Goal: Task Accomplishment & Management: Use online tool/utility

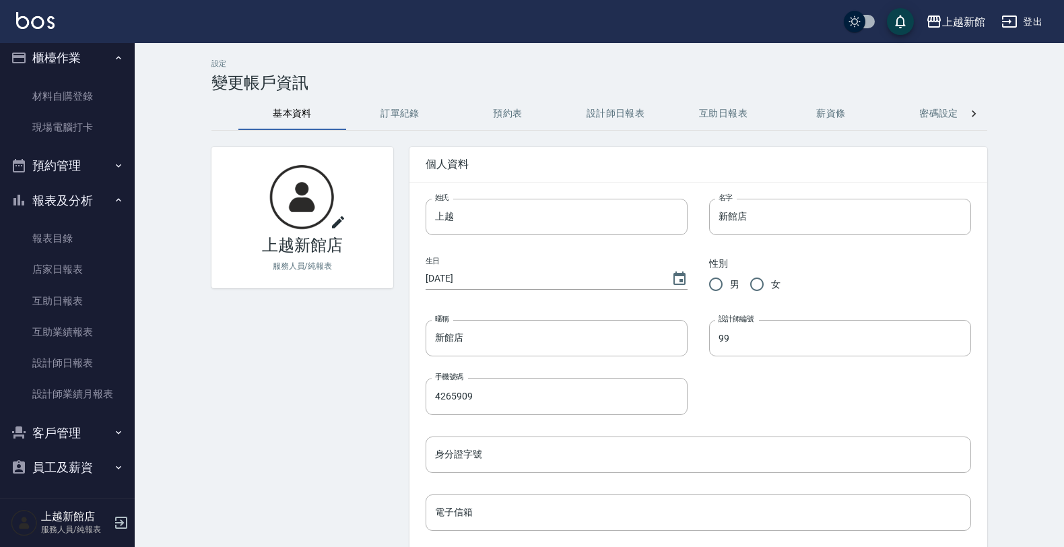
scroll to position [11, 0]
click at [24, 426] on icon "button" at bounding box center [19, 430] width 16 height 16
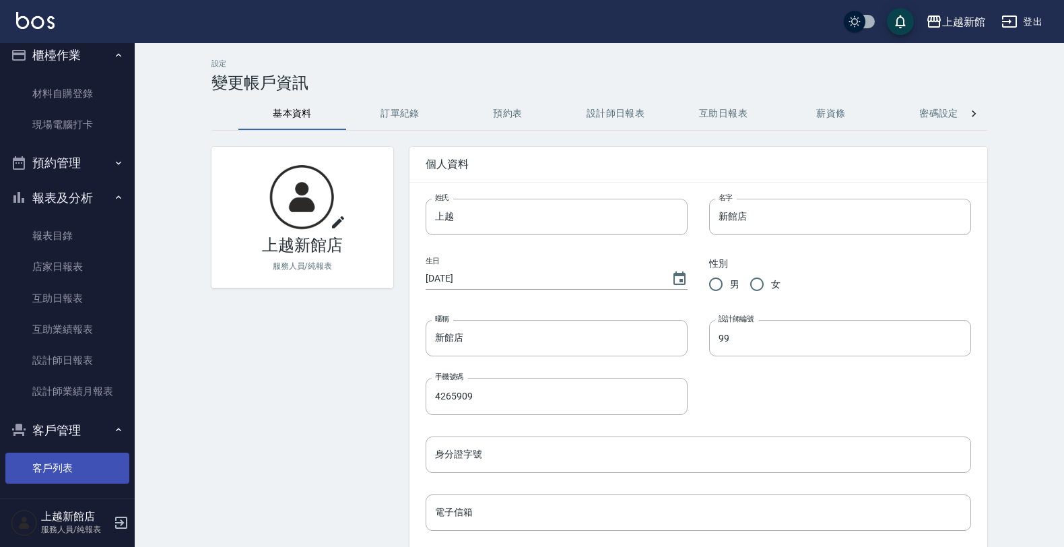
click at [38, 479] on link "客戶列表" at bounding box center [67, 468] width 124 height 31
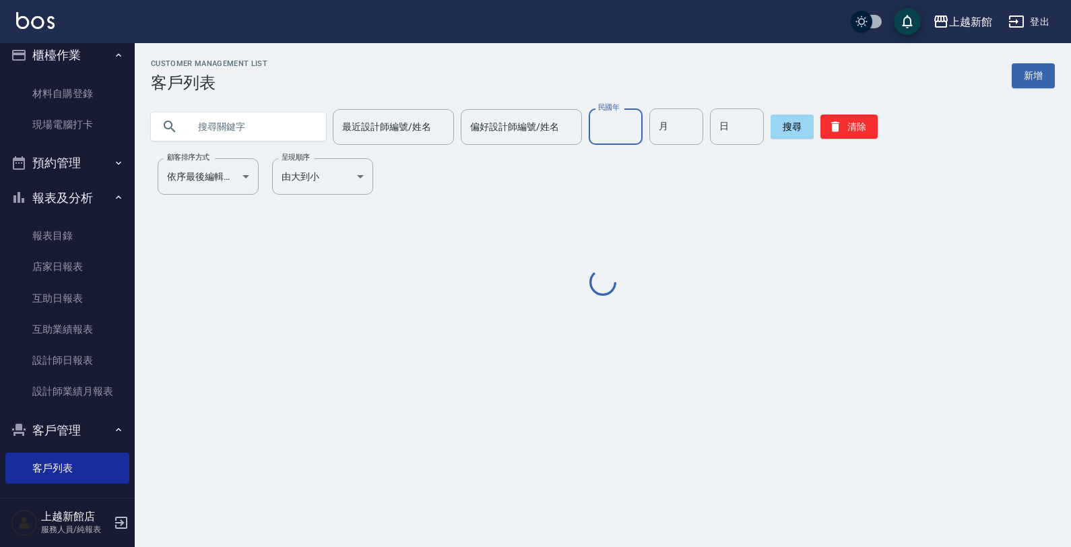
click at [615, 126] on input "民國年" at bounding box center [616, 126] width 54 height 36
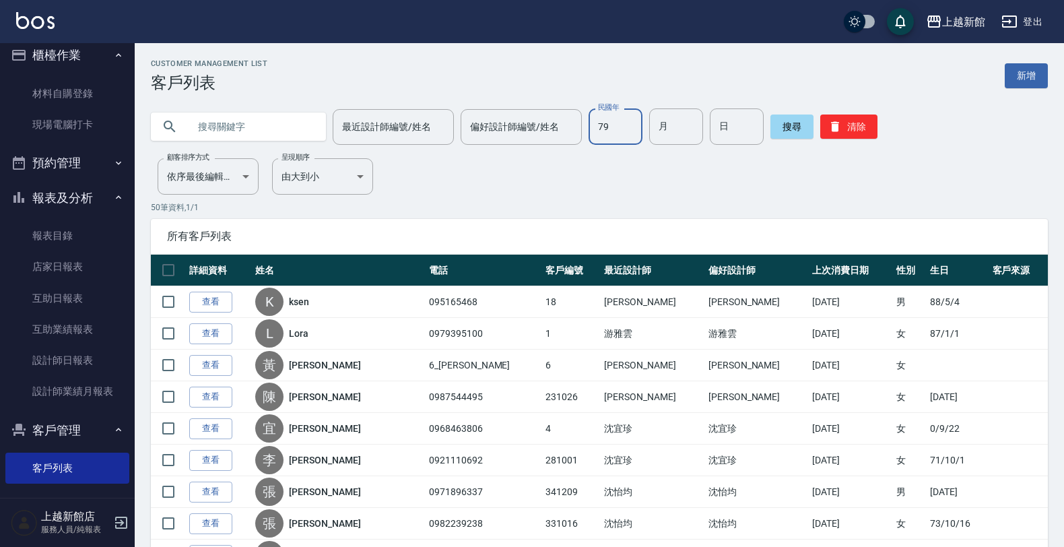
type input "79"
type input "01"
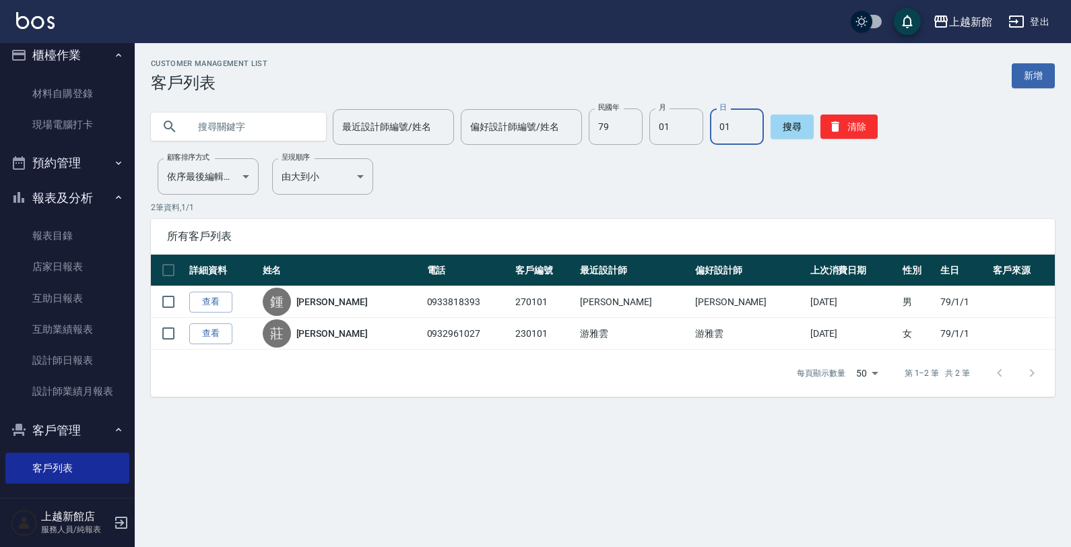
click at [364, 145] on div "Customer Management List 客戶列表 新增 最近設計師編號/姓名 最近設計師編號/姓名 偏好設計師編號/姓名 偏好設計師編號/姓名 民國…" at bounding box center [603, 227] width 936 height 337
type input "011"
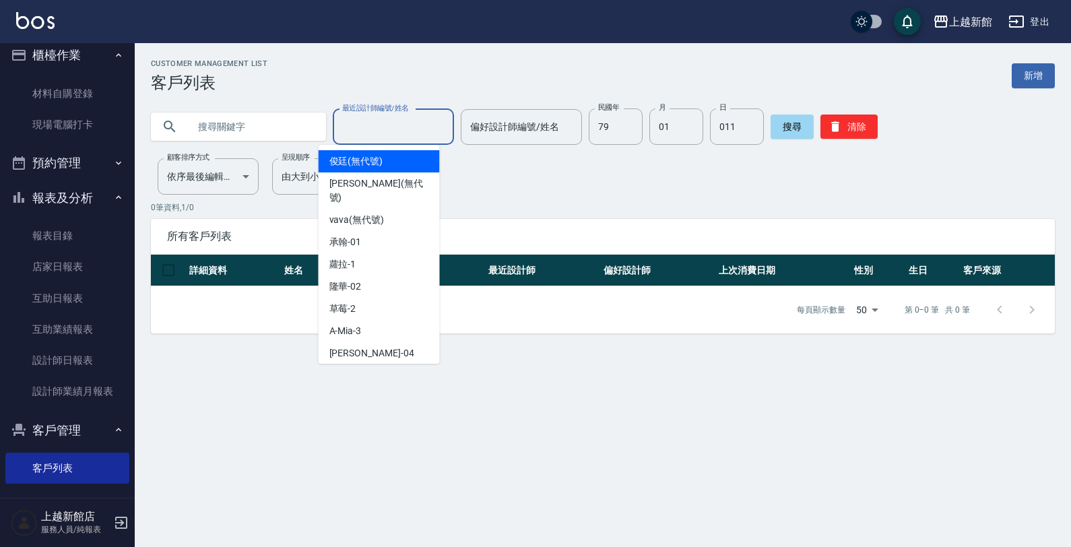
click at [375, 131] on input "最近設計師編號/姓名" at bounding box center [393, 127] width 109 height 24
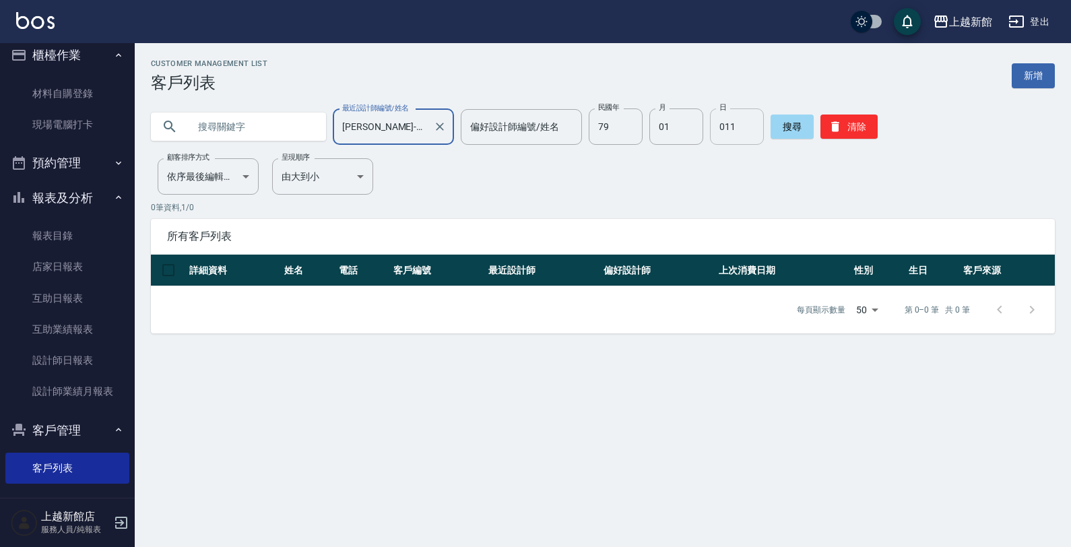
type input "[PERSON_NAME]-18"
click at [746, 131] on input "011" at bounding box center [737, 126] width 54 height 36
type input "01"
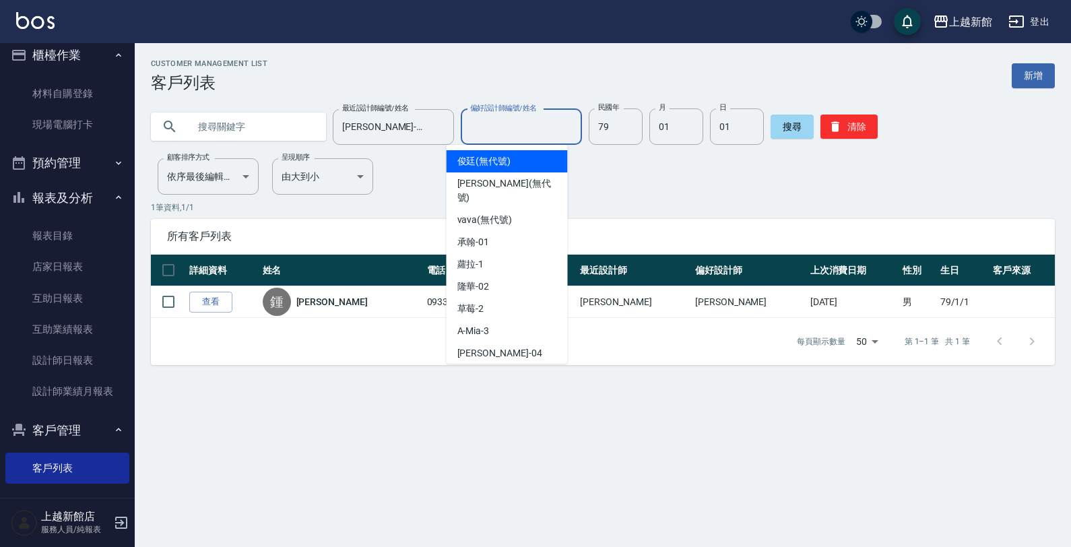
click at [504, 131] on input "偏好設計師編號/姓名" at bounding box center [521, 127] width 109 height 24
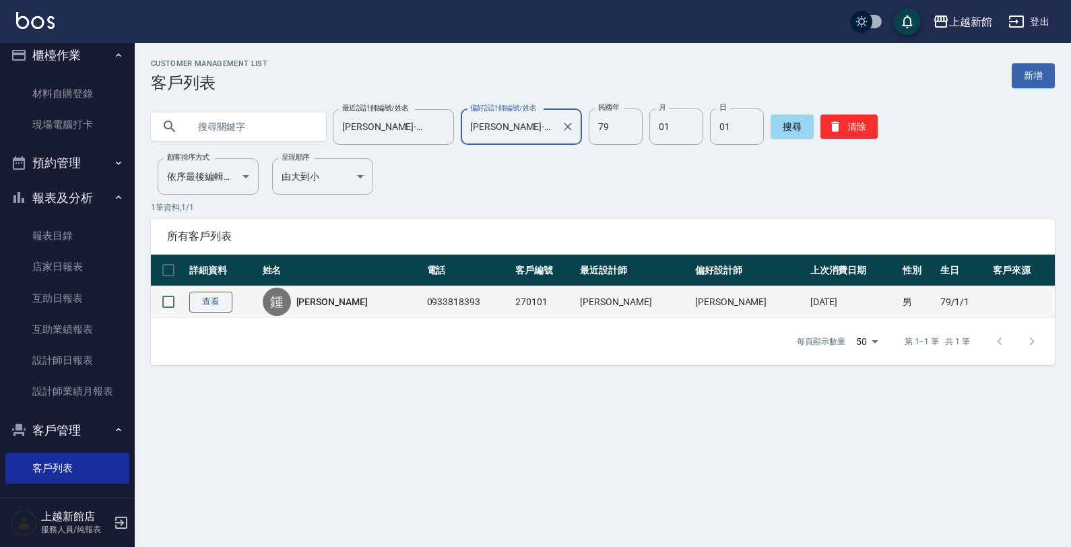
type input "[PERSON_NAME]-18"
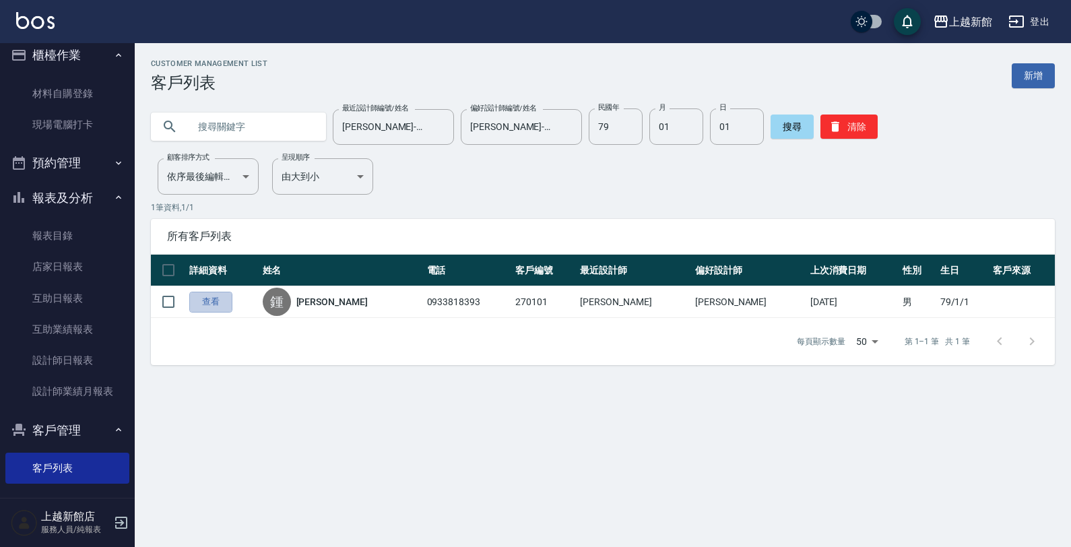
click at [218, 303] on link "查看" at bounding box center [210, 302] width 43 height 21
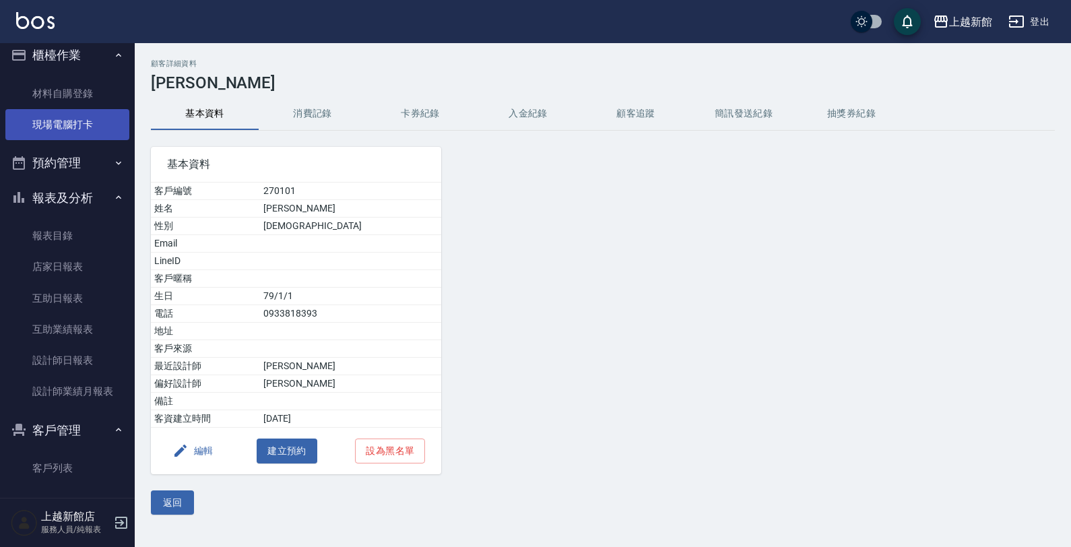
click at [91, 120] on link "現場電腦打卡" at bounding box center [67, 124] width 124 height 31
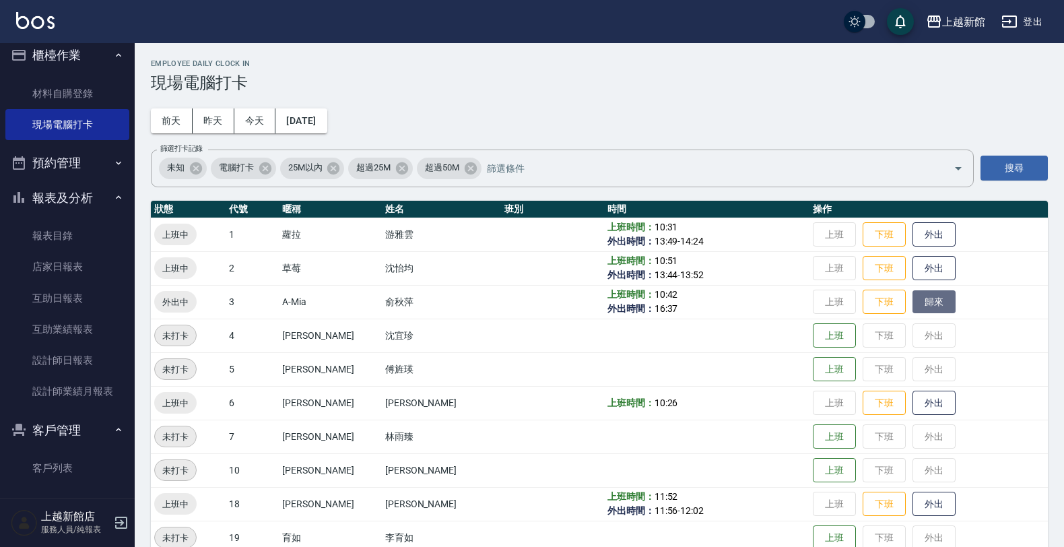
click at [923, 311] on button "歸來" at bounding box center [934, 302] width 43 height 24
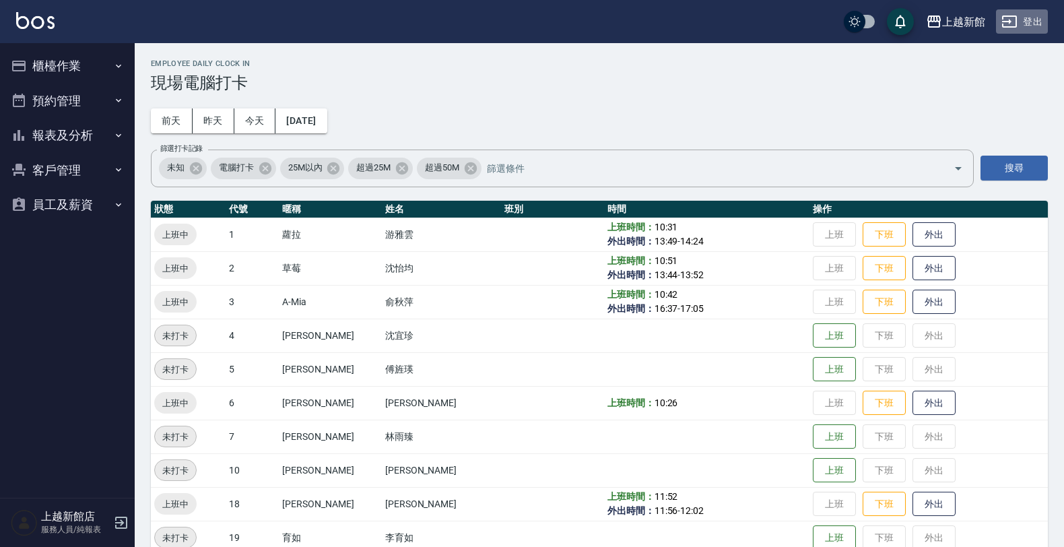
click at [1033, 25] on button "登出" at bounding box center [1022, 21] width 52 height 25
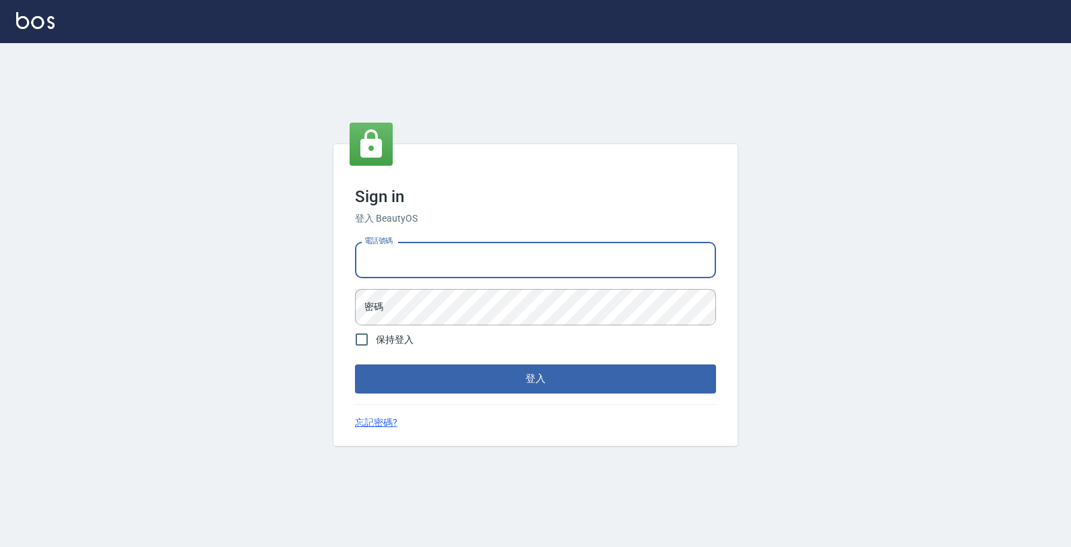
click at [584, 254] on input "電話號碼" at bounding box center [535, 260] width 361 height 36
type input "0933303551"
click at [355, 364] on button "登入" at bounding box center [535, 378] width 361 height 28
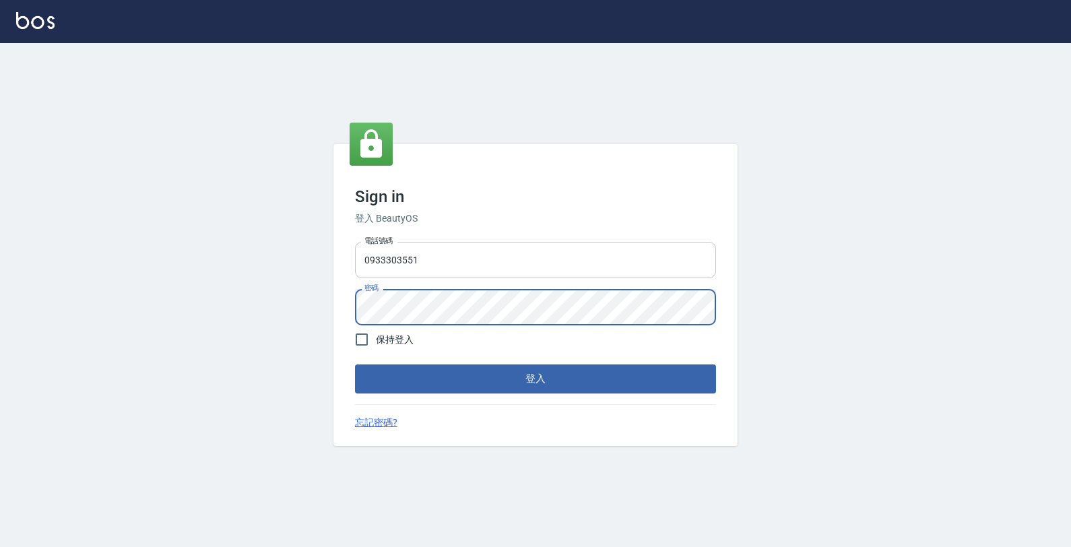
click at [355, 364] on button "登入" at bounding box center [535, 378] width 361 height 28
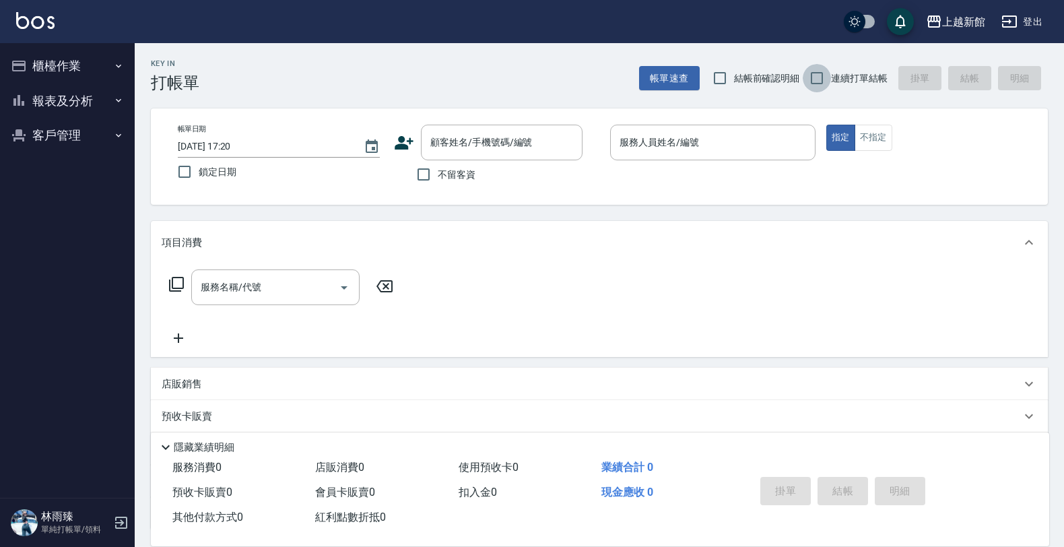
click at [816, 65] on input "連續打單結帳" at bounding box center [817, 78] width 28 height 28
checkbox input "true"
drag, startPoint x: 536, startPoint y: 137, endPoint x: 534, endPoint y: 123, distance: 13.7
click at [534, 135] on input "顧客姓名/手機號碼/編號" at bounding box center [491, 143] width 129 height 24
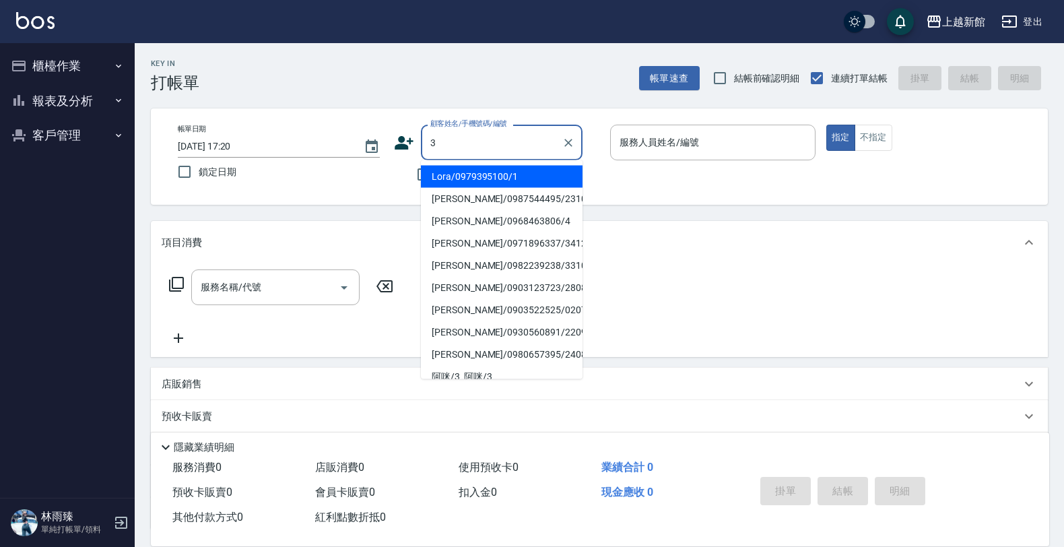
type input "Lora/0979395100/1"
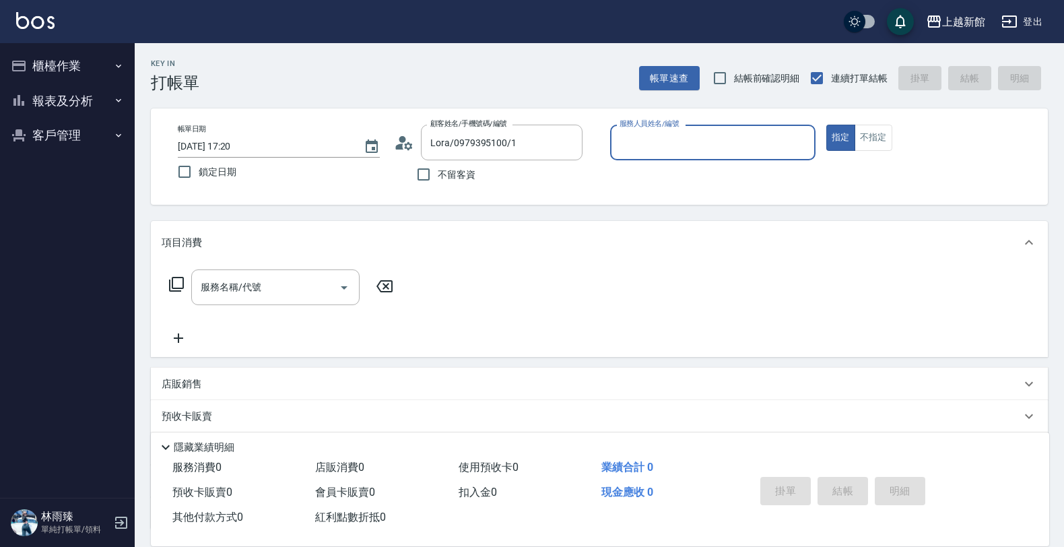
click at [827, 125] on button "指定" at bounding box center [841, 138] width 29 height 26
type button "true"
type input "蘿拉-1"
type input "阿咪/3_阿咪/3"
type input "A-Mia -3"
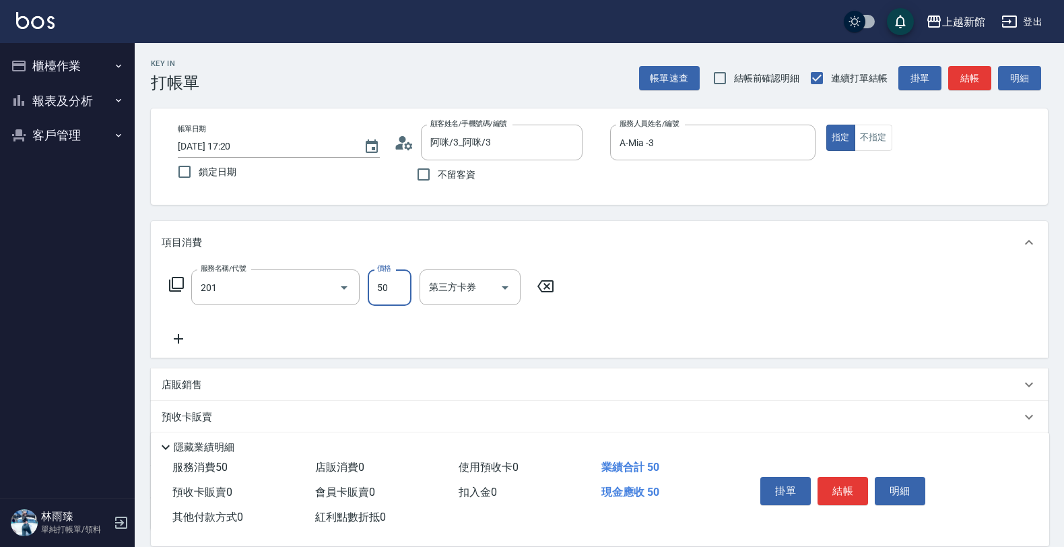
type input "剪瀏海(201)"
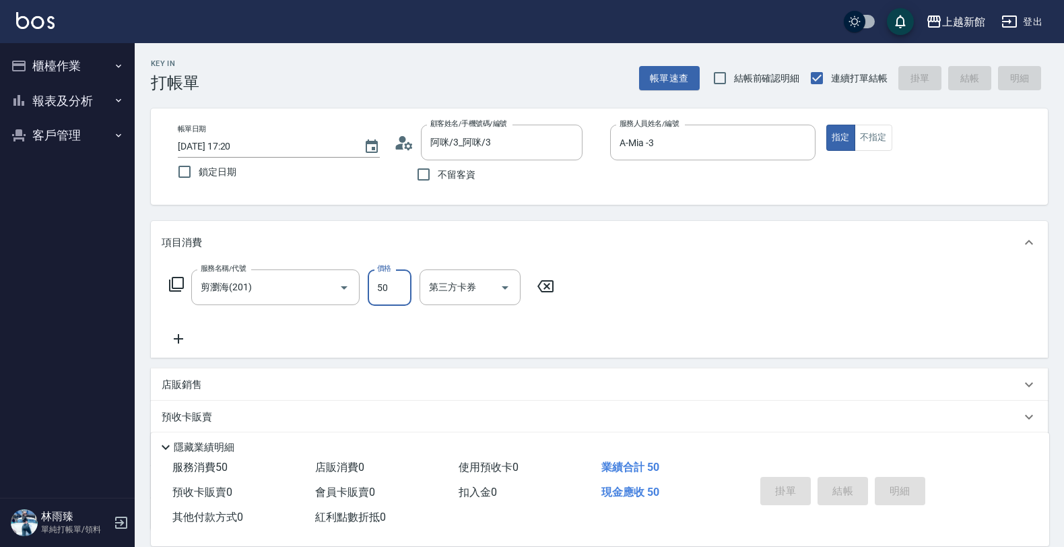
type input "2025/09/12 17:21"
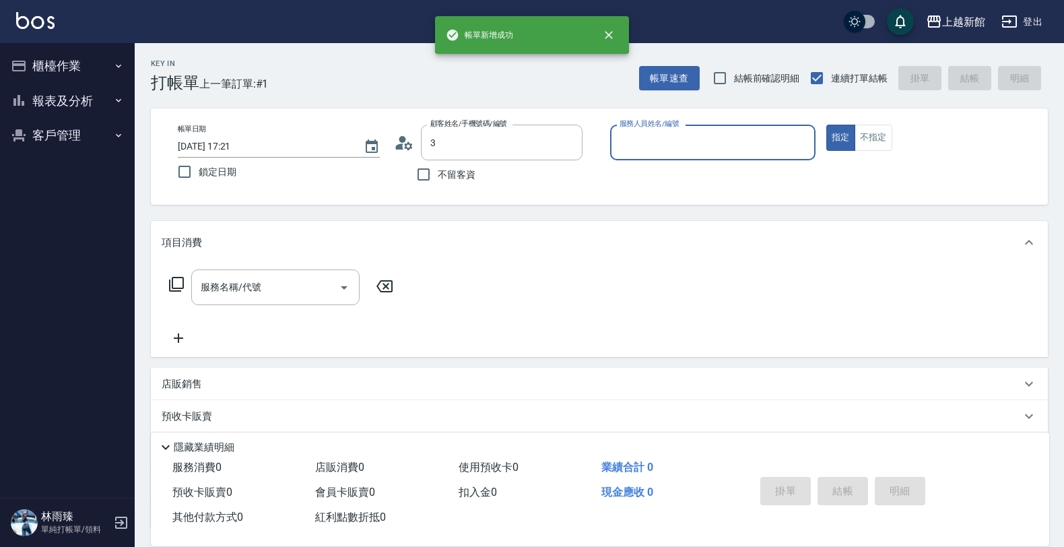
type input "阿咪/3_阿咪/3"
type input "A-Mia -3"
click at [827, 125] on button "指定" at bounding box center [841, 138] width 29 height 26
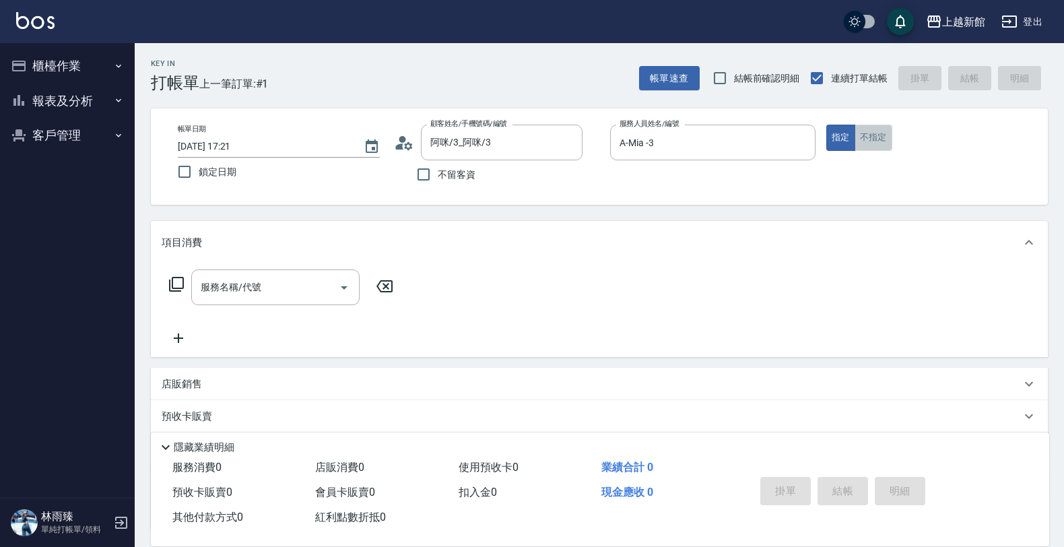
click at [881, 140] on button "不指定" at bounding box center [874, 138] width 38 height 26
click at [244, 298] on input "服務名稱/代號" at bounding box center [265, 288] width 136 height 24
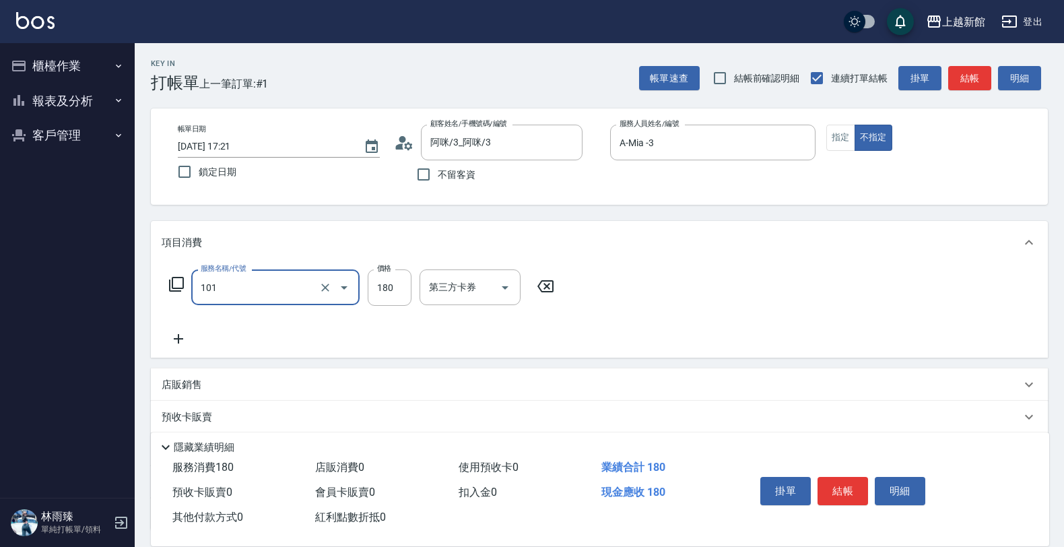
type input "洗髮250(101)"
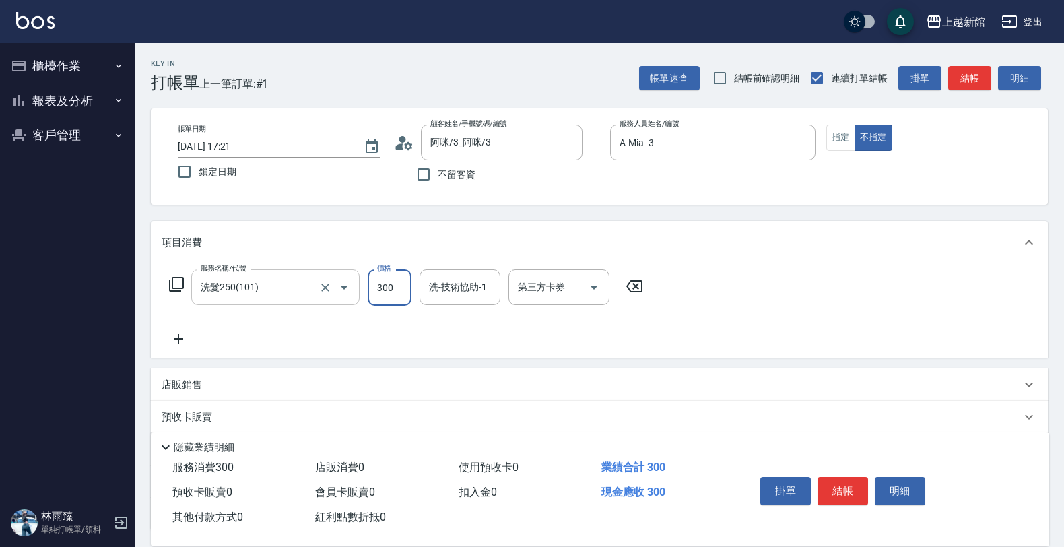
type input "300"
type input "[PERSON_NAME]-25"
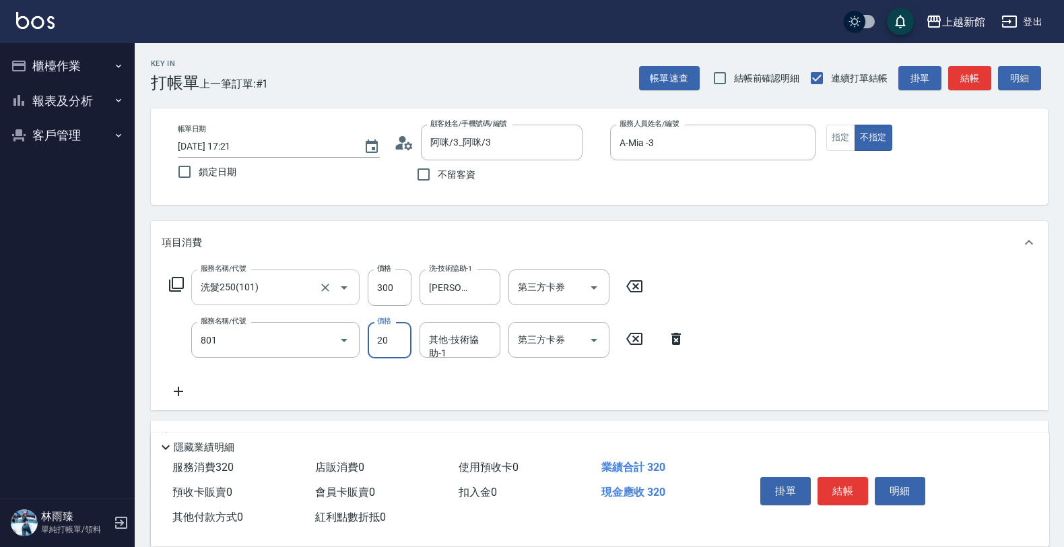
type input "潤絲(801)"
type input "[PERSON_NAME]-25"
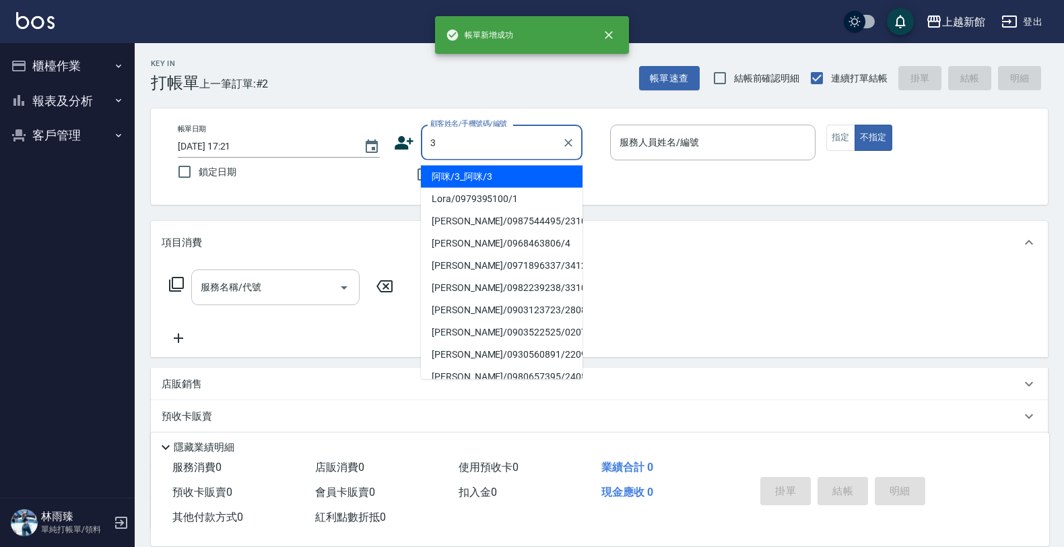
type input "阿咪/3_阿咪/3"
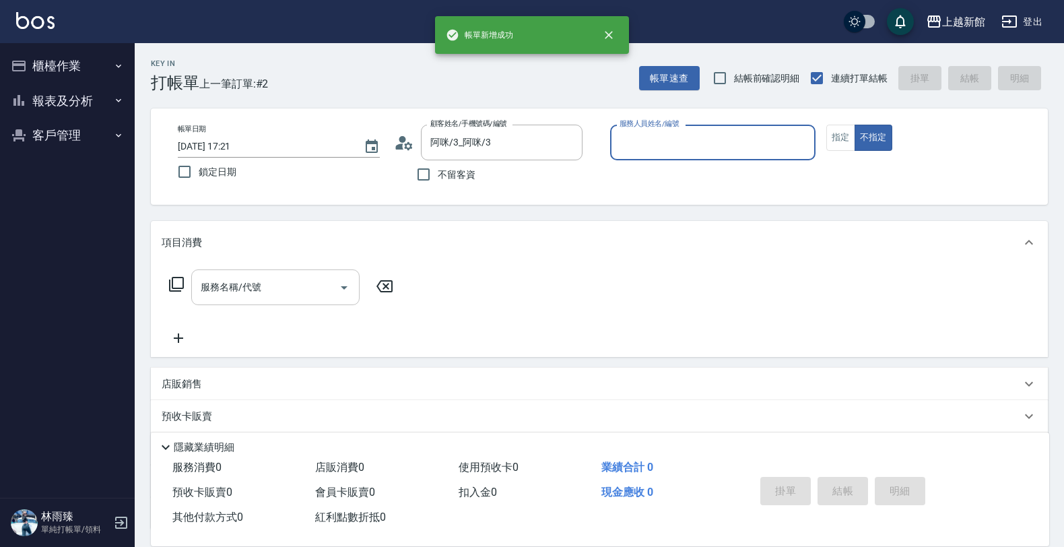
click at [855, 125] on button "不指定" at bounding box center [874, 138] width 38 height 26
type input "A-Mia -3"
type button "false"
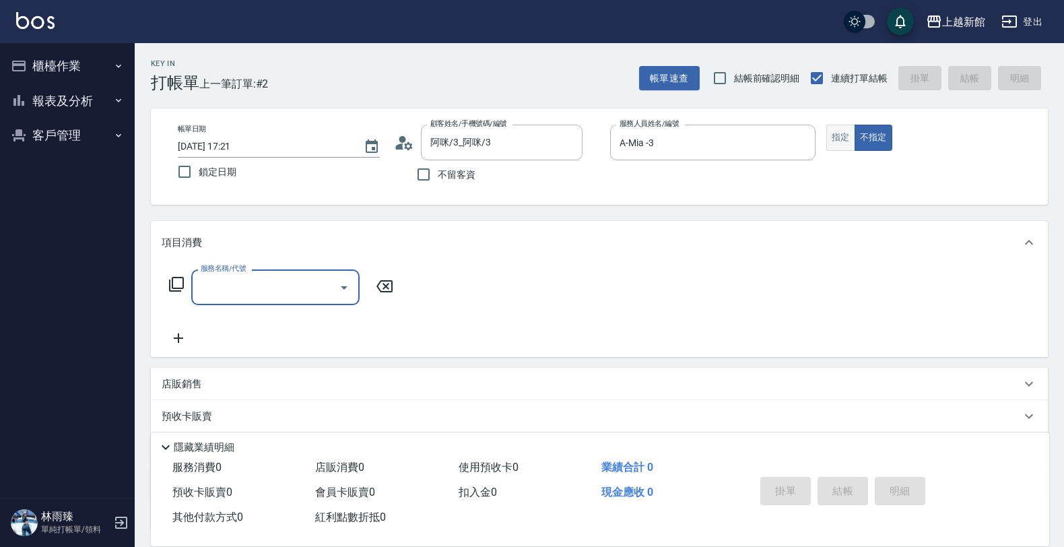
click at [827, 133] on button "指定" at bounding box center [841, 138] width 29 height 26
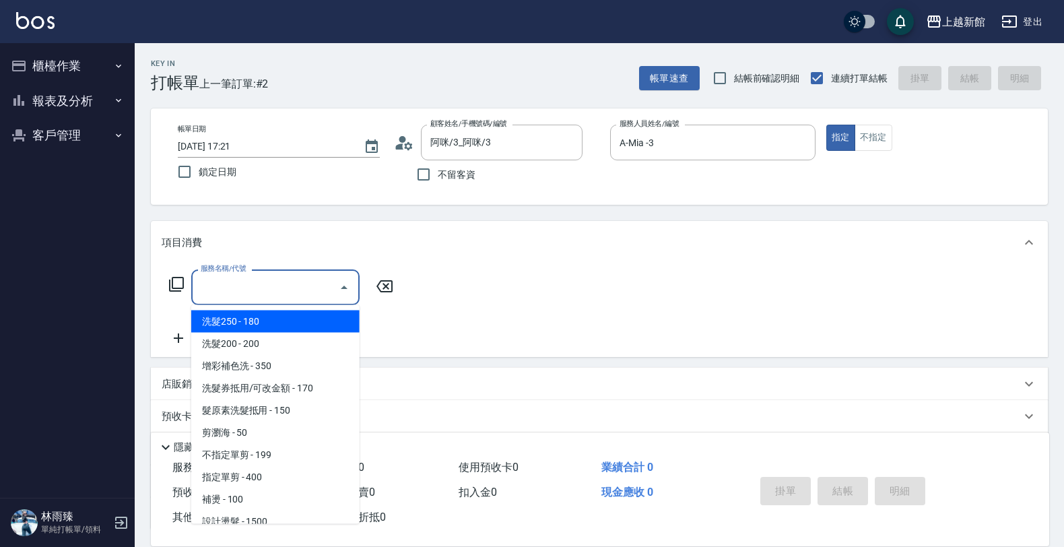
click at [254, 277] on input "服務名稱/代號" at bounding box center [265, 288] width 136 height 24
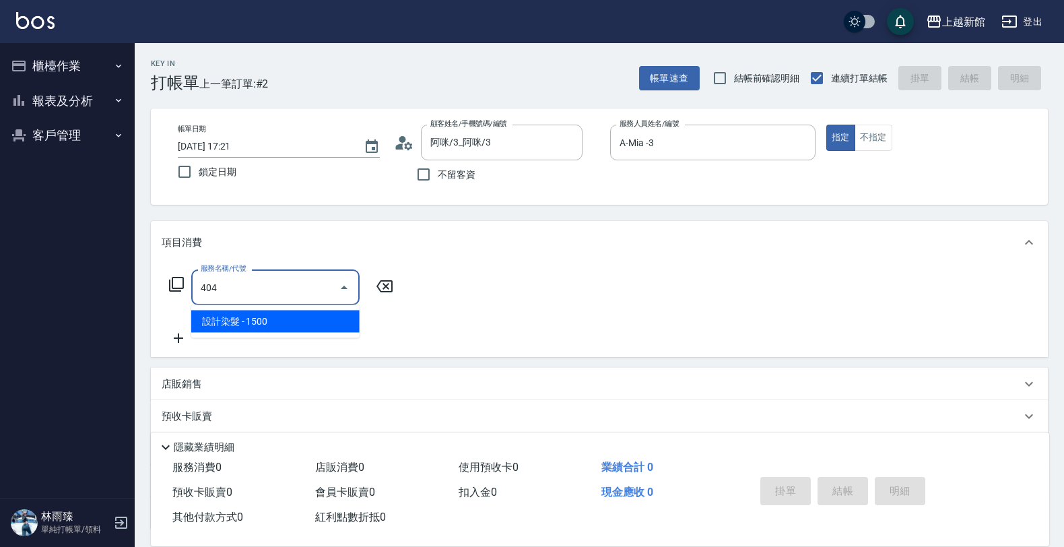
type input "設計染髮(404)"
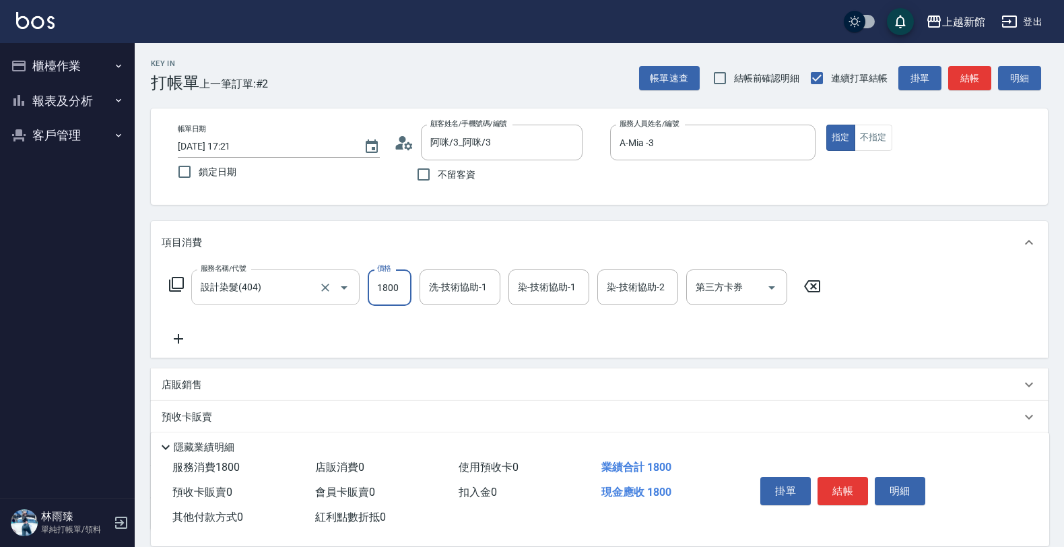
type input "1800"
type input "A-Mia -3"
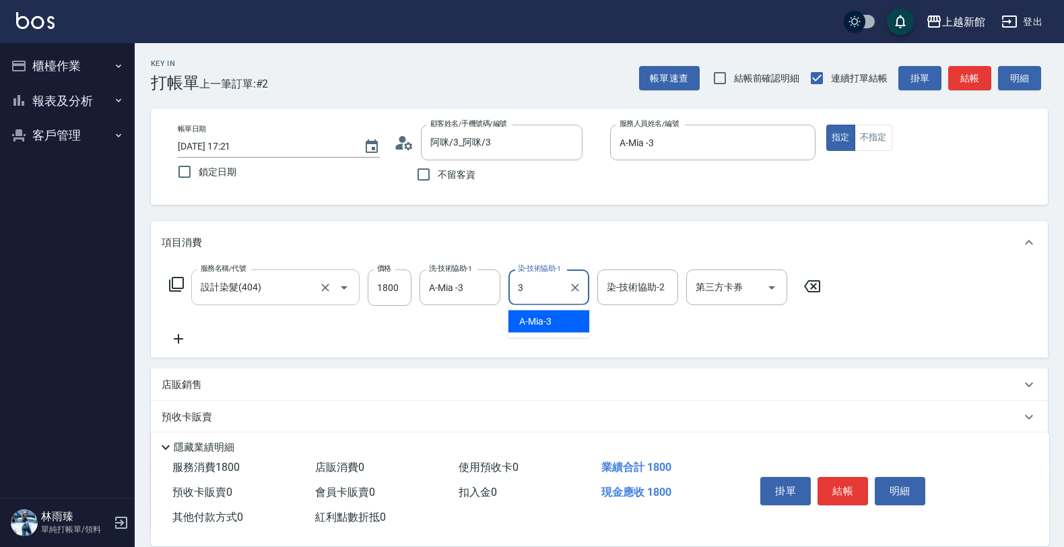
type input "A-Mia -3"
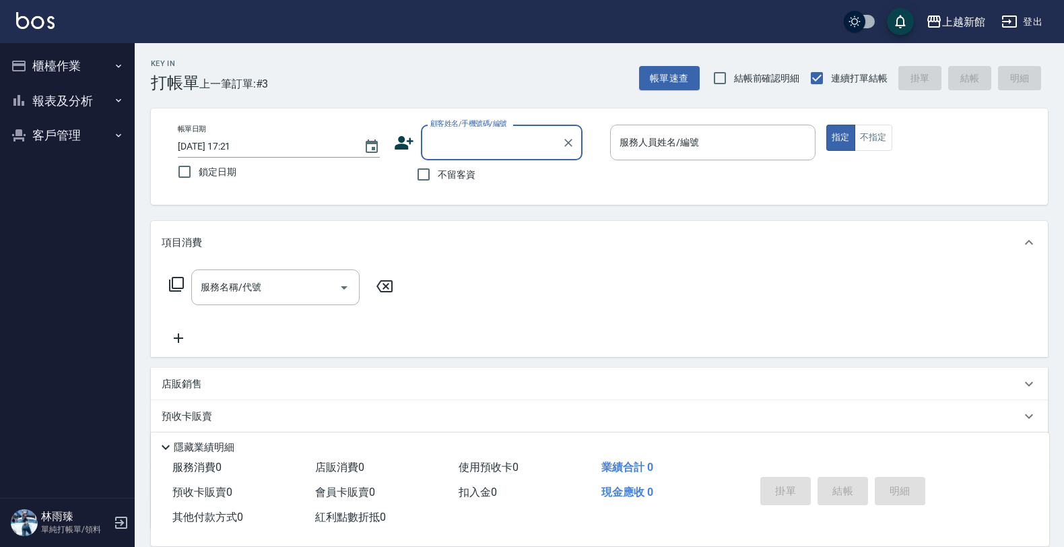
click at [101, 76] on button "櫃檯作業" at bounding box center [67, 66] width 124 height 35
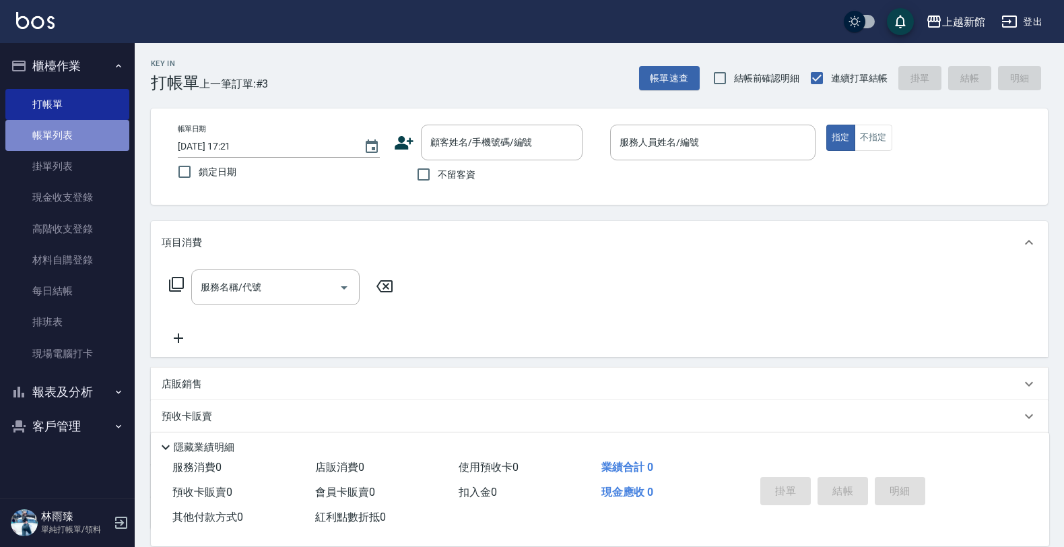
click at [86, 135] on link "帳單列表" at bounding box center [67, 135] width 124 height 31
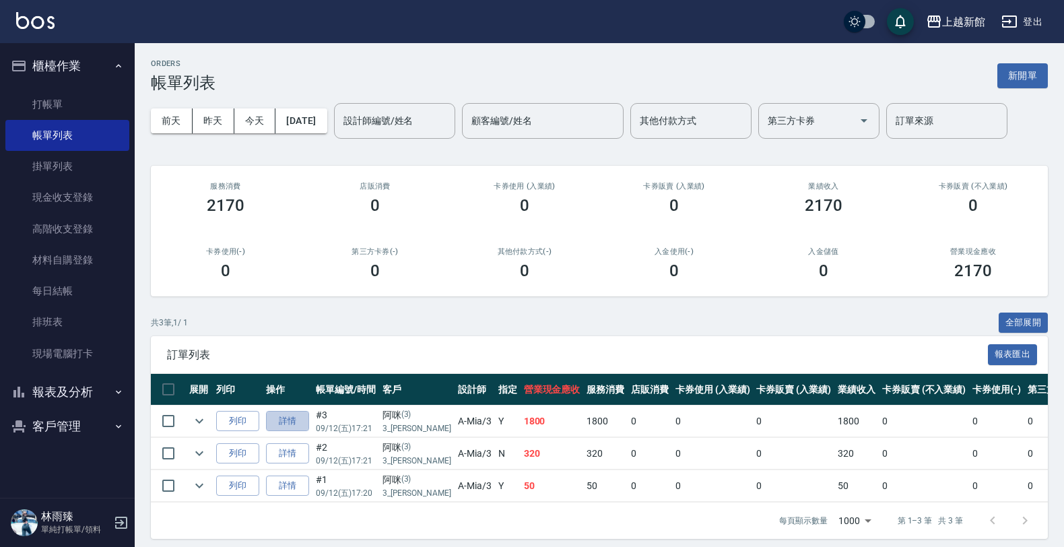
click at [291, 428] on link "詳情" at bounding box center [287, 421] width 43 height 21
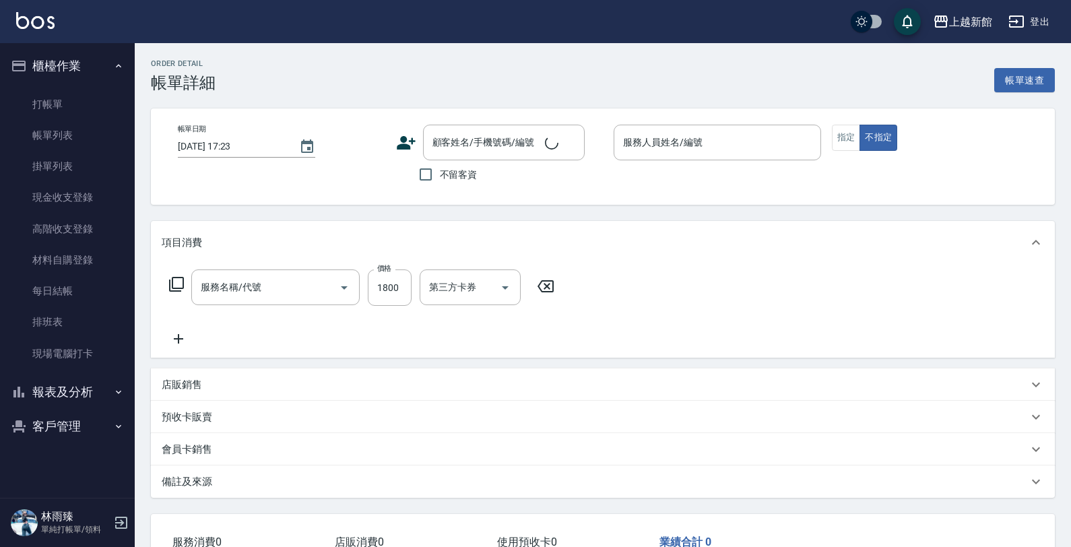
type input "2025/09/12 17:21"
type input "A-Mia -3"
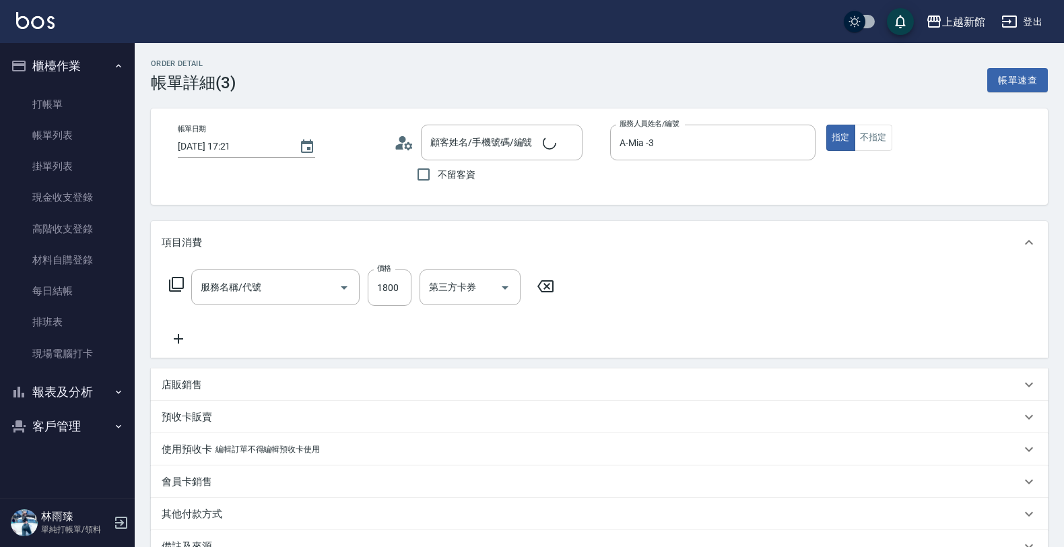
type input "阿咪/3_阿咪/3"
type input "設計染髮(404)"
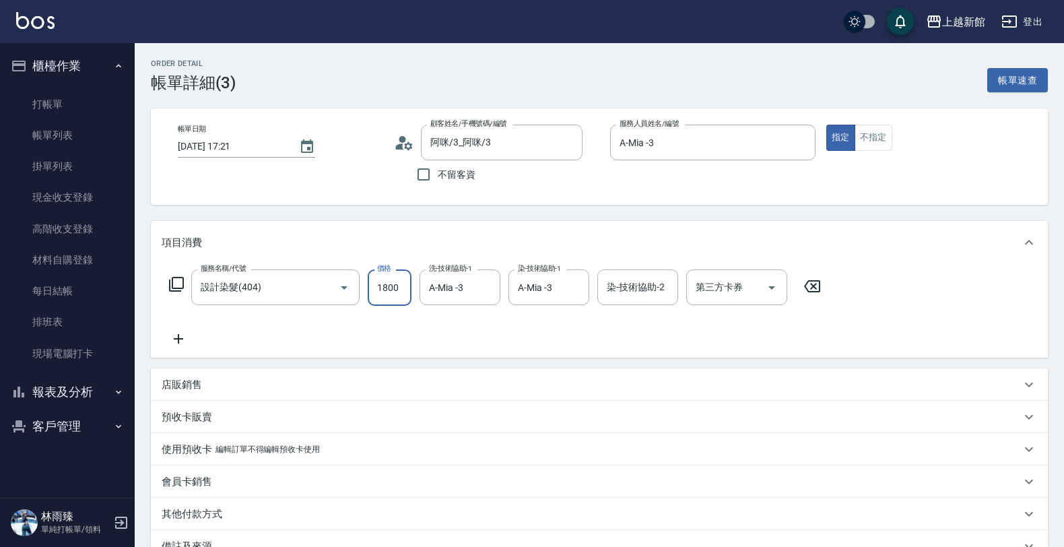
click at [406, 291] on input "1800" at bounding box center [390, 287] width 44 height 36
type input "1600"
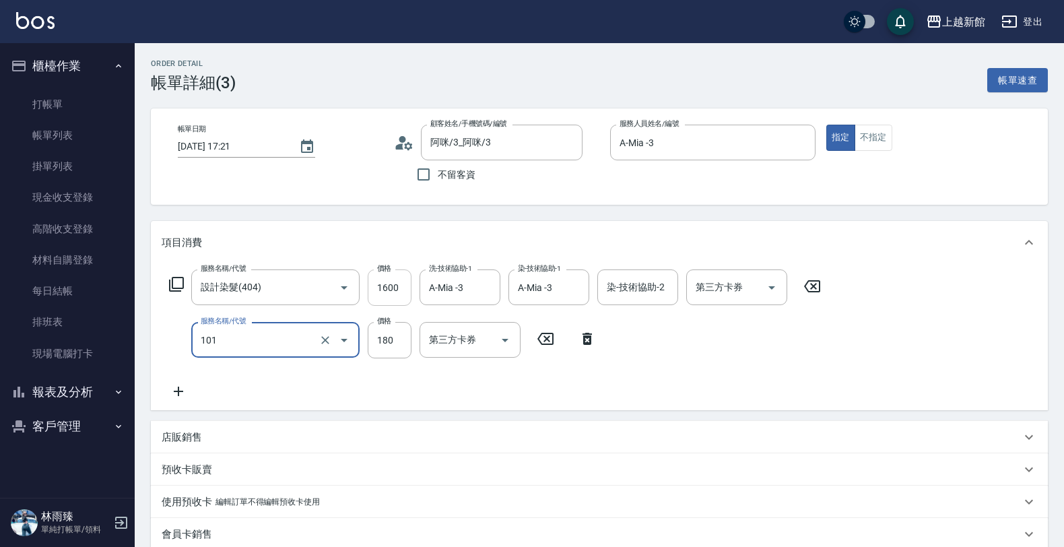
type input "洗髮250(101)"
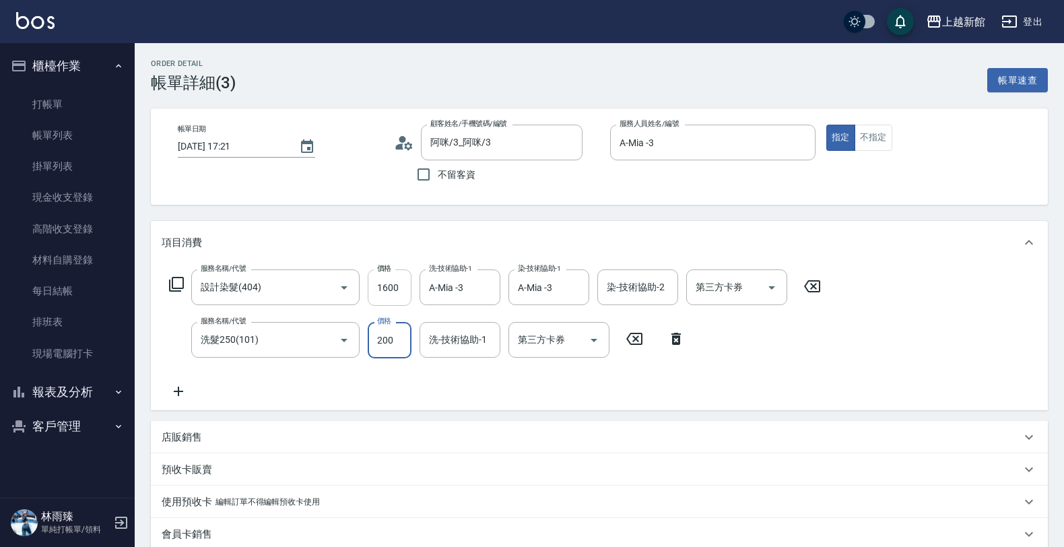
type input "200"
type input "小邱-25"
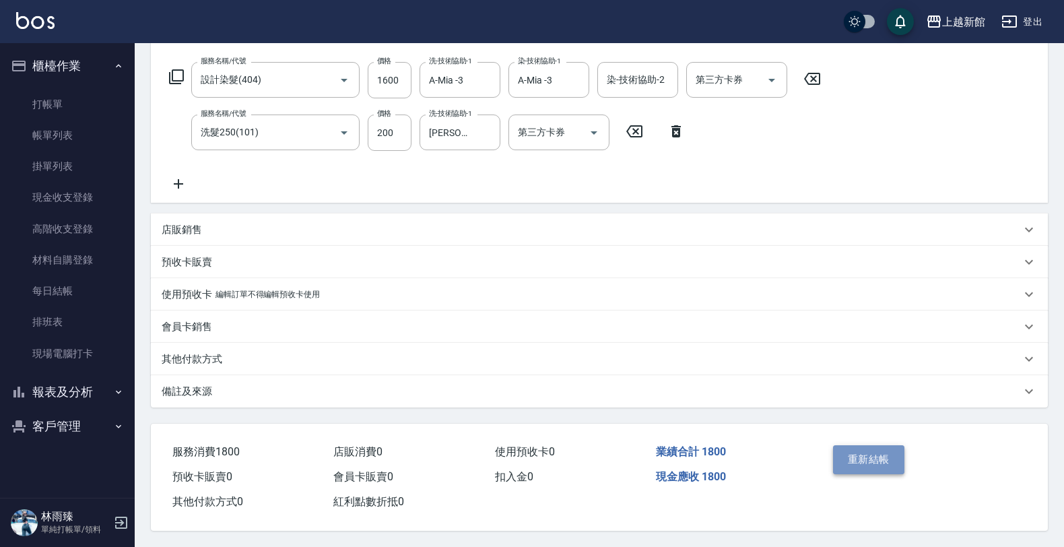
click at [871, 455] on button "重新結帳" at bounding box center [868, 459] width 71 height 28
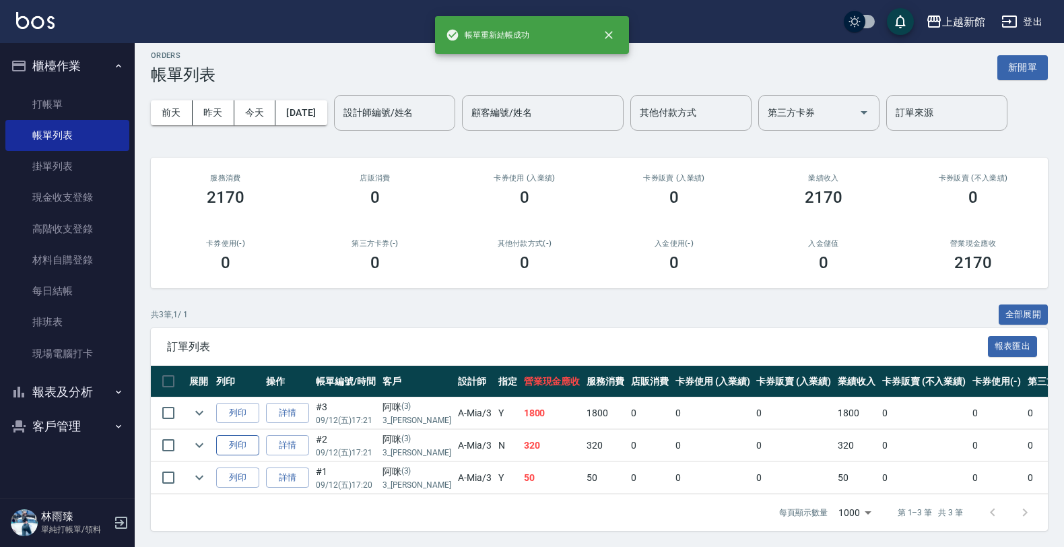
scroll to position [22, 0]
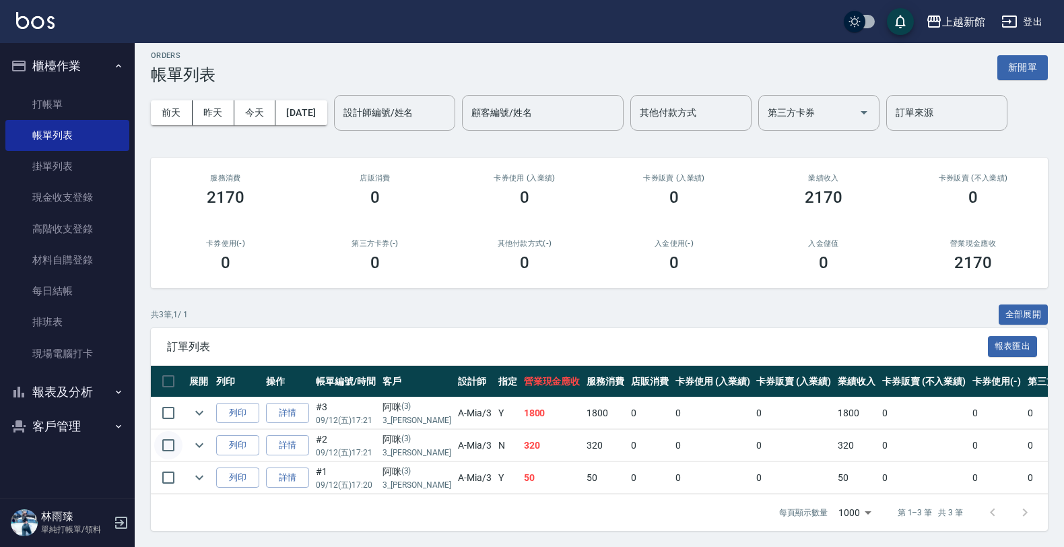
click at [176, 431] on input "checkbox" at bounding box center [168, 445] width 28 height 28
checkbox input "true"
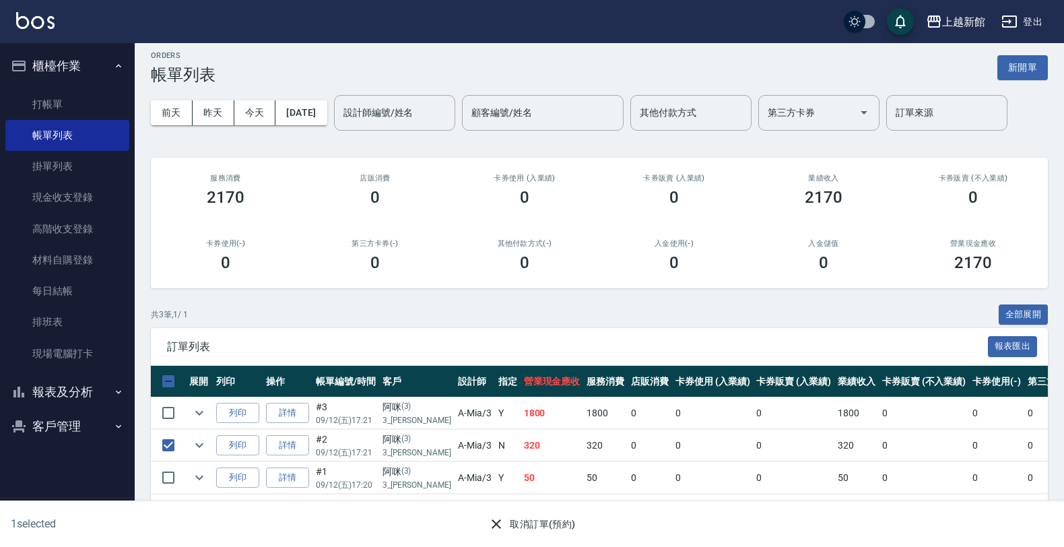
click at [541, 522] on button "取消訂單(預約)" at bounding box center [532, 524] width 98 height 25
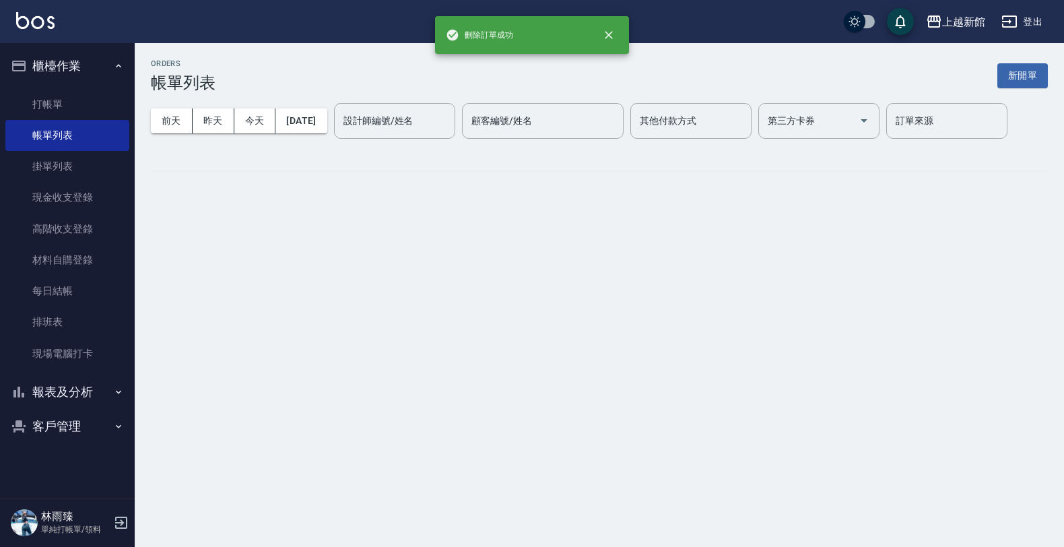
scroll to position [0, 0]
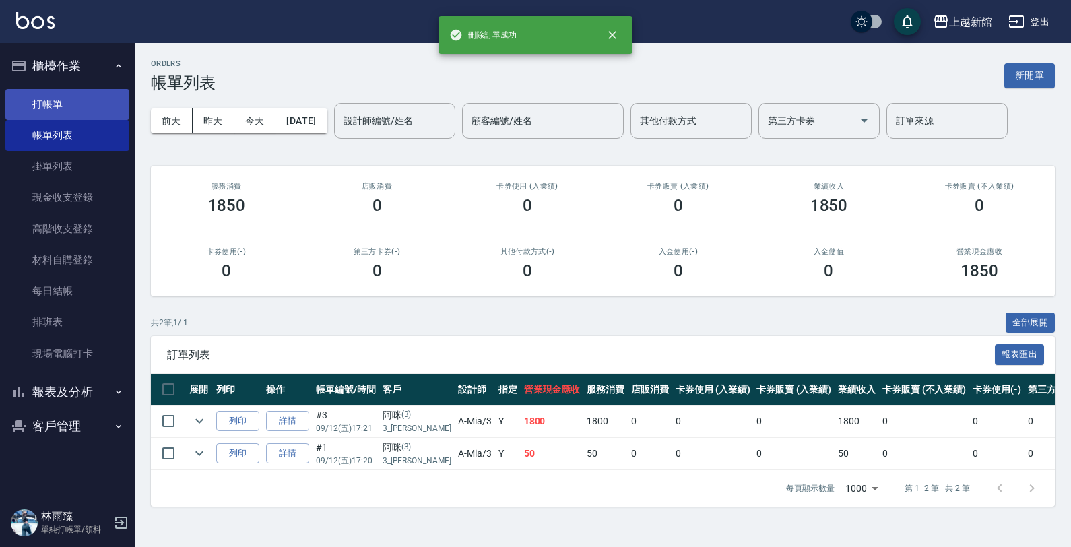
click at [78, 102] on link "打帳單" at bounding box center [67, 104] width 124 height 31
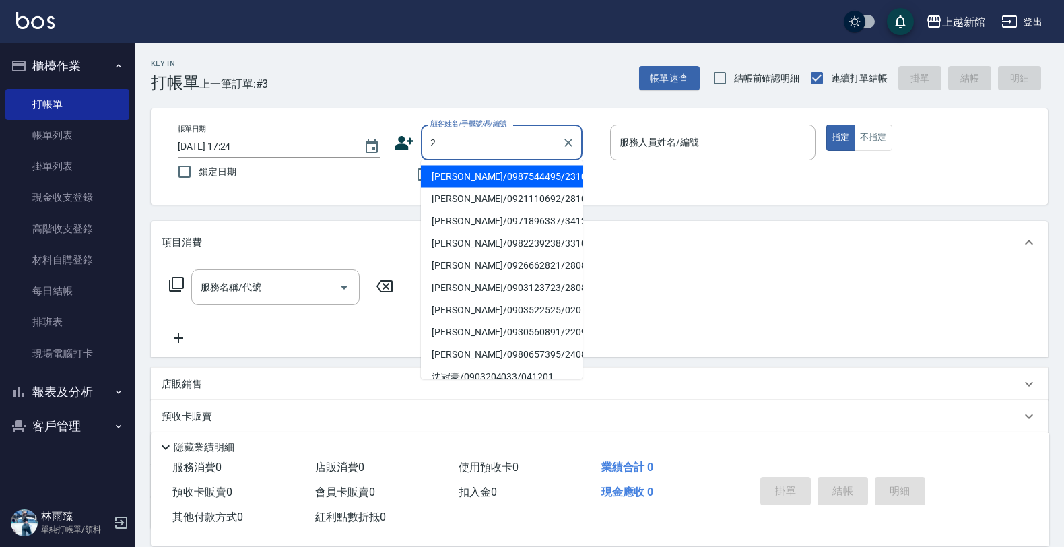
type input "陳竹恩/0987544495/231026"
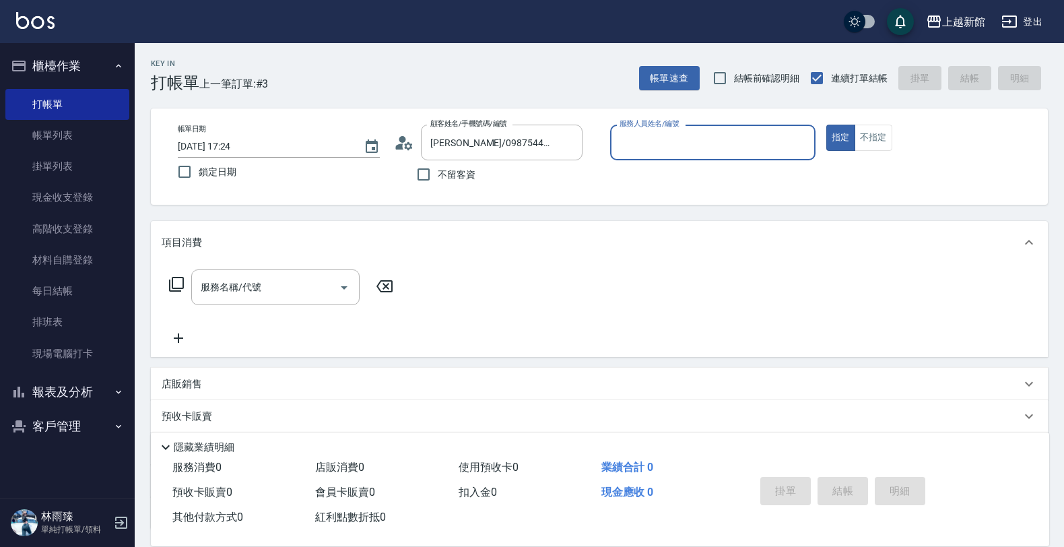
click at [827, 125] on button "指定" at bounding box center [841, 138] width 29 height 26
type input "黃柏森-18"
type button "true"
type input "店花草霉/0930557925/2"
type input "草莓-2"
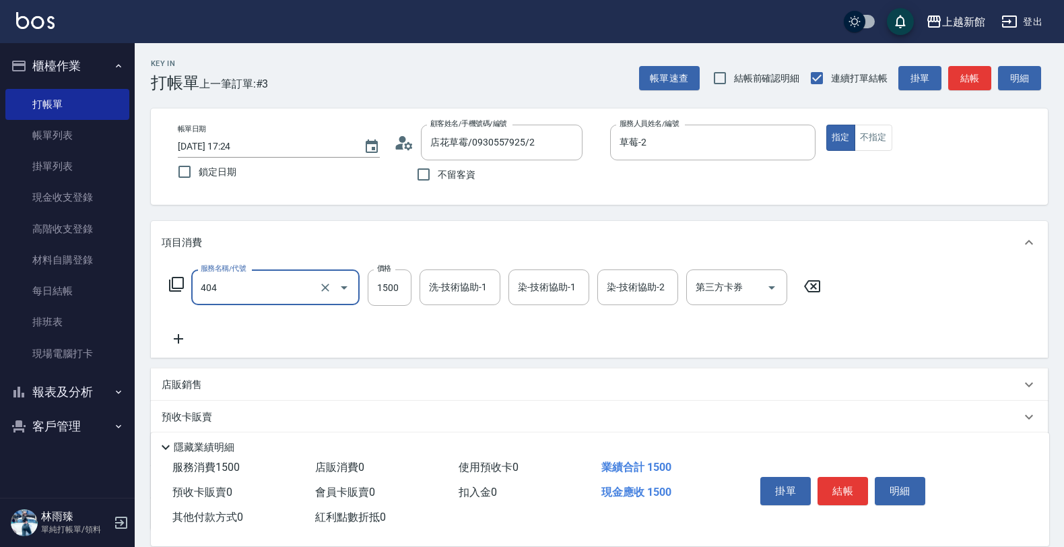
type input "設計染髮(404)"
type input "1800"
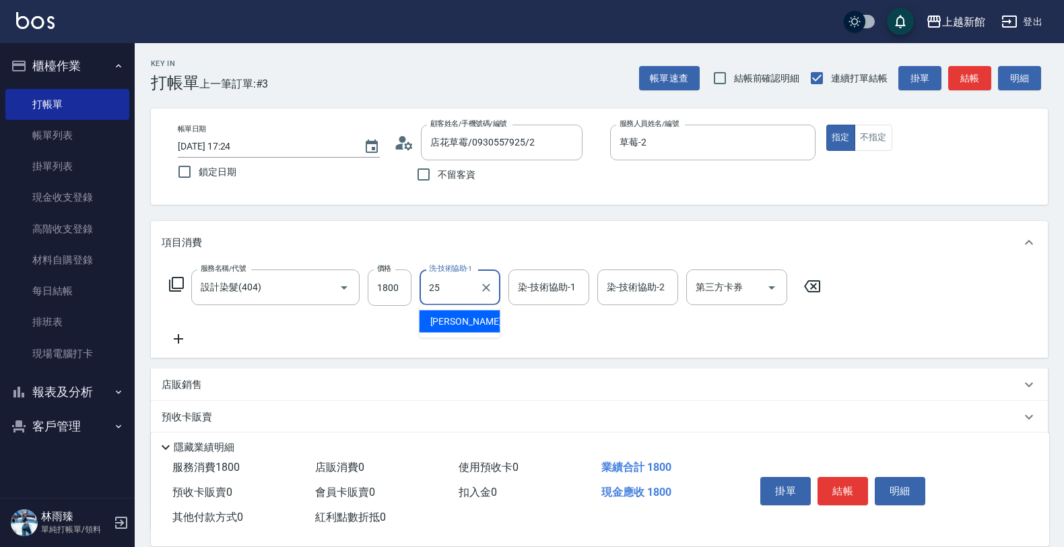
type input "小邱-25"
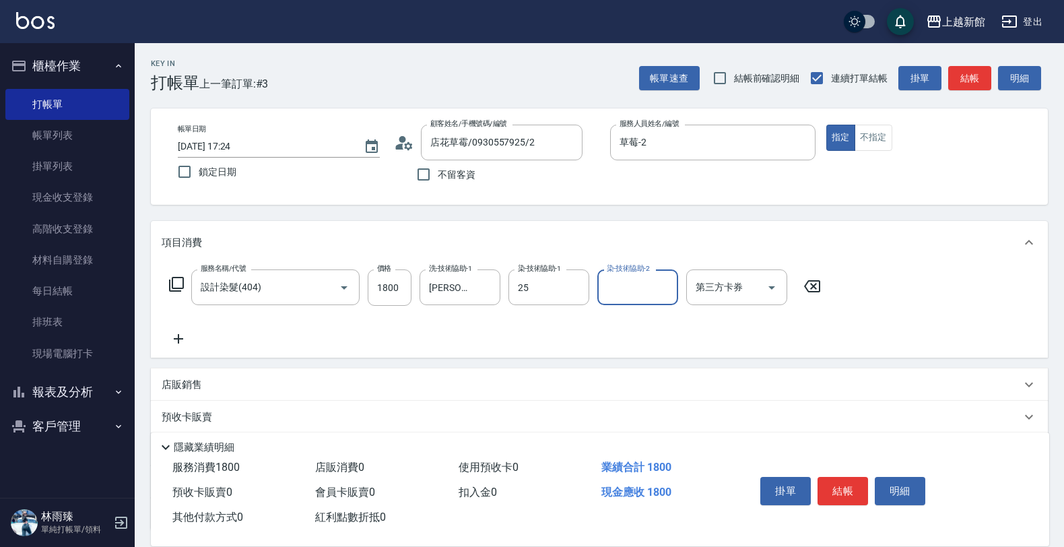
type input "小邱-25"
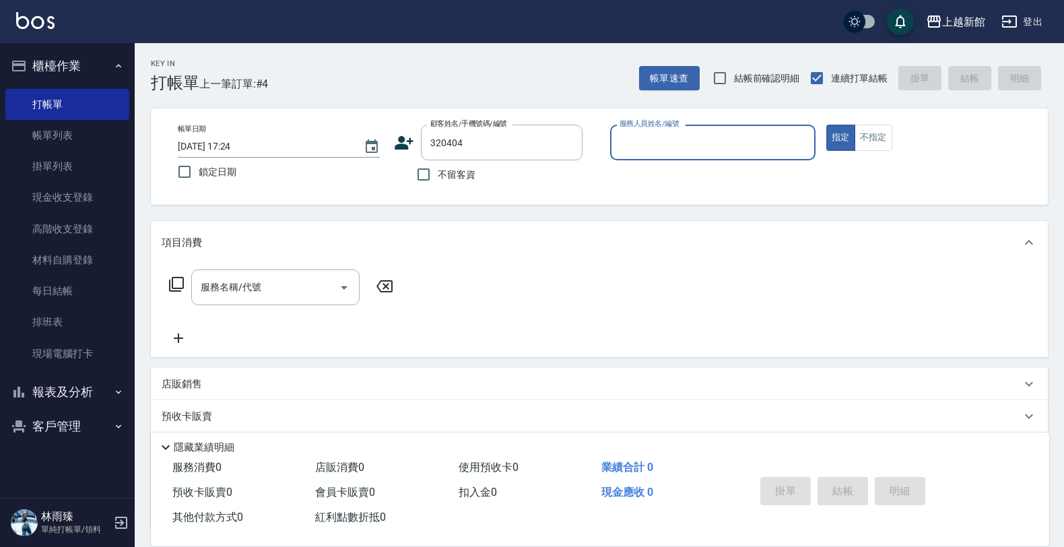
click at [827, 125] on button "指定" at bounding box center [841, 138] width 29 height 26
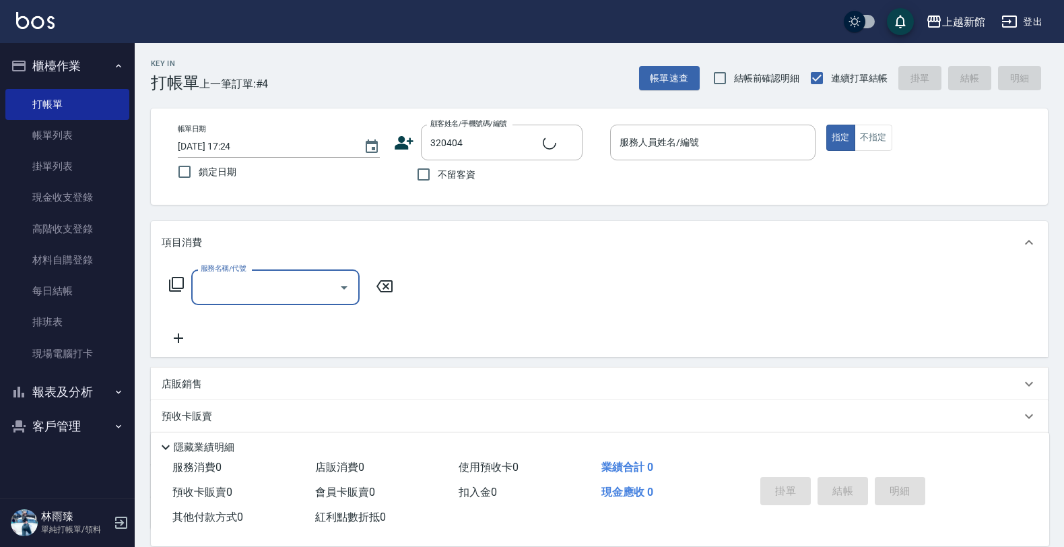
type input "李霖/0989489777/320404"
type input "黃柏森-18"
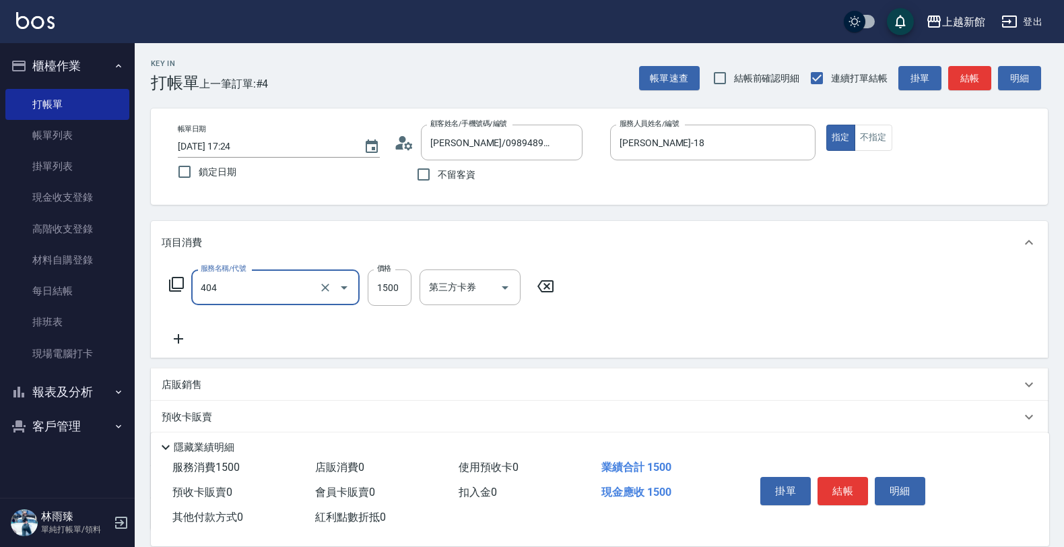
type input "設計染髮(404)"
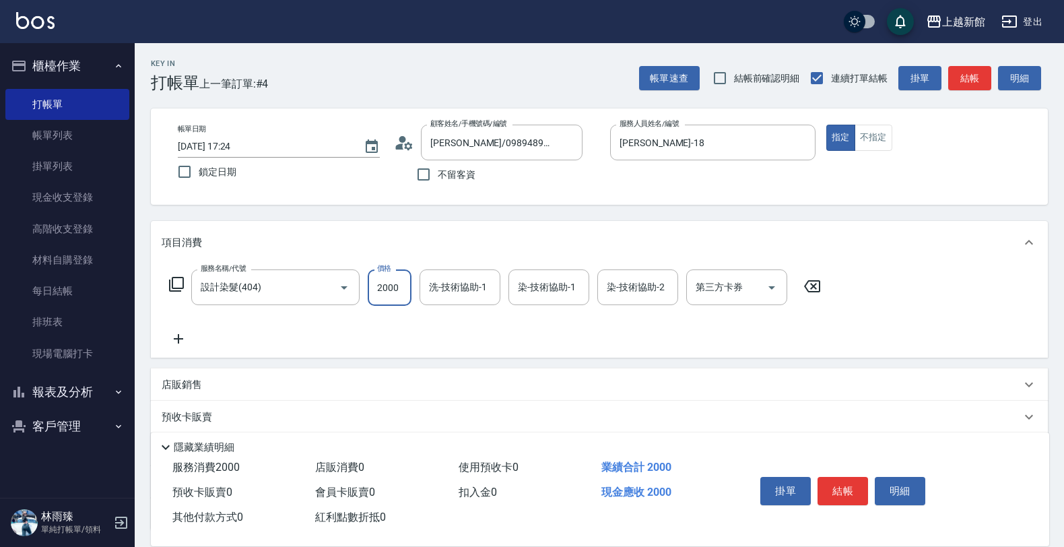
type input "2000"
type input "馨妮-29"
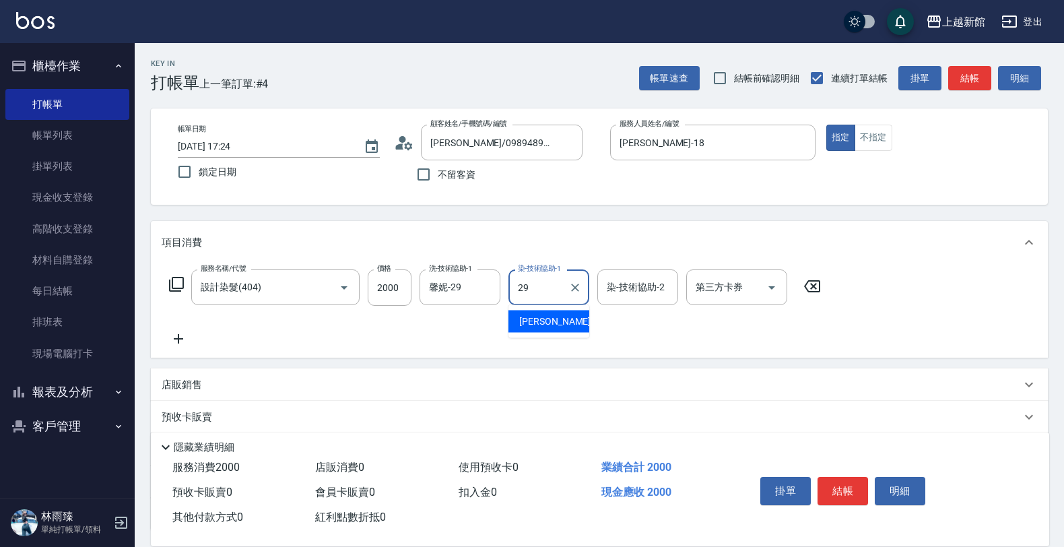
type input "馨妮-29"
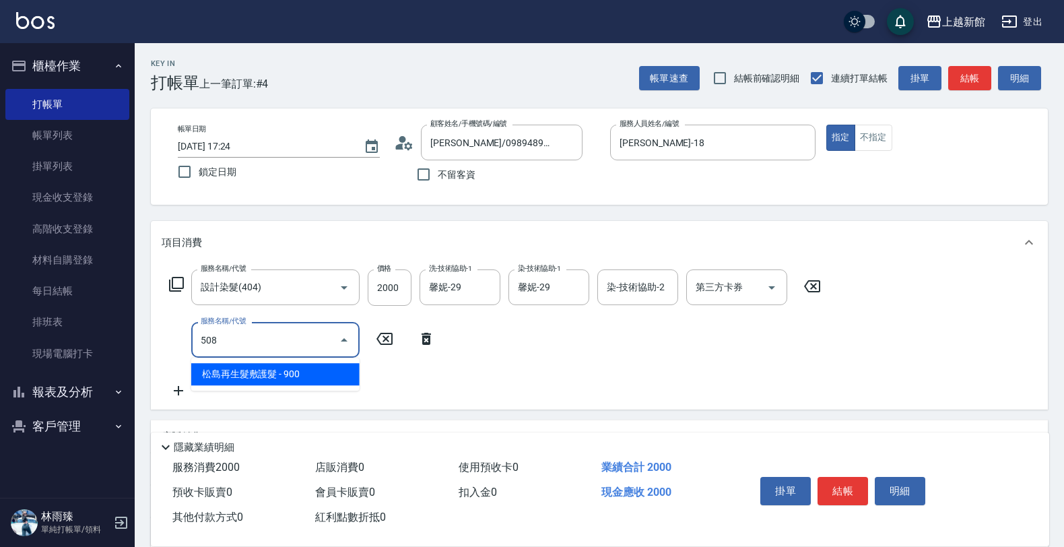
type input "松島再生髮敷護髮(508)"
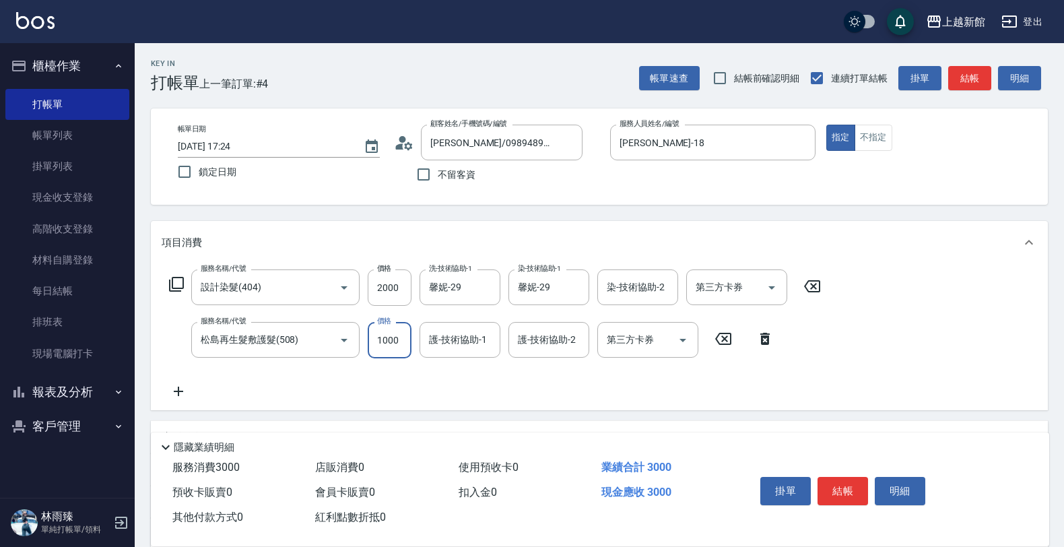
type input "1000"
type input "馨妮-29"
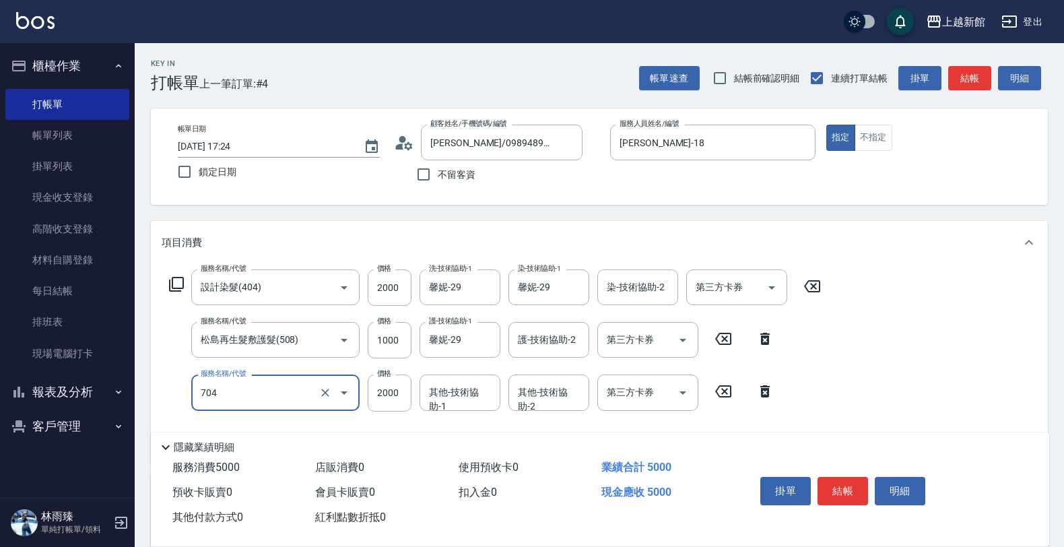
type input "髮片重整(704)"
type input "6000"
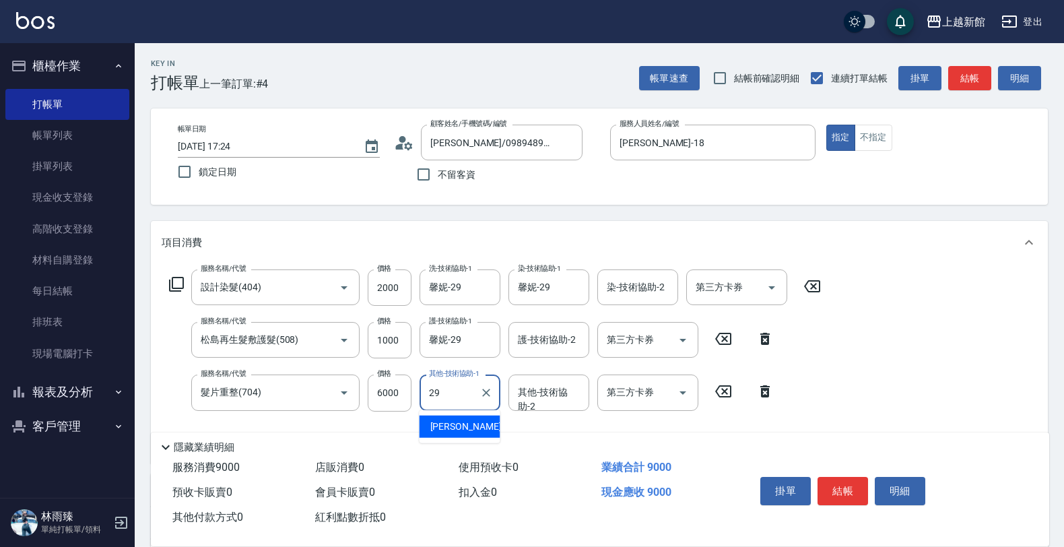
type input "馨妮-29"
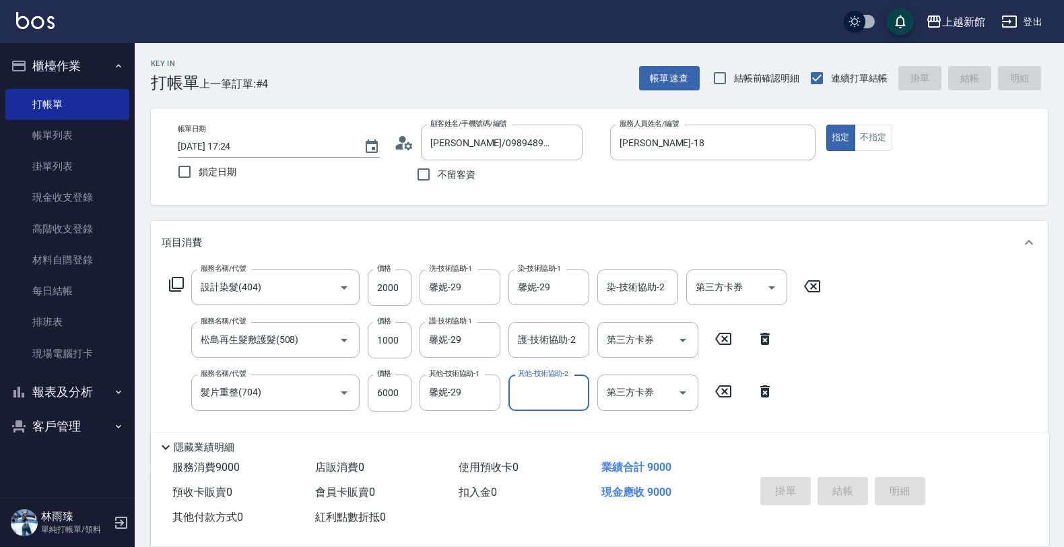
type input "2025/09/12 17:25"
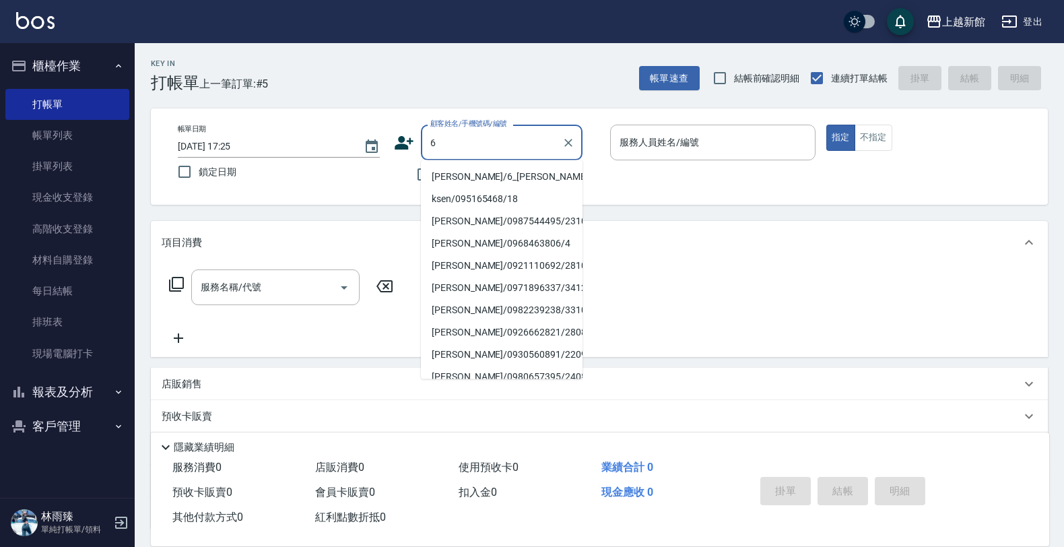
type input "黃婕寧/6_黃婕寧/6"
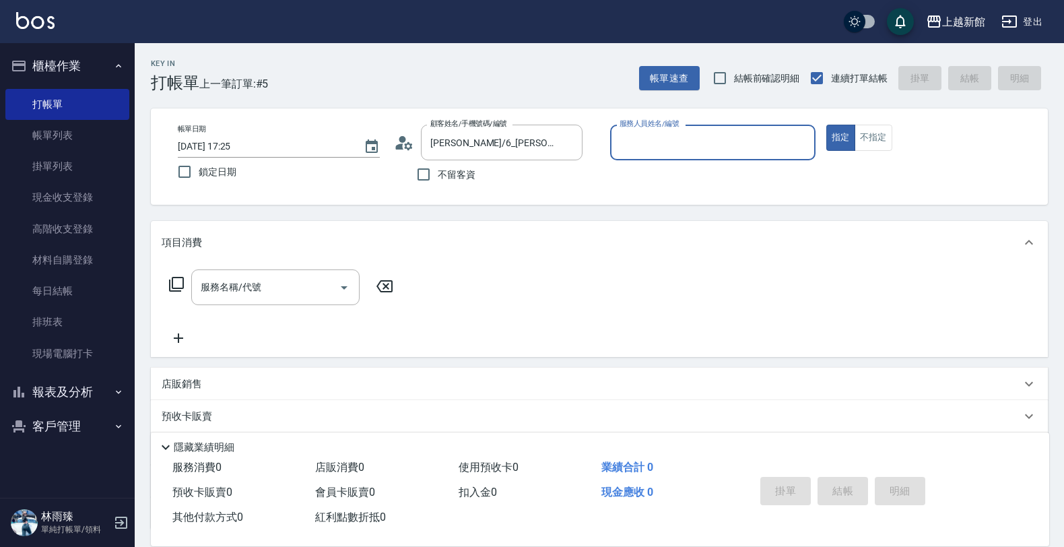
type input "黃婕寧-6"
click at [827, 125] on button "指定" at bounding box center [841, 138] width 29 height 26
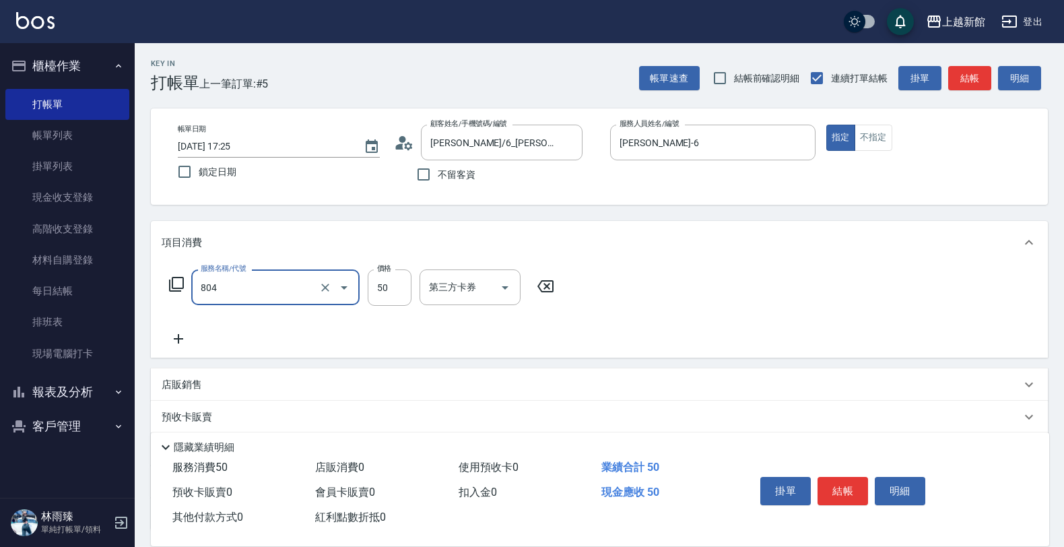
type input "吹捲/夾直/青捲/電棒/夾玉米鬚(804)"
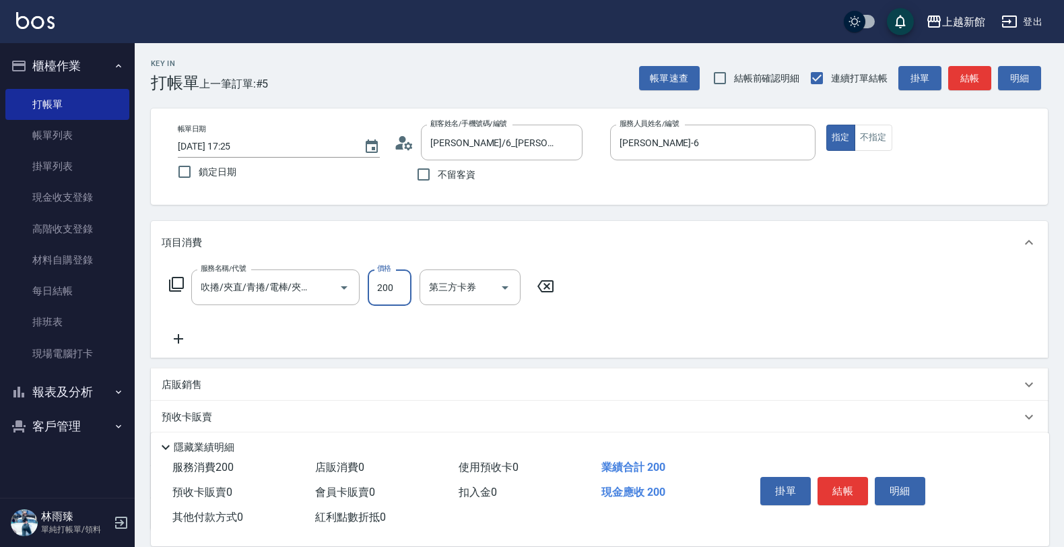
type input "200"
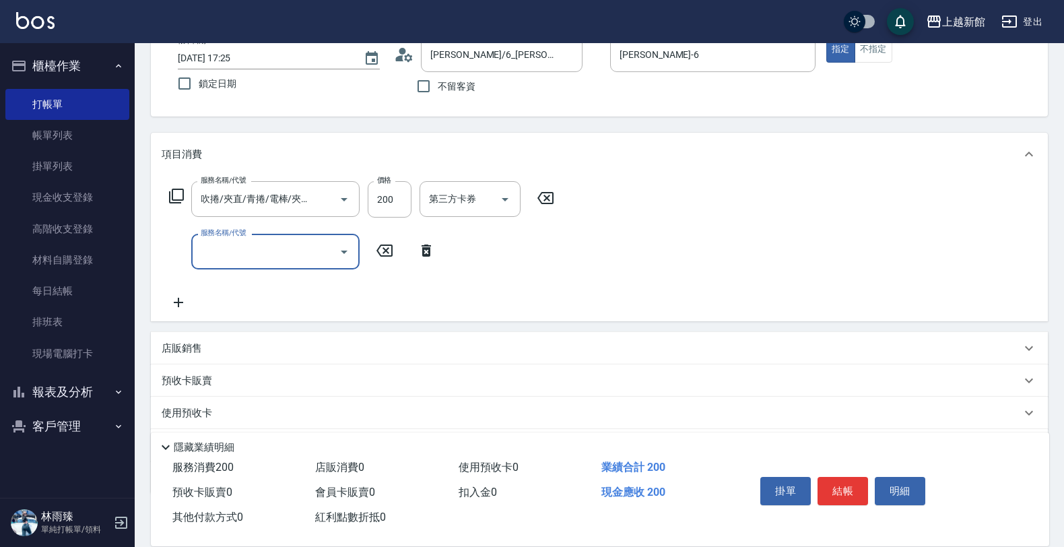
scroll to position [163, 0]
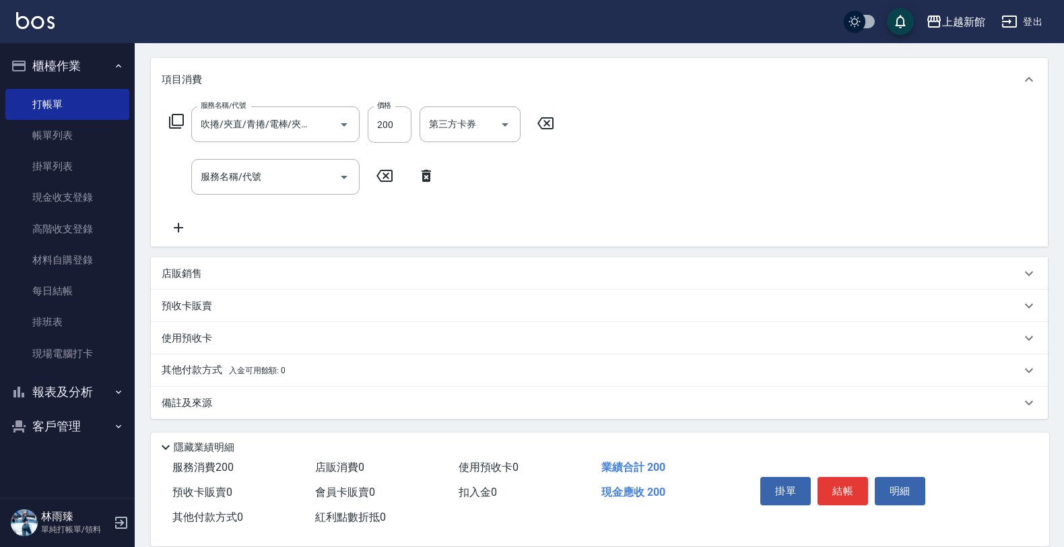
click at [378, 269] on div "店販銷售" at bounding box center [592, 274] width 860 height 14
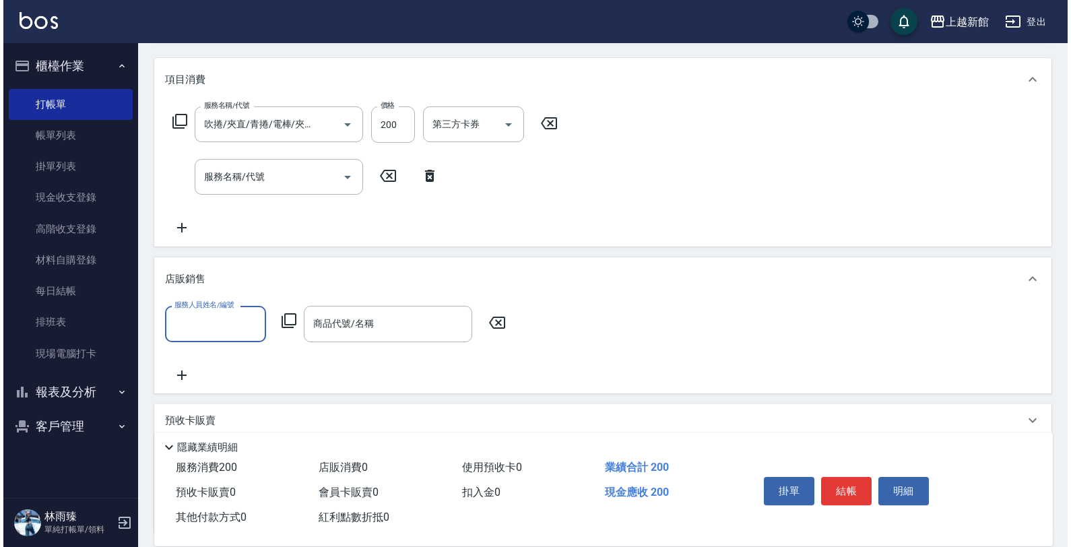
scroll to position [0, 0]
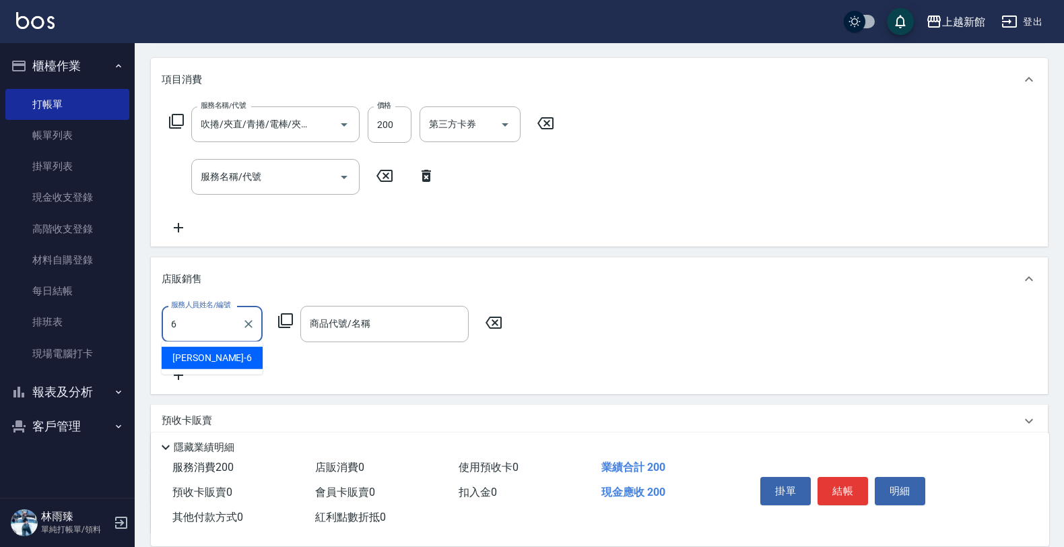
type input "黃婕寧-6"
click at [292, 327] on icon at bounding box center [286, 321] width 16 height 16
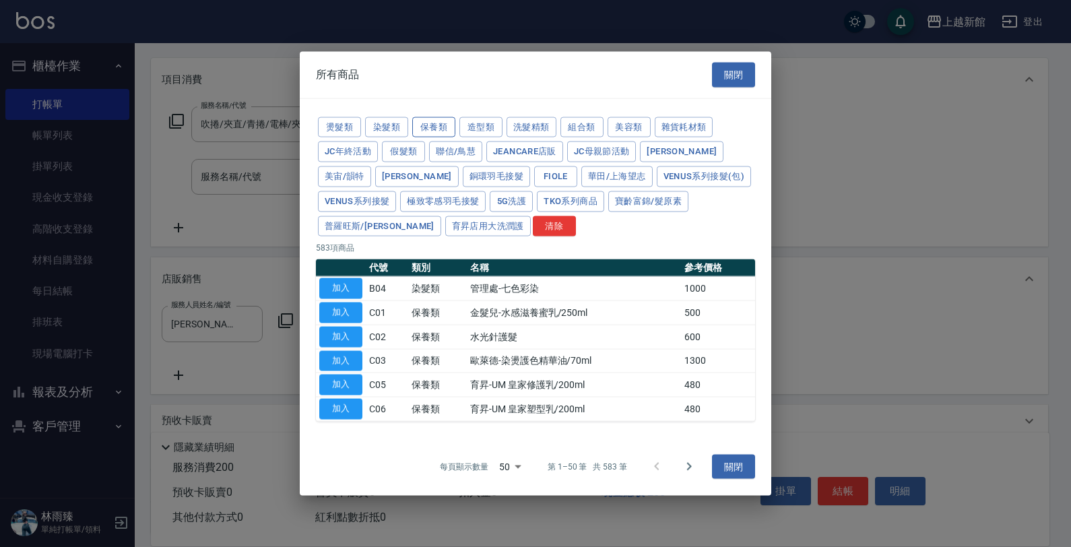
click at [443, 120] on button "保養類" at bounding box center [433, 127] width 43 height 21
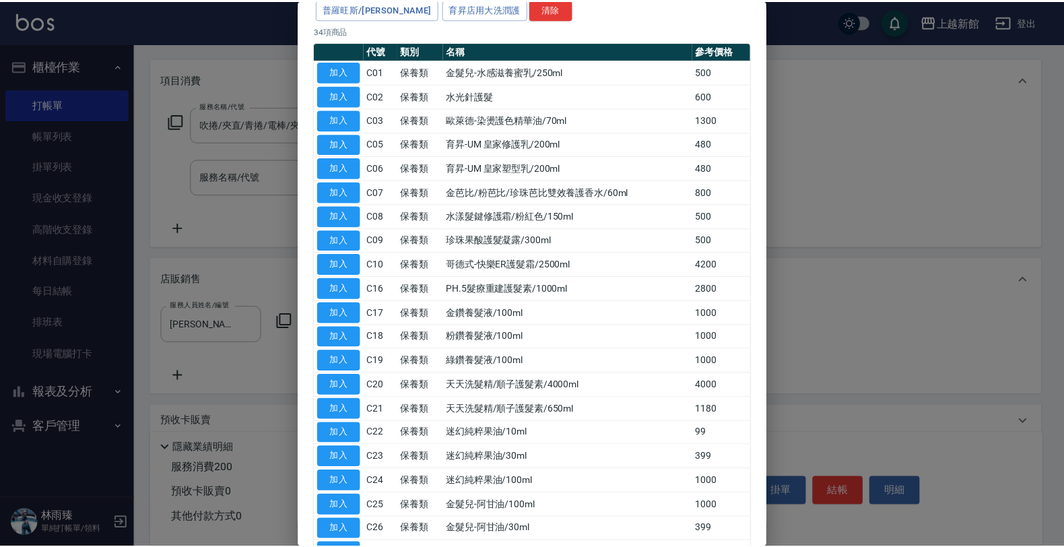
scroll to position [168, 0]
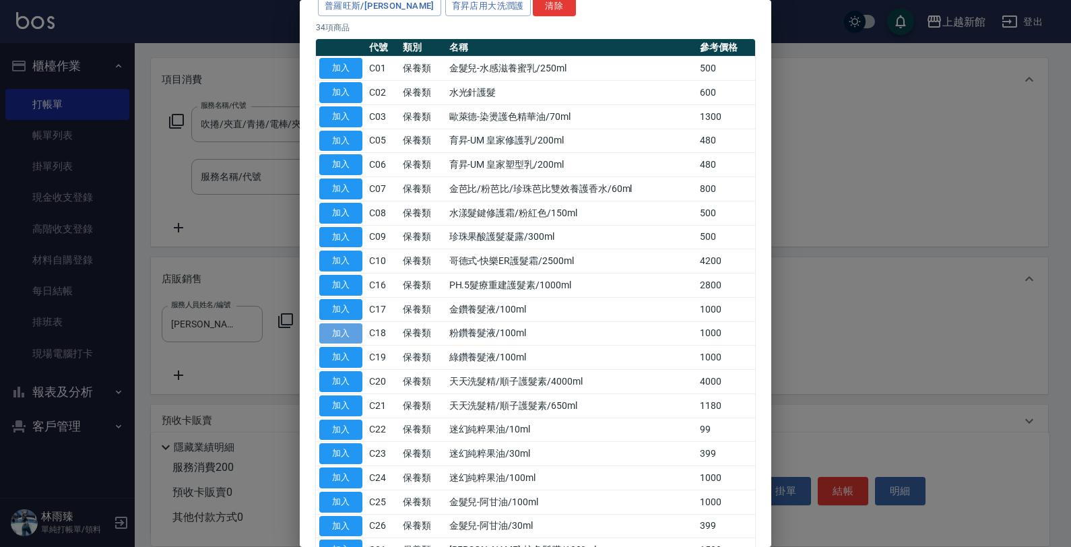
click at [334, 335] on button "加入" at bounding box center [340, 333] width 43 height 21
type input "粉鑽養髮液/100ml"
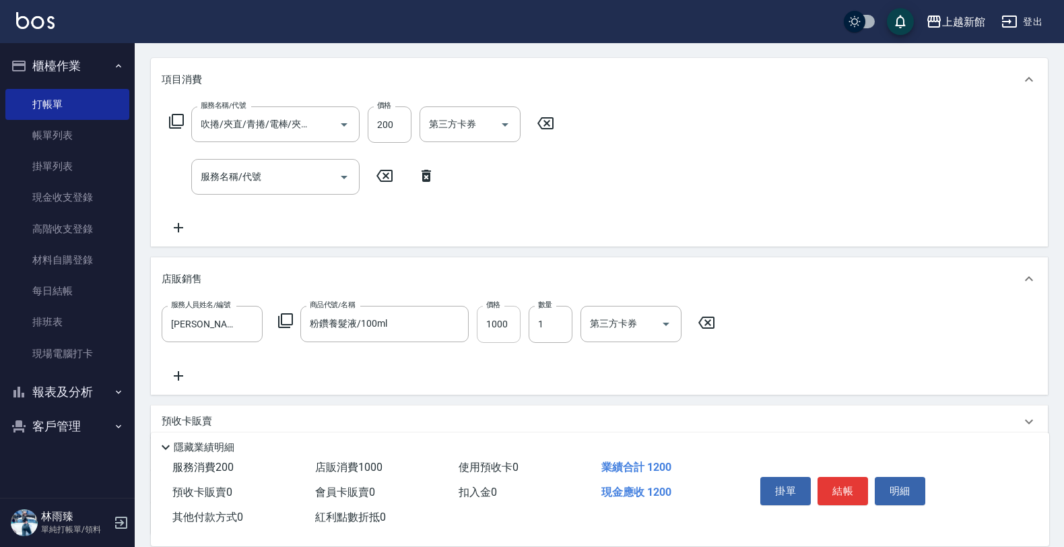
click at [505, 315] on input "1000" at bounding box center [499, 324] width 44 height 36
type input "800"
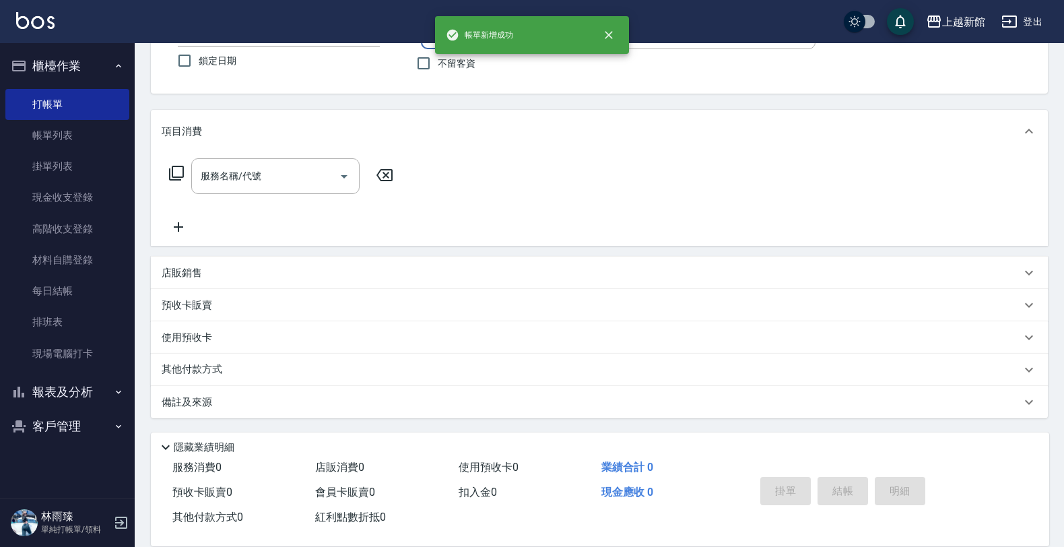
scroll to position [0, 0]
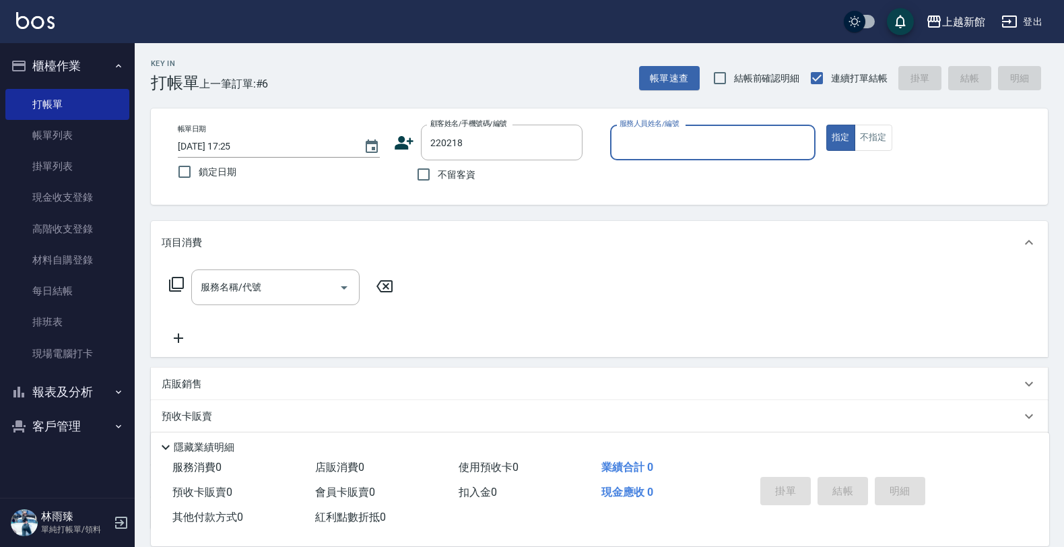
click at [827, 125] on button "指定" at bounding box center [841, 138] width 29 height 26
type input "劉明軒/0937021450/220218"
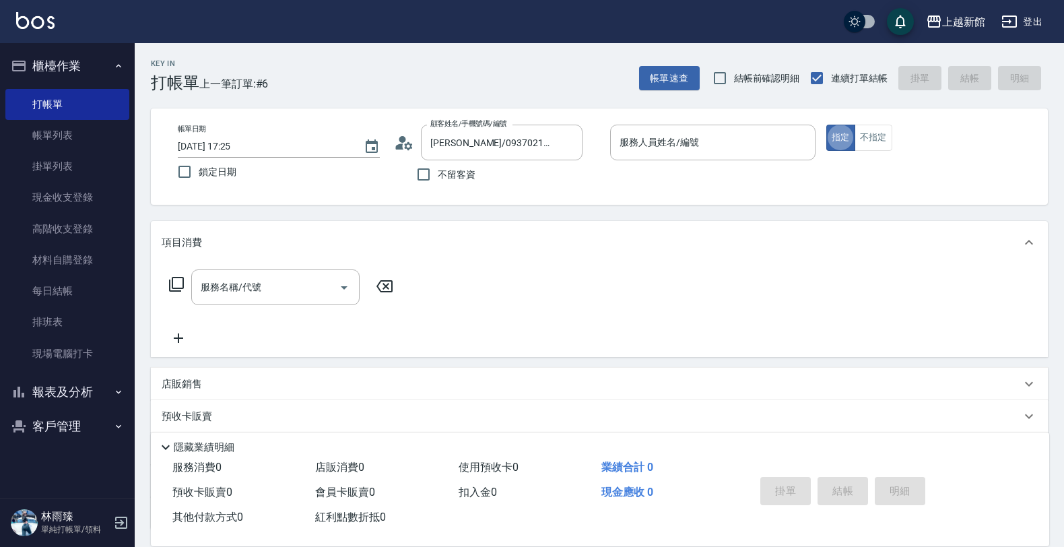
type input "黃柏森-18"
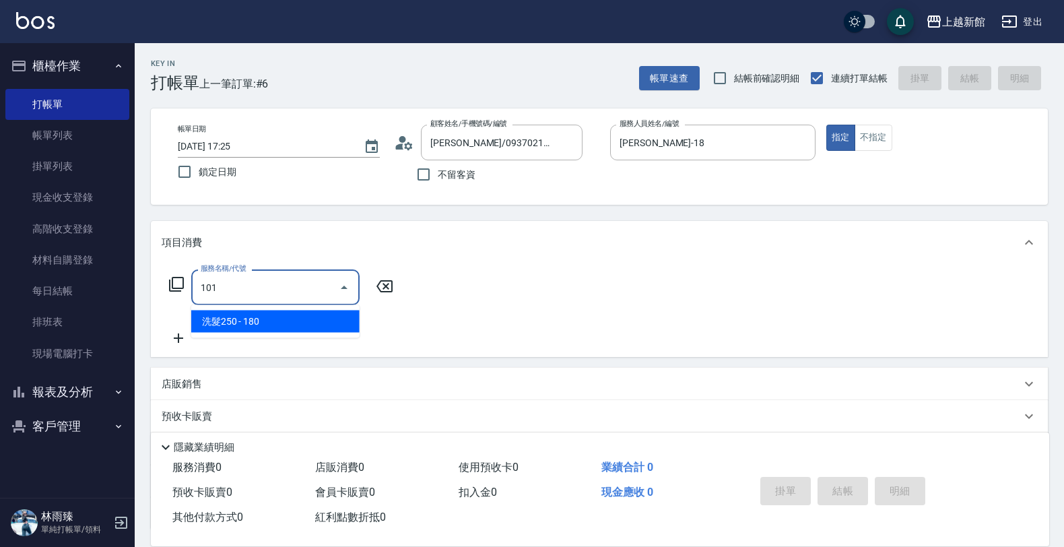
type input "洗髮250(101)"
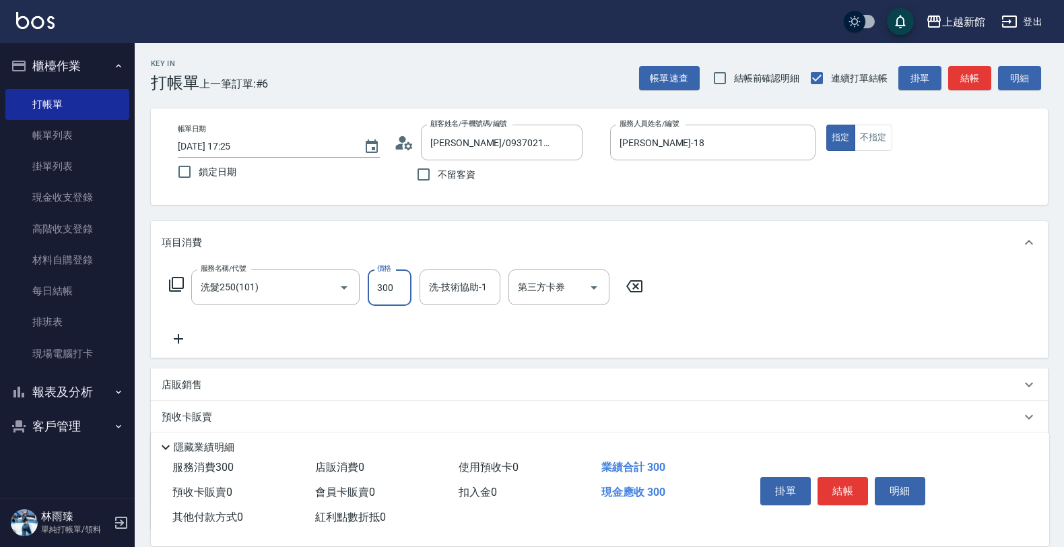
type input "300"
type input "3"
type input "容綺-21"
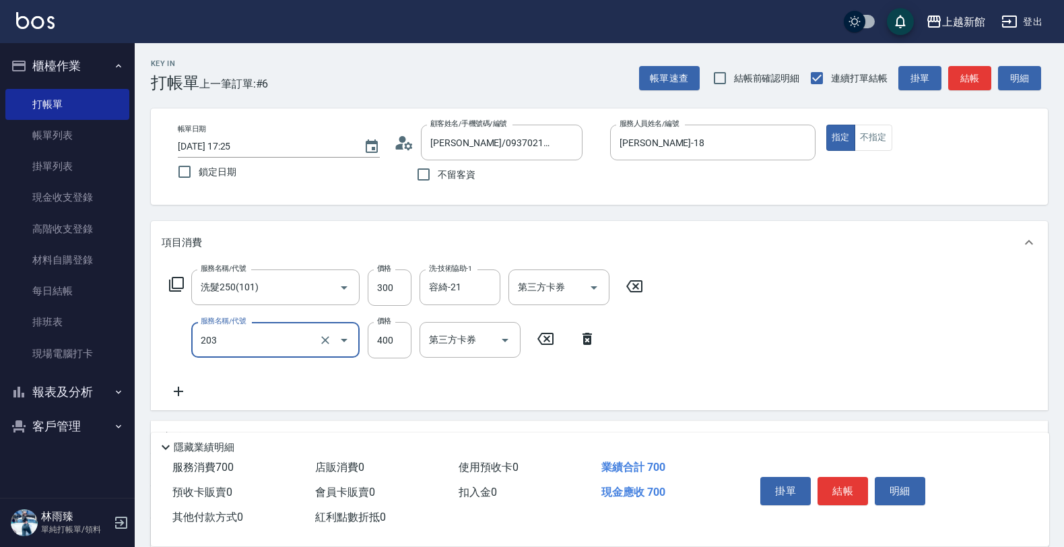
type input "指定單剪(203)"
type input "300"
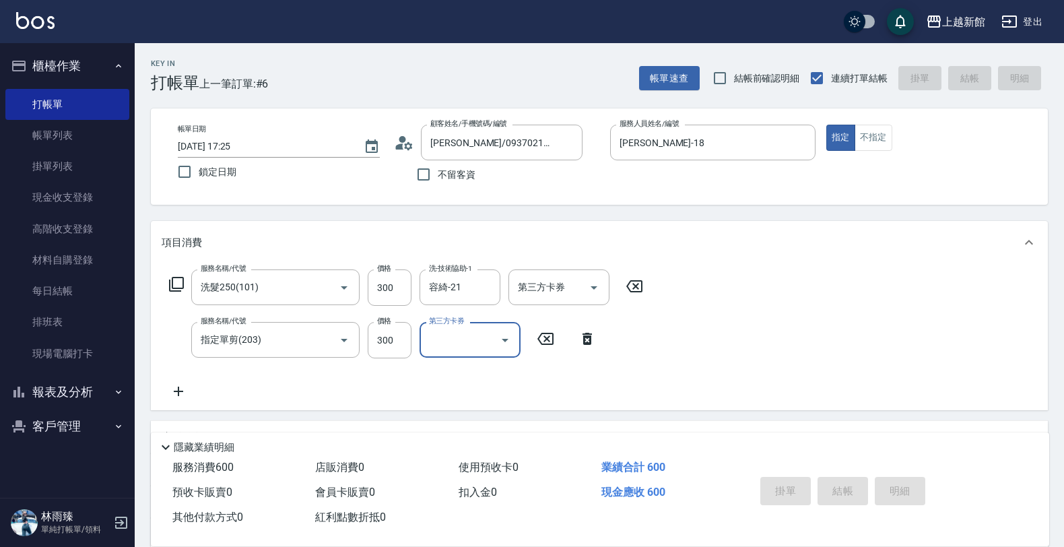
type input "2025/09/12 17:26"
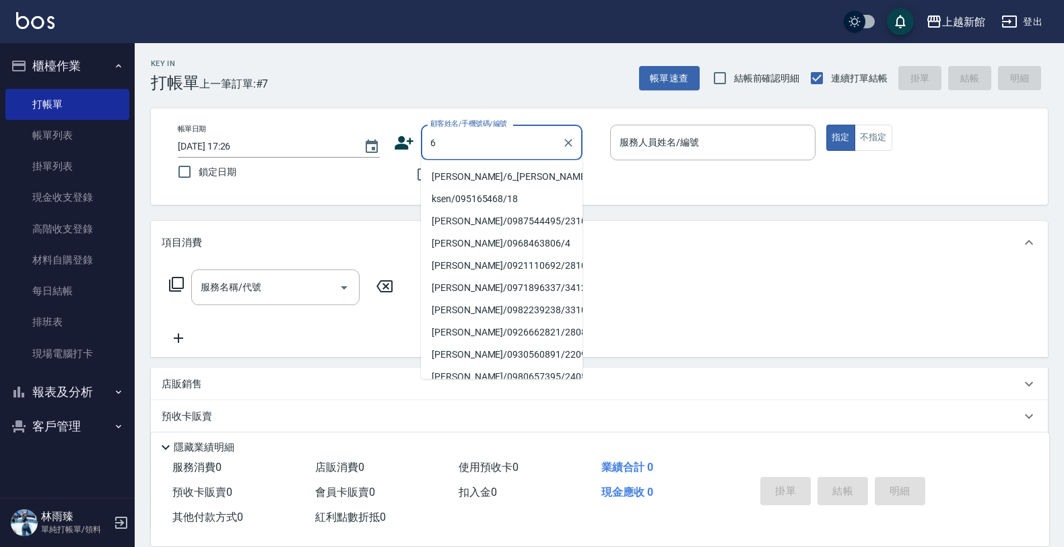
type input "黃婕寧/6_黃婕寧/6"
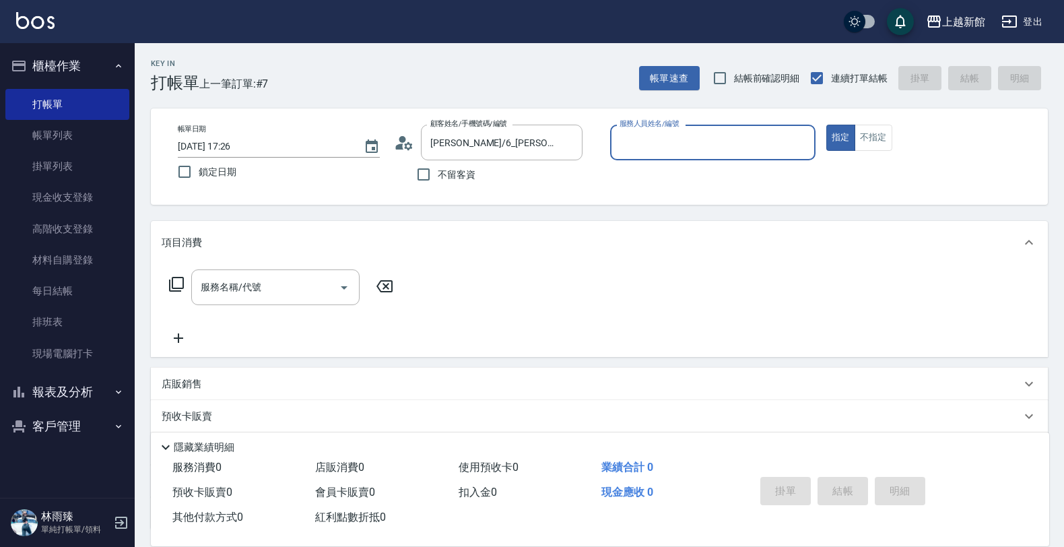
click at [827, 125] on button "指定" at bounding box center [841, 138] width 29 height 26
type input "黃婕寧-6"
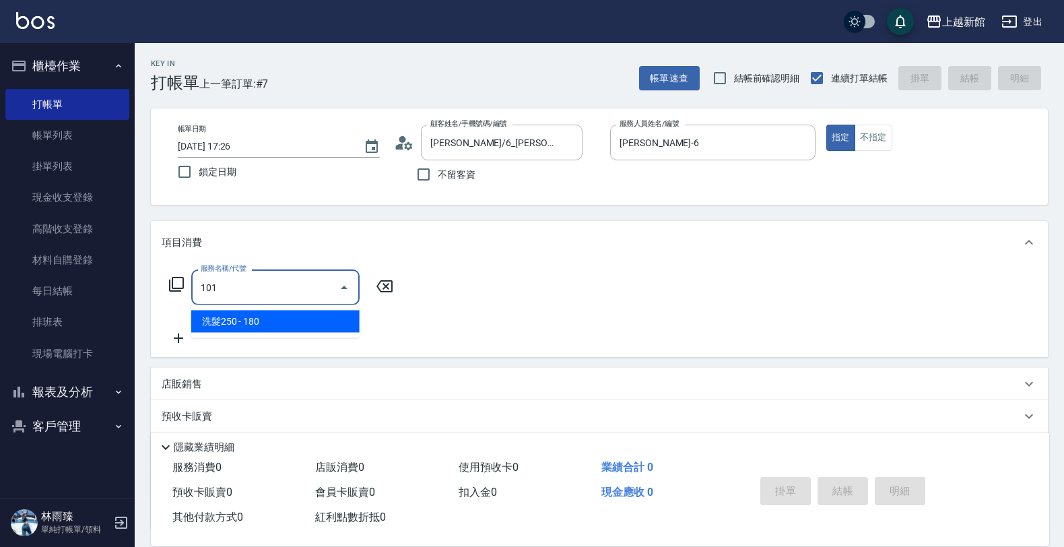
type input "洗髮250(101)"
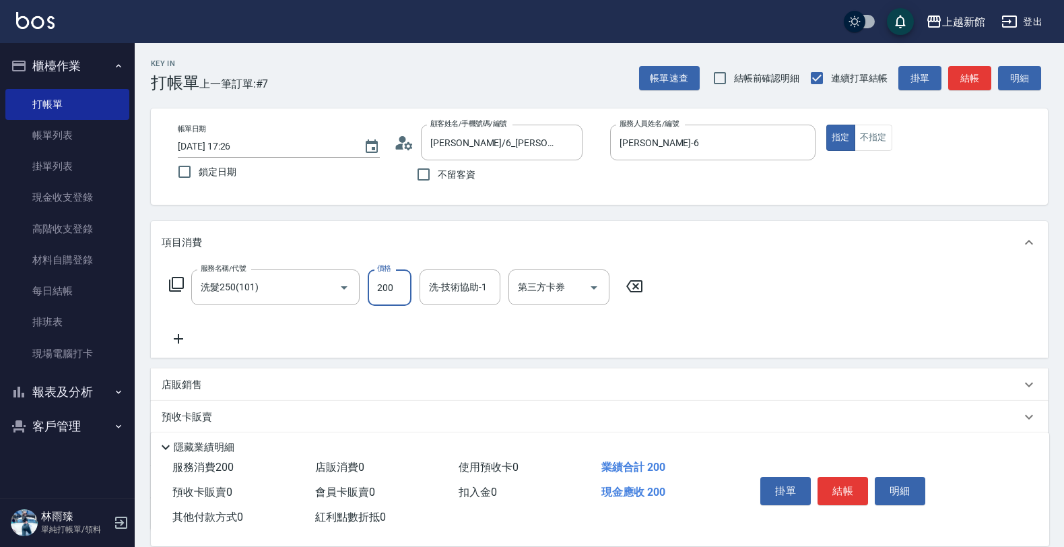
type input "200"
type input "容綺-21"
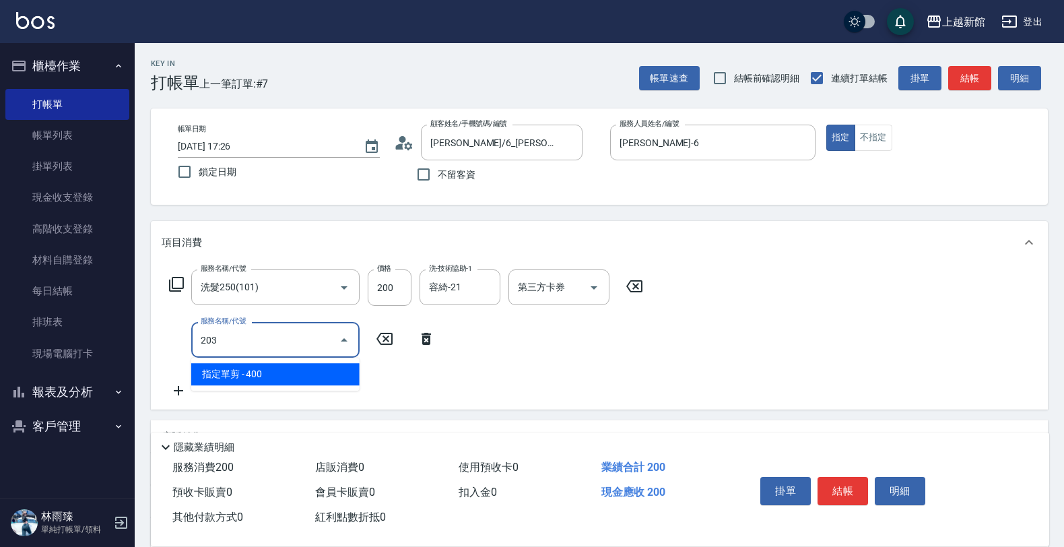
type input "指定單剪(203)"
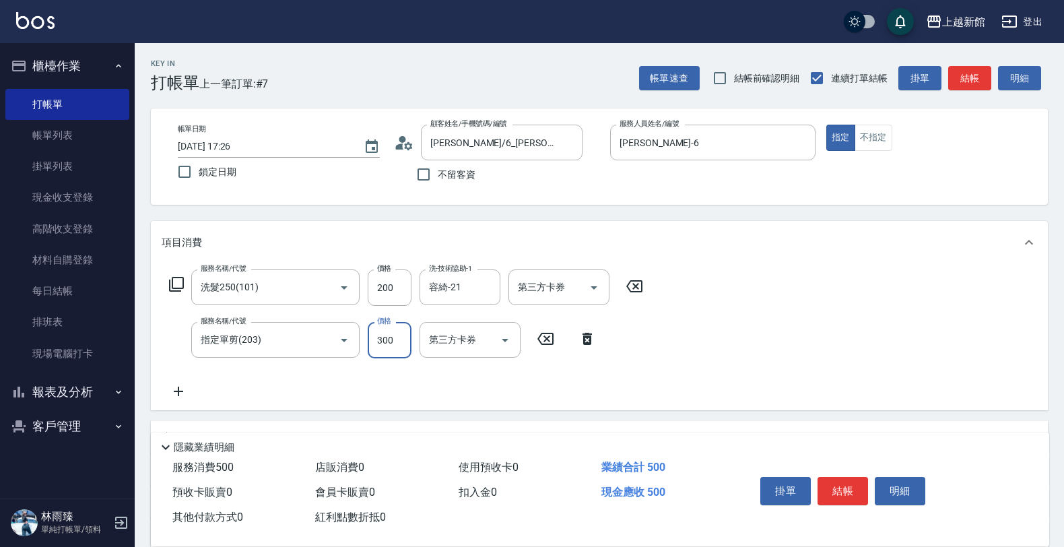
type input "300"
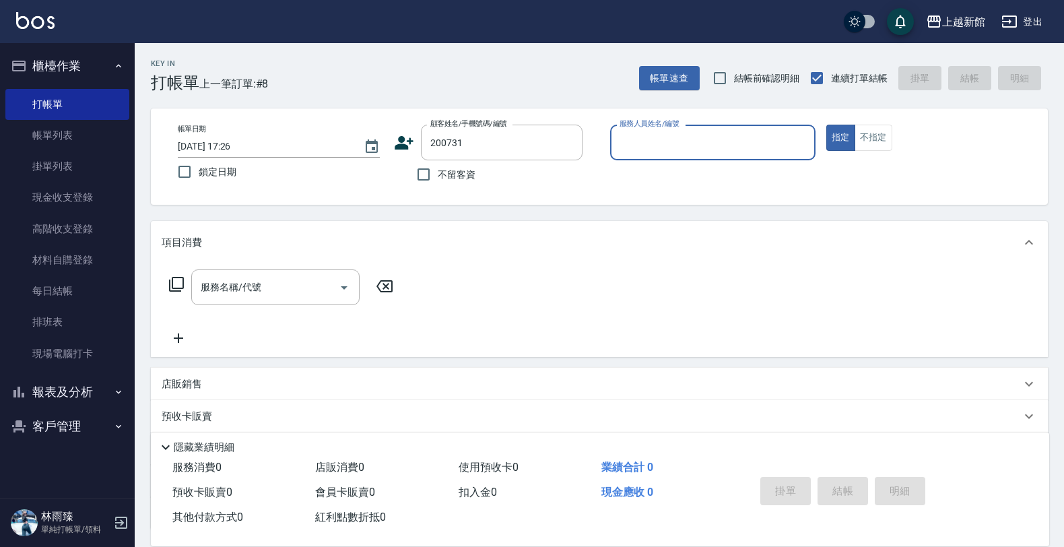
click at [827, 125] on button "指定" at bounding box center [841, 138] width 29 height 26
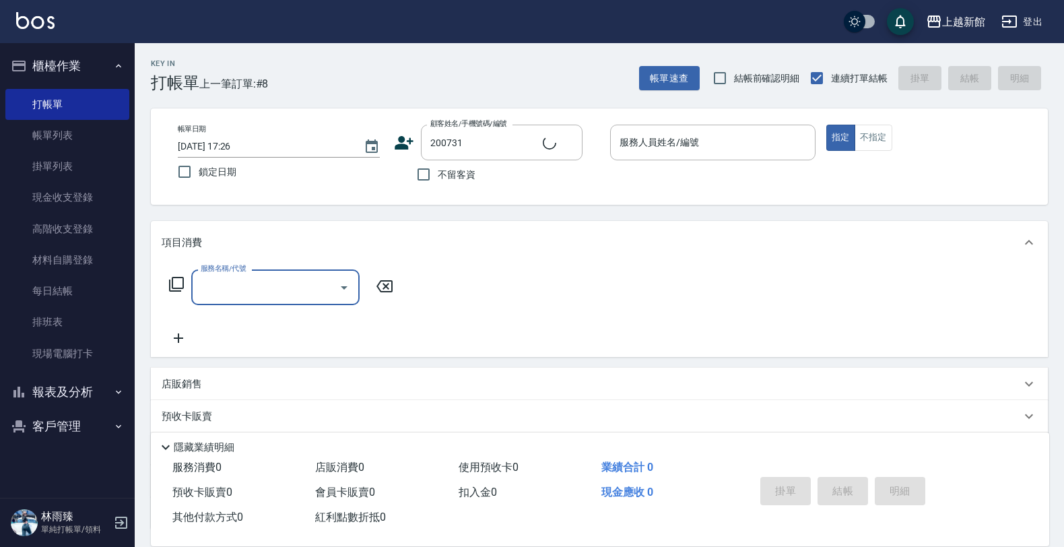
type input "許家哲/0905647267/200731"
type input "黃柏森-18"
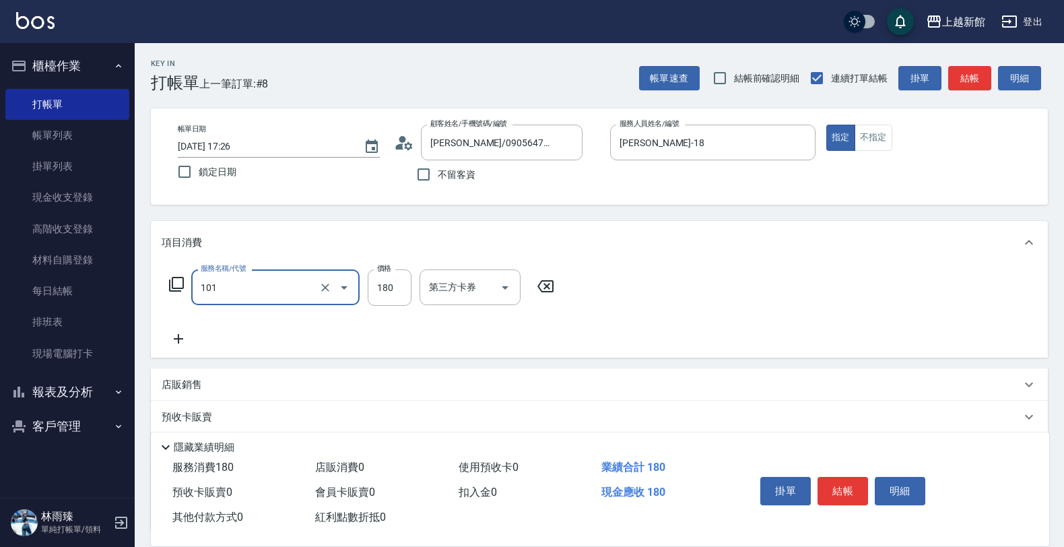
type input "洗髮250(101)"
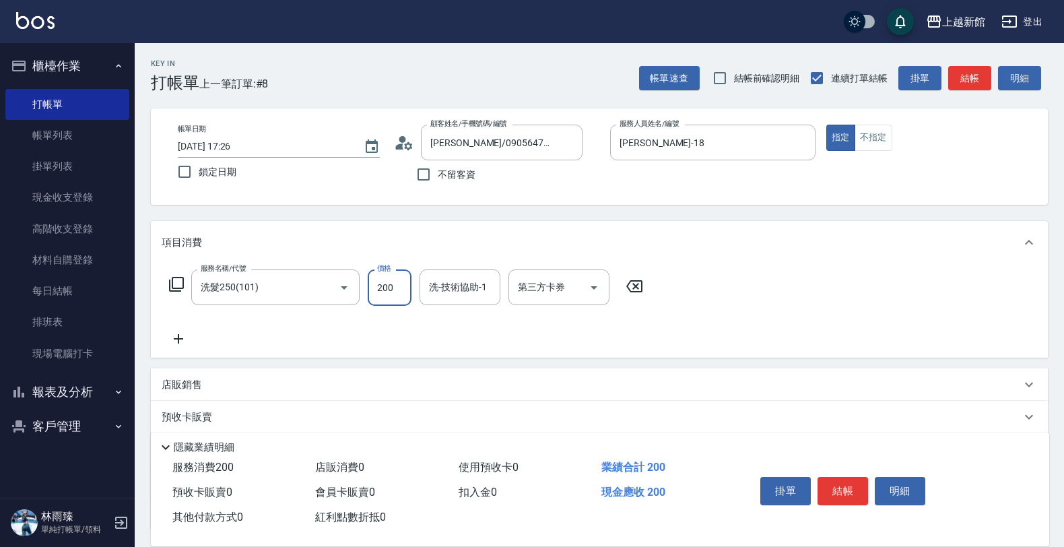
type input "200"
type input "小邱-25"
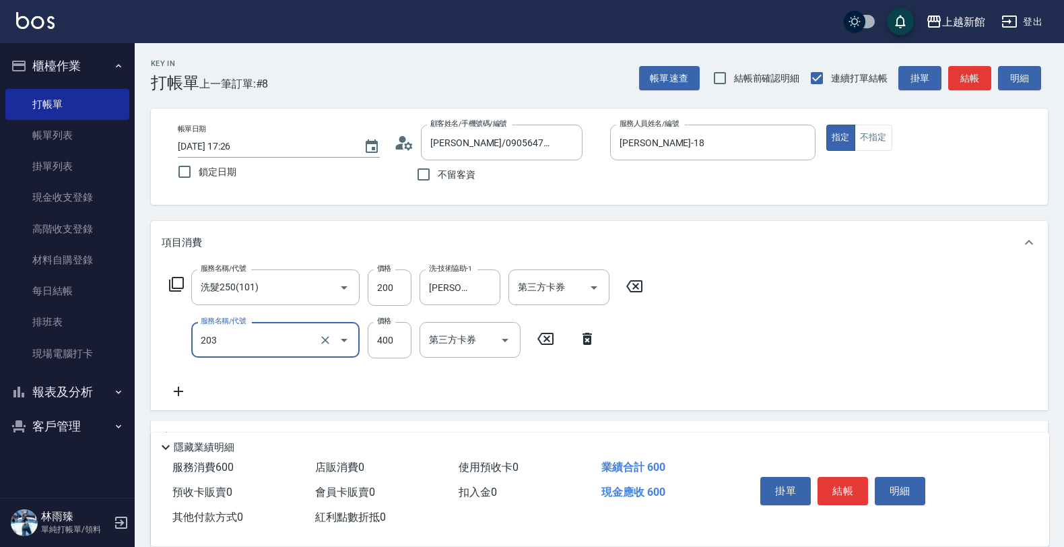
type input "指定單剪(203)"
type input "300"
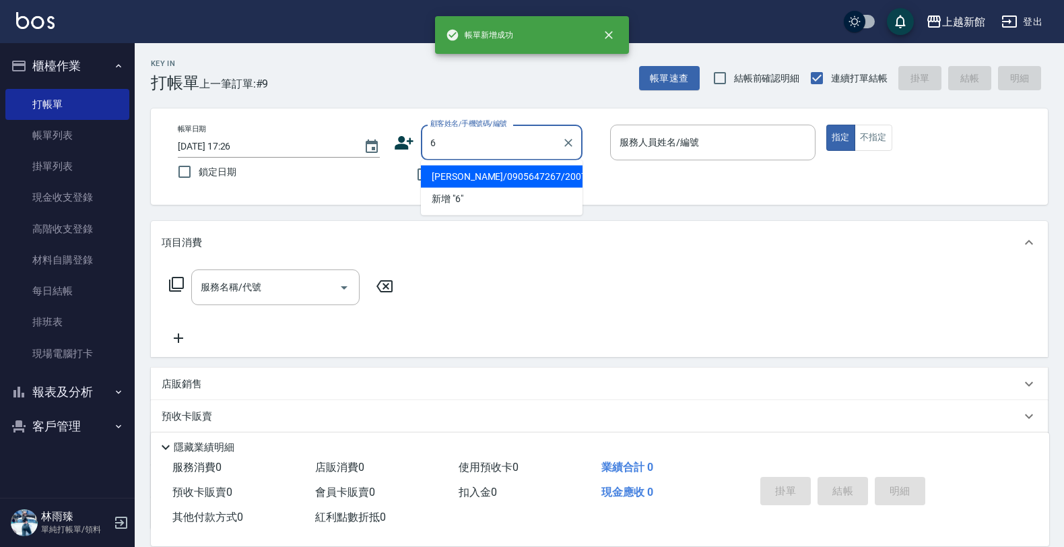
type input "許家哲/0905647267/200731"
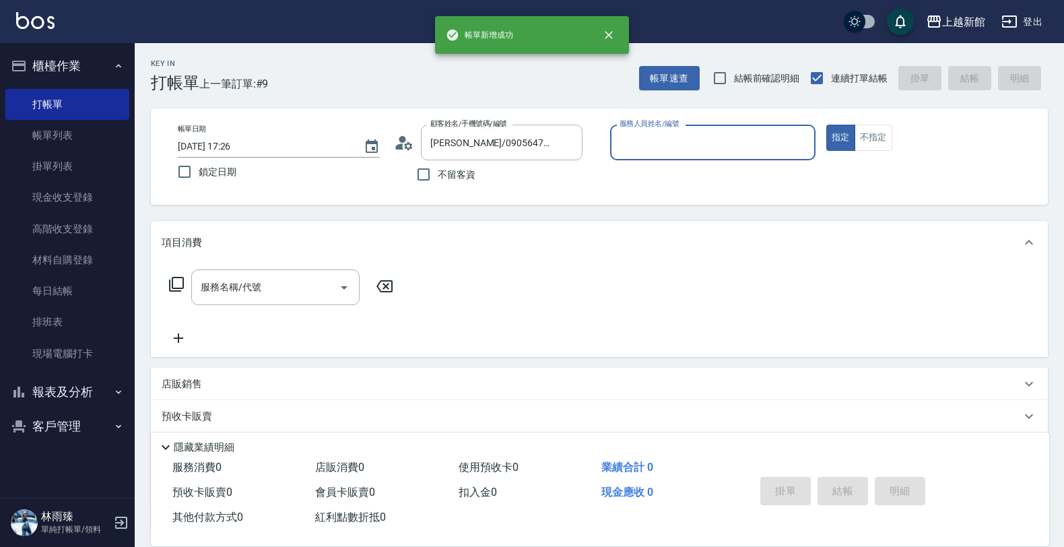
click at [827, 125] on button "指定" at bounding box center [841, 138] width 29 height 26
type input "黃柏森-18"
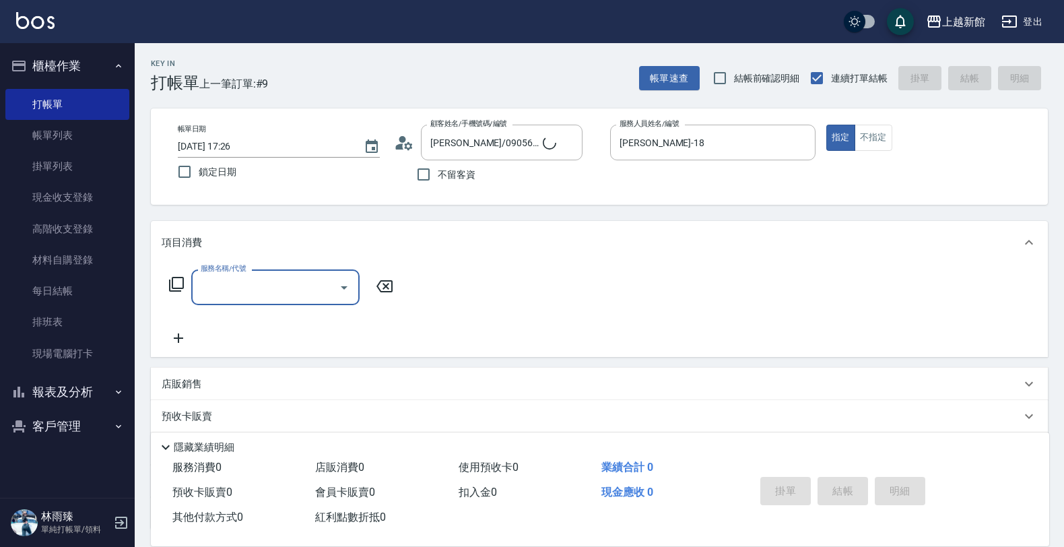
type input "黃婕寧/6_黃婕寧/6"
type input "黃婕寧-6"
type input "洗髮250(101)"
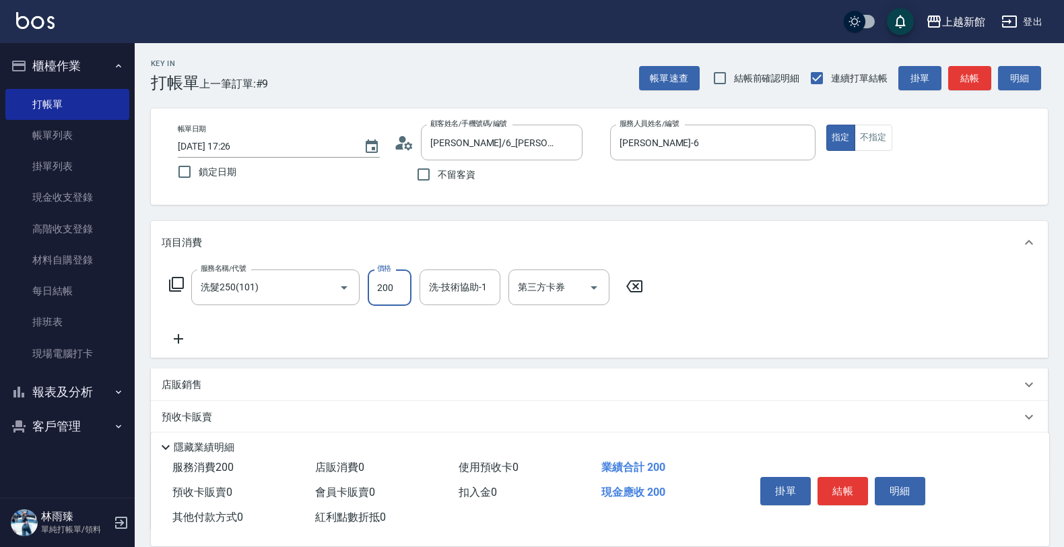
type input "200"
type input "容綺-21"
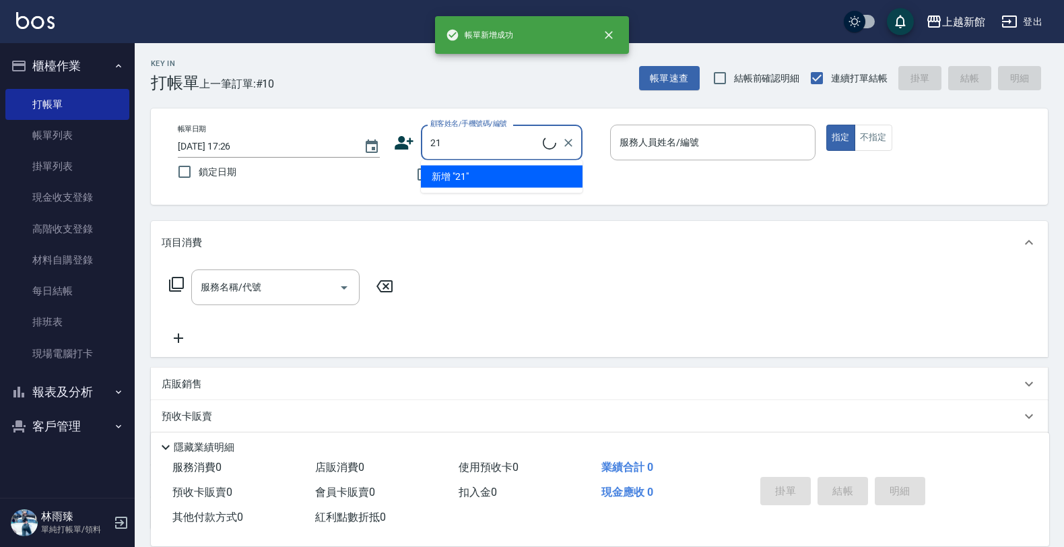
click at [827, 125] on button "指定" at bounding box center [841, 138] width 29 height 26
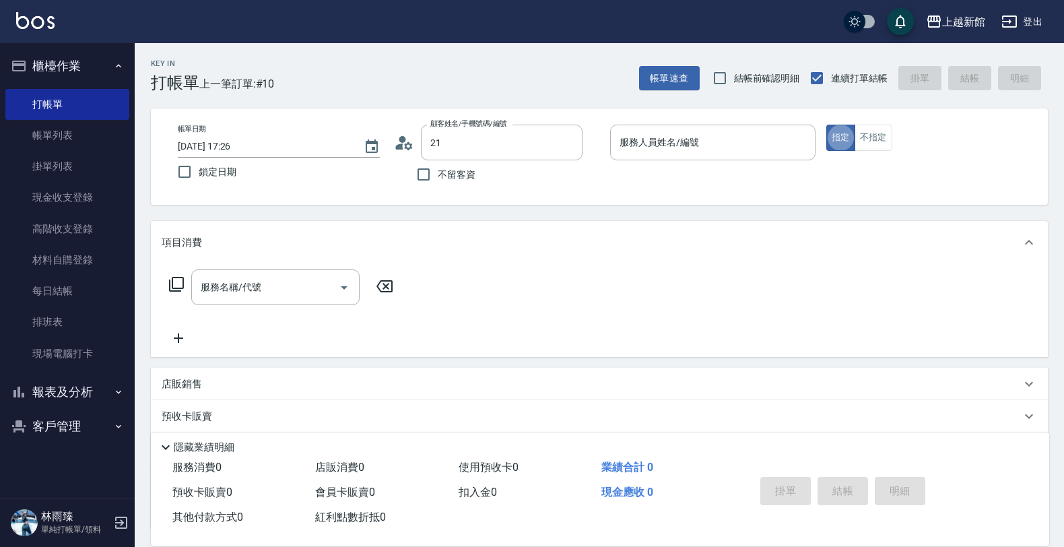
type input "林容綺/0910590925/21"
click at [699, 146] on input "服務人員姓名/編號" at bounding box center [712, 143] width 193 height 24
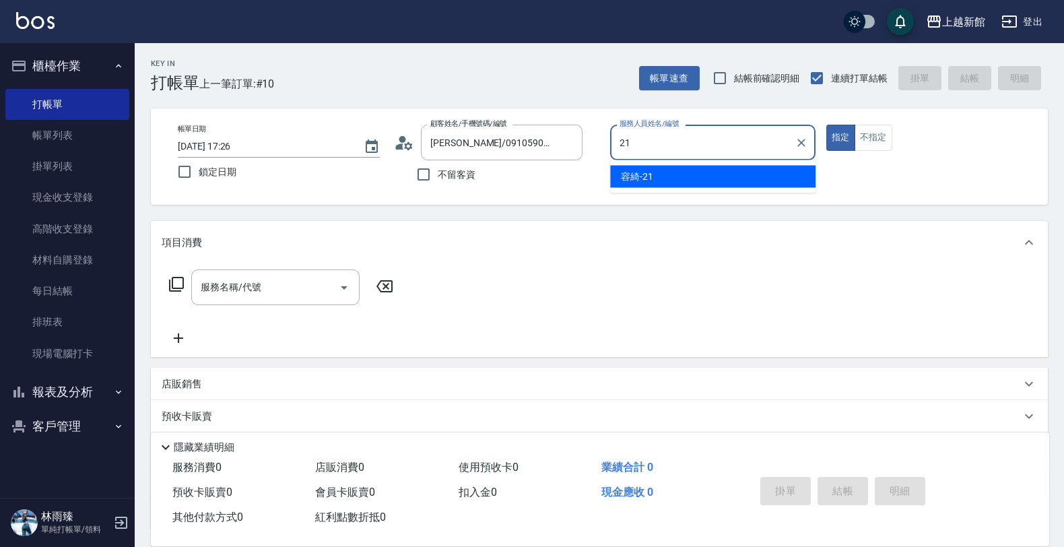
type input "容綺-21"
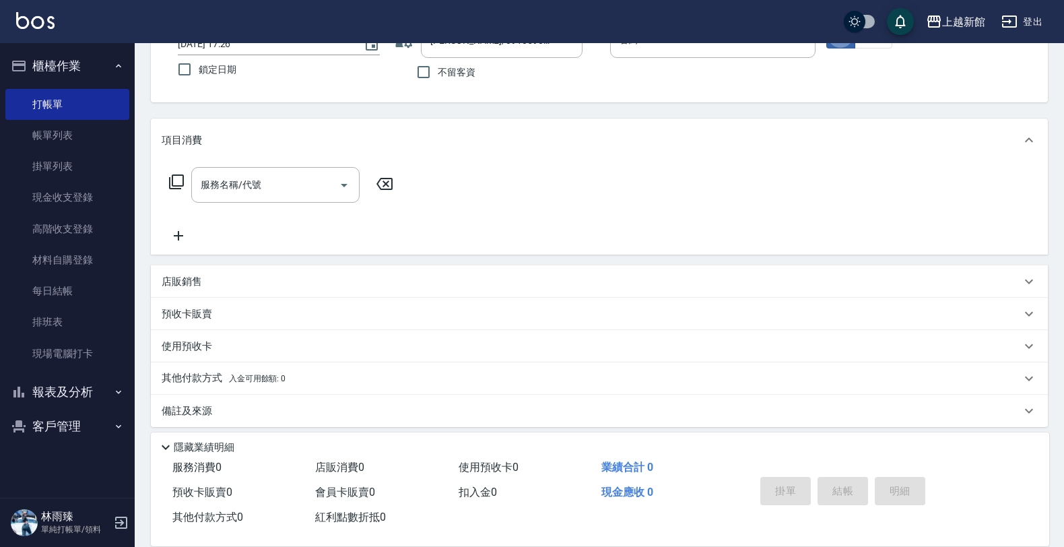
scroll to position [111, 0]
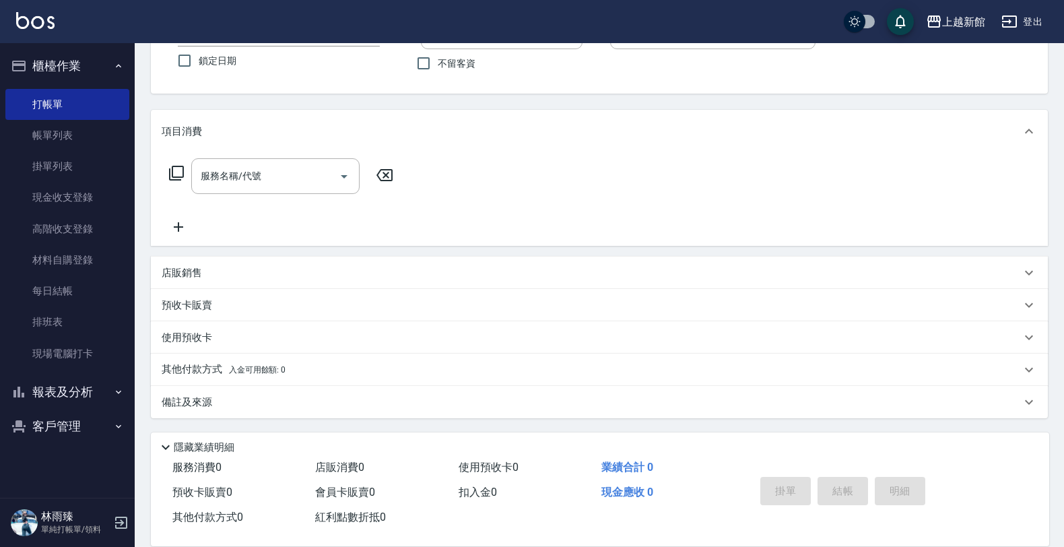
click at [418, 270] on div "店販銷售" at bounding box center [592, 273] width 860 height 14
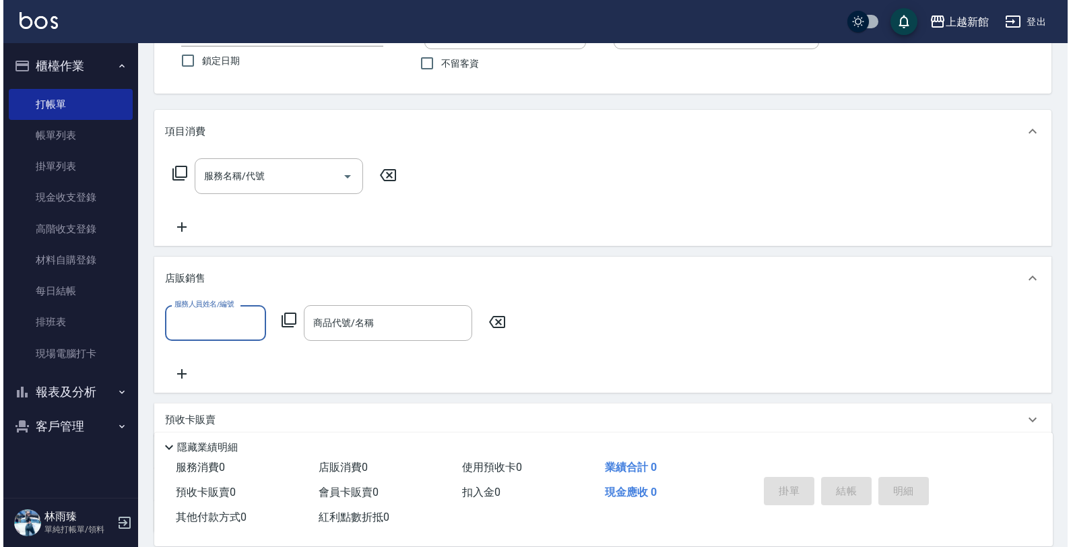
scroll to position [0, 0]
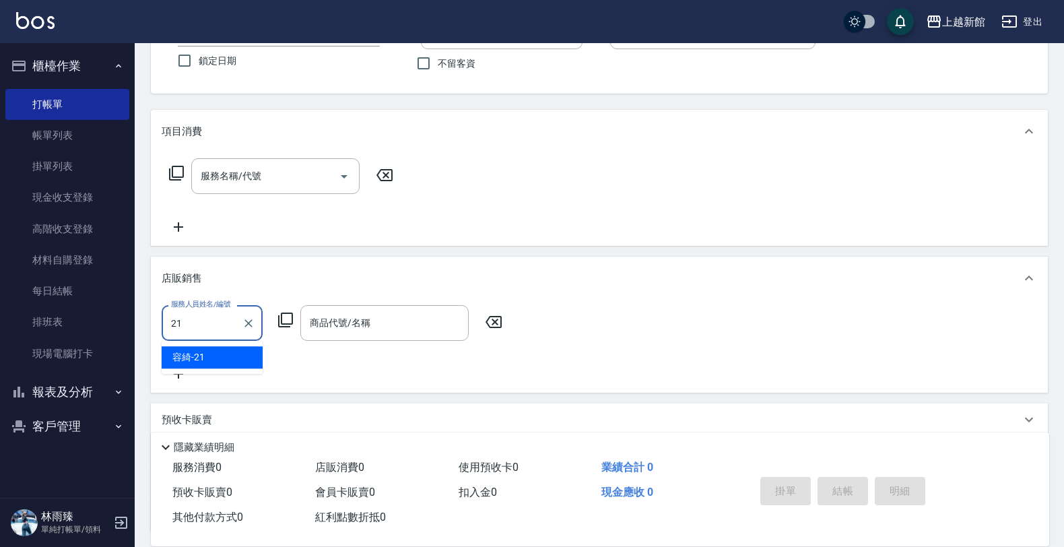
type input "容綺-21"
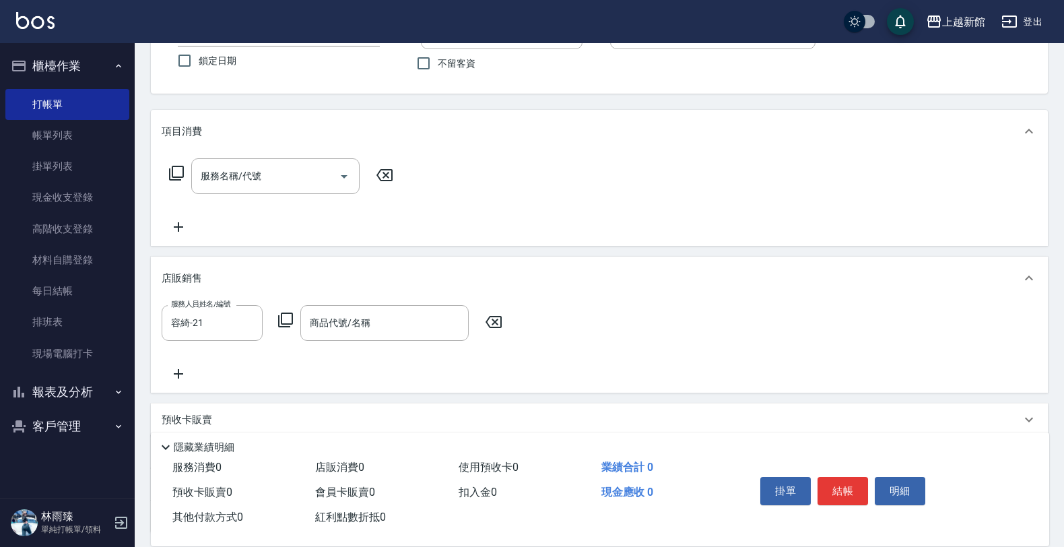
click at [292, 324] on icon at bounding box center [285, 320] width 15 height 15
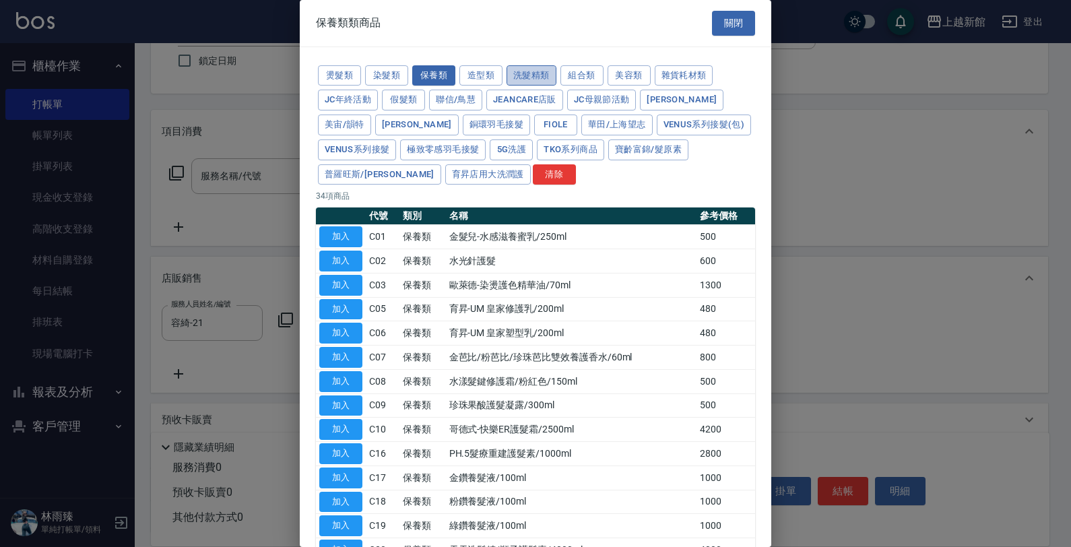
click at [544, 72] on button "洗髮精類" at bounding box center [532, 75] width 50 height 21
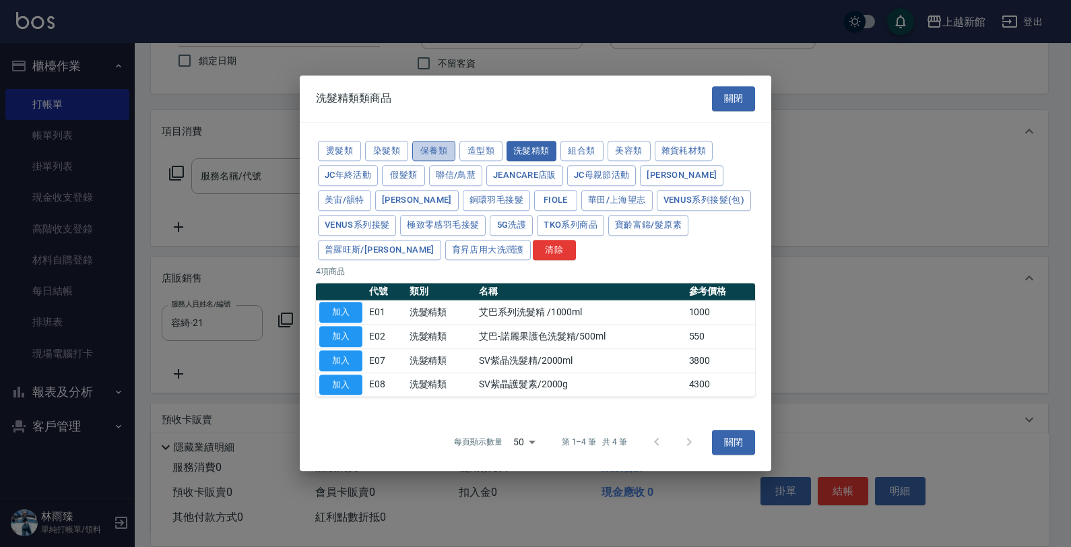
click at [440, 146] on button "保養類" at bounding box center [433, 151] width 43 height 21
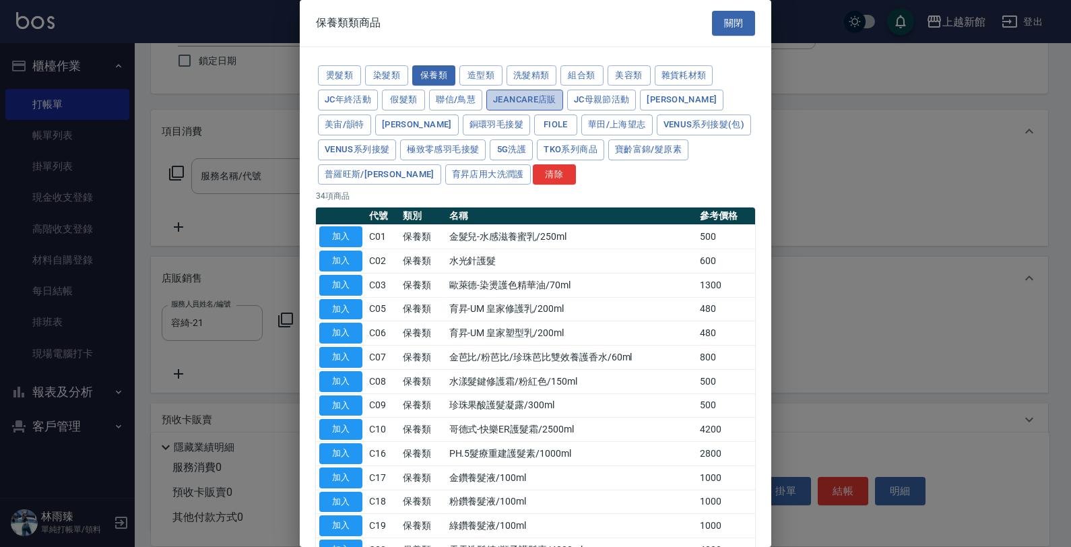
click at [505, 102] on button "JeanCare店販" at bounding box center [524, 100] width 77 height 21
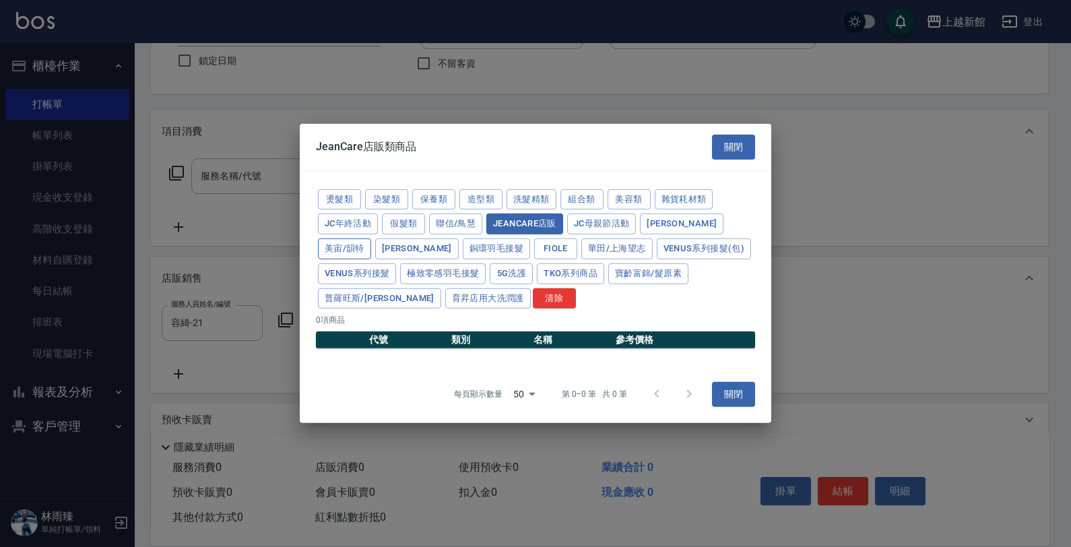
click at [371, 238] on button "美宙/韻特" at bounding box center [344, 248] width 53 height 21
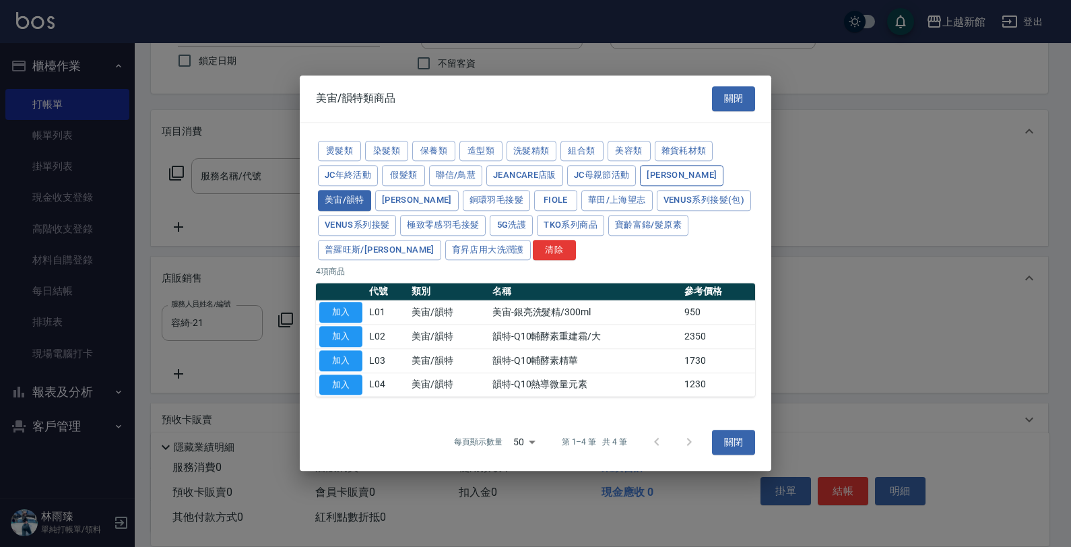
click at [655, 179] on button "娜普菈" at bounding box center [682, 176] width 84 height 21
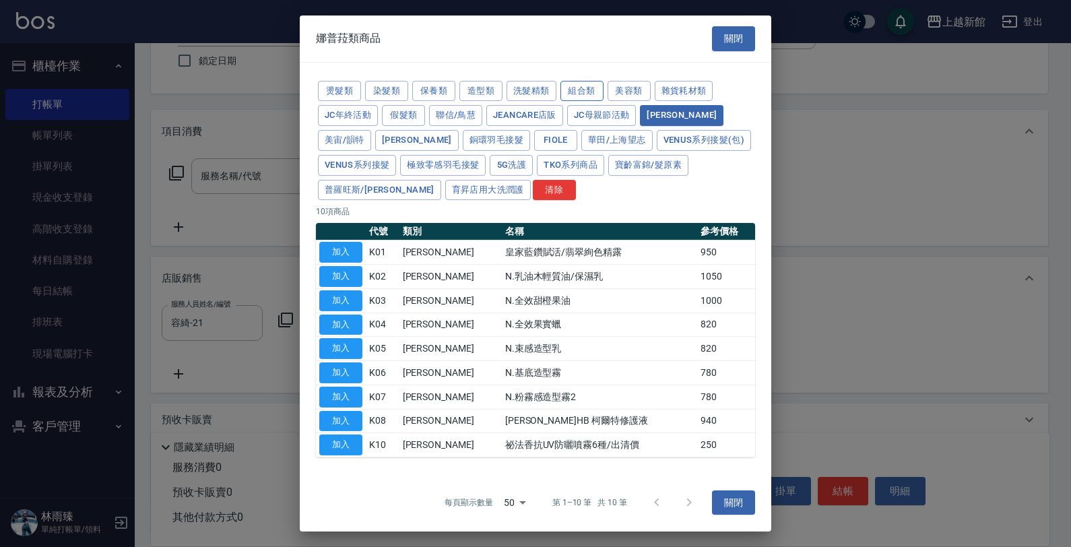
click at [568, 89] on button "組合類" at bounding box center [581, 90] width 43 height 21
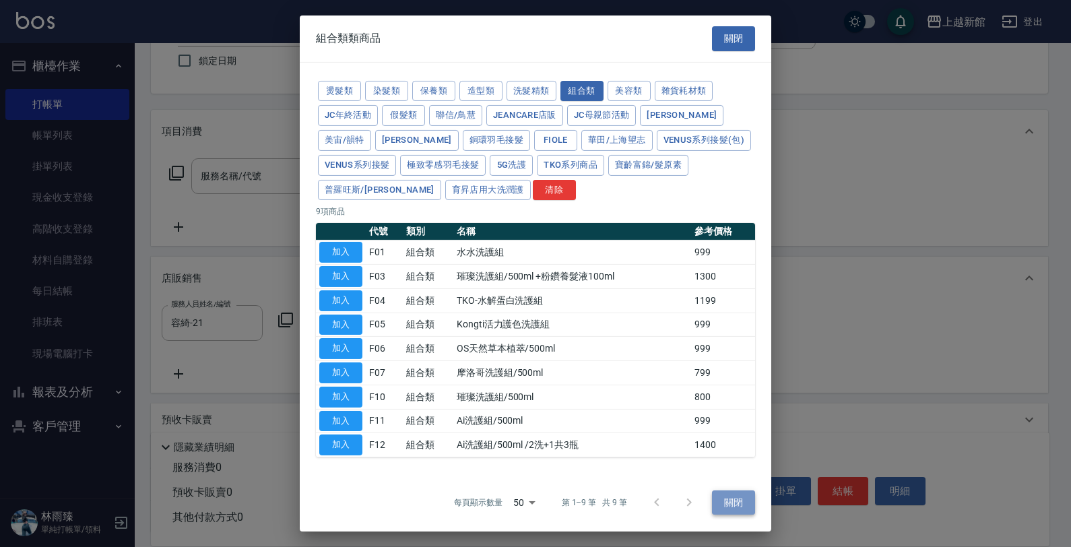
click at [738, 503] on button "關閉" at bounding box center [733, 502] width 43 height 25
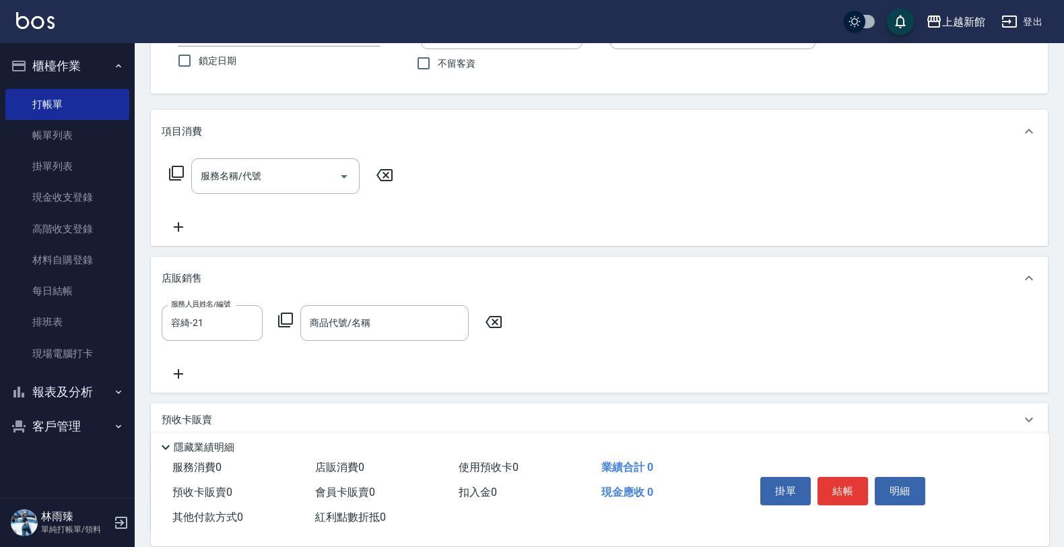
click at [285, 321] on icon at bounding box center [286, 320] width 16 height 16
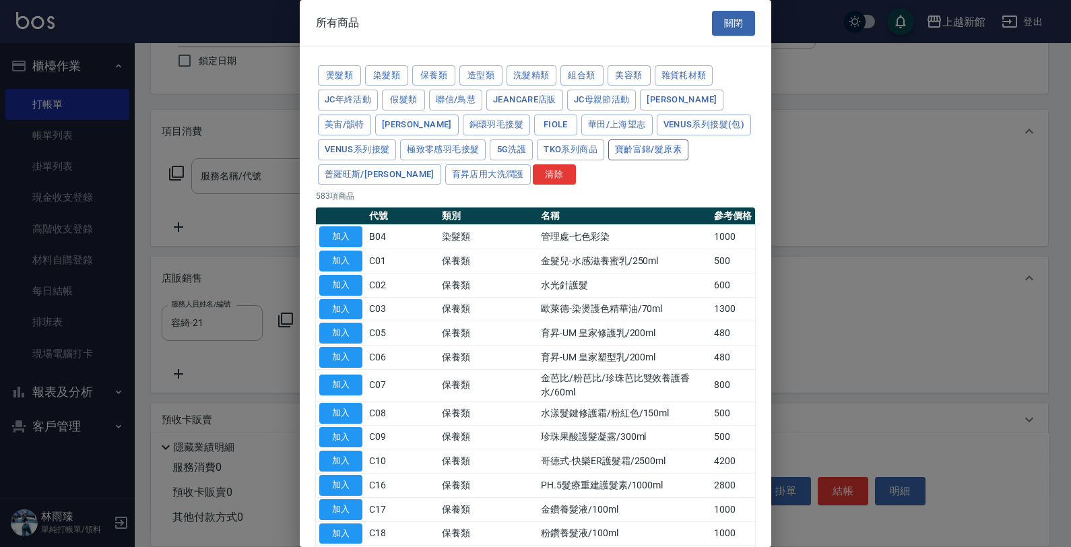
click at [608, 150] on button "寶齡富錦/髮原素" at bounding box center [648, 149] width 80 height 21
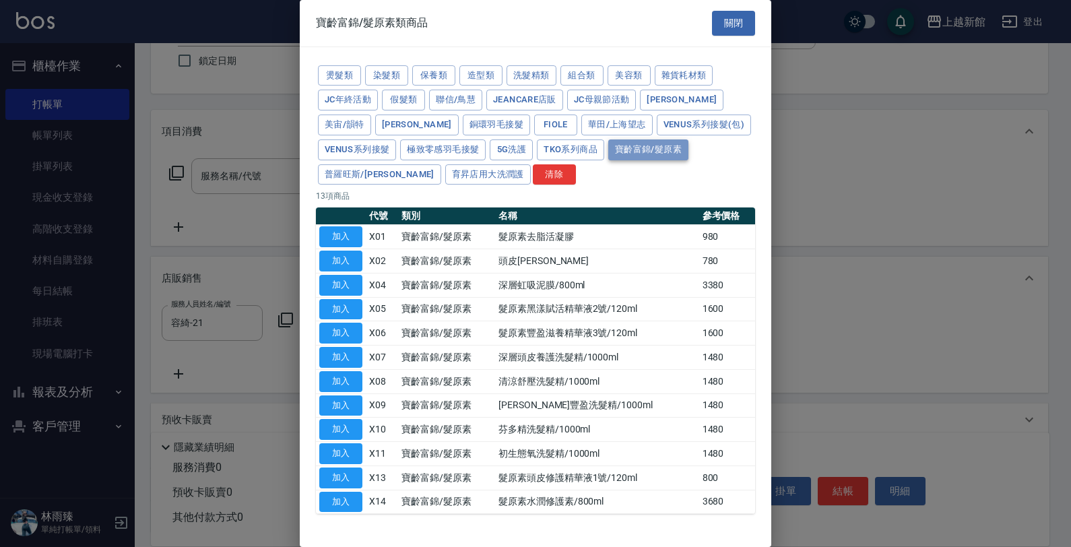
click at [608, 148] on button "寶齡富錦/髮原素" at bounding box center [648, 149] width 80 height 21
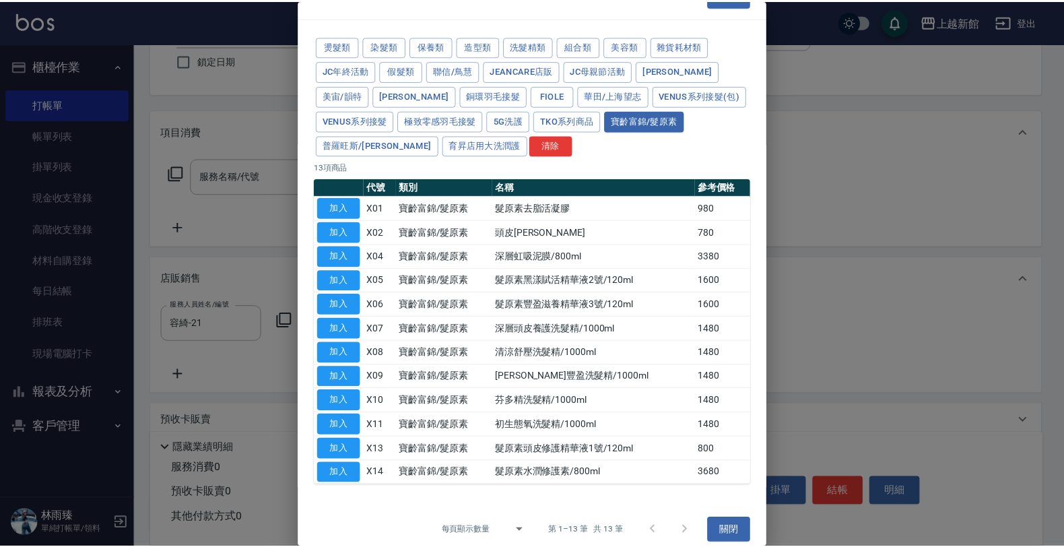
scroll to position [44, 0]
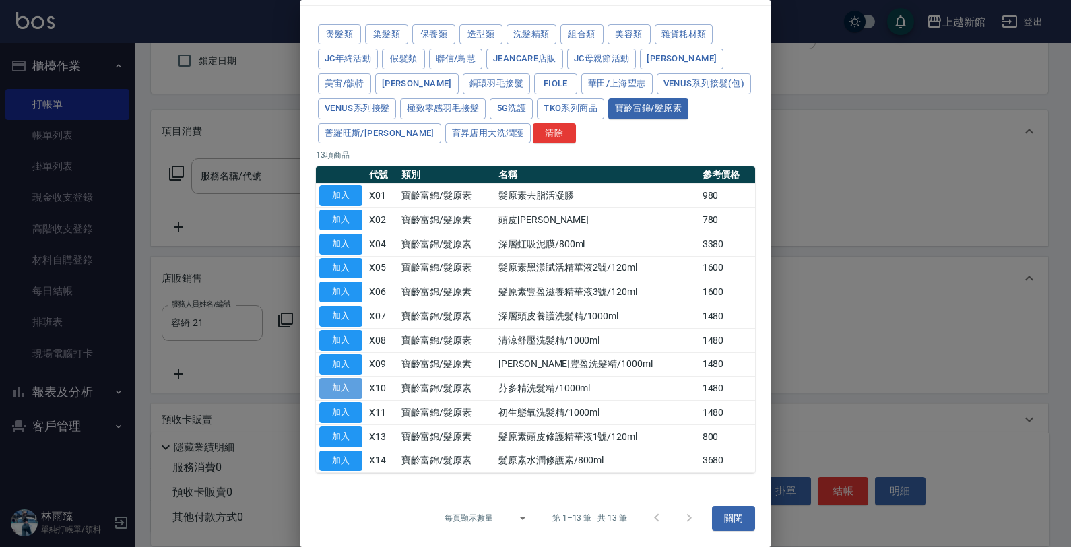
click at [341, 379] on button "加入" at bounding box center [340, 388] width 43 height 21
type input "芬多精洗髮精/1000ml"
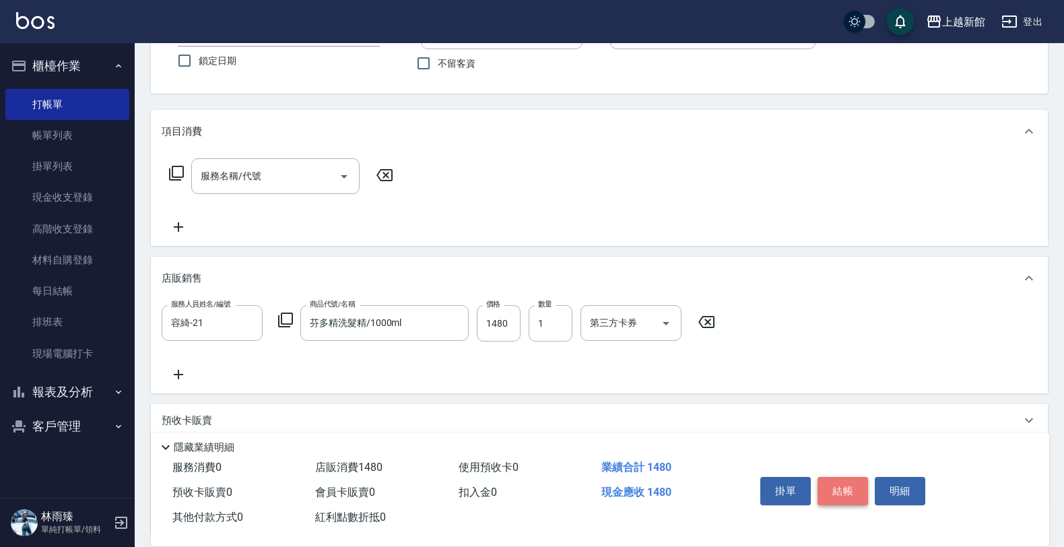
click at [846, 492] on button "結帳" at bounding box center [843, 491] width 51 height 28
type input "2025/09/12 17:28"
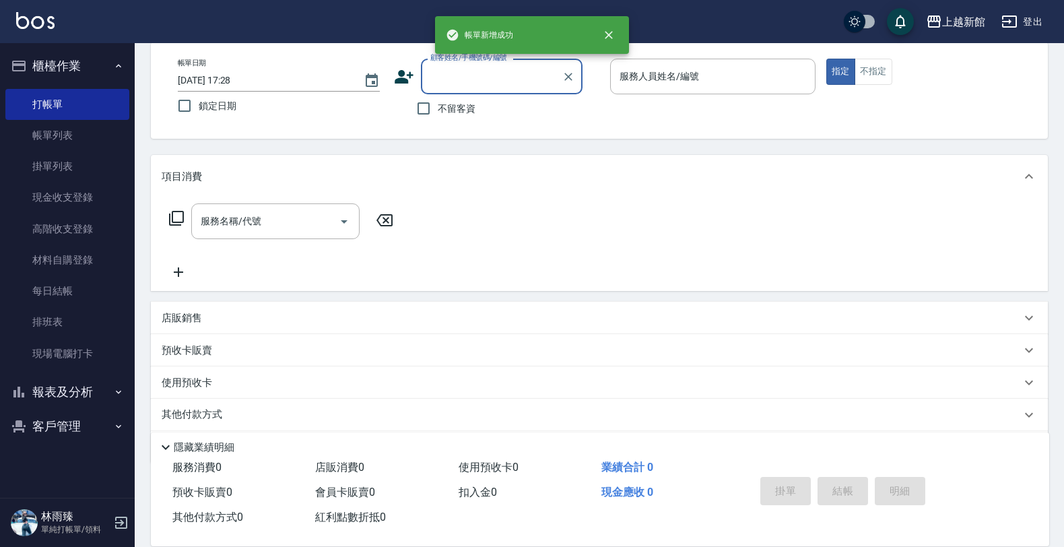
scroll to position [0, 0]
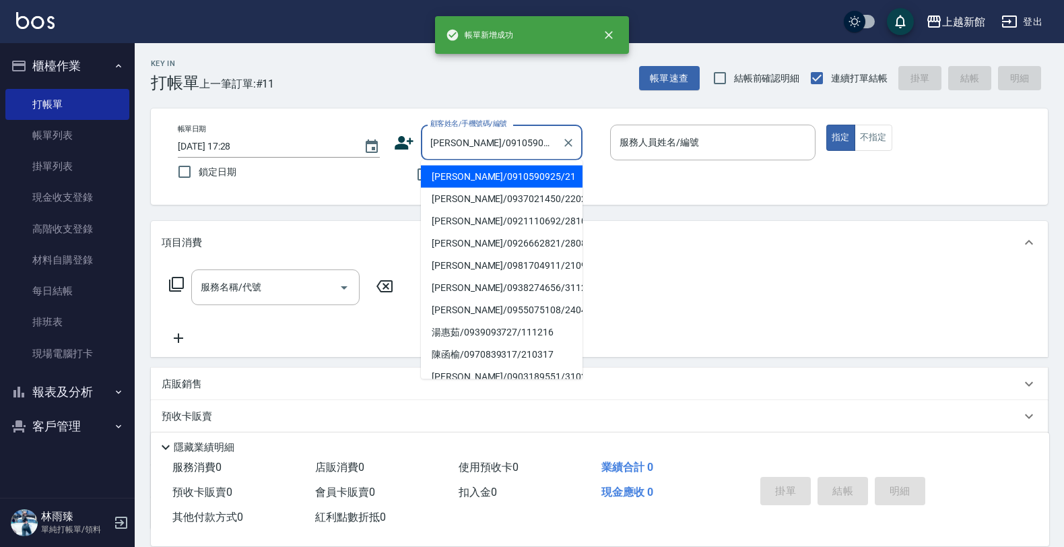
click at [827, 125] on button "指定" at bounding box center [841, 138] width 29 height 26
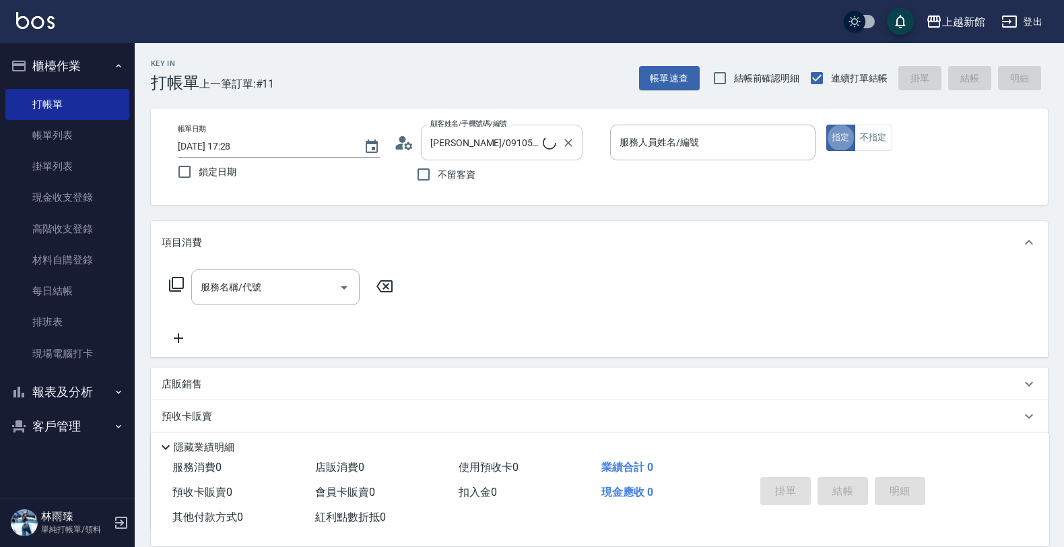
type input "店花草霉/0930557925/2"
type input "草莓-2"
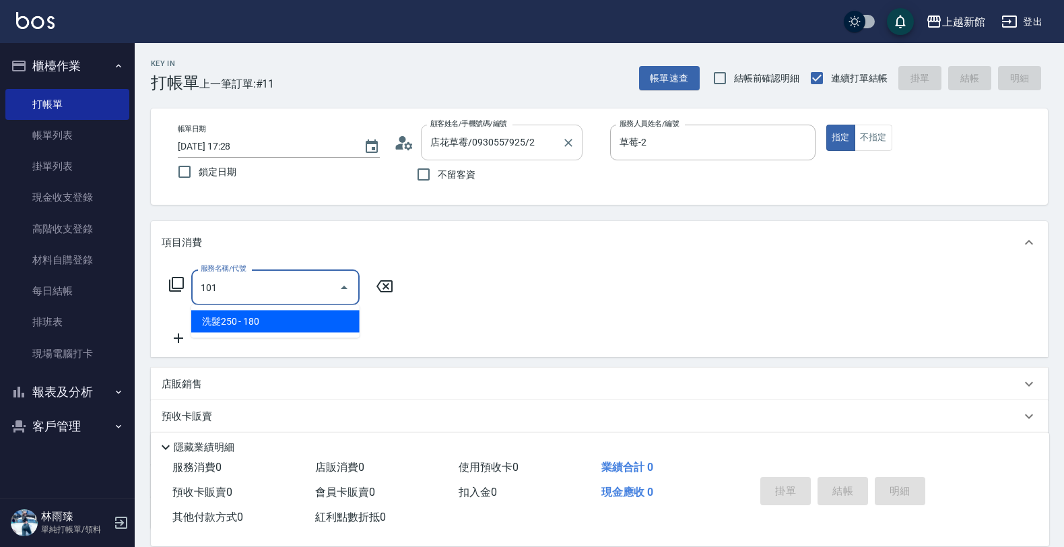
type input "洗髮250(101)"
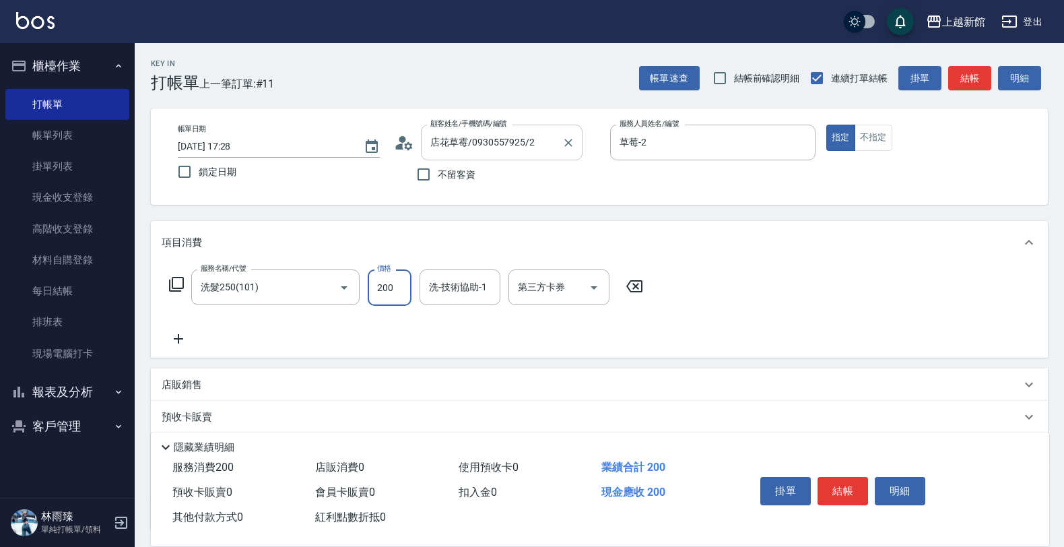
type input "200"
type input "容綺-21"
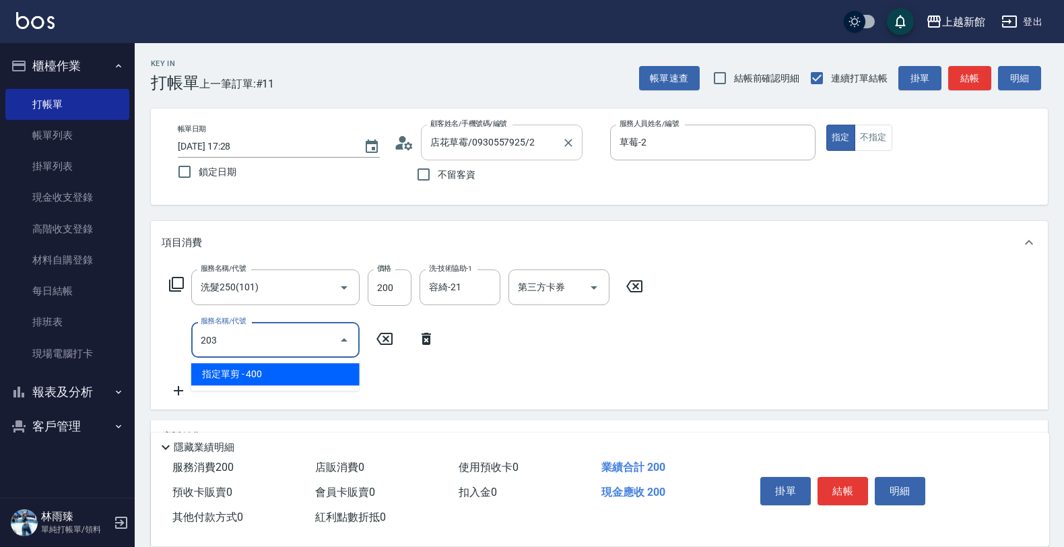
type input "指定單剪(203)"
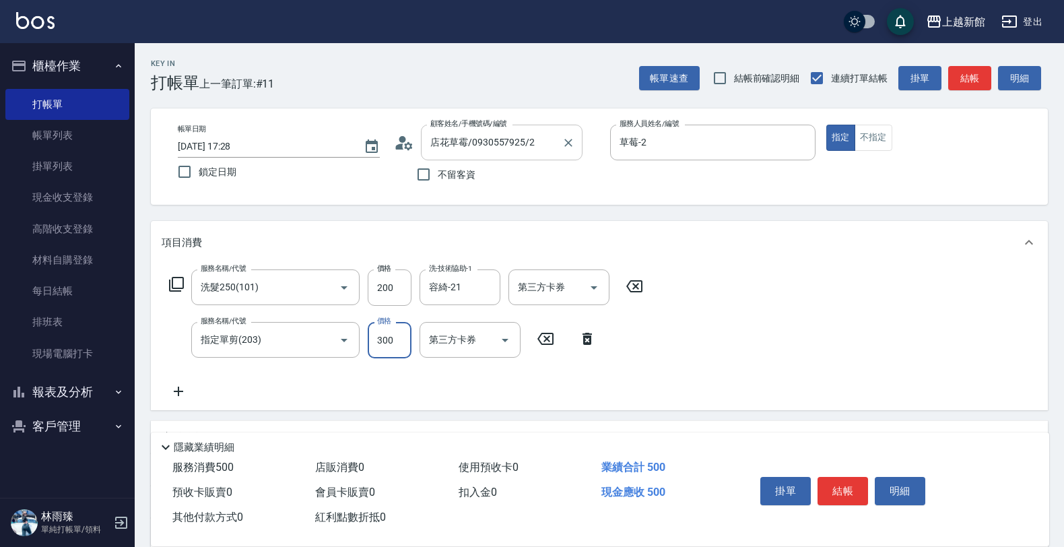
type input "300"
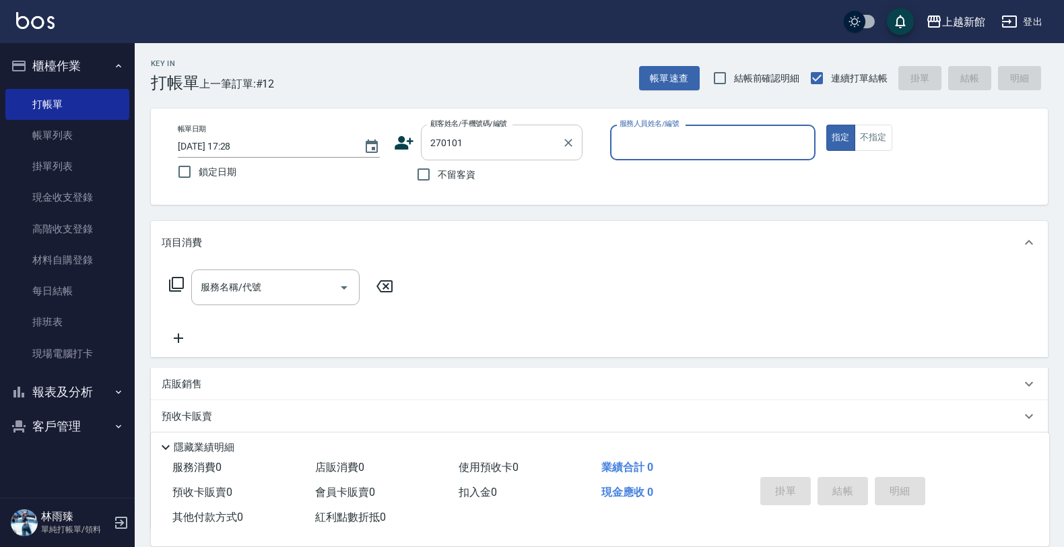
click at [827, 125] on button "指定" at bounding box center [841, 138] width 29 height 26
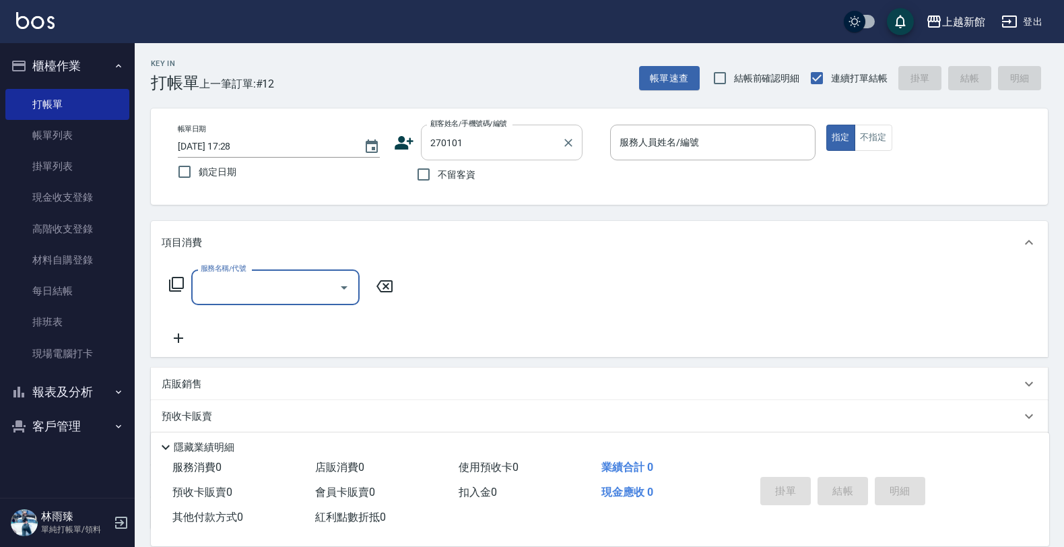
type input "鍾凱翔/0933818393/270101"
type input "黃柏森-18"
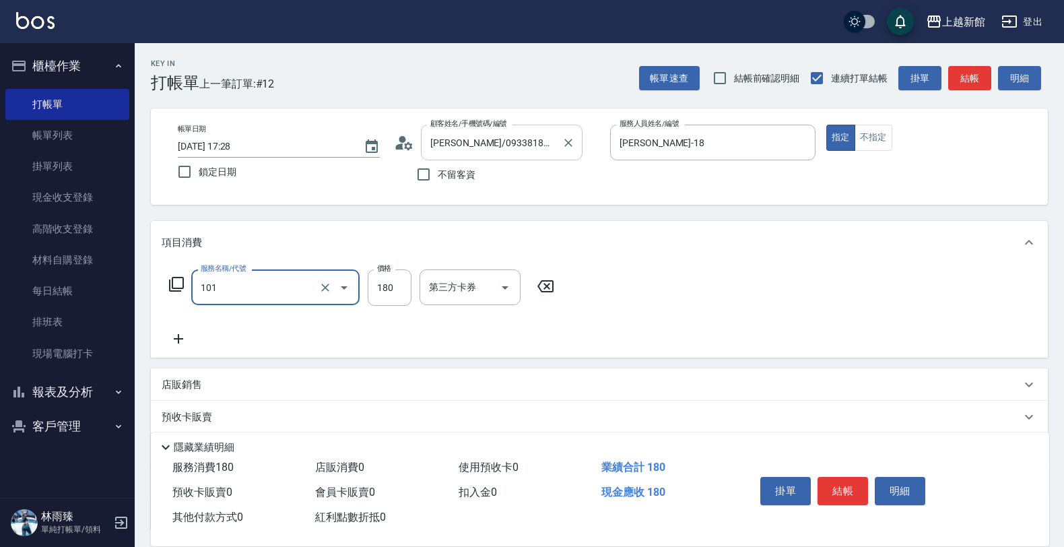
type input "洗髮250(101)"
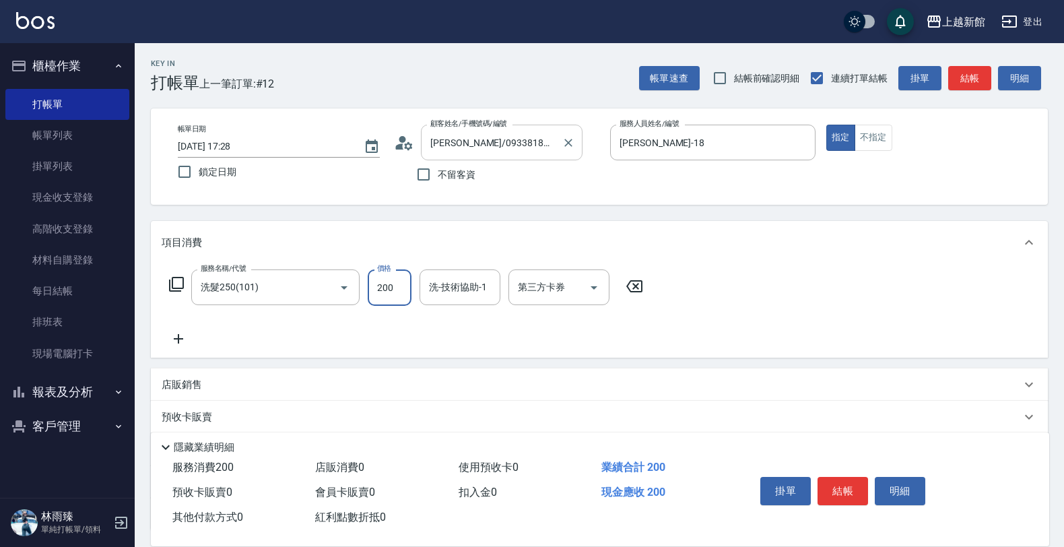
type input "200"
type input "容綺-21"
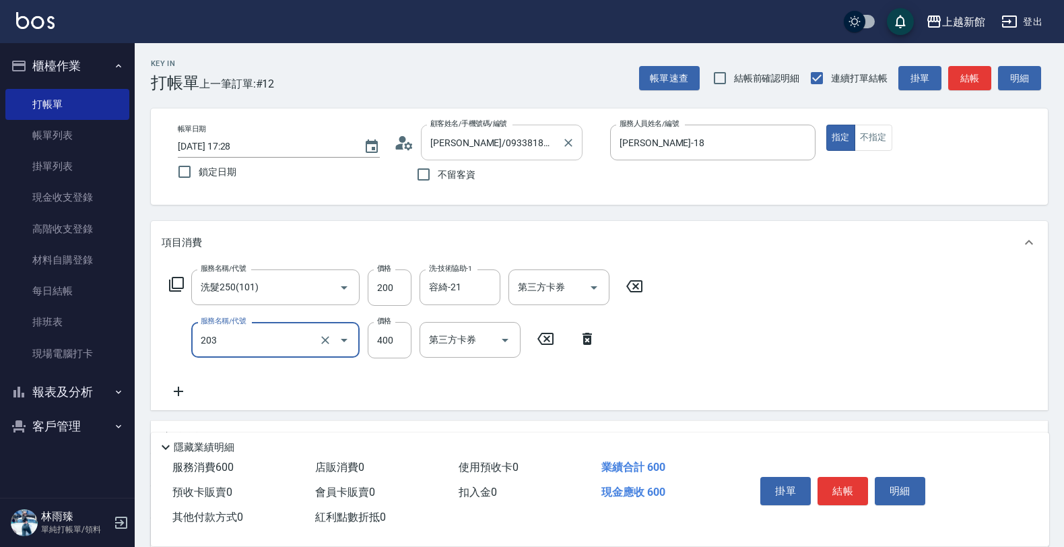
type input "指定單剪(203)"
type input "300"
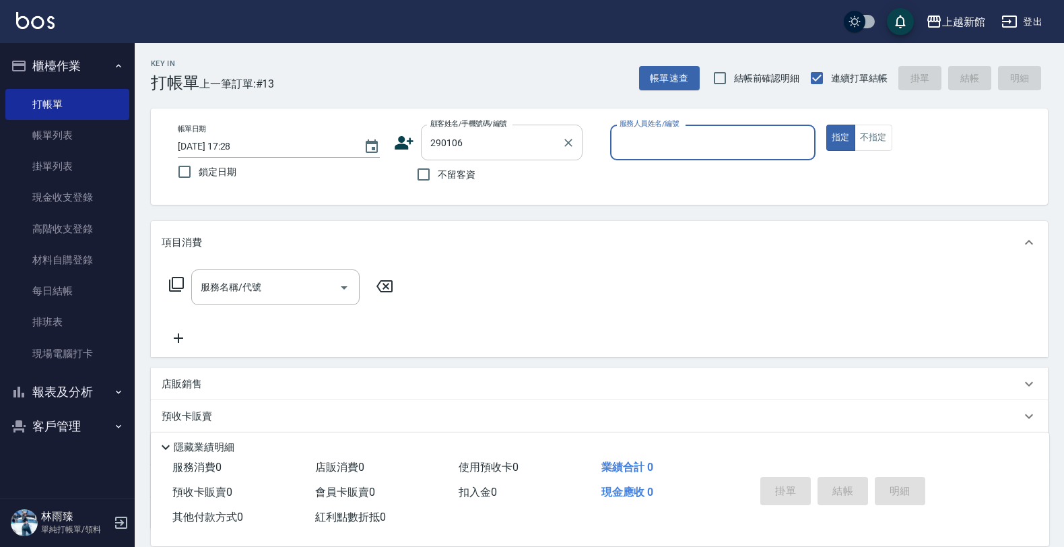
click at [827, 125] on button "指定" at bounding box center [841, 138] width 29 height 26
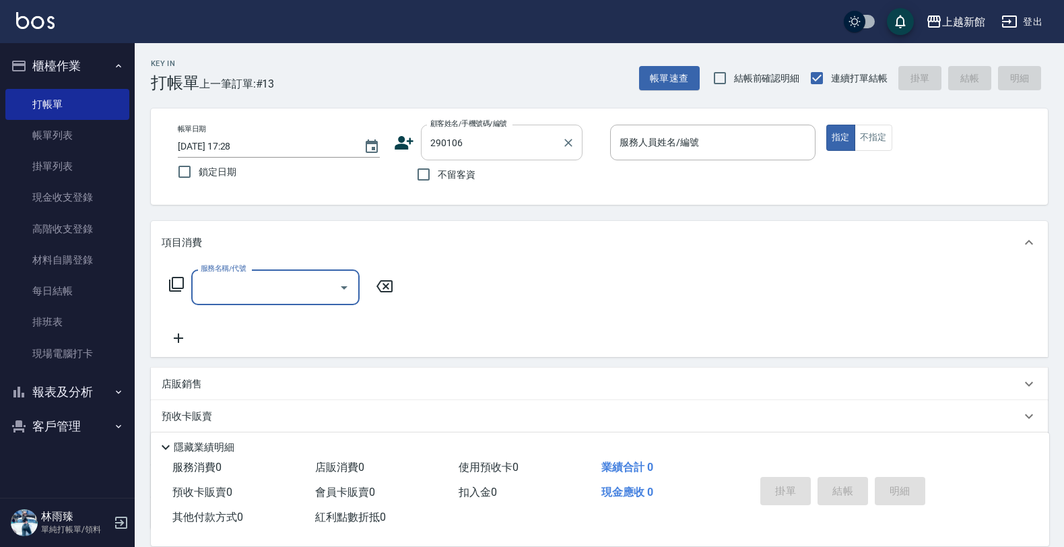
type input "鄭力瑋/0912084106/290106"
type input "黃柏森-18"
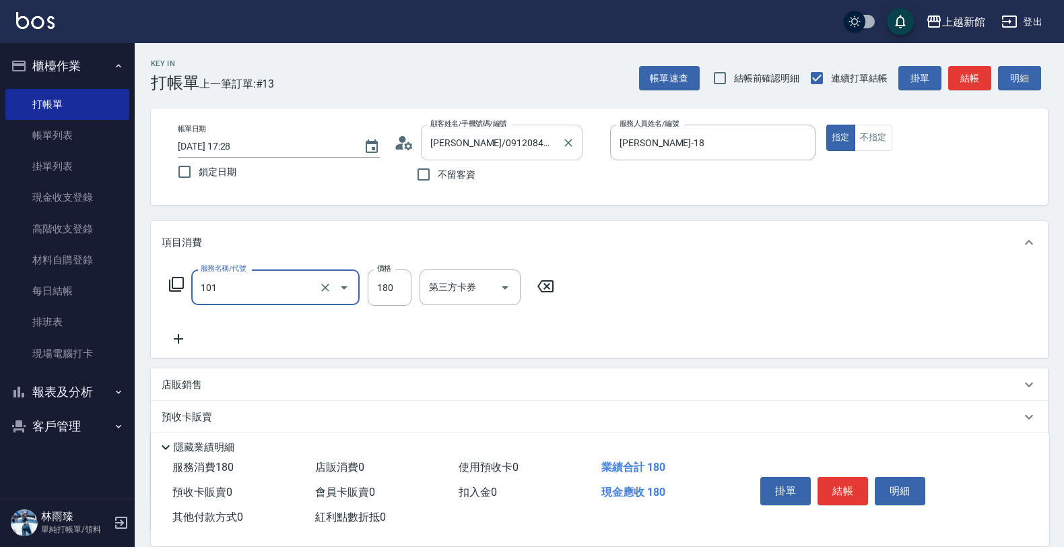
type input "洗髮250(101)"
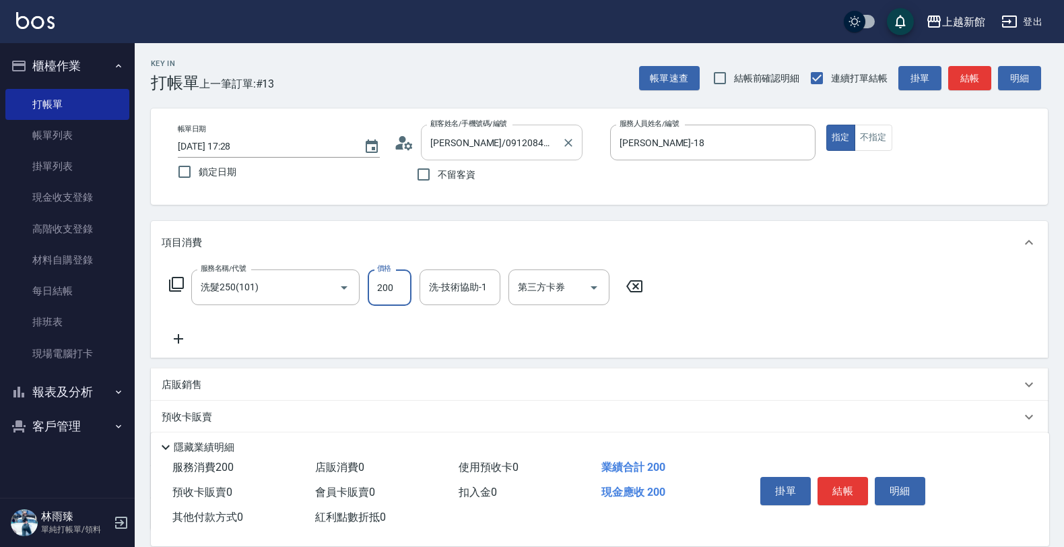
type input "200"
type input "馨妮-29"
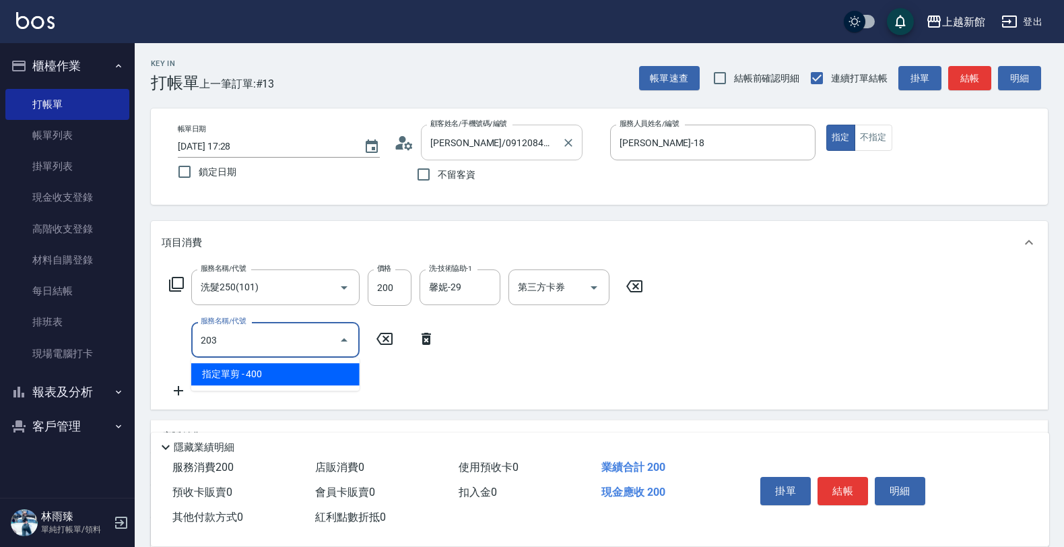
type input "指定單剪(203)"
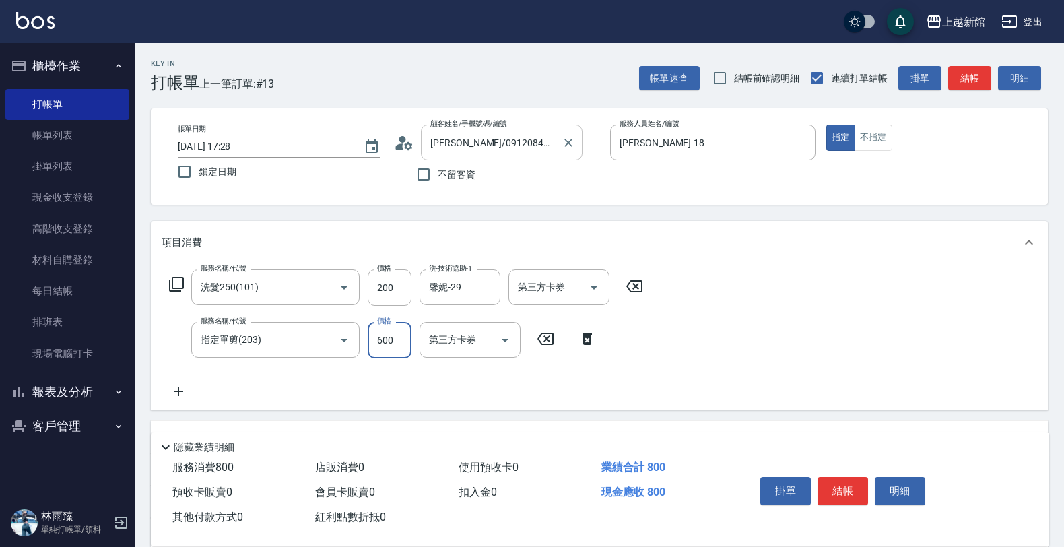
type input "600"
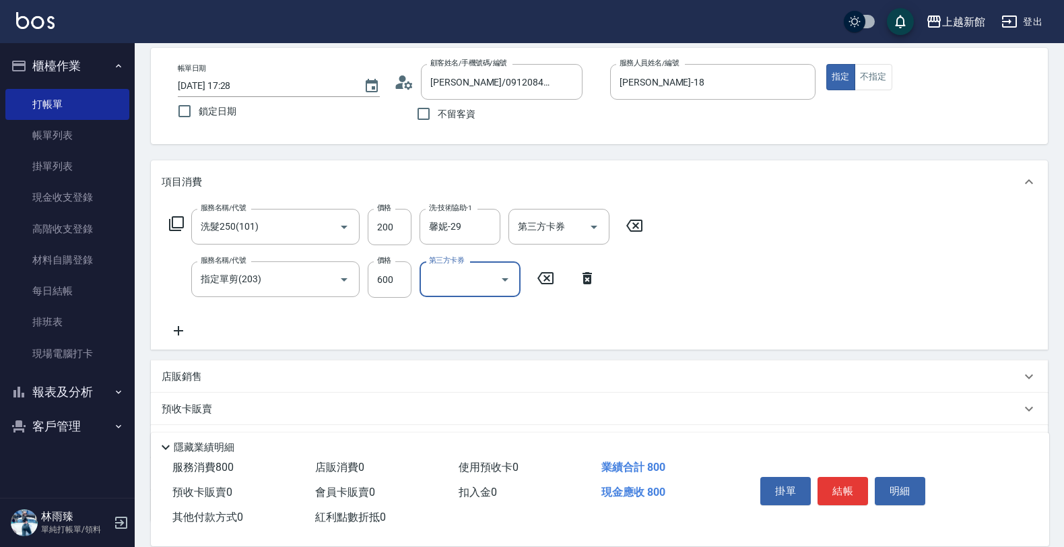
scroll to position [164, 0]
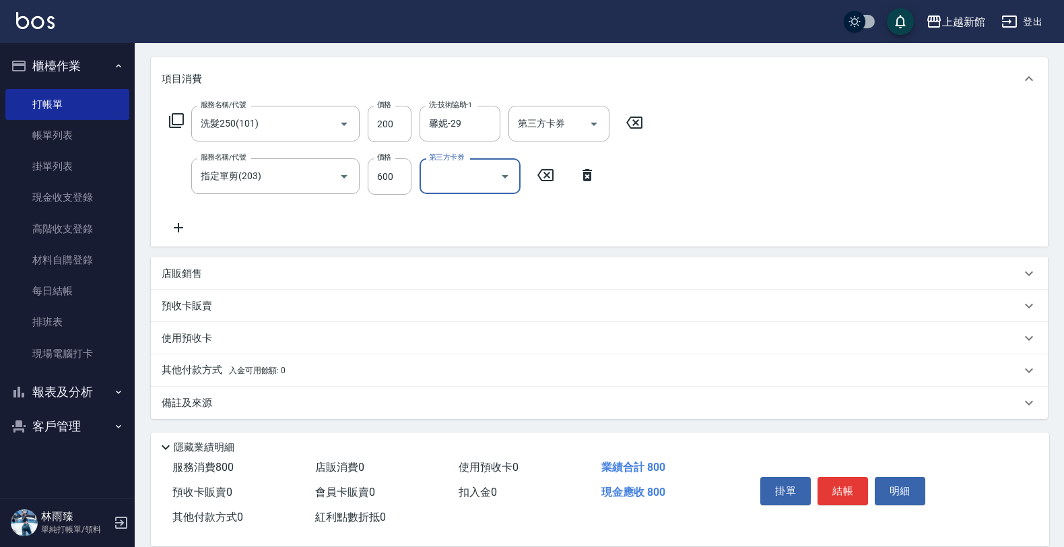
click at [560, 253] on div "項目消費 服務名稱/代號 洗髮250(101) 服務名稱/代號 價格 200 價格 洗-技術協助-1 馨妮-29 洗-技術協助-1 第三方卡券 第三方卡券 服…" at bounding box center [599, 238] width 897 height 362
click at [560, 269] on div "店販銷售" at bounding box center [592, 274] width 860 height 14
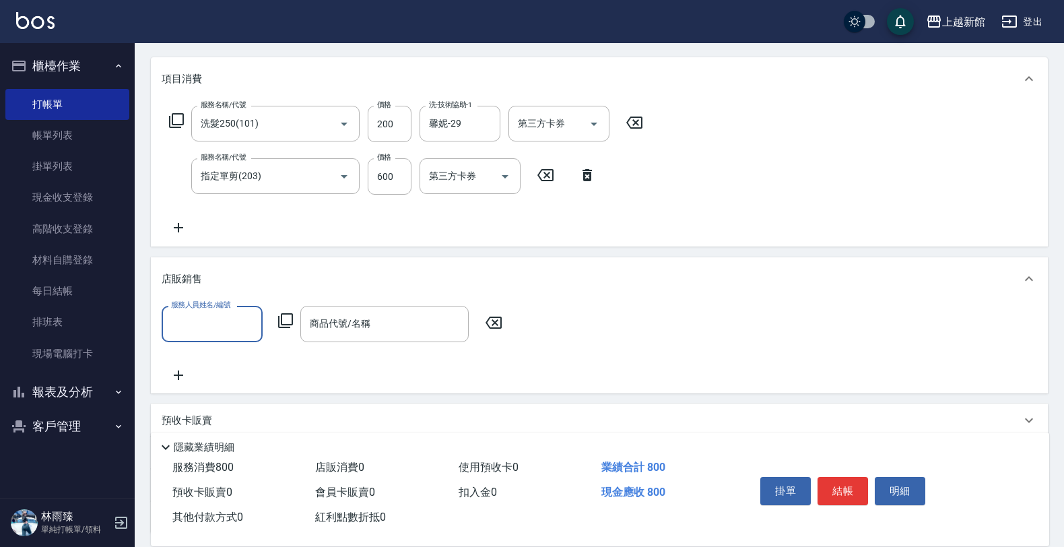
scroll to position [0, 0]
type input "黃柏森-18"
click at [285, 321] on icon at bounding box center [286, 321] width 16 height 16
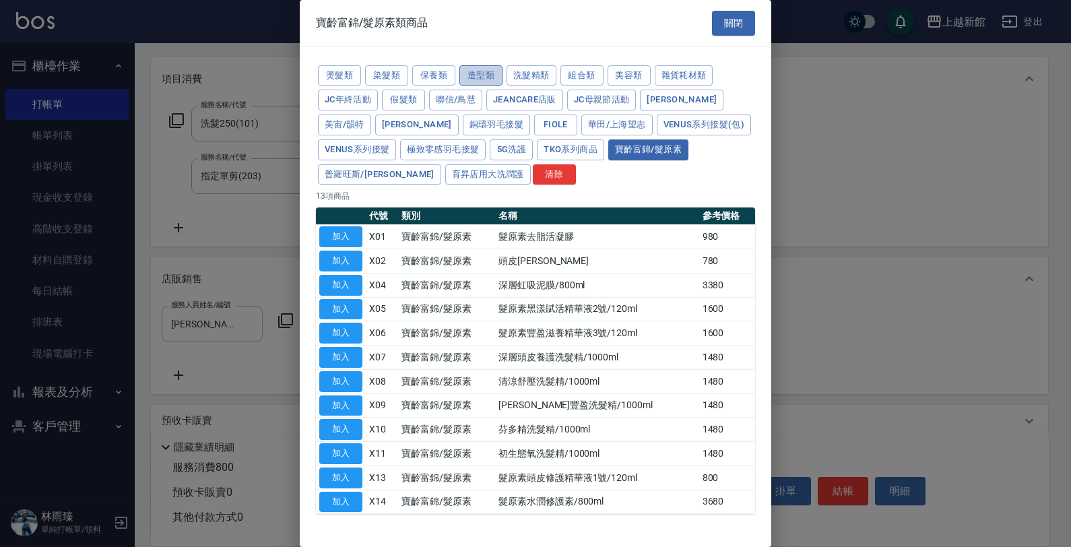
click at [478, 69] on button "造型類" at bounding box center [480, 75] width 43 height 21
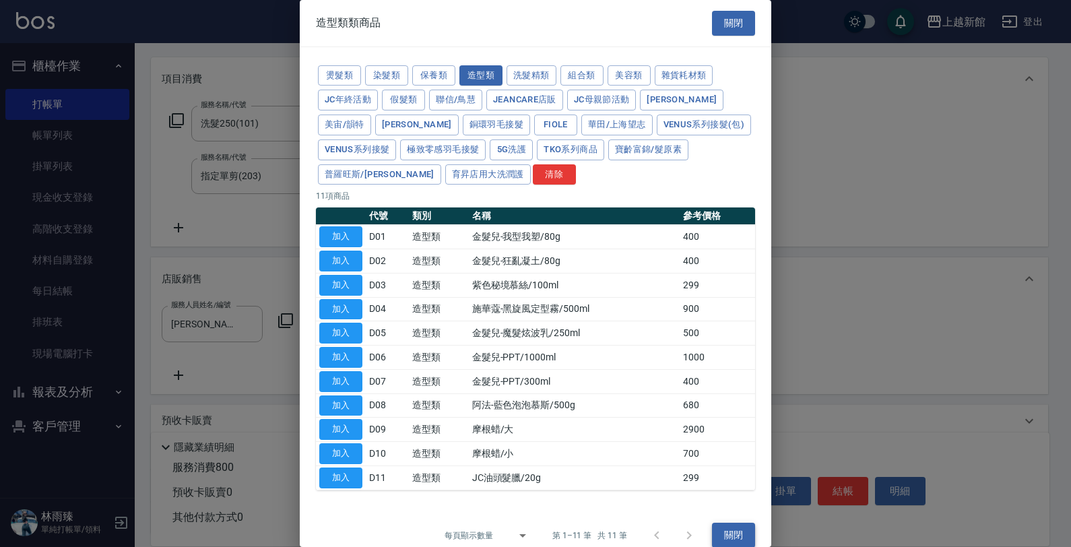
click at [726, 541] on button "關閉" at bounding box center [733, 535] width 43 height 25
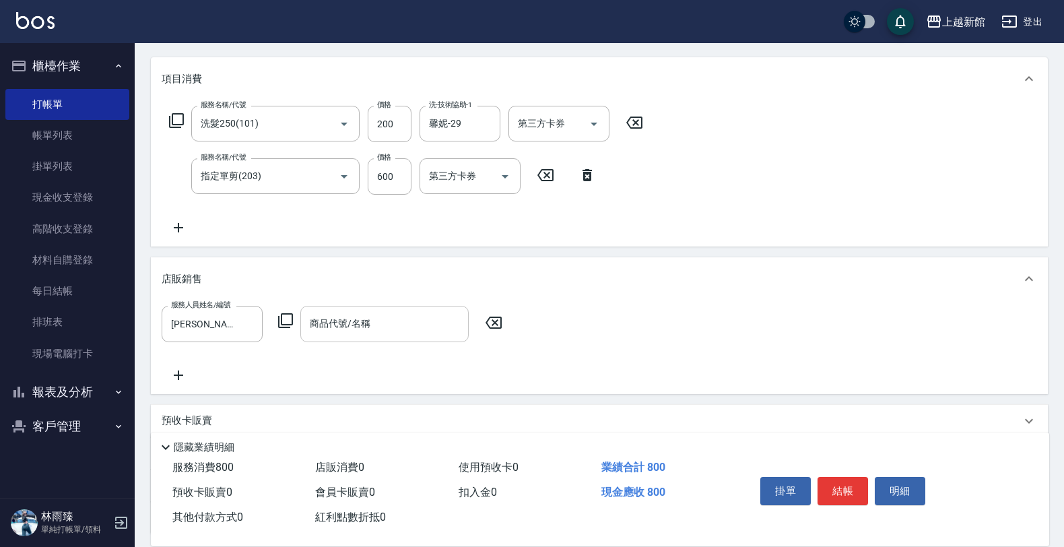
click at [401, 320] on input "商品代號/名稱" at bounding box center [385, 324] width 156 height 24
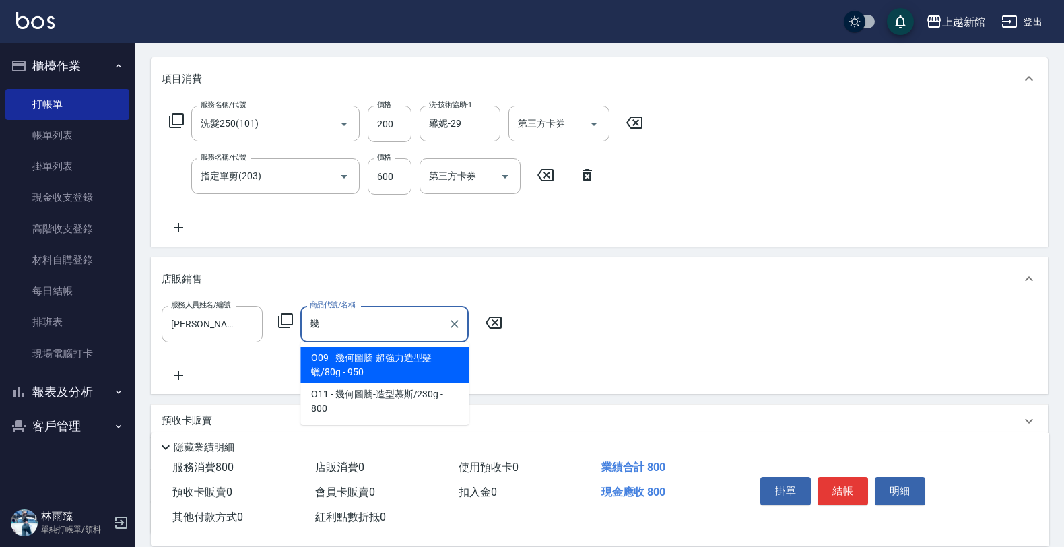
click at [393, 362] on span "O09 - 幾何圖騰-超強力造型髮蠟/80g - 950" at bounding box center [384, 365] width 168 height 36
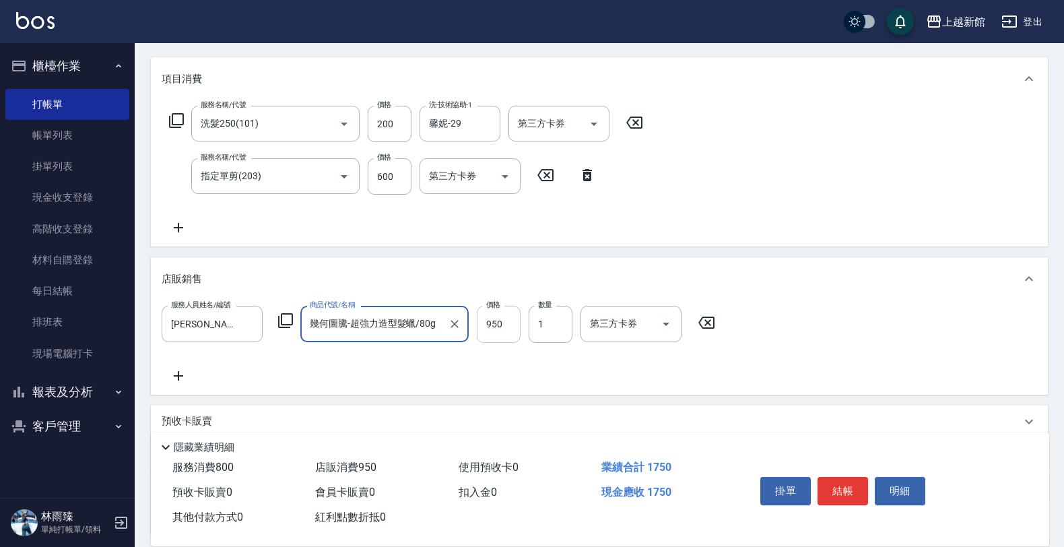
type input "幾何圖騰-超強力造型髮蠟/80g"
click at [499, 331] on input "950" at bounding box center [499, 324] width 44 height 36
type input "600"
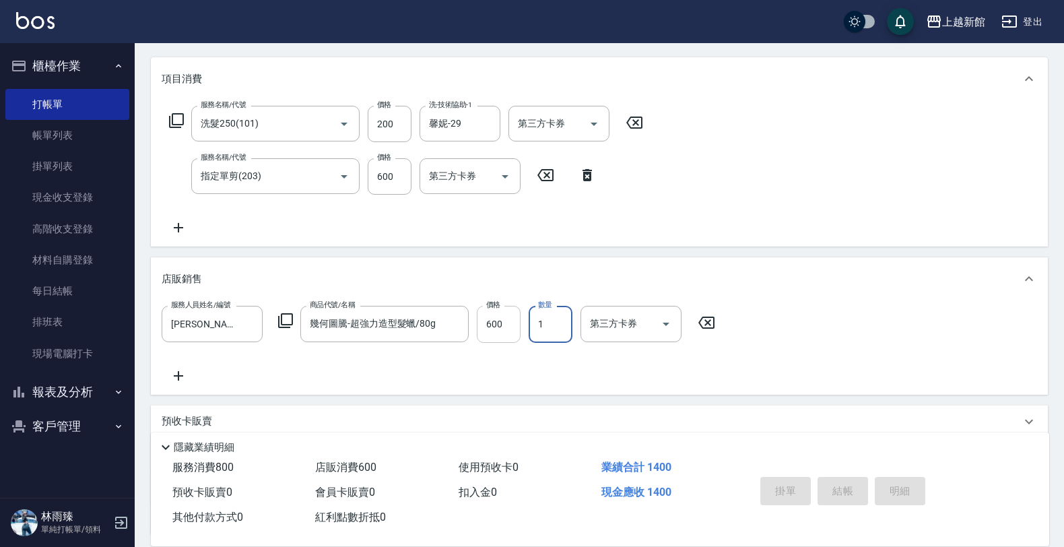
type input "2025/09/12 17:29"
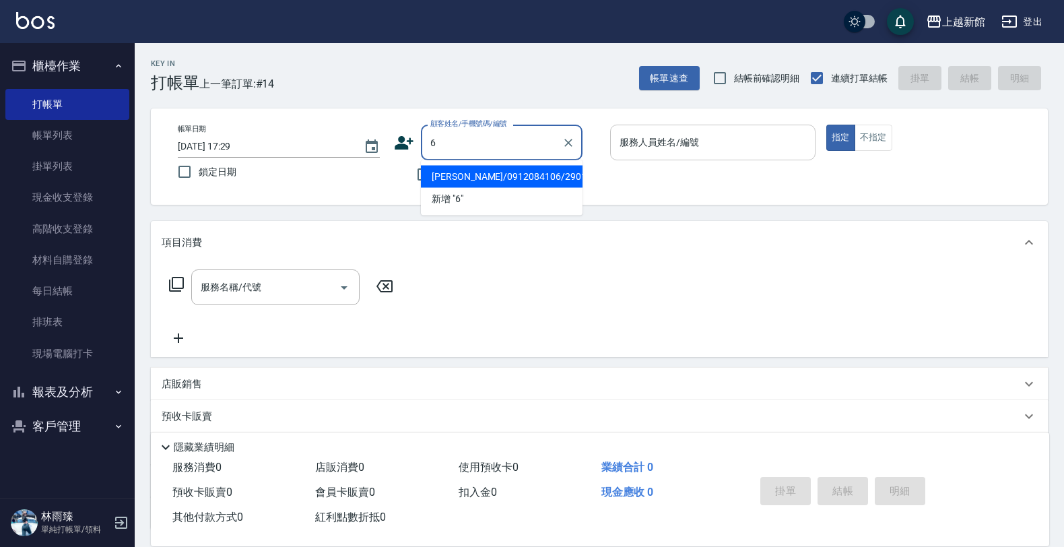
type input "鄭力瑋/0912084106/290106"
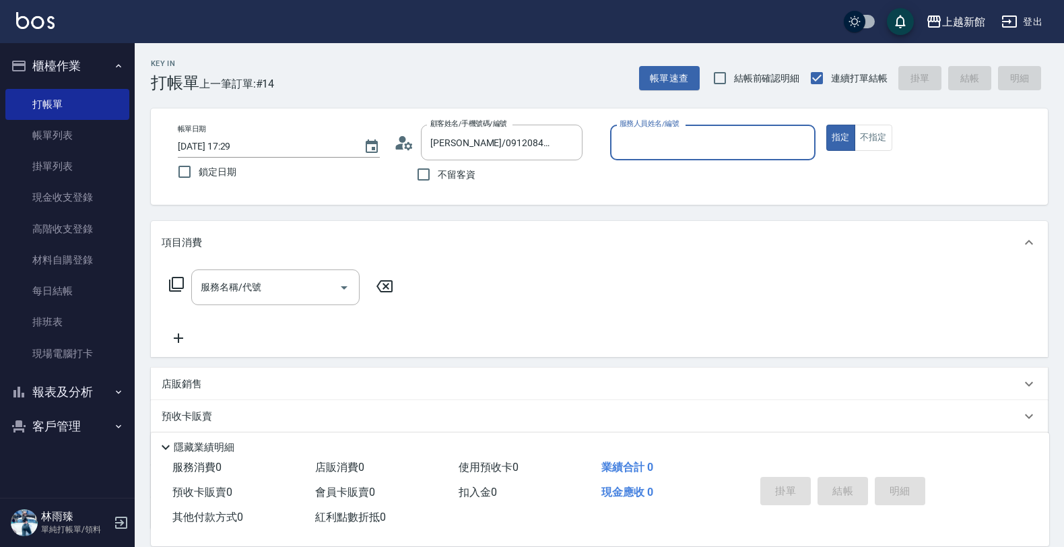
click at [827, 125] on button "指定" at bounding box center [841, 138] width 29 height 26
type input "黃柏森-18"
type input "黃婕寧/6_黃婕寧/6"
type input "黃婕寧-6"
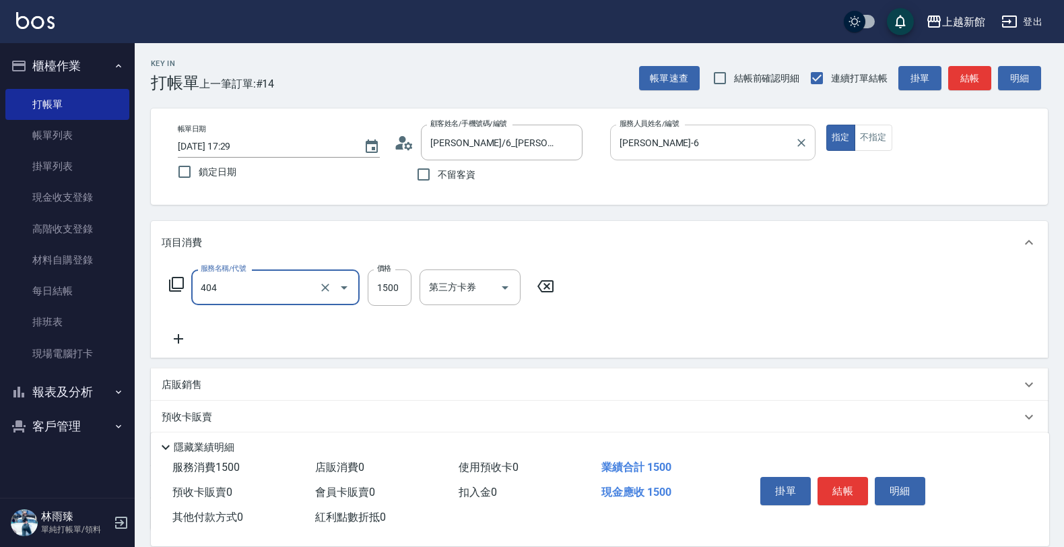
type input "設計染髮(404)"
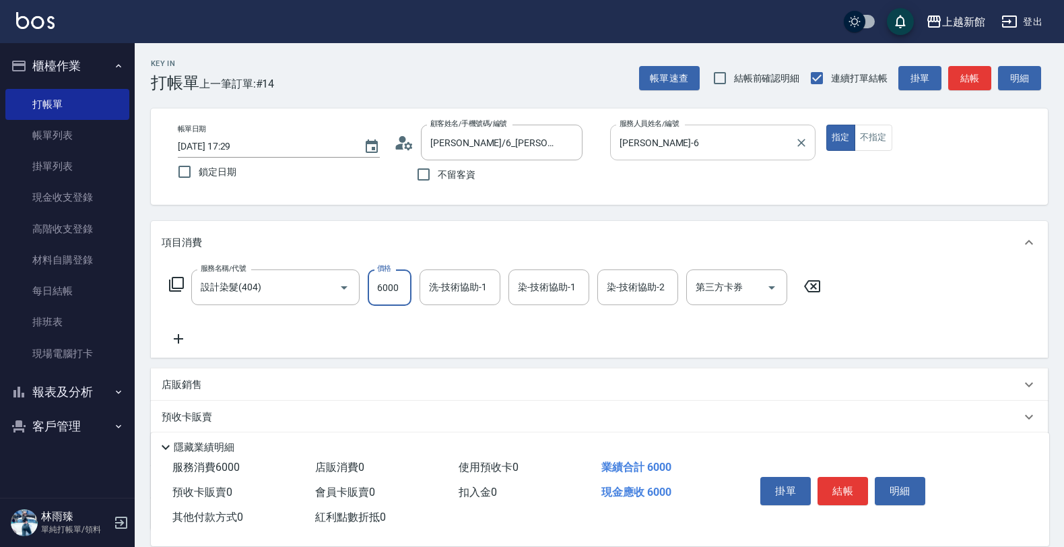
type input "6000"
type input "容綺-21"
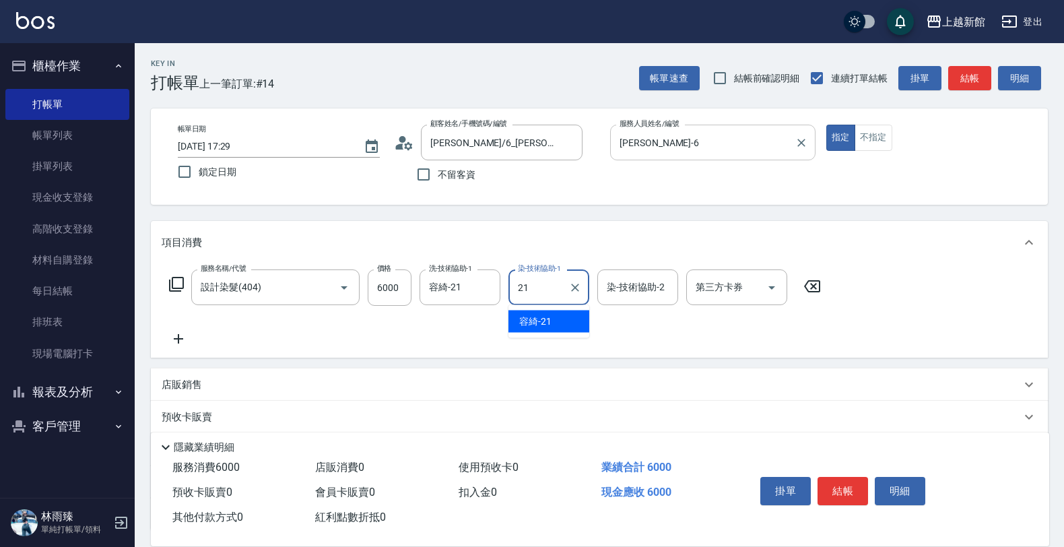
type input "容綺-21"
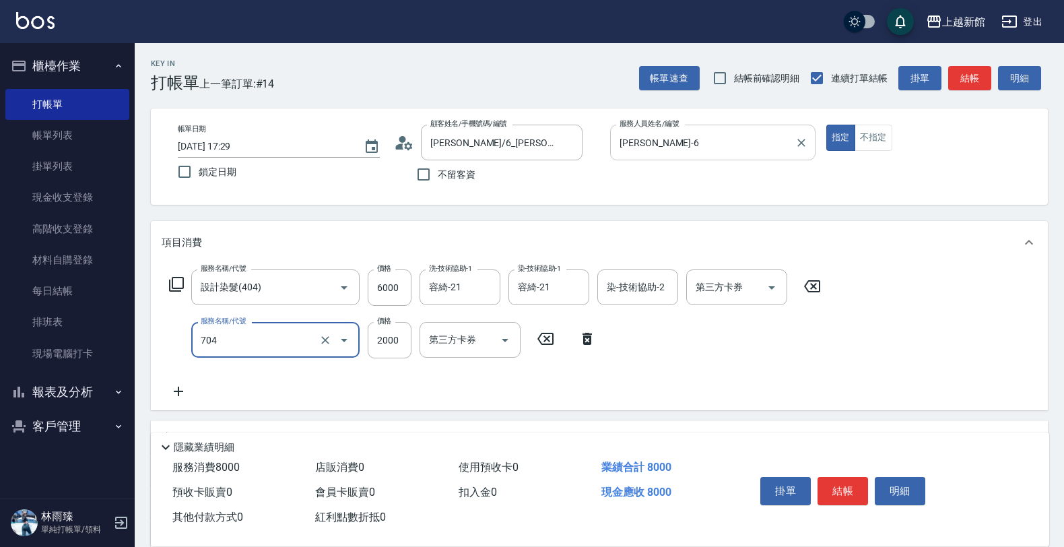
type input "髮片重整(704)"
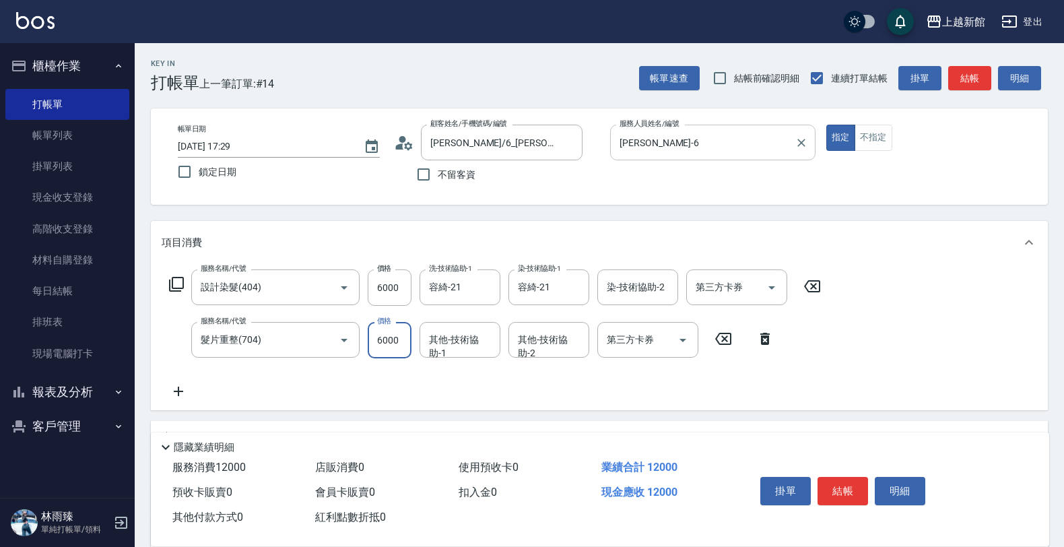
type input "6000"
type input "容綺-21"
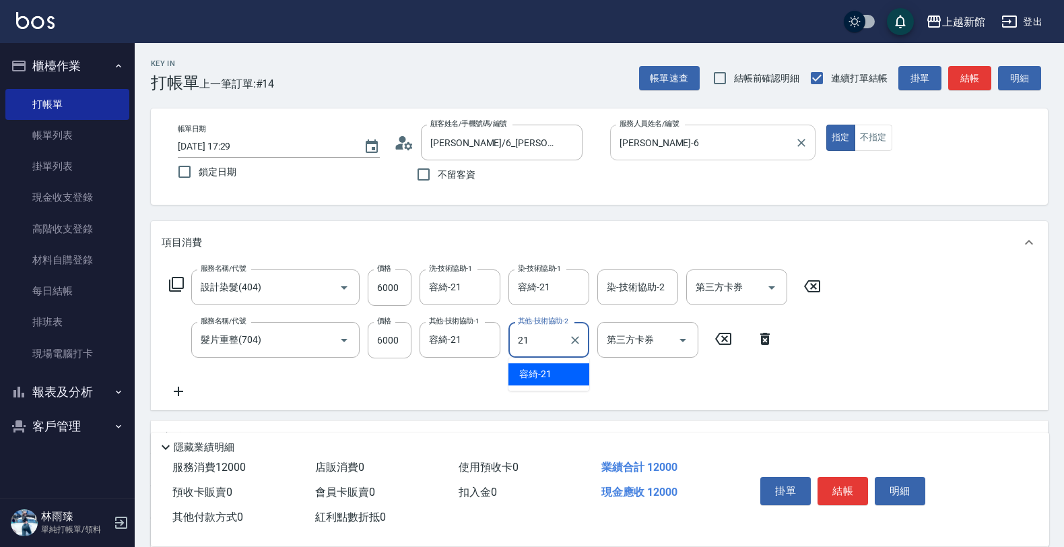
type input "容綺-21"
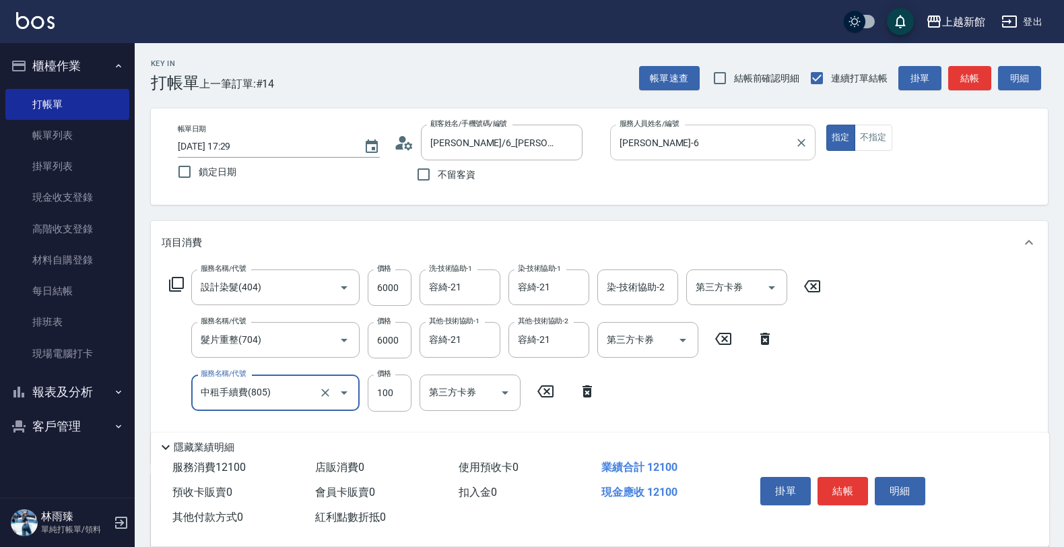
type input "中租手續費(805)"
type input "360"
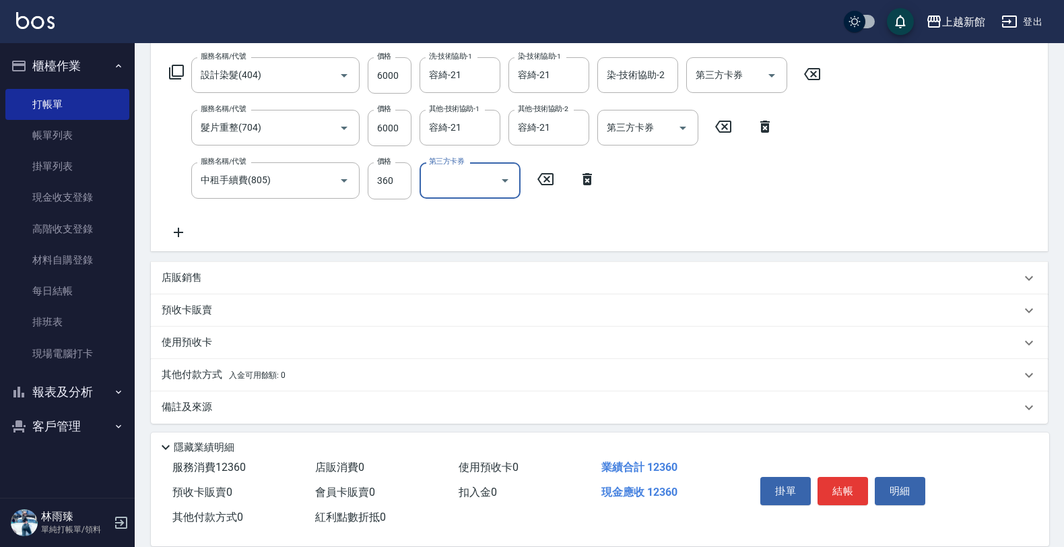
scroll to position [216, 0]
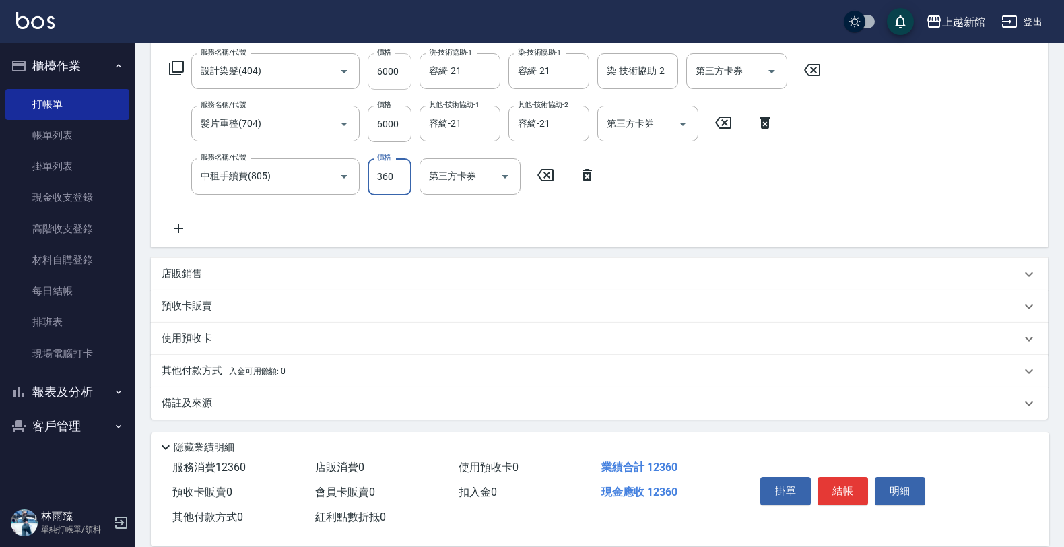
click at [409, 74] on input "6000" at bounding box center [390, 71] width 44 height 36
click at [381, 66] on input "6000" at bounding box center [390, 71] width 44 height 36
type input "5640"
click at [234, 364] on p "其他付款方式 入金可用餘額: 0" at bounding box center [224, 371] width 124 height 15
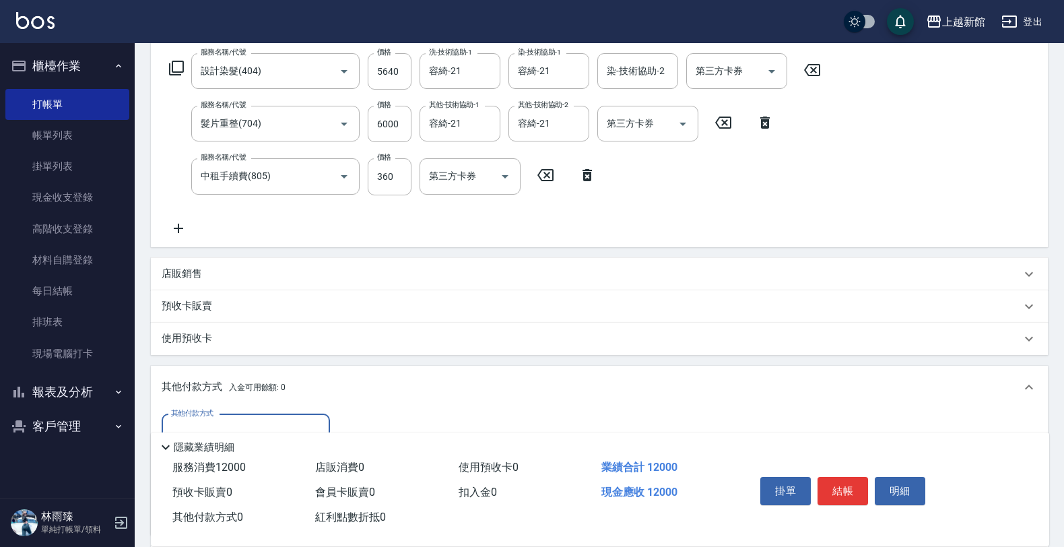
scroll to position [375, 0]
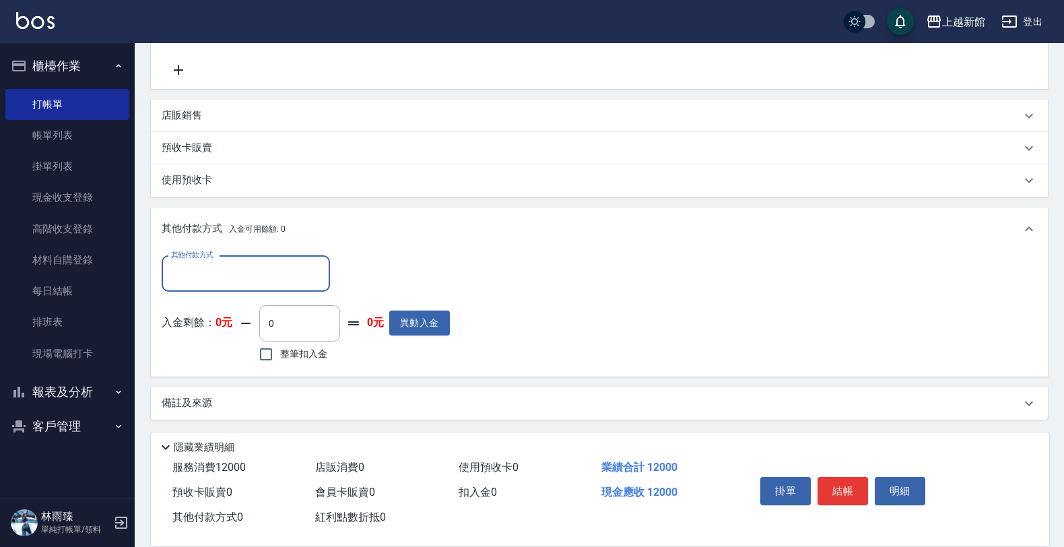
click at [290, 260] on div "其他付款方式" at bounding box center [246, 274] width 168 height 36
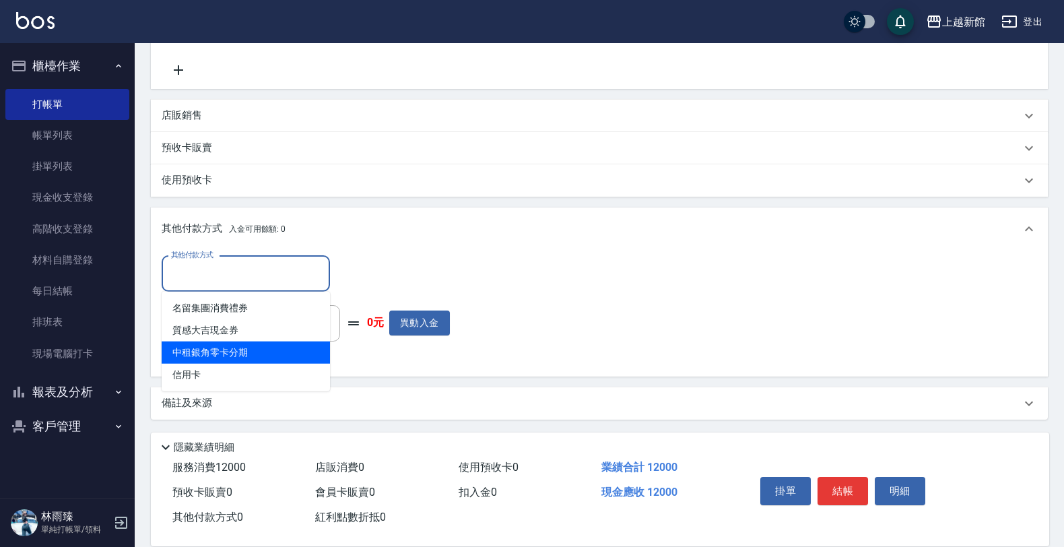
click at [230, 356] on span "中租銀角零卡分期" at bounding box center [246, 353] width 168 height 22
type input "中租銀角零卡分期"
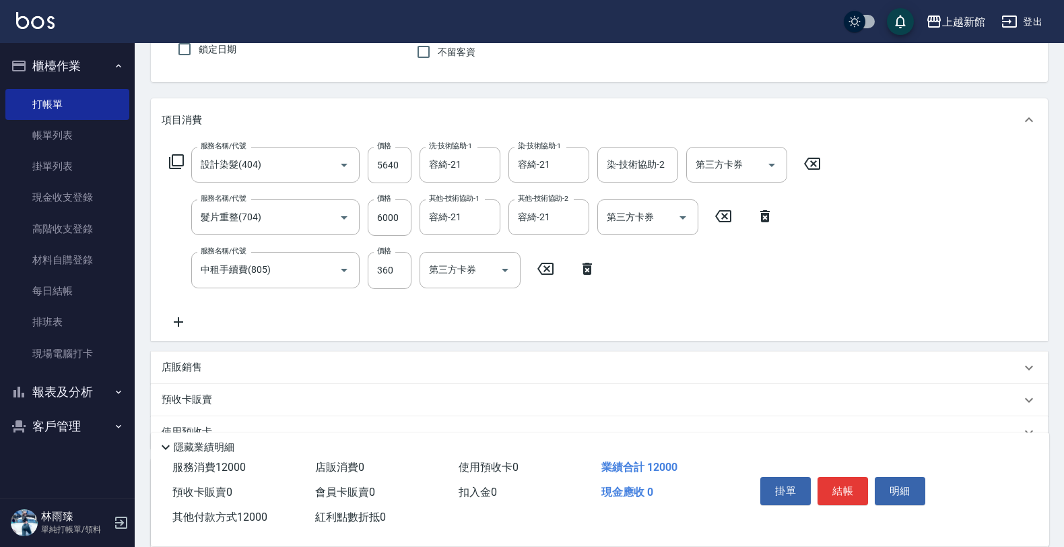
scroll to position [122, 0]
type input "12000"
click at [399, 169] on input "5640" at bounding box center [390, 166] width 44 height 36
type input "6"
type input "0"
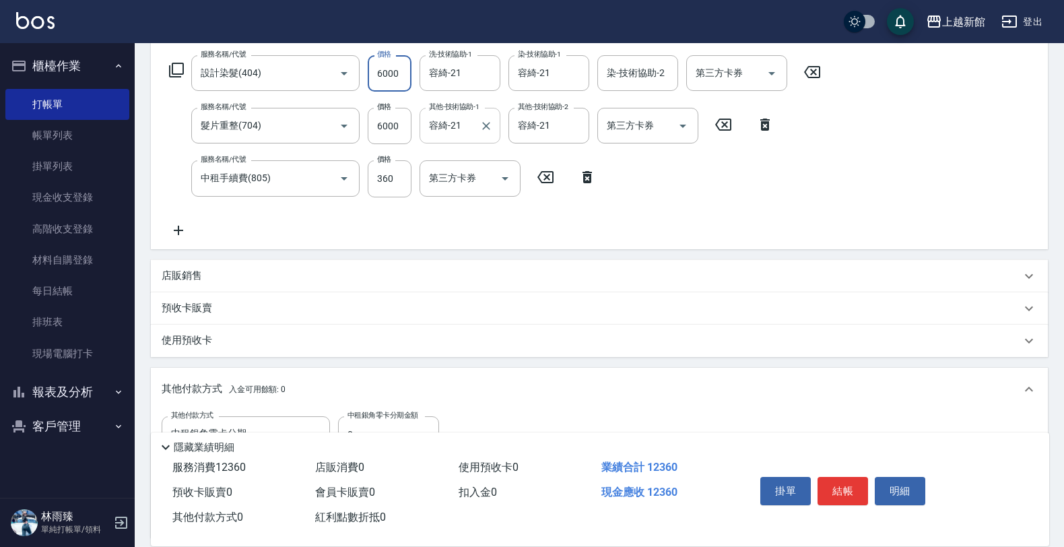
scroll to position [375, 0]
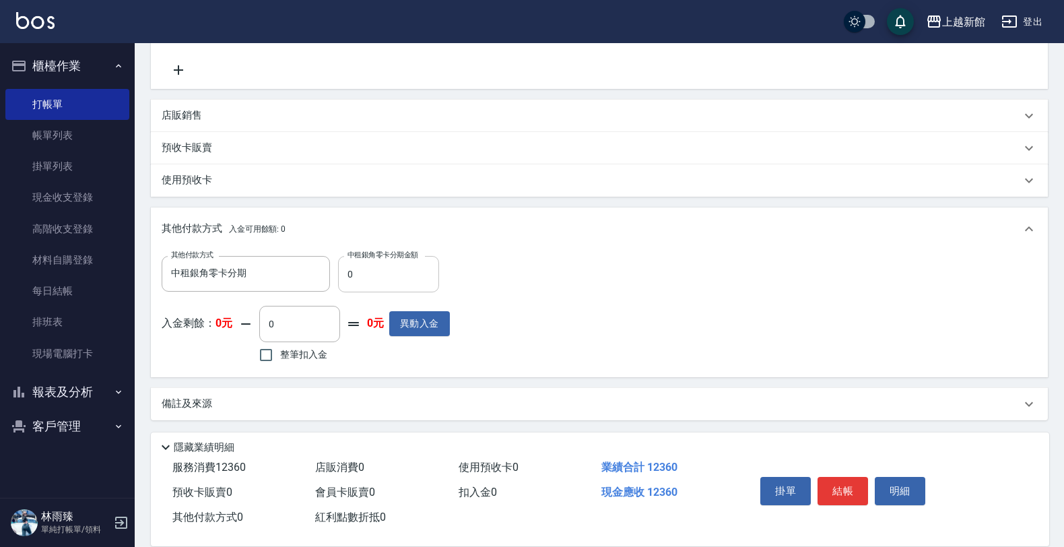
type input "6000"
click at [386, 268] on input "0" at bounding box center [388, 274] width 101 height 36
type input "12000"
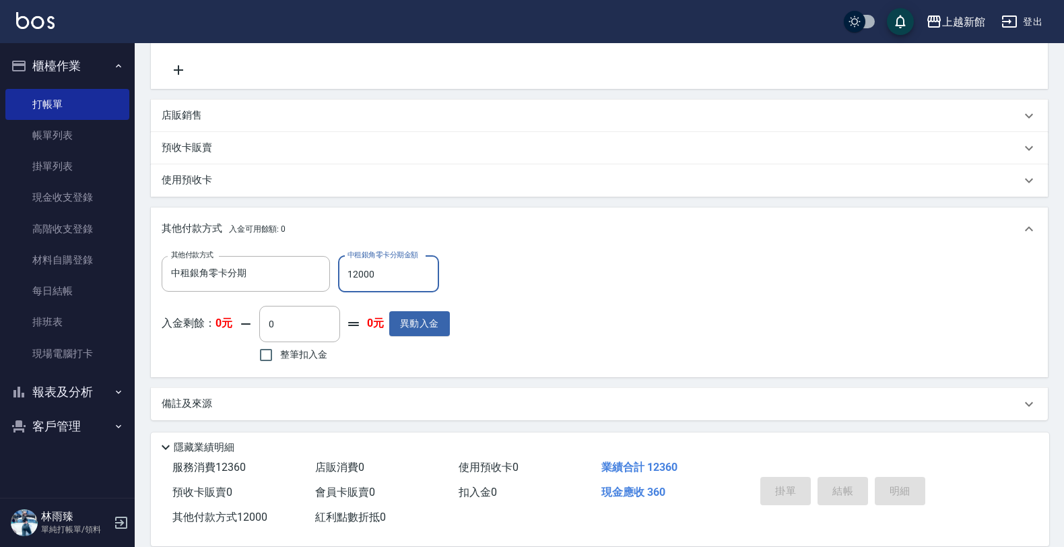
type input "2025/09/12 17:46"
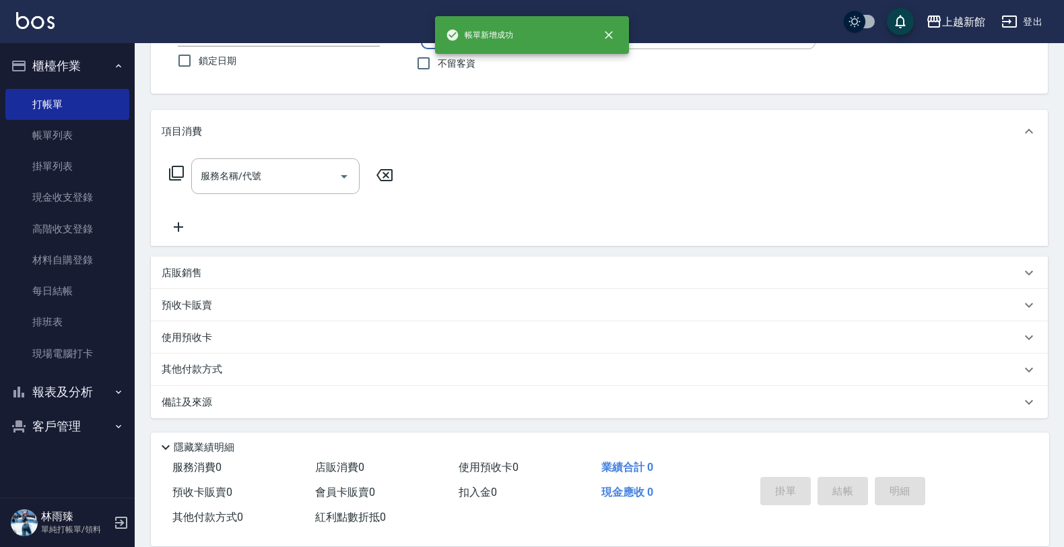
scroll to position [0, 0]
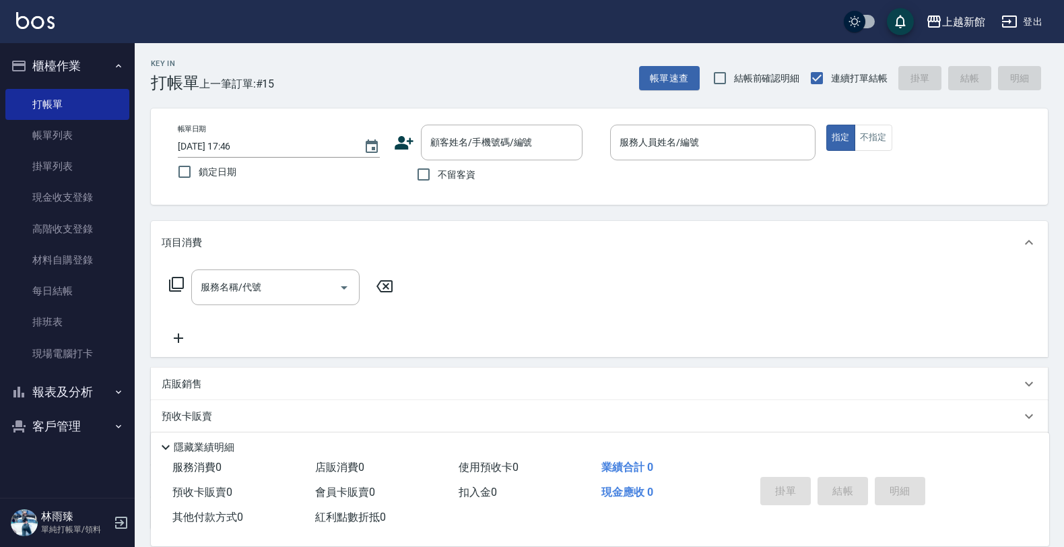
click at [395, 147] on icon at bounding box center [404, 142] width 19 height 13
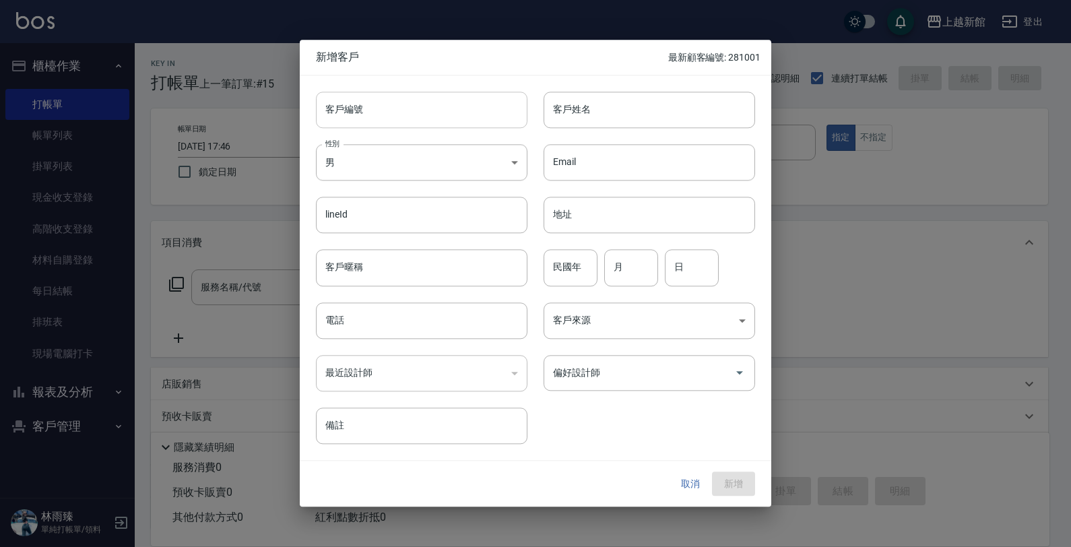
click at [440, 108] on input "客戶編號" at bounding box center [422, 110] width 212 height 36
type input "330208"
type input "何育威"
type input "94"
type input "02"
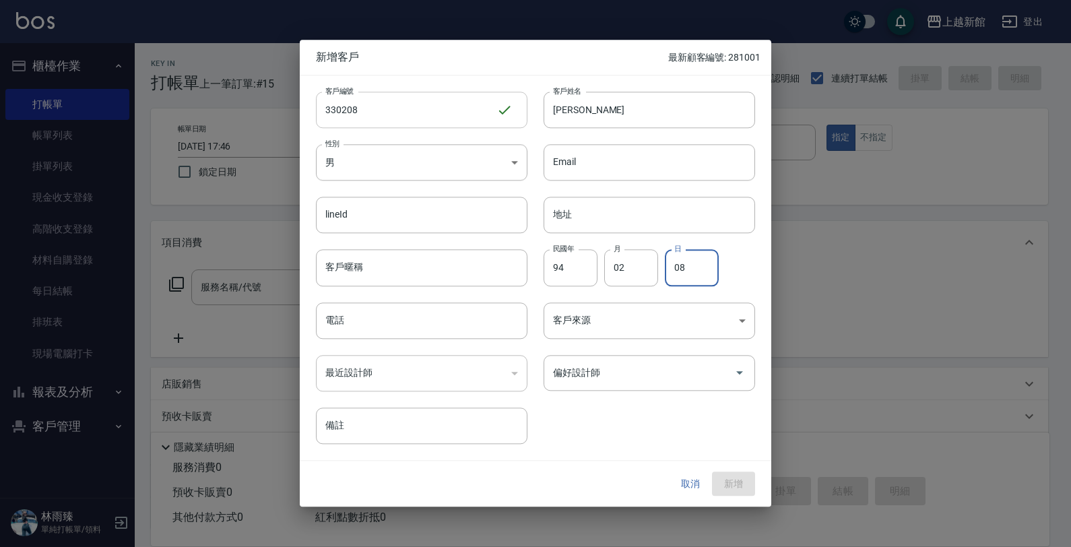
type input "08"
click at [726, 483] on button "新增" at bounding box center [733, 484] width 43 height 25
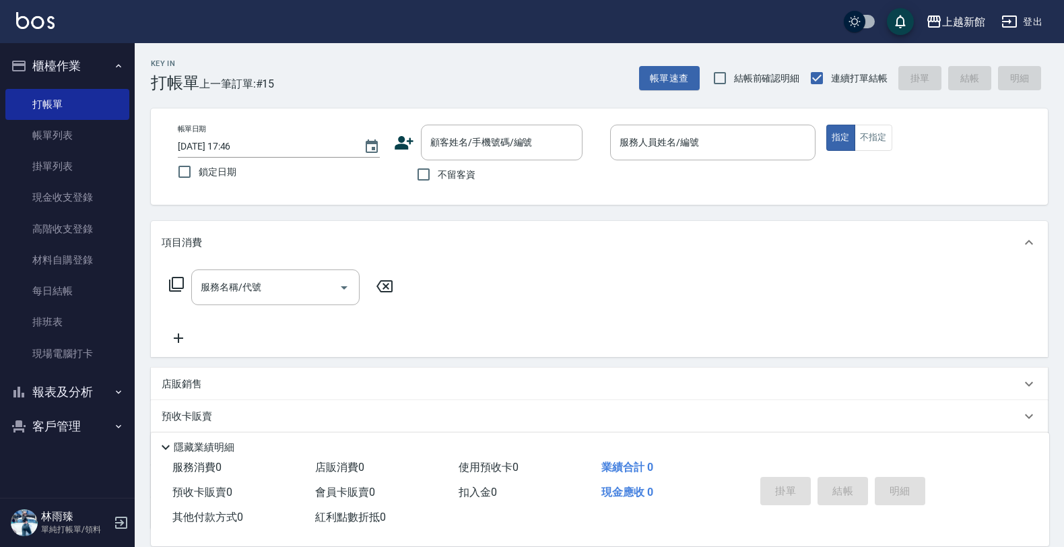
click at [398, 142] on icon at bounding box center [404, 143] width 20 height 20
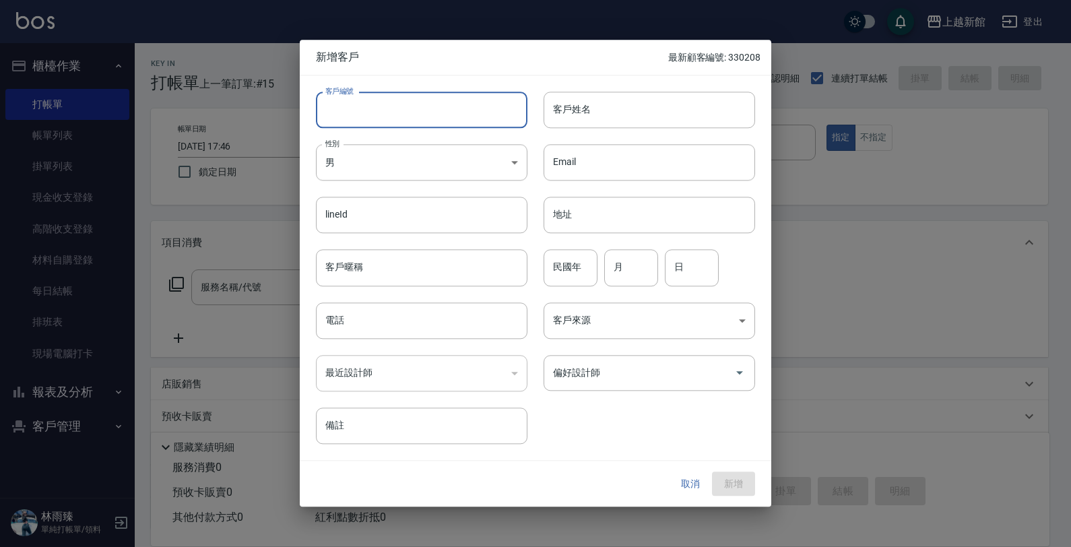
click at [447, 123] on input "客戶編號" at bounding box center [422, 110] width 212 height 36
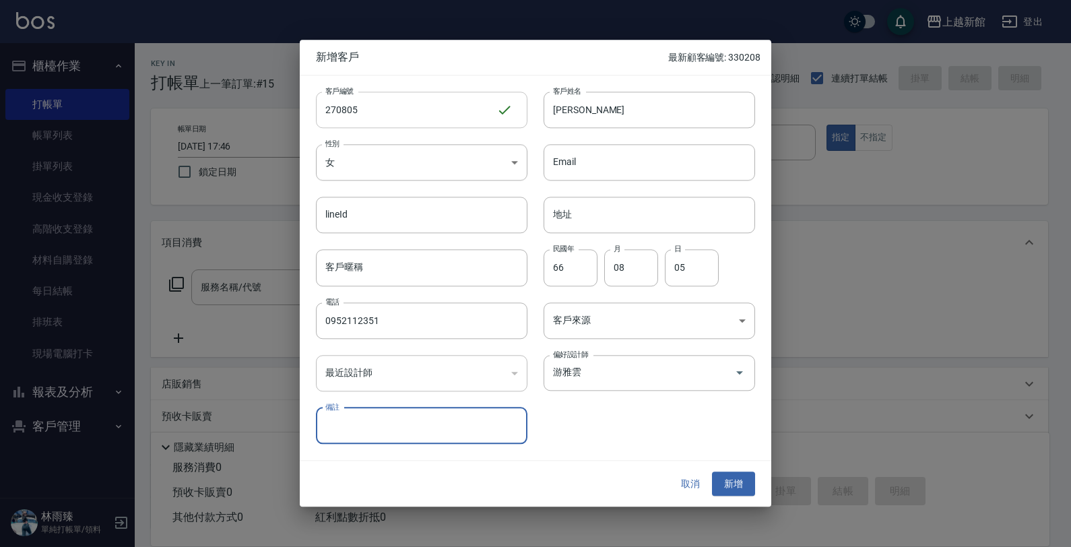
click at [712, 472] on button "新增" at bounding box center [733, 484] width 43 height 25
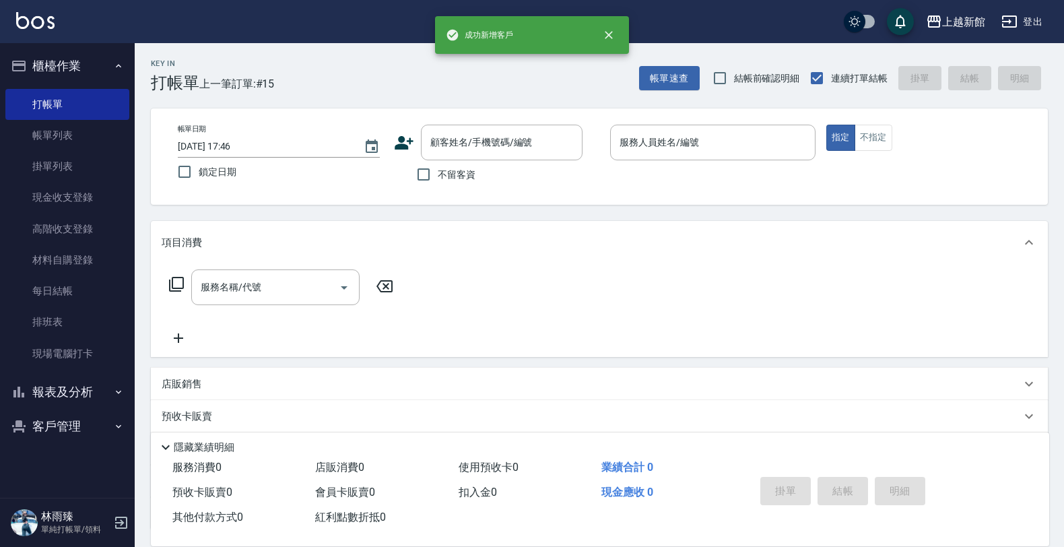
click at [396, 139] on icon at bounding box center [404, 143] width 20 height 20
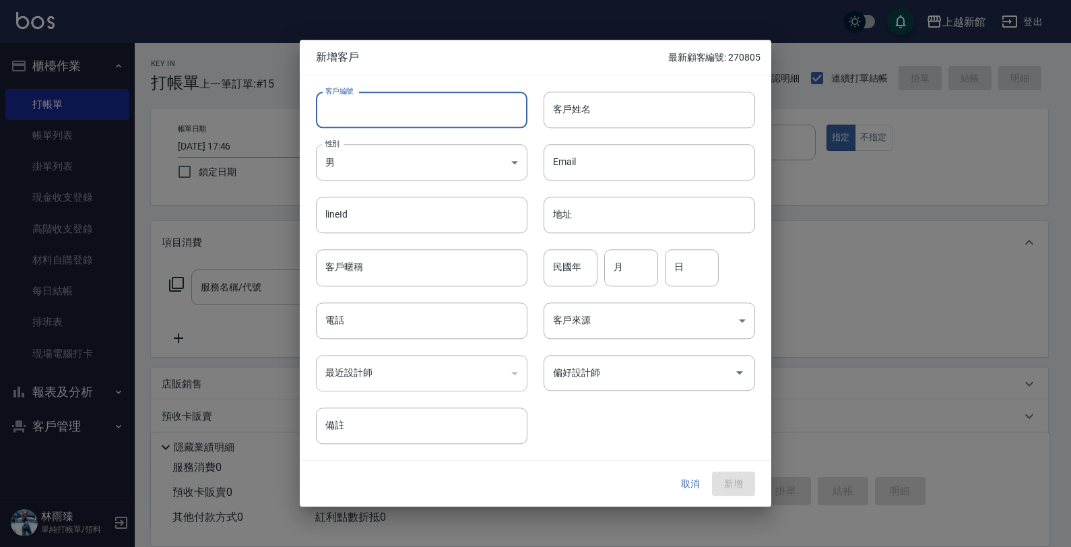
click at [412, 117] on input "客戶編號" at bounding box center [422, 110] width 212 height 36
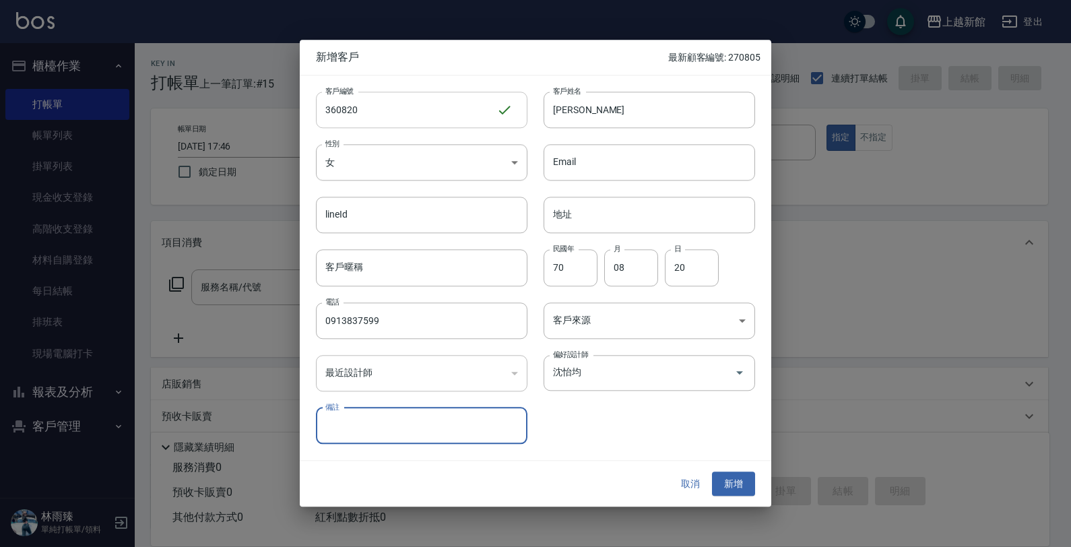
click at [712, 472] on button "新增" at bounding box center [733, 484] width 43 height 25
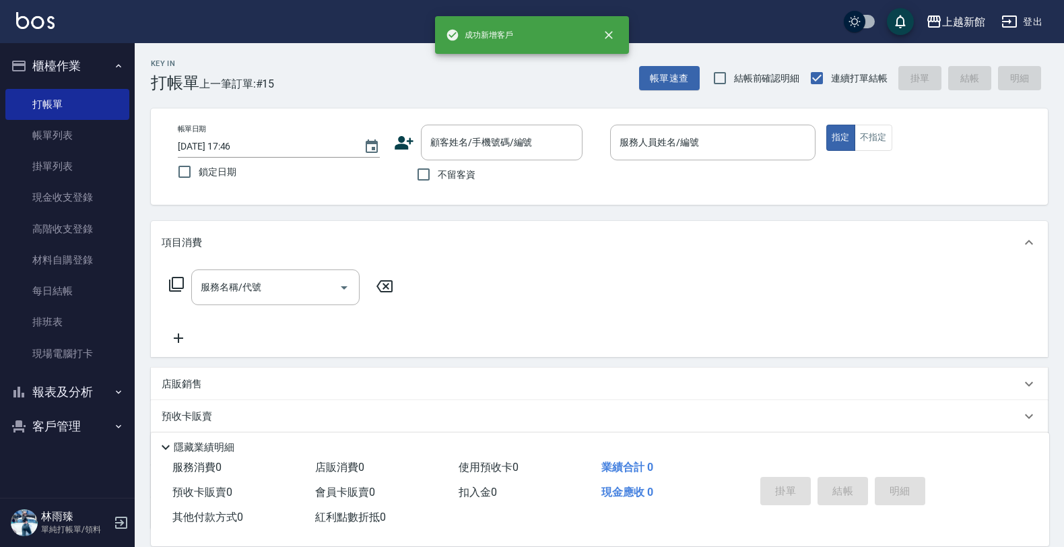
click at [408, 143] on icon at bounding box center [404, 143] width 20 height 20
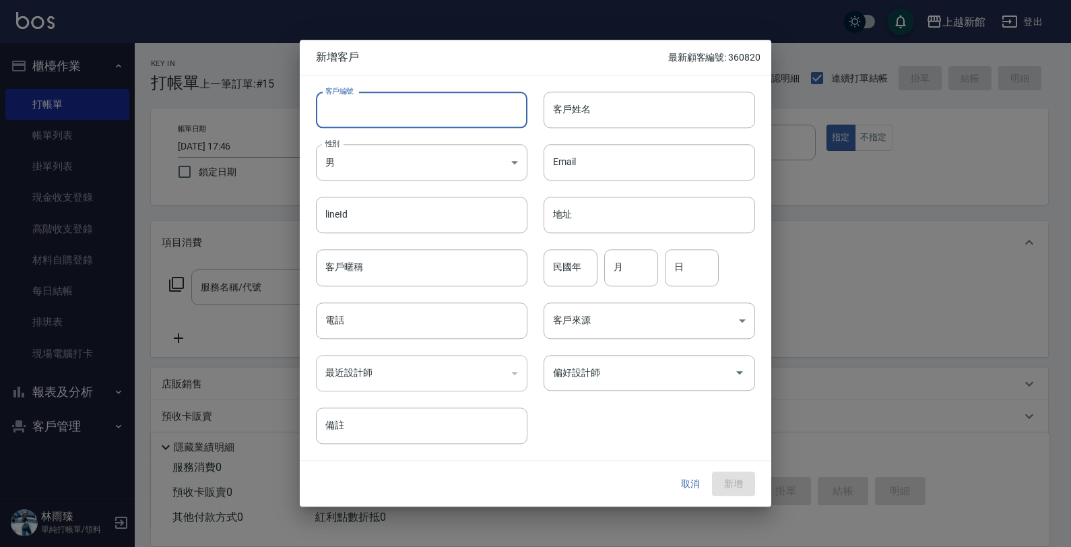
click at [424, 108] on input "客戶編號" at bounding box center [422, 110] width 212 height 36
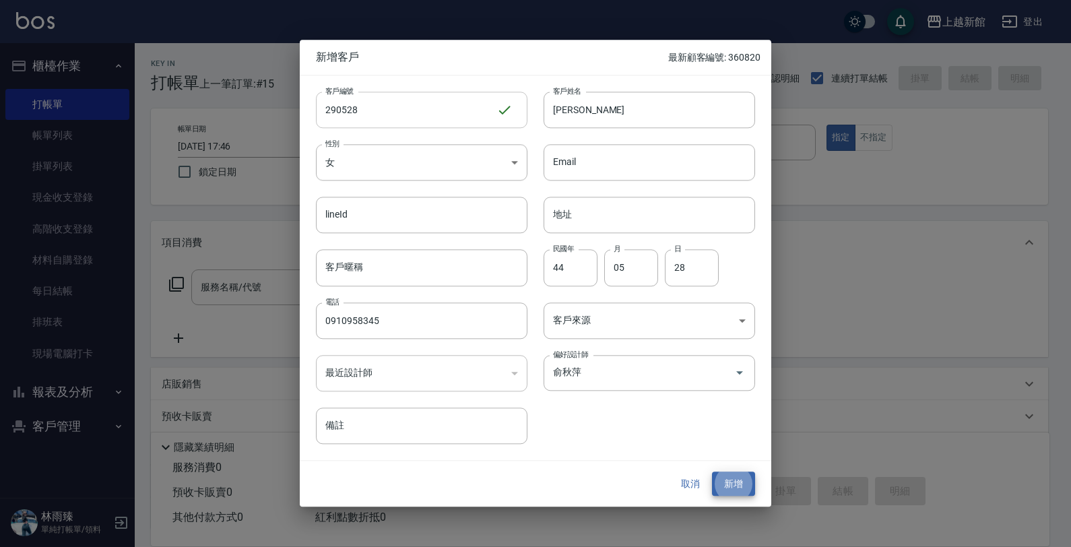
click at [712, 472] on button "新增" at bounding box center [733, 484] width 43 height 25
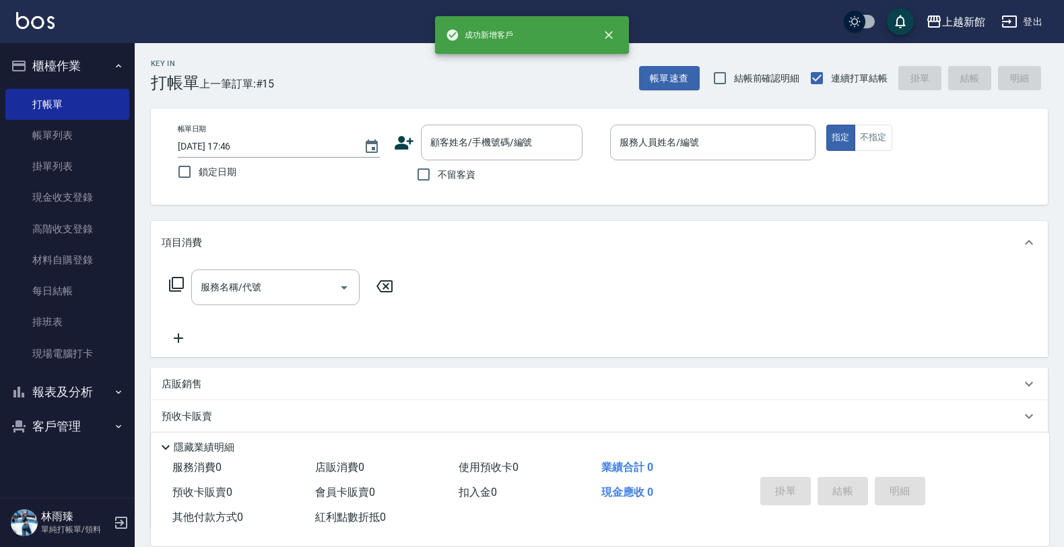
click at [403, 142] on icon at bounding box center [404, 143] width 20 height 20
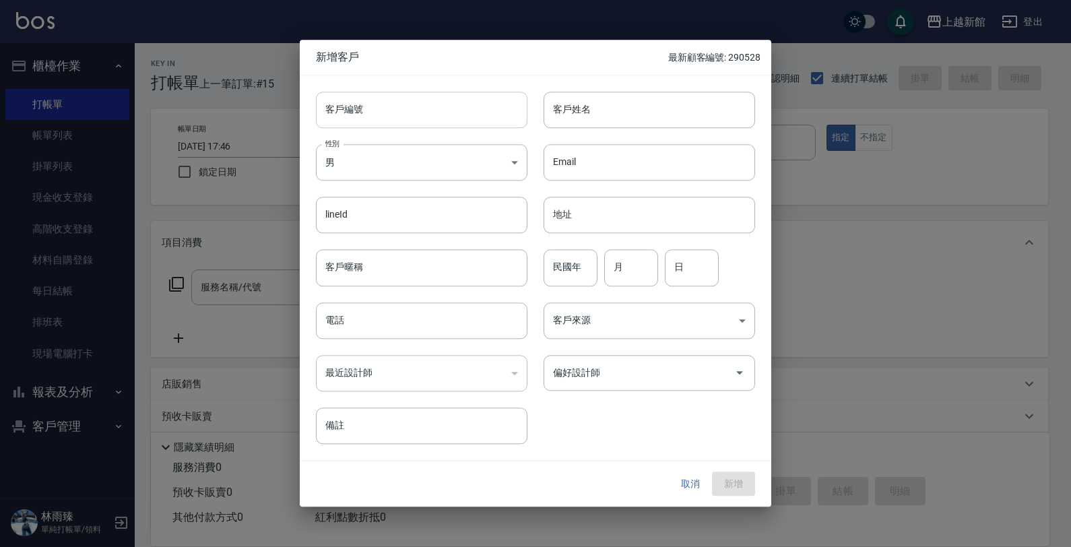
click at [414, 112] on input "客戶編號" at bounding box center [422, 110] width 212 height 36
click at [712, 472] on button "新增" at bounding box center [733, 484] width 43 height 25
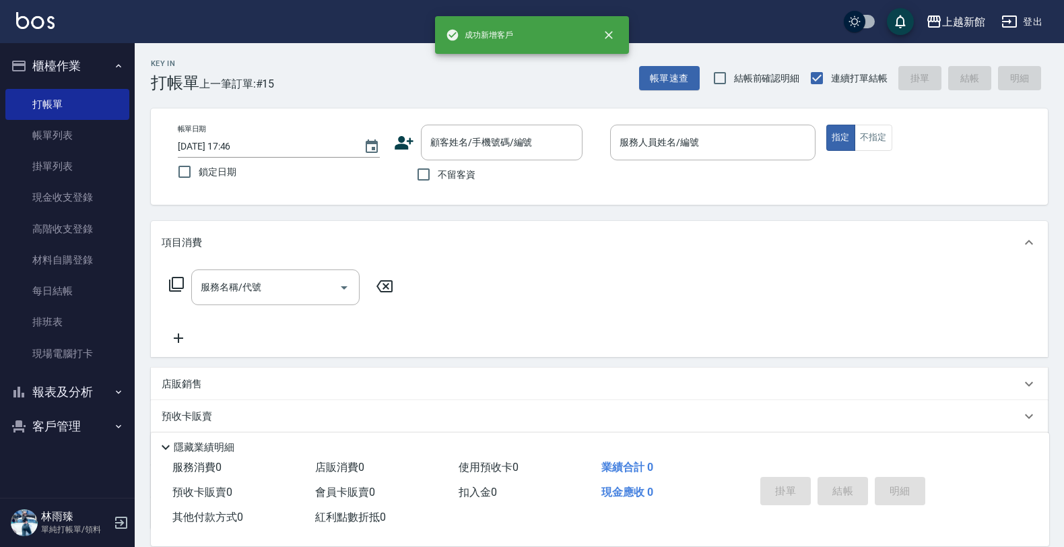
click at [397, 148] on icon at bounding box center [404, 142] width 19 height 13
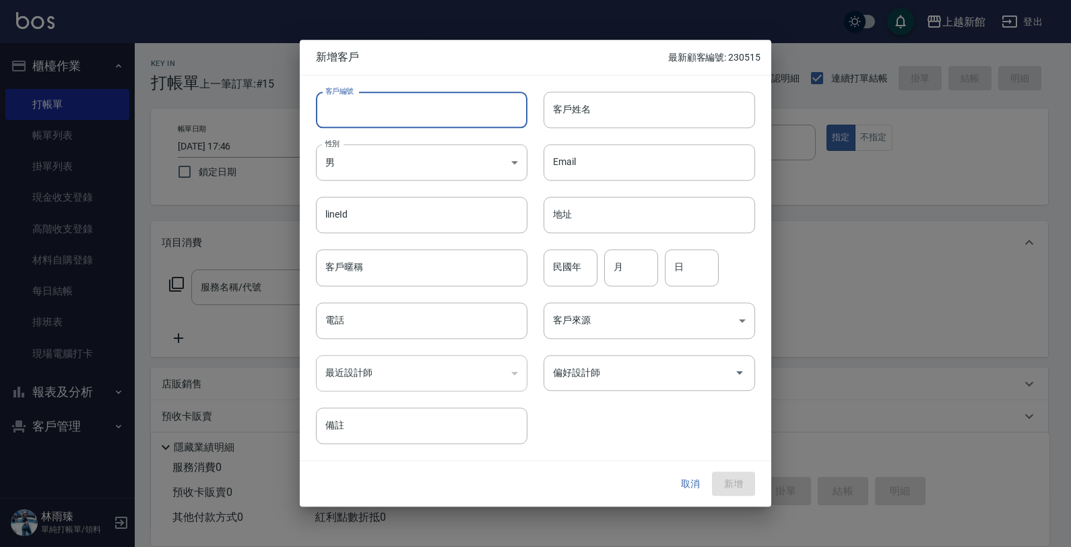
click at [419, 106] on input "客戶編號" at bounding box center [422, 110] width 212 height 36
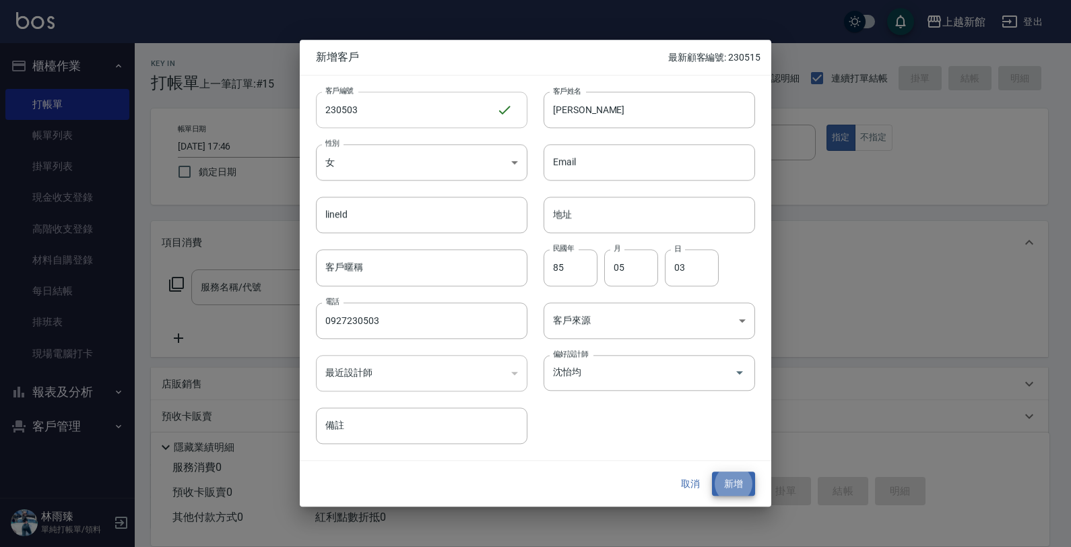
click at [712, 472] on button "新增" at bounding box center [733, 484] width 43 height 25
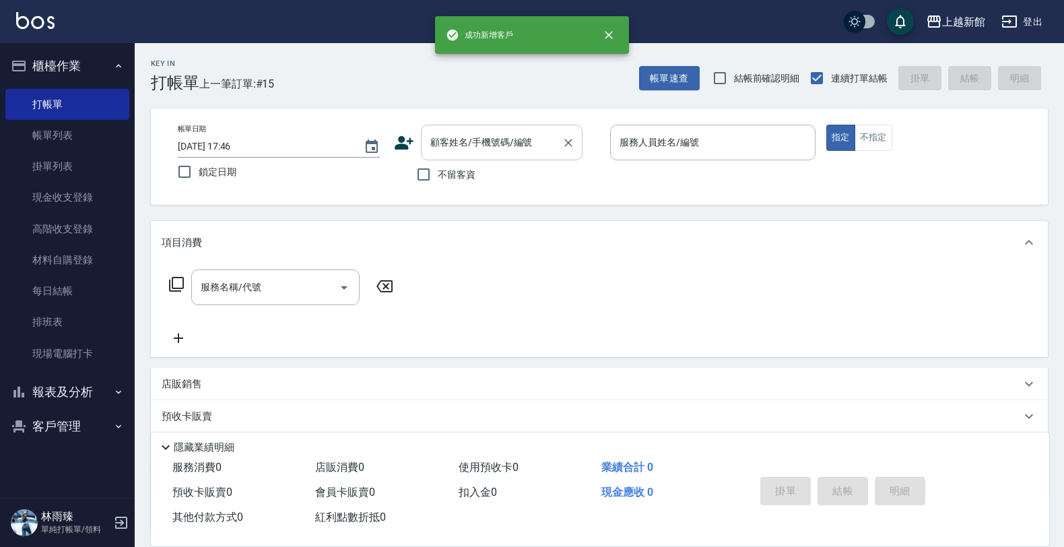
click at [466, 162] on label "不留客資" at bounding box center [443, 174] width 66 height 28
click at [438, 162] on input "不留客資" at bounding box center [424, 174] width 28 height 28
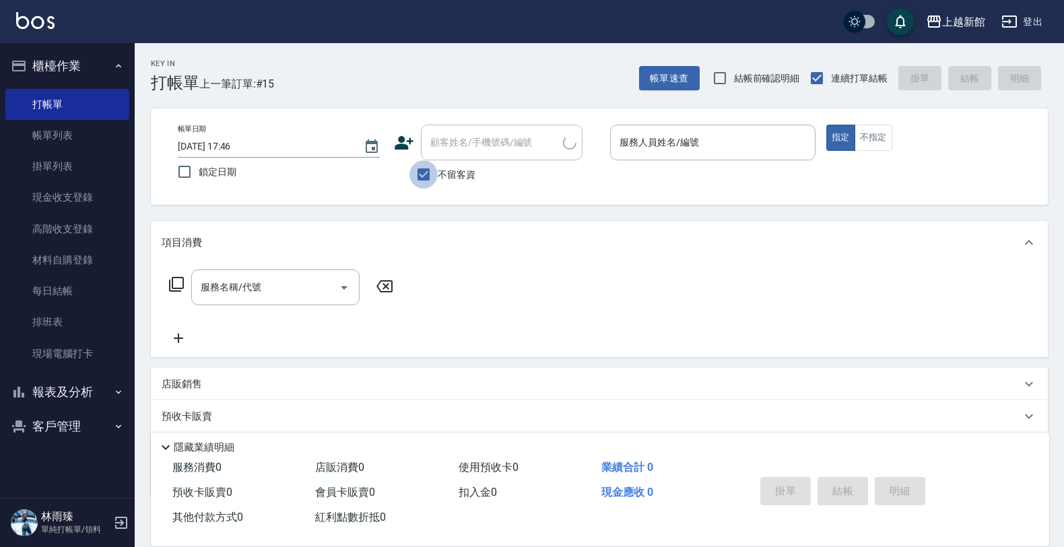
click at [418, 174] on input "不留客資" at bounding box center [424, 174] width 28 height 28
click at [468, 139] on input "顧客姓名/手機號碼/編號" at bounding box center [491, 143] width 129 height 24
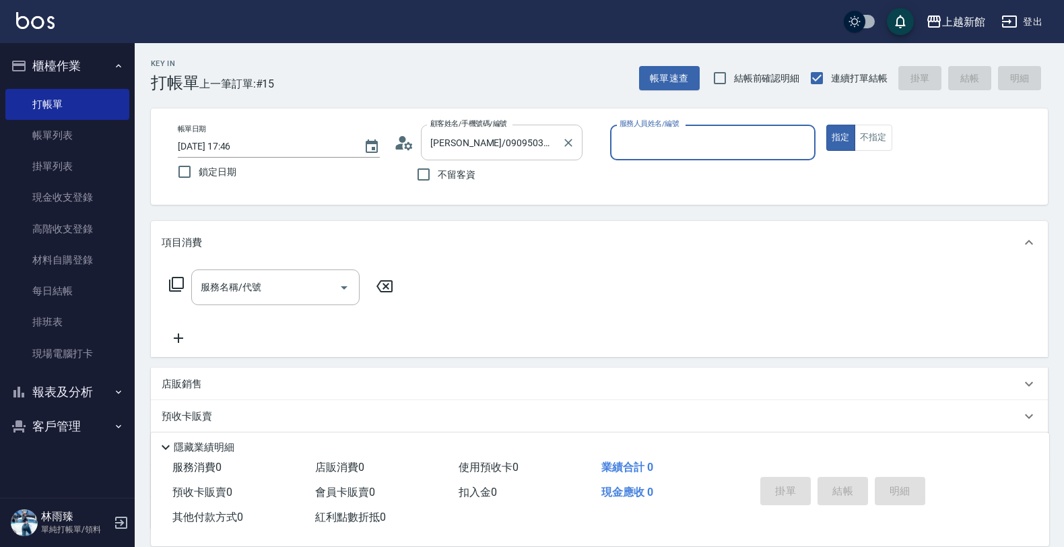
click at [827, 125] on button "指定" at bounding box center [841, 138] width 29 height 26
click at [855, 125] on button "不指定" at bounding box center [874, 138] width 38 height 26
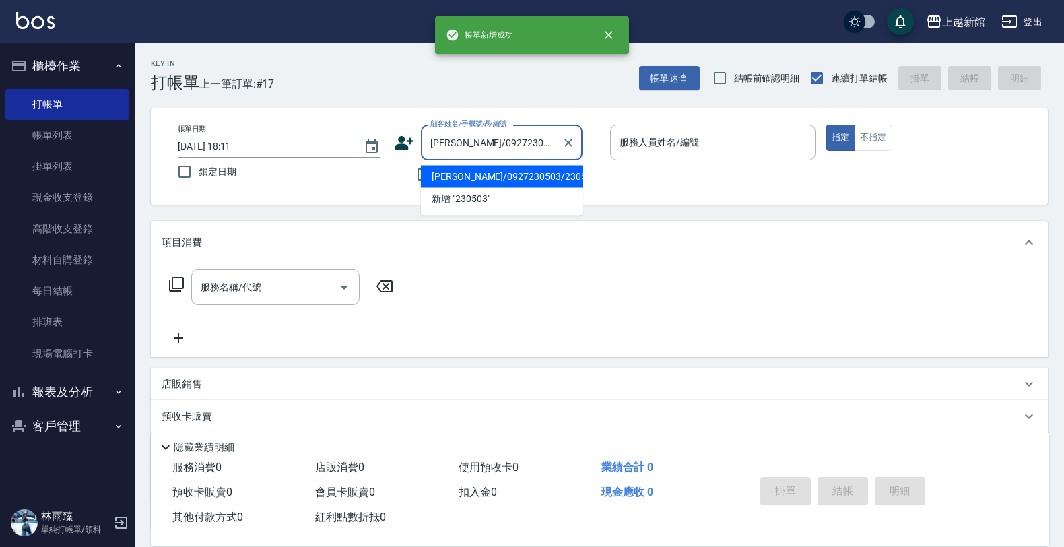
click at [827, 125] on button "指定" at bounding box center [841, 138] width 29 height 26
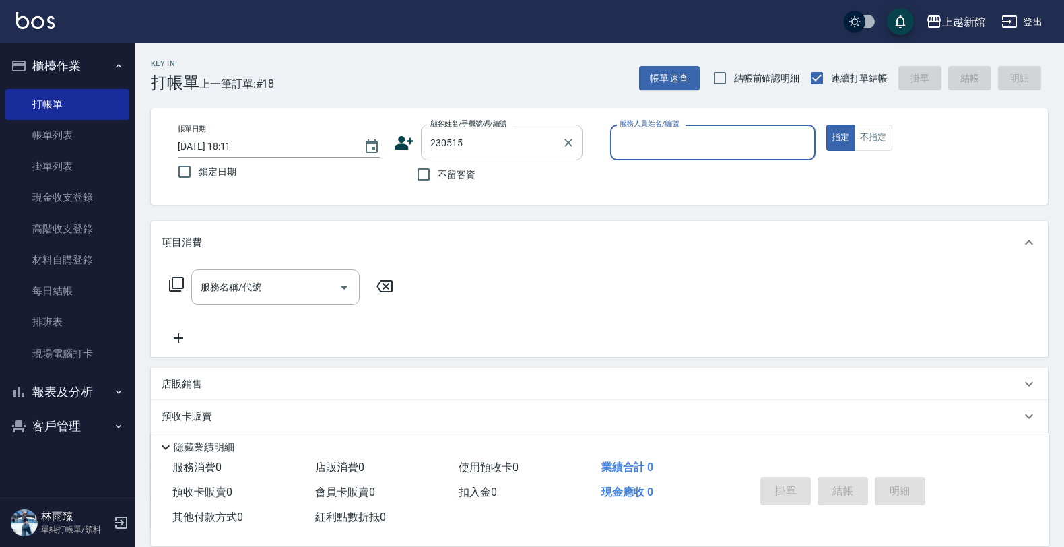
click at [827, 125] on button "指定" at bounding box center [841, 138] width 29 height 26
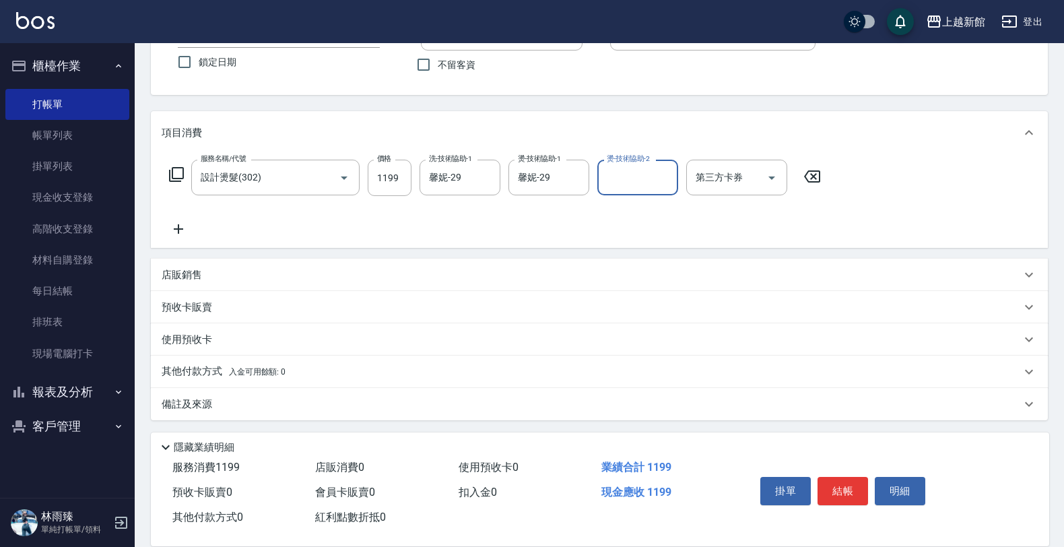
scroll to position [111, 0]
click at [517, 257] on div "店販銷售" at bounding box center [599, 273] width 897 height 32
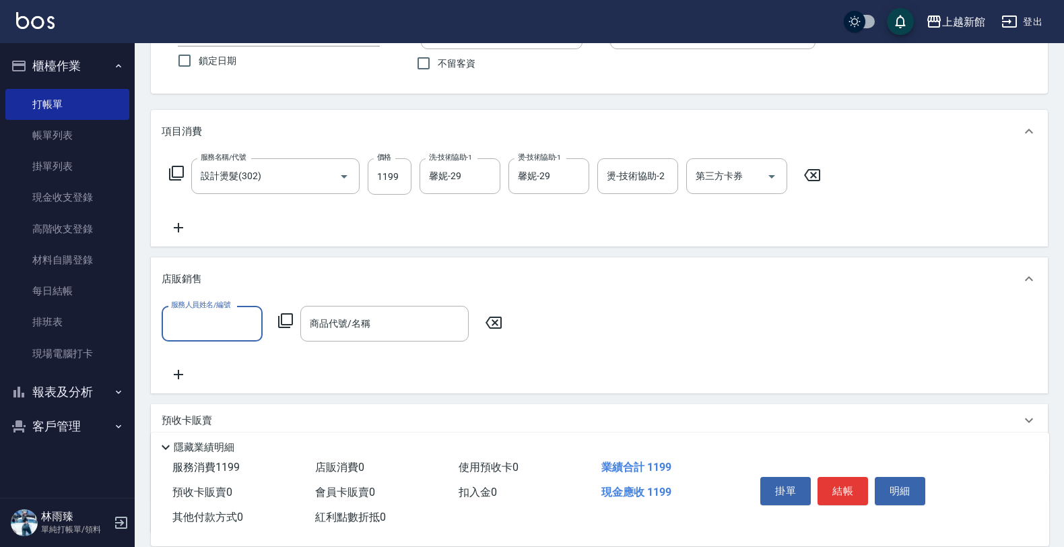
scroll to position [0, 0]
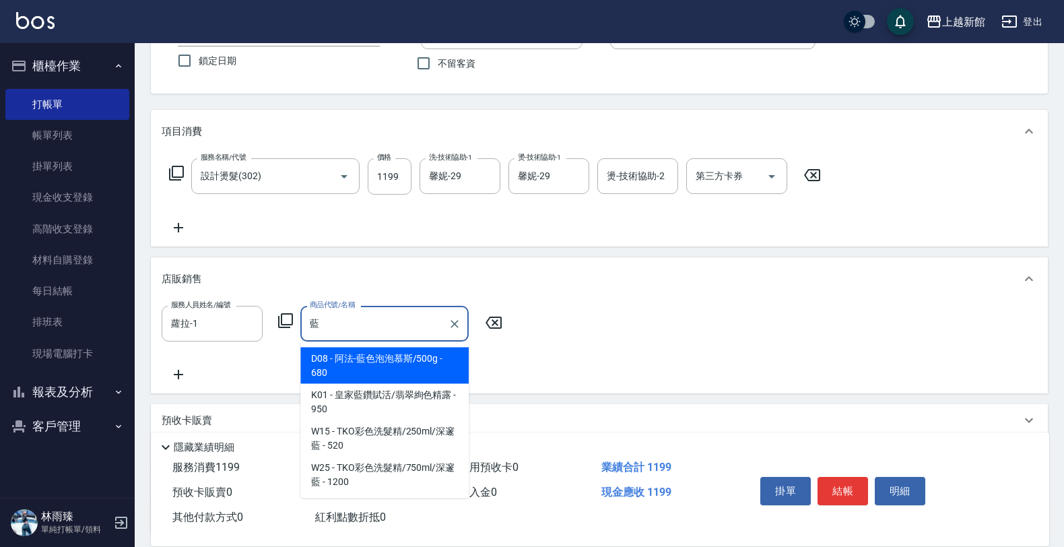
click at [441, 351] on span "D08 - 阿法-藍色泡泡慕斯/500g - 680" at bounding box center [384, 366] width 168 height 36
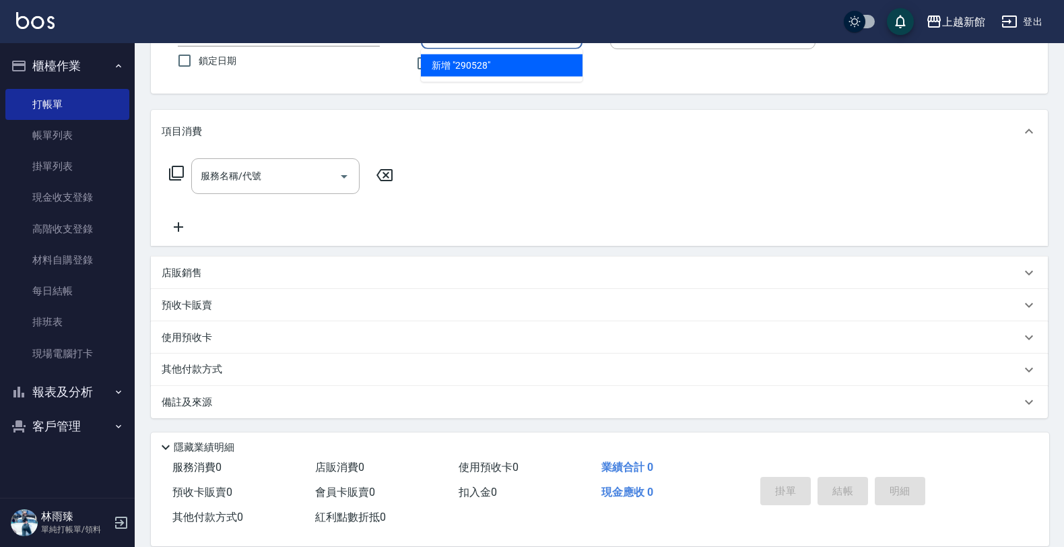
click at [827, 13] on button "指定" at bounding box center [841, 26] width 29 height 26
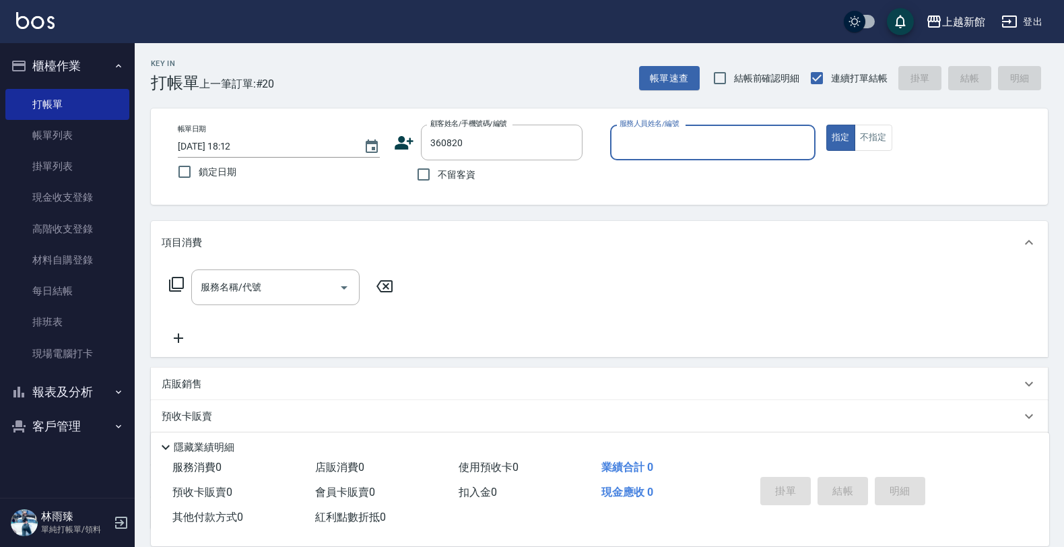
click at [827, 125] on button "指定" at bounding box center [841, 138] width 29 height 26
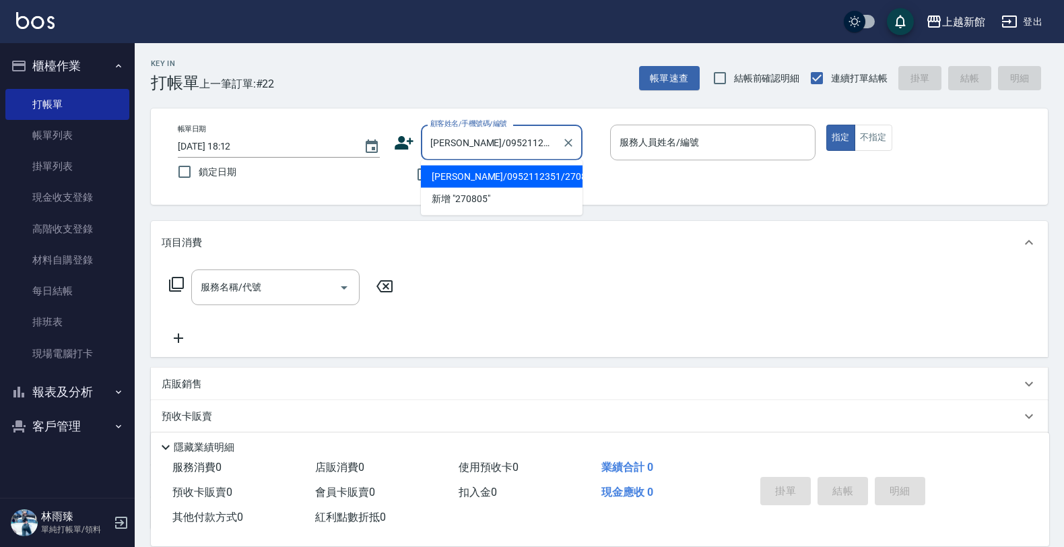
click at [827, 125] on button "指定" at bounding box center [841, 138] width 29 height 26
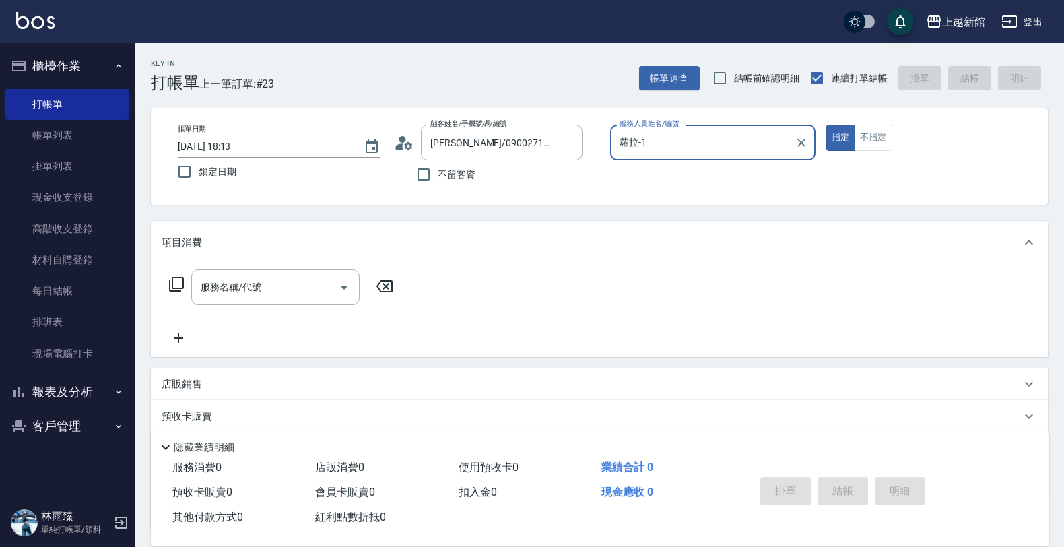
click at [827, 125] on button "指定" at bounding box center [841, 138] width 29 height 26
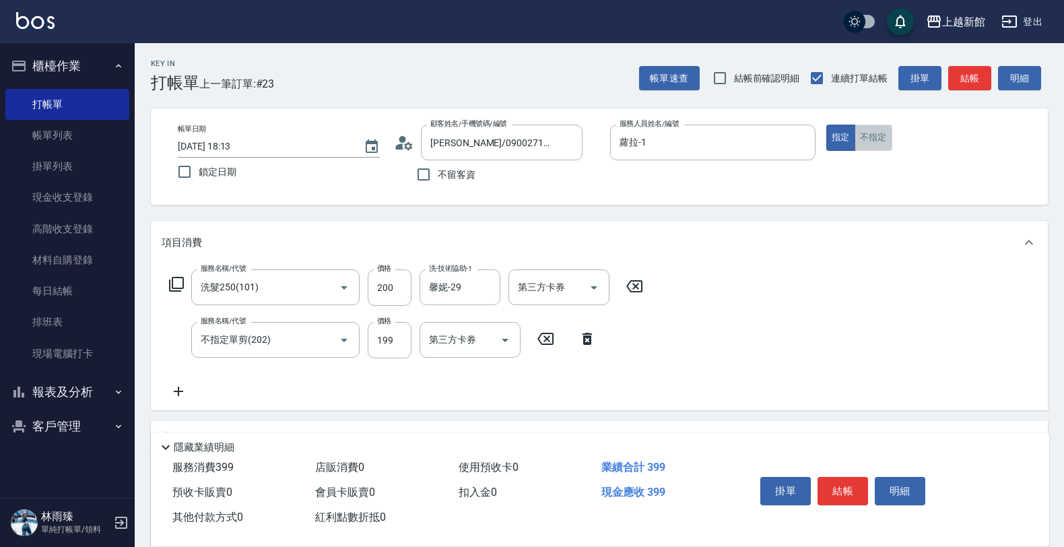
click at [866, 142] on button "不指定" at bounding box center [874, 138] width 38 height 26
click at [843, 477] on button "結帳" at bounding box center [843, 491] width 51 height 28
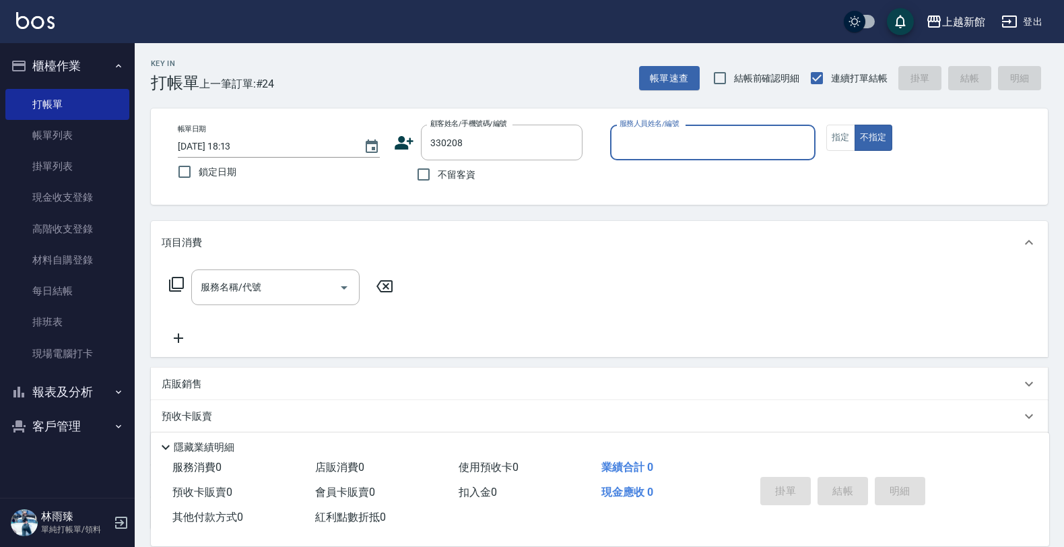
click at [855, 125] on button "不指定" at bounding box center [874, 138] width 38 height 26
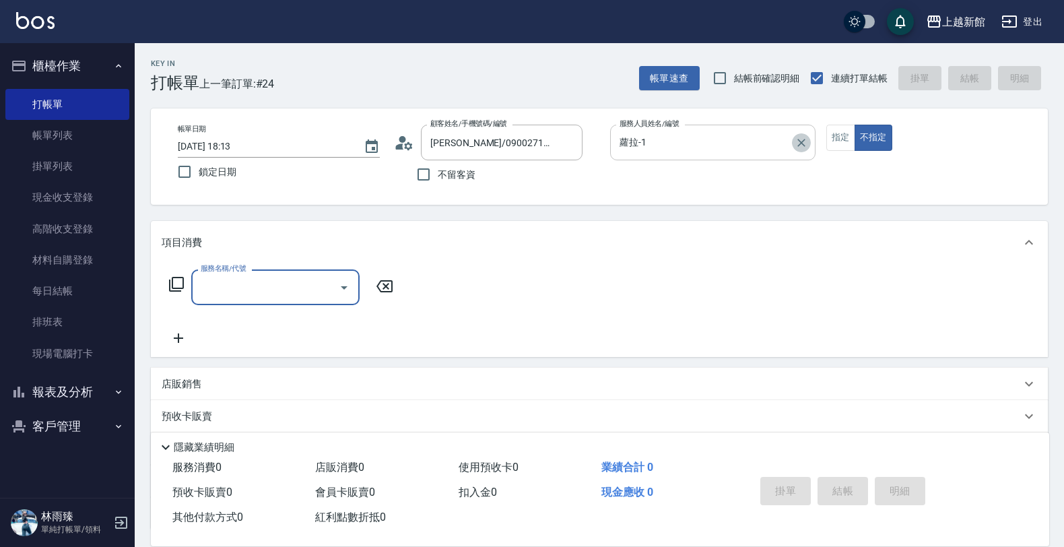
click at [808, 140] on icon "Clear" at bounding box center [801, 142] width 13 height 13
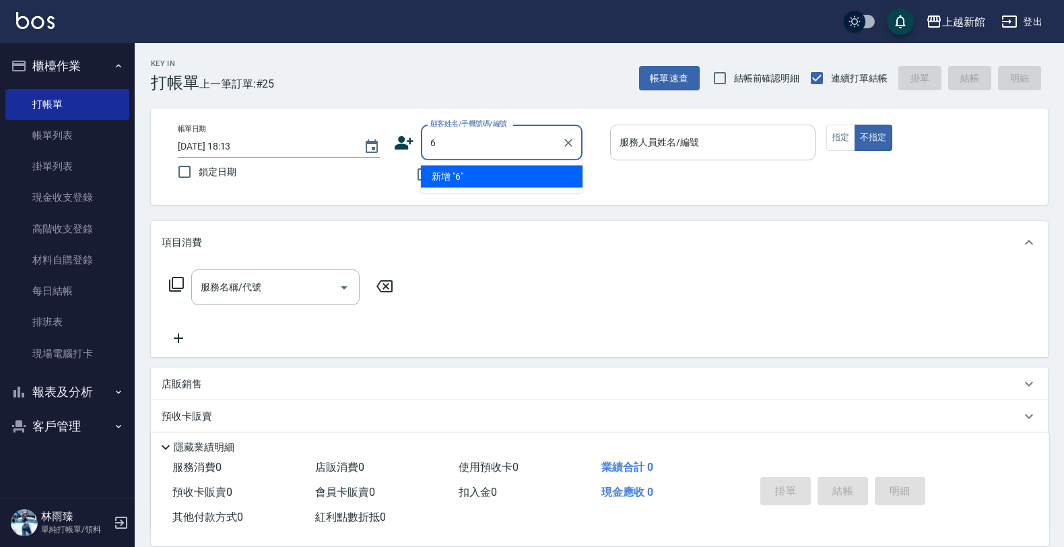
click at [855, 125] on button "不指定" at bounding box center [874, 138] width 38 height 26
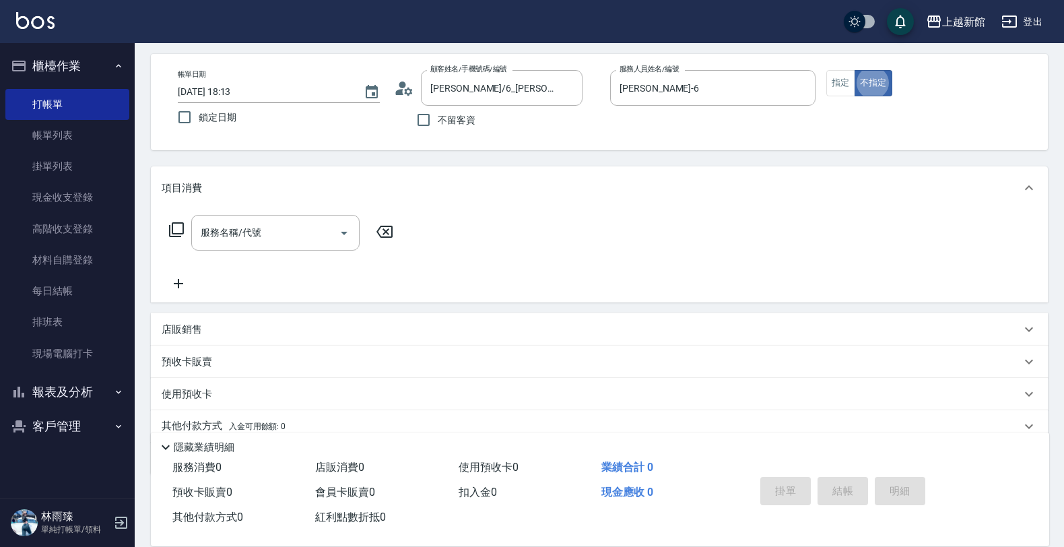
scroll to position [84, 0]
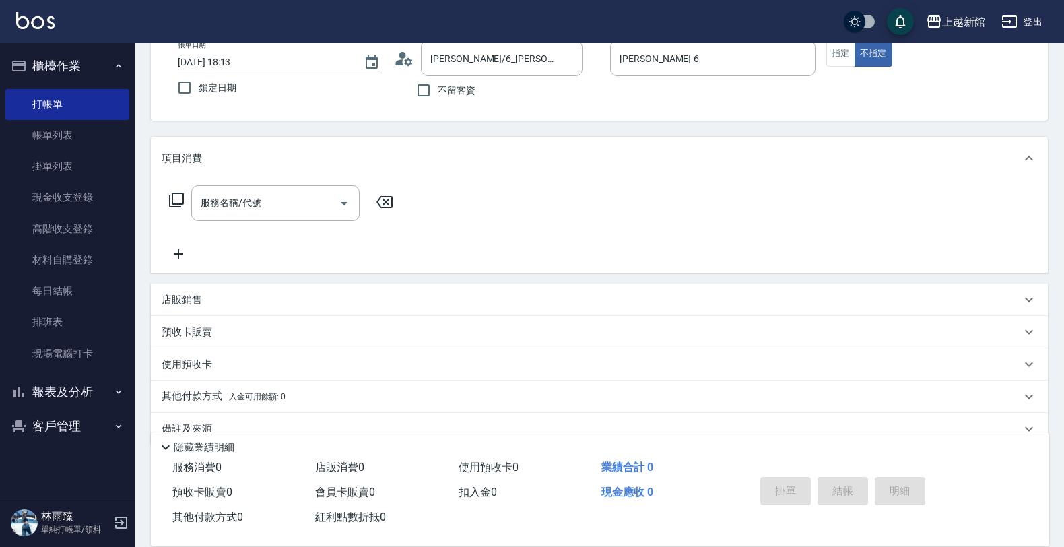
click at [348, 288] on div "店販銷售" at bounding box center [599, 300] width 897 height 32
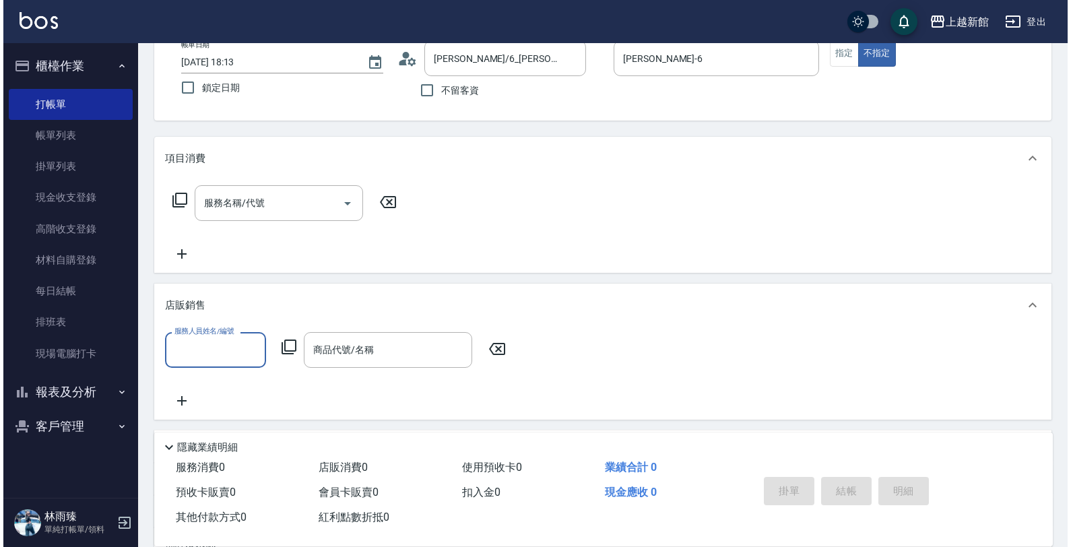
scroll to position [0, 0]
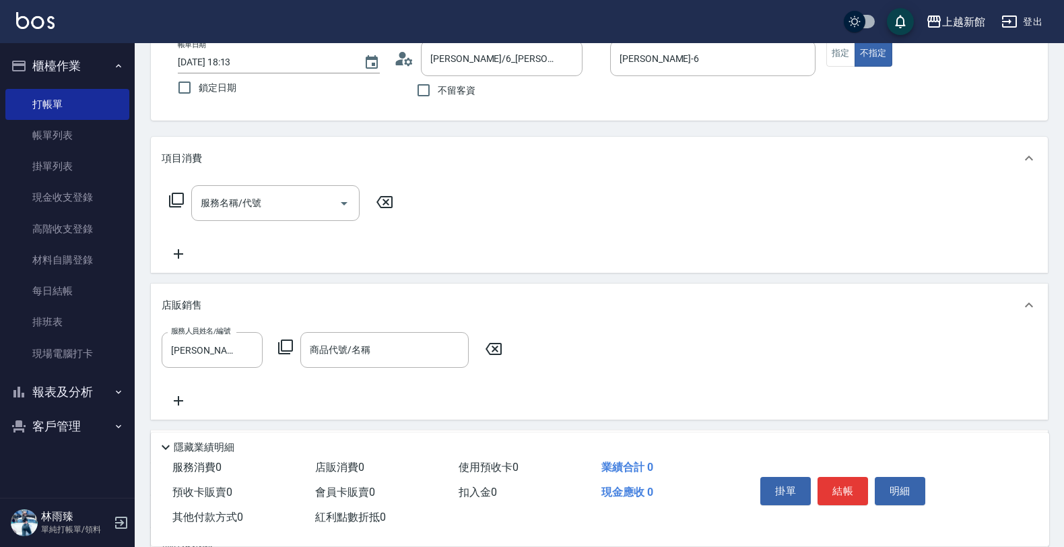
click at [287, 348] on icon at bounding box center [286, 347] width 16 height 16
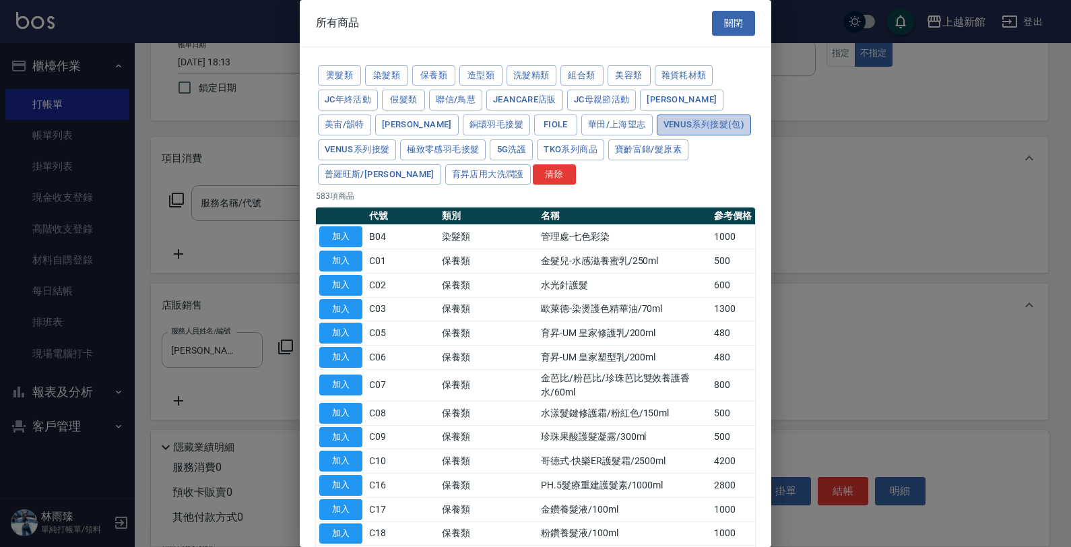
click at [657, 120] on button "Venus系列接髮(包)" at bounding box center [704, 125] width 94 height 21
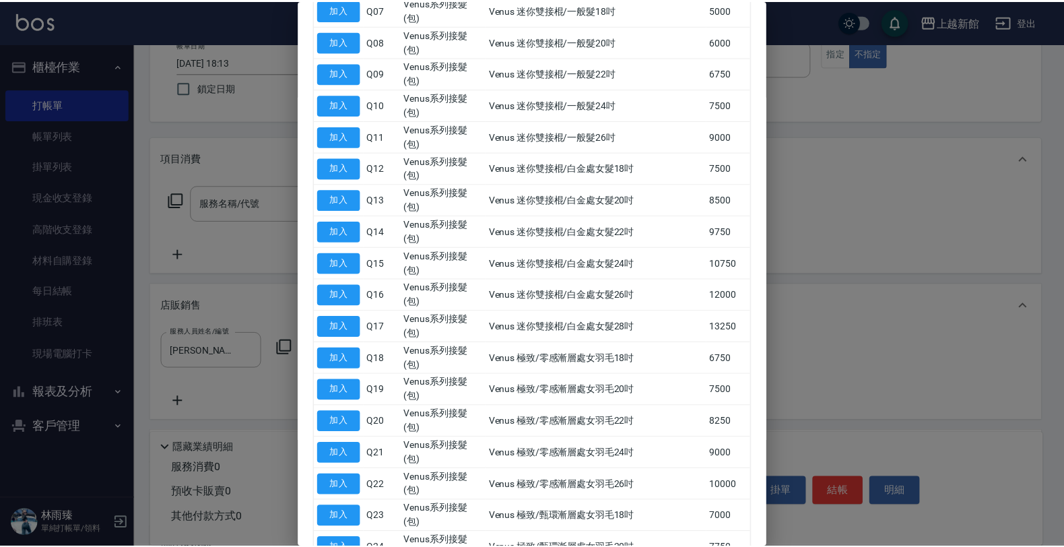
scroll to position [505, 0]
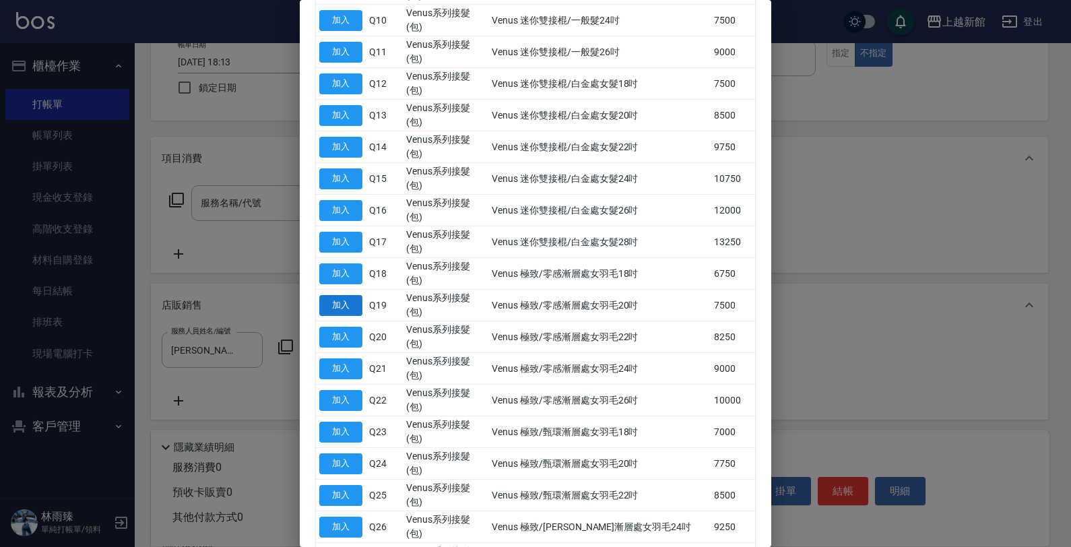
click at [347, 295] on button "加入" at bounding box center [340, 305] width 43 height 21
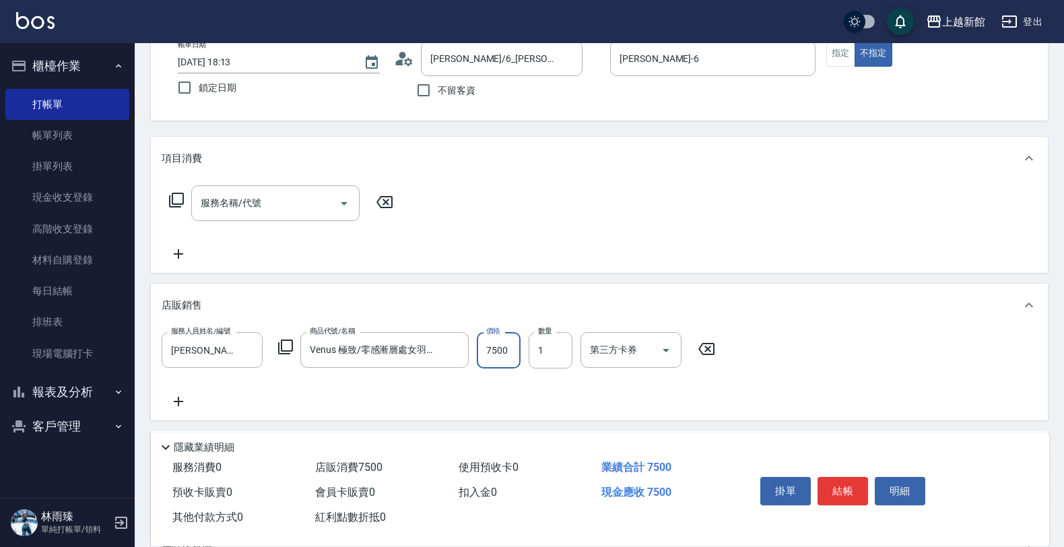
click at [493, 361] on input "7500" at bounding box center [499, 350] width 44 height 36
click at [560, 358] on input "1" at bounding box center [551, 350] width 44 height 36
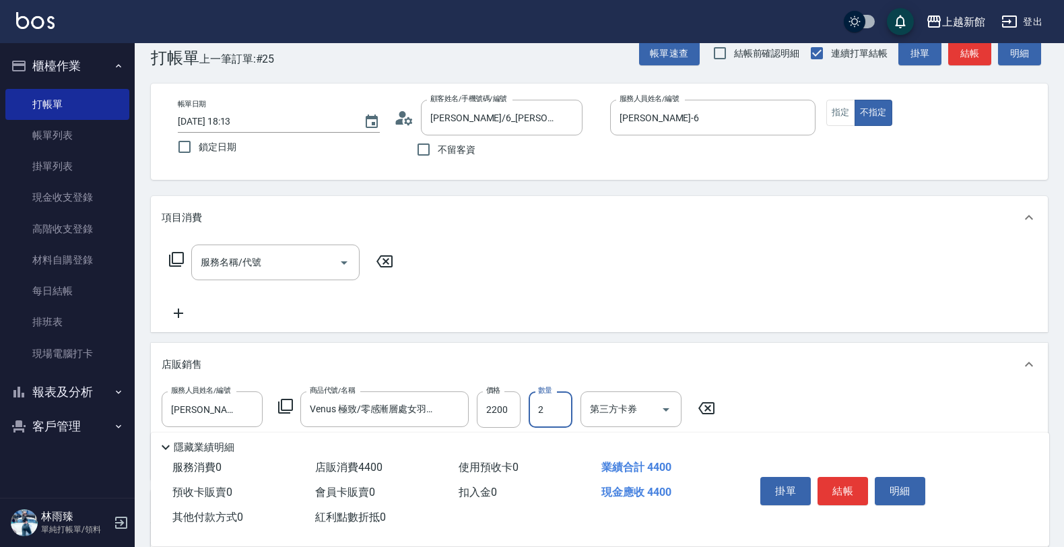
scroll to position [0, 0]
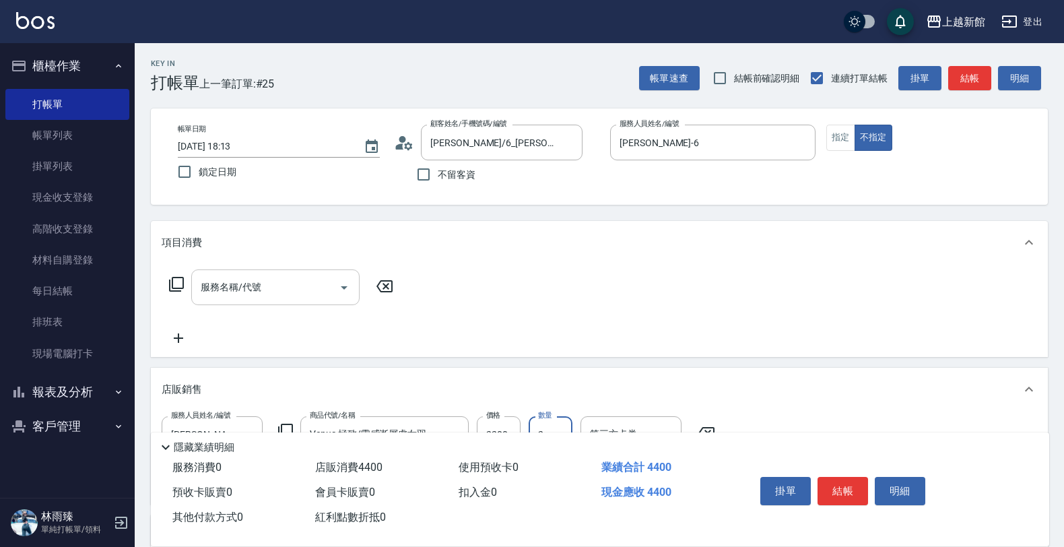
click at [273, 286] on input "服務名稱/代號" at bounding box center [265, 288] width 136 height 24
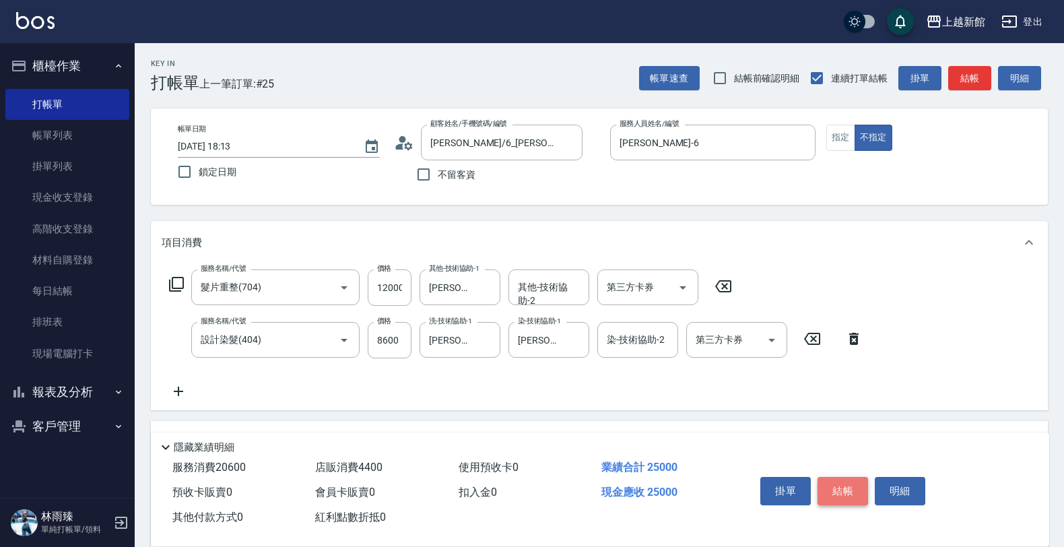
click at [842, 482] on button "結帳" at bounding box center [843, 491] width 51 height 28
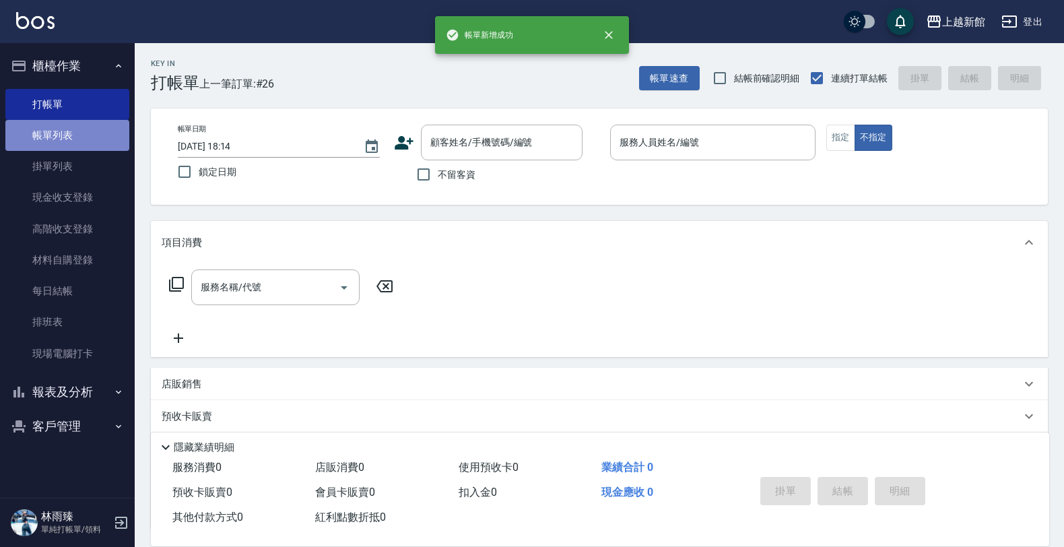
click at [86, 138] on link "帳單列表" at bounding box center [67, 135] width 124 height 31
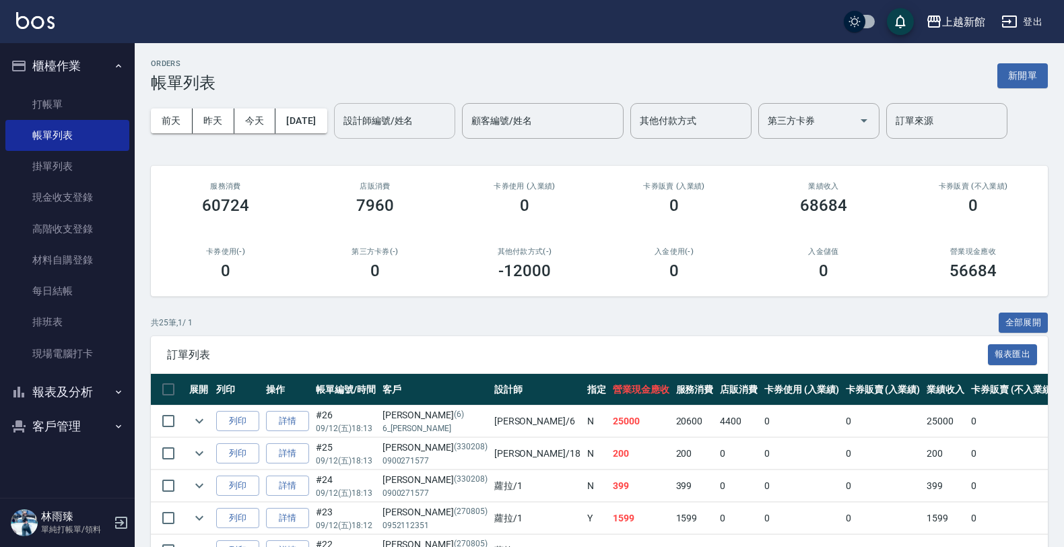
click at [437, 126] on input "設計師編號/姓名" at bounding box center [394, 121] width 109 height 24
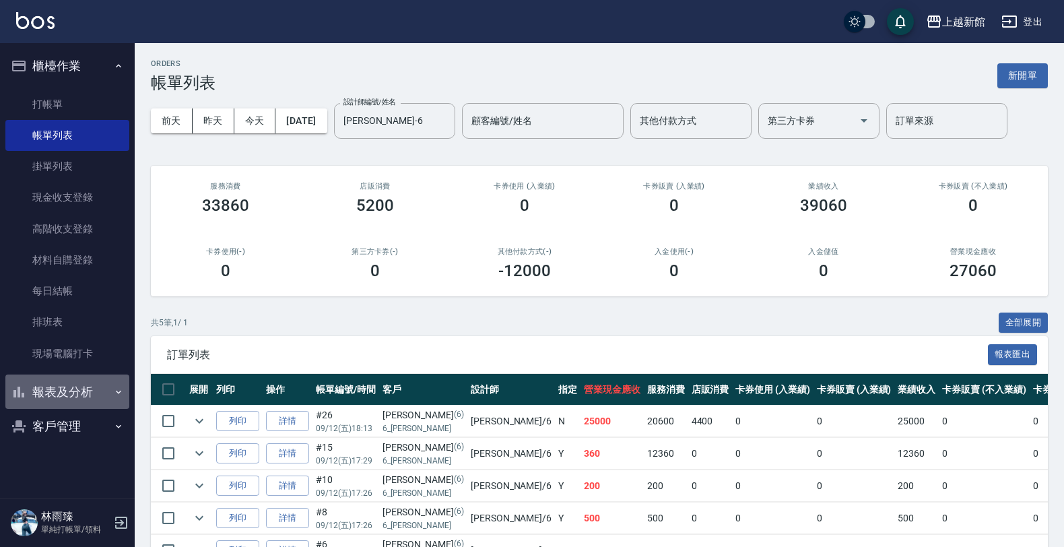
click at [58, 392] on button "報表及分析" at bounding box center [67, 392] width 124 height 35
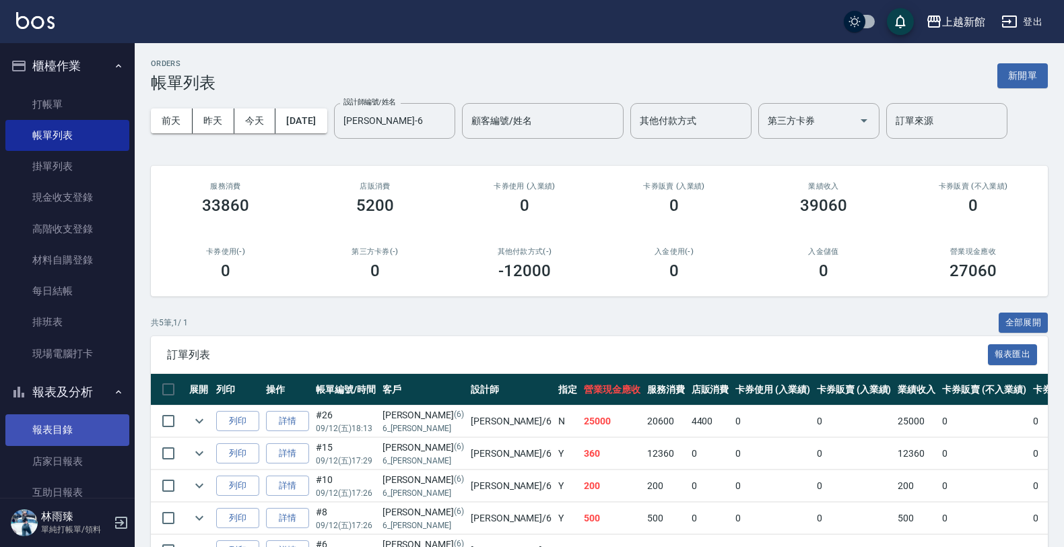
scroll to position [84, 0]
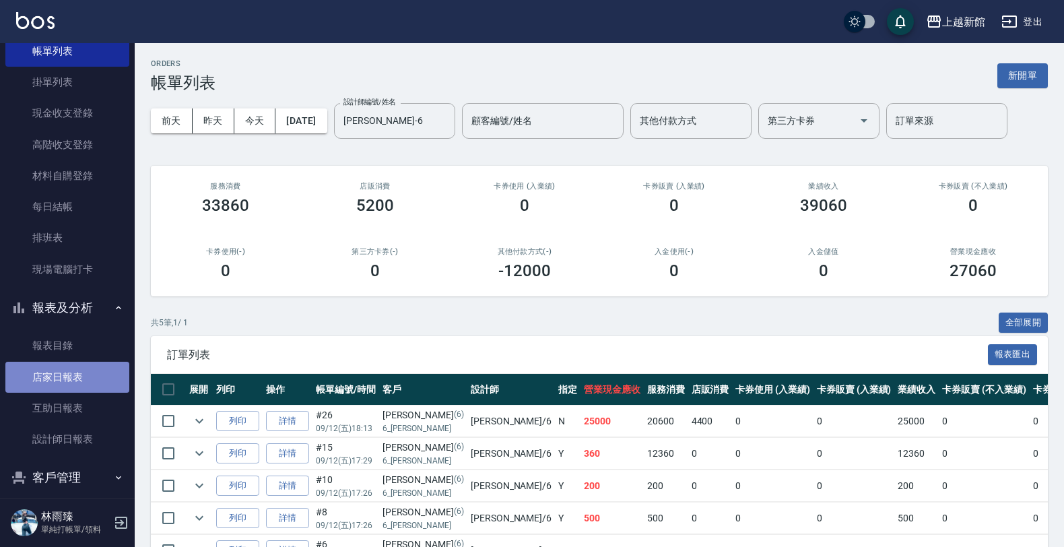
click at [88, 379] on link "店家日報表" at bounding box center [67, 377] width 124 height 31
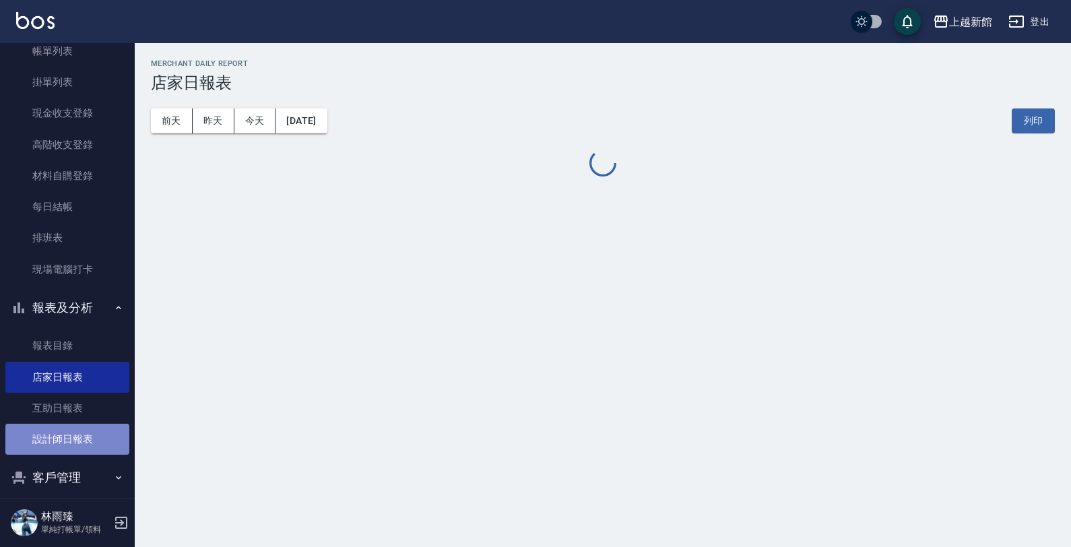
click at [95, 446] on link "設計師日報表" at bounding box center [67, 439] width 124 height 31
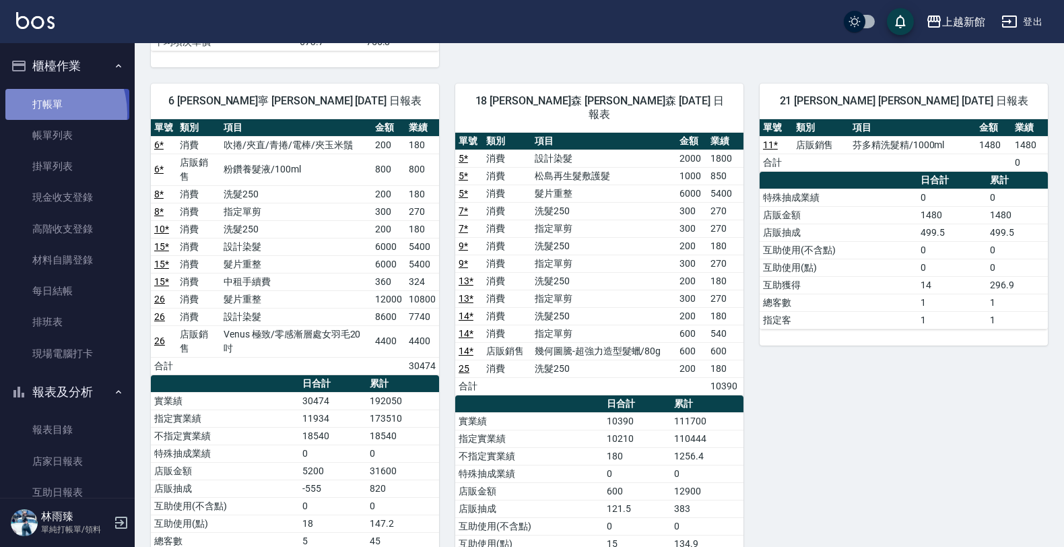
click at [37, 113] on link "打帳單" at bounding box center [67, 104] width 124 height 31
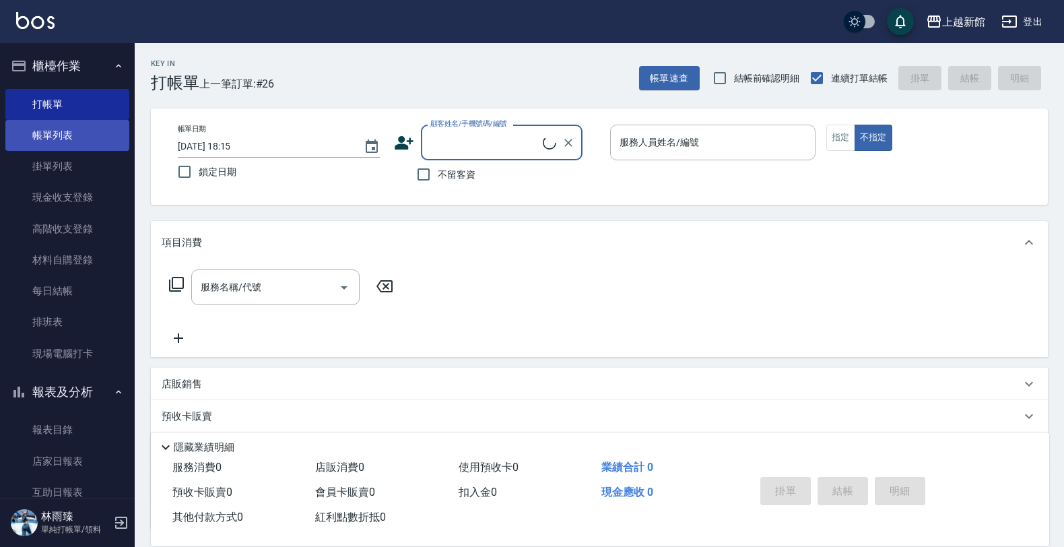
click at [57, 136] on link "帳單列表" at bounding box center [67, 135] width 124 height 31
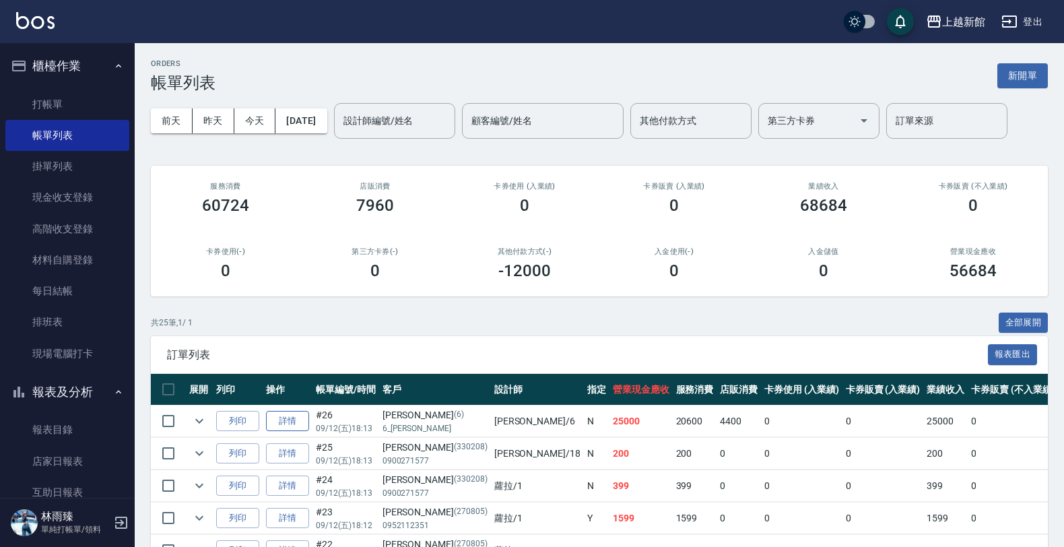
click at [285, 420] on link "詳情" at bounding box center [287, 421] width 43 height 21
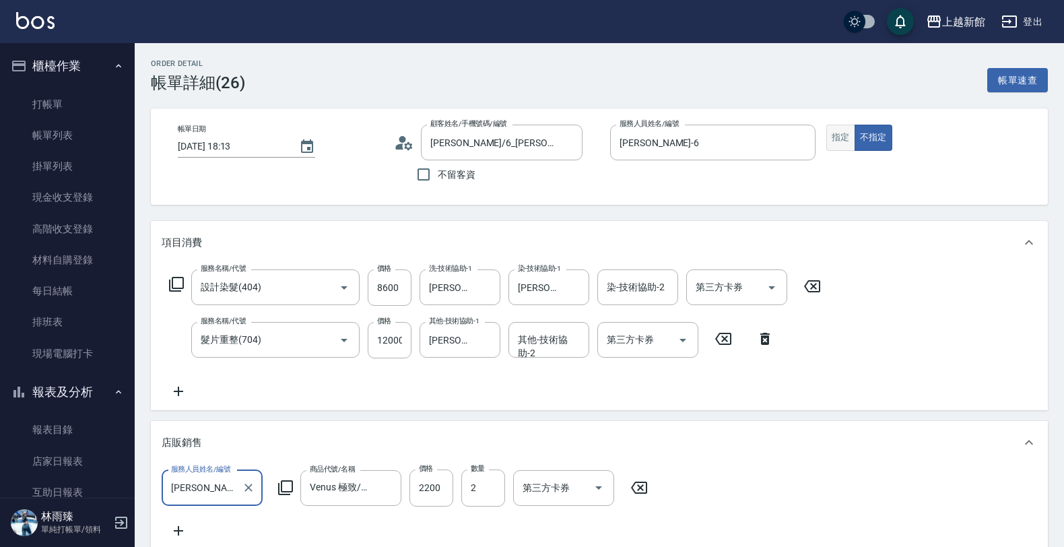
click at [832, 143] on button "指定" at bounding box center [841, 138] width 29 height 26
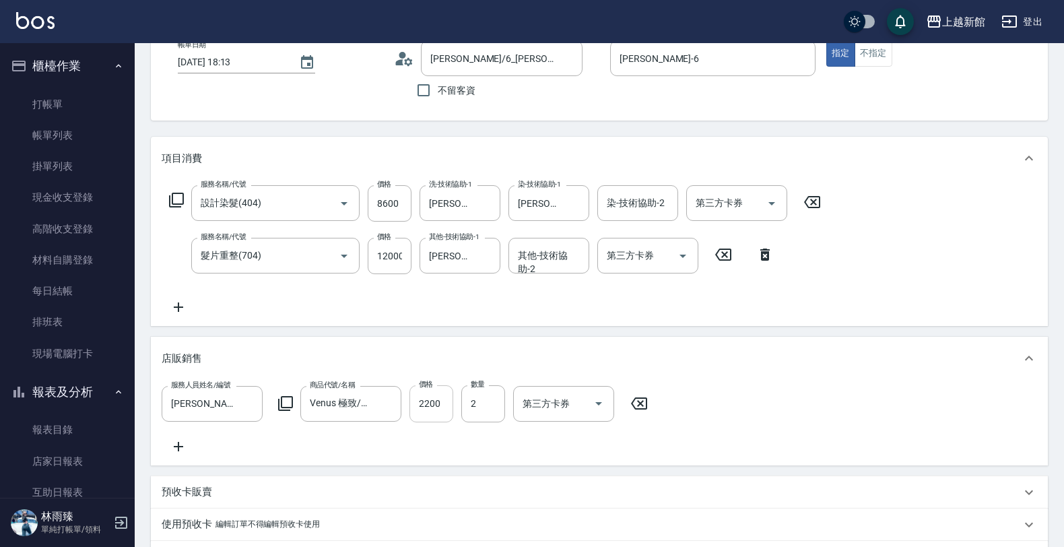
click at [445, 412] on input "2200" at bounding box center [432, 403] width 44 height 36
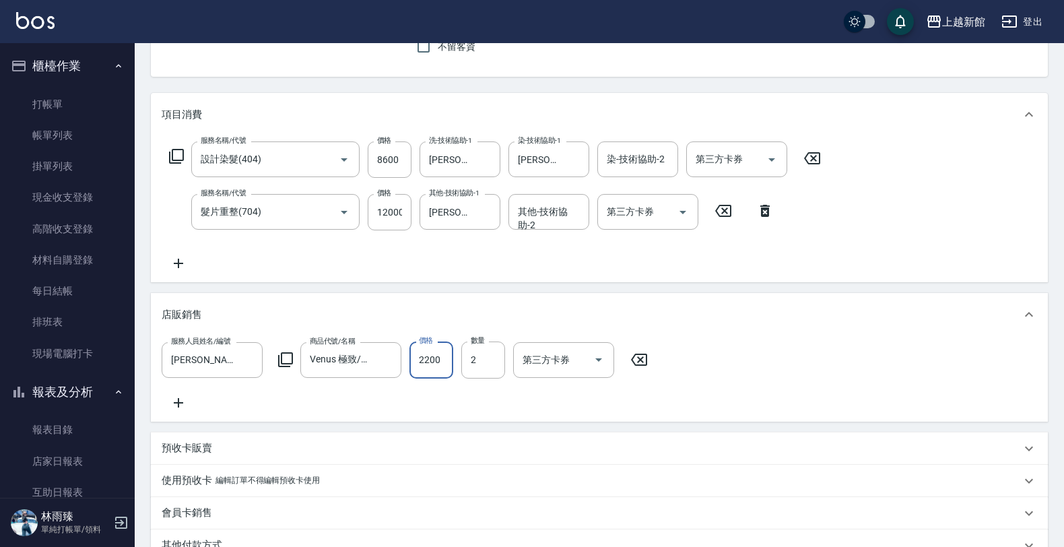
scroll to position [168, 0]
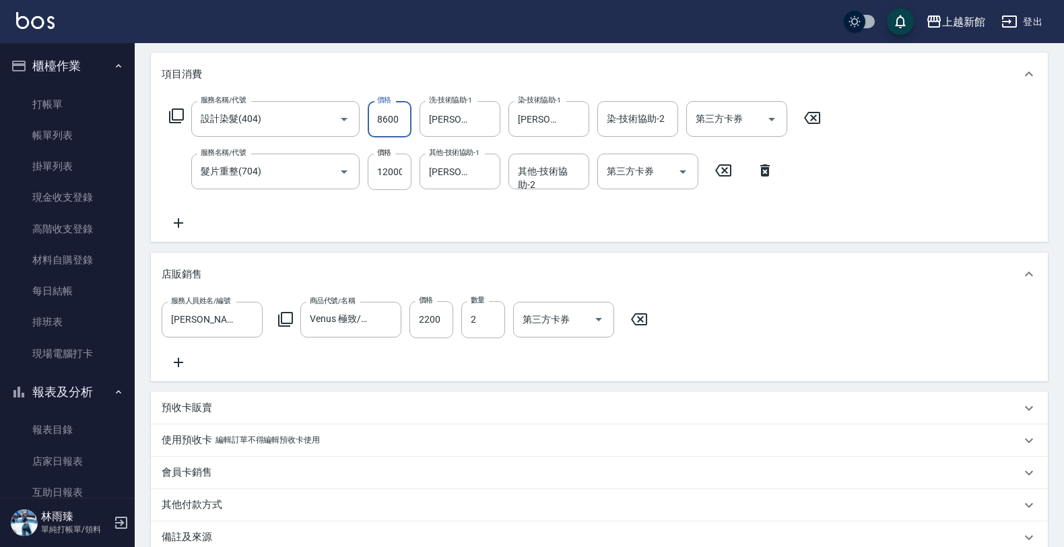
click at [384, 120] on input "8600" at bounding box center [390, 119] width 44 height 36
click at [401, 174] on input "12000" at bounding box center [390, 172] width 44 height 36
click at [445, 317] on input "2200" at bounding box center [432, 319] width 44 height 36
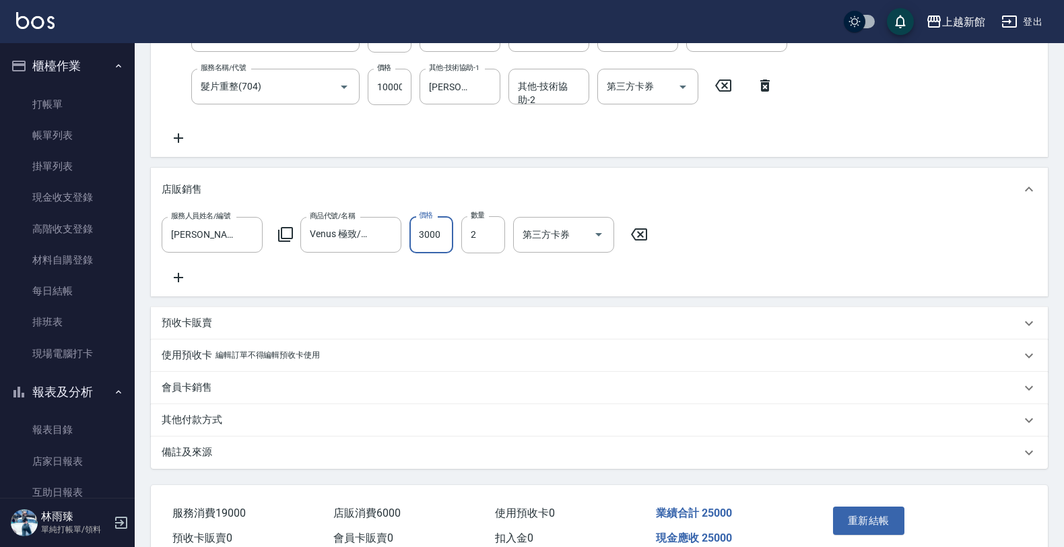
scroll to position [331, 0]
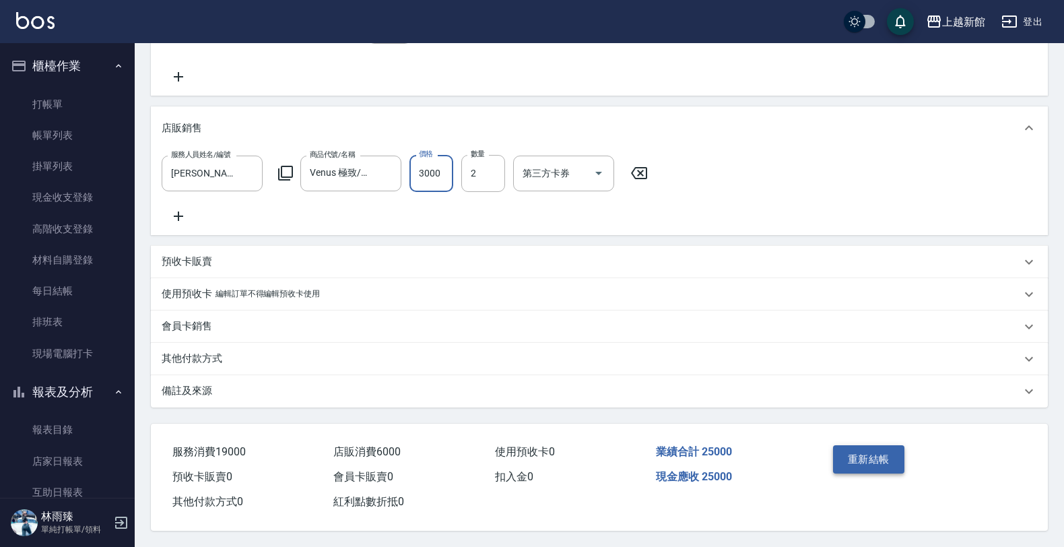
click at [879, 455] on button "重新結帳" at bounding box center [868, 459] width 71 height 28
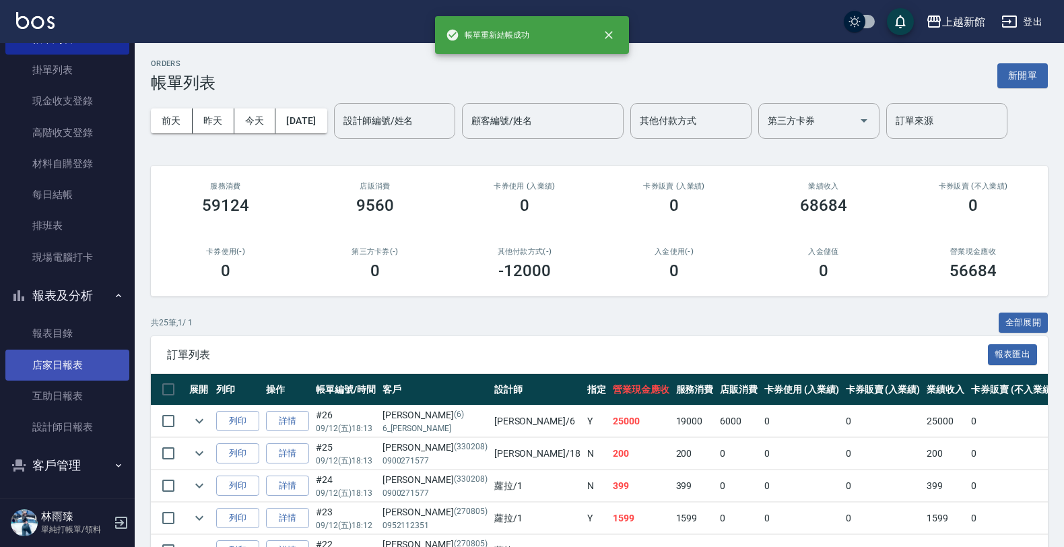
scroll to position [98, 0]
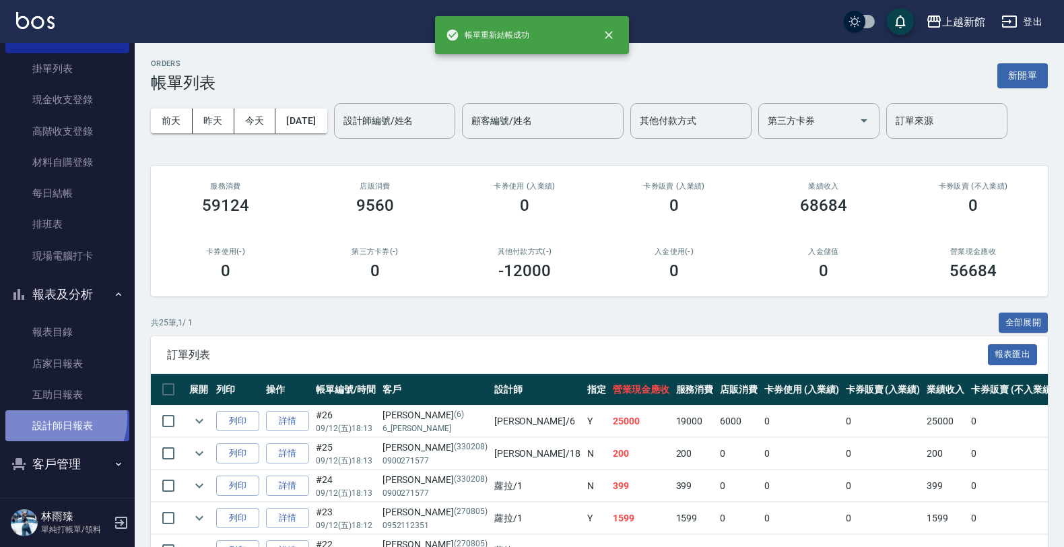
click at [55, 418] on link "設計師日報表" at bounding box center [67, 425] width 124 height 31
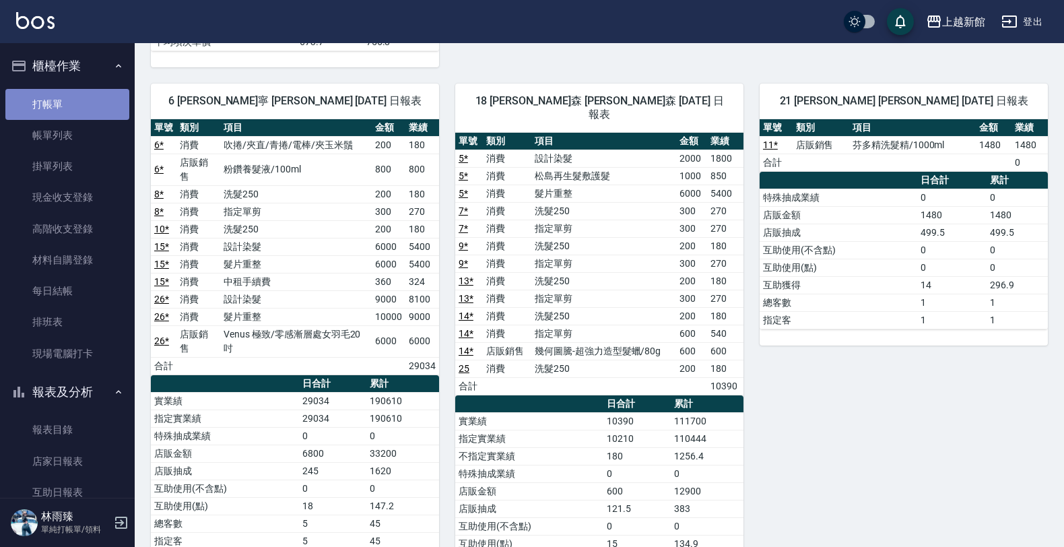
click at [82, 95] on link "打帳單" at bounding box center [67, 104] width 124 height 31
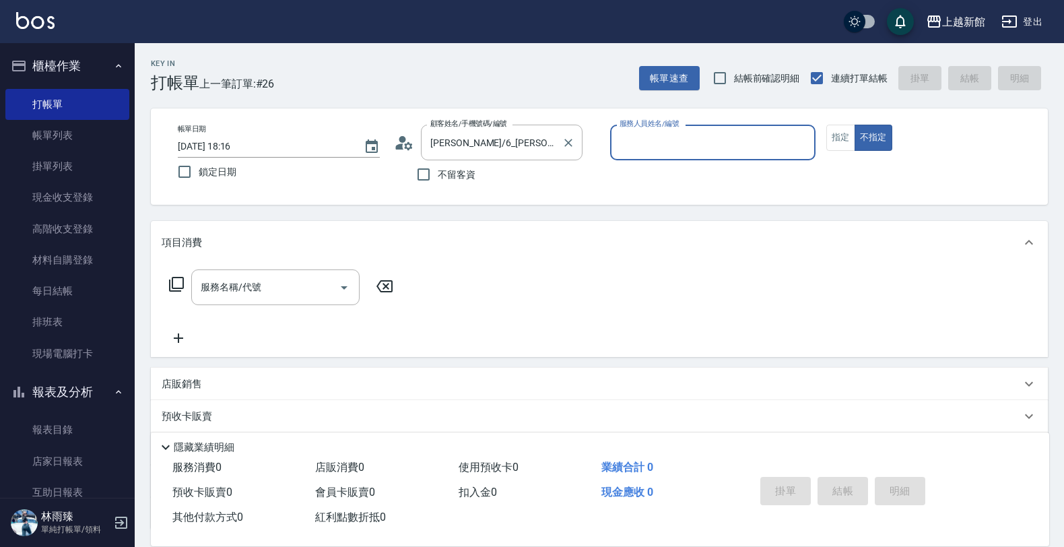
click at [855, 125] on button "不指定" at bounding box center [874, 138] width 38 height 26
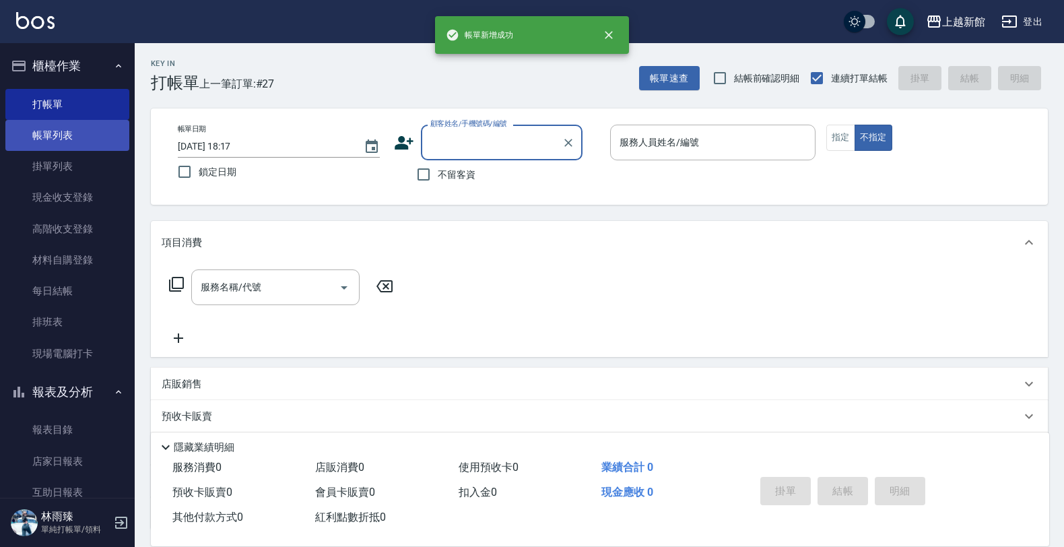
click at [25, 137] on link "帳單列表" at bounding box center [67, 135] width 124 height 31
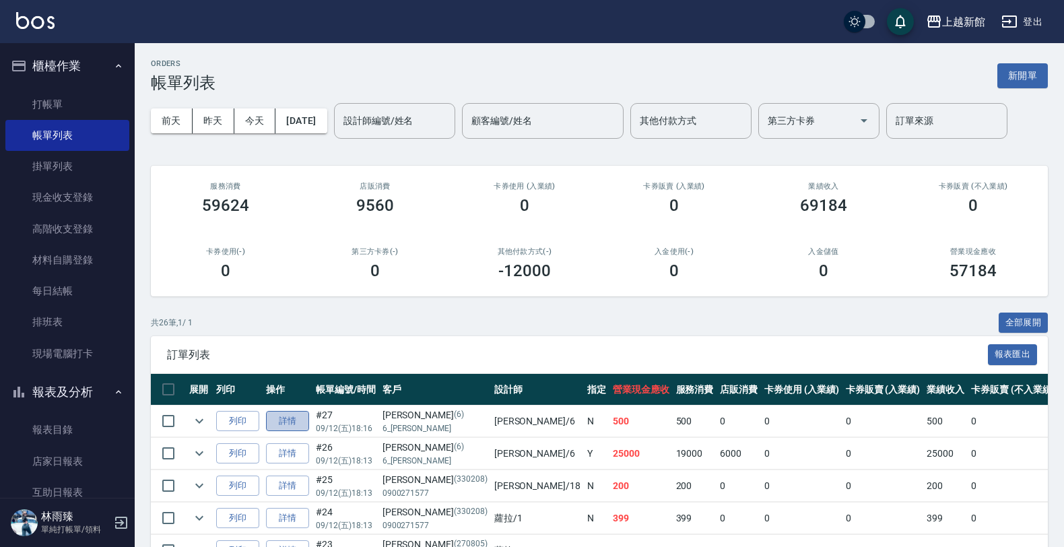
click at [292, 415] on link "詳情" at bounding box center [287, 421] width 43 height 21
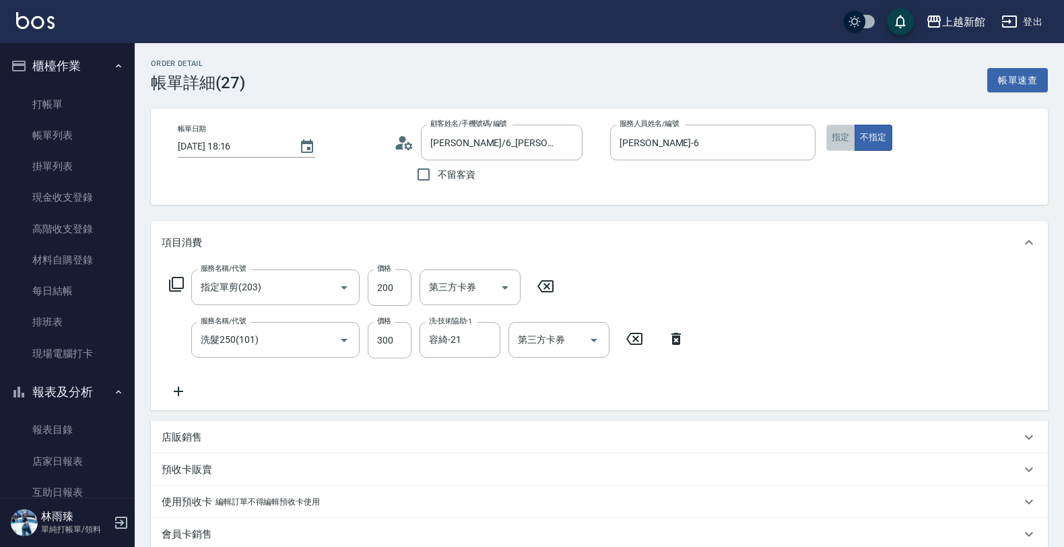
click at [829, 137] on button "指定" at bounding box center [841, 138] width 29 height 26
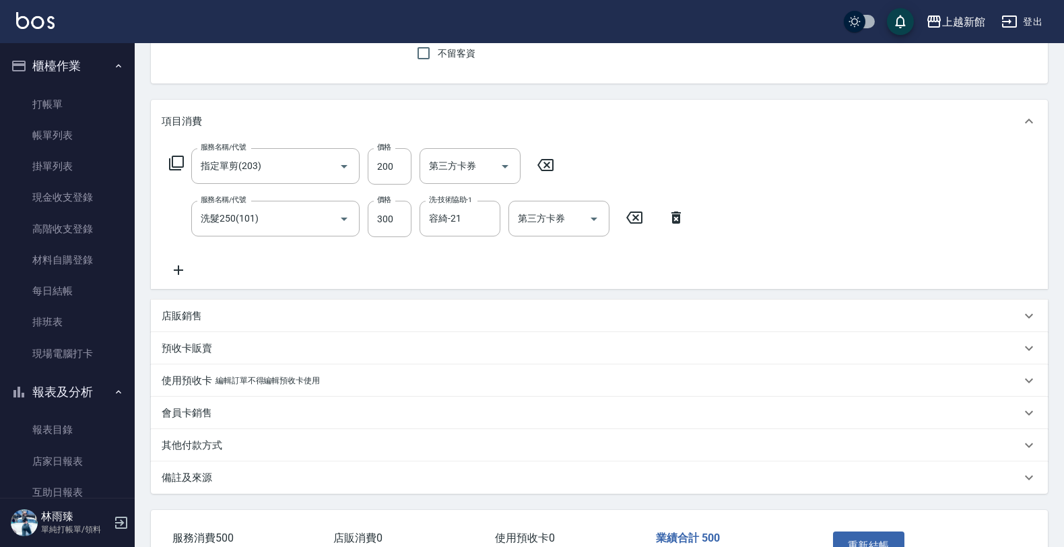
scroll to position [212, 0]
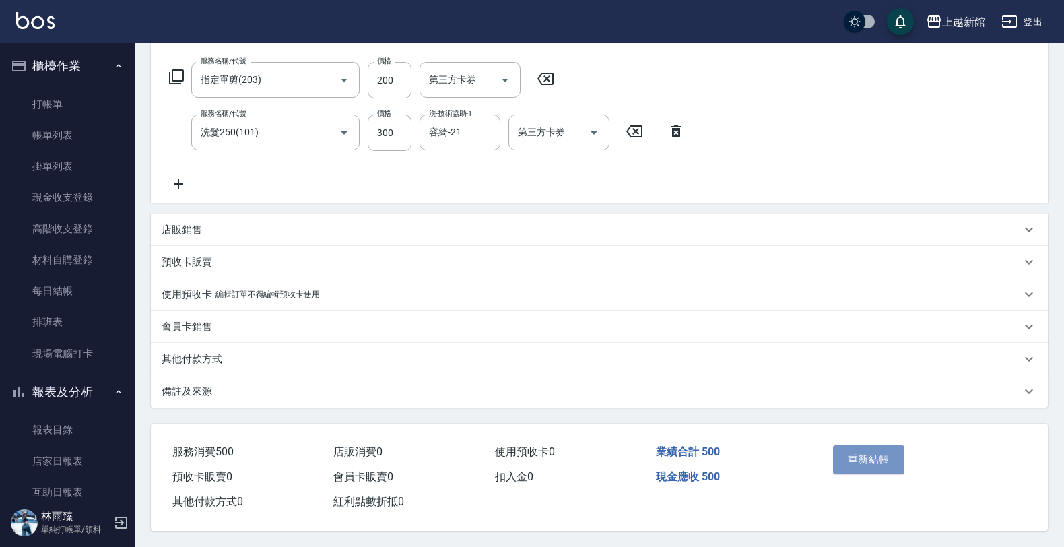
click at [882, 445] on button "重新結帳" at bounding box center [868, 459] width 71 height 28
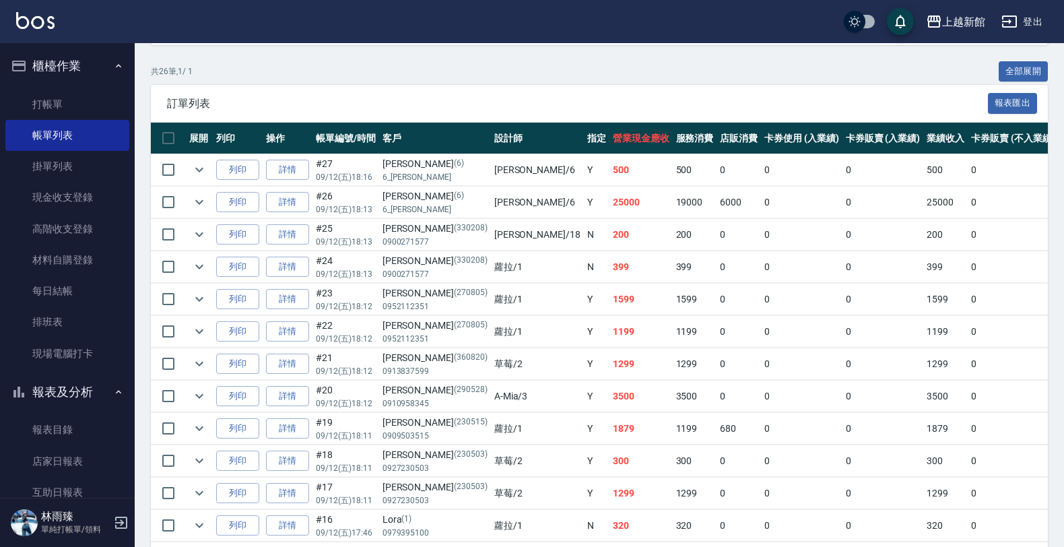
scroll to position [253, 0]
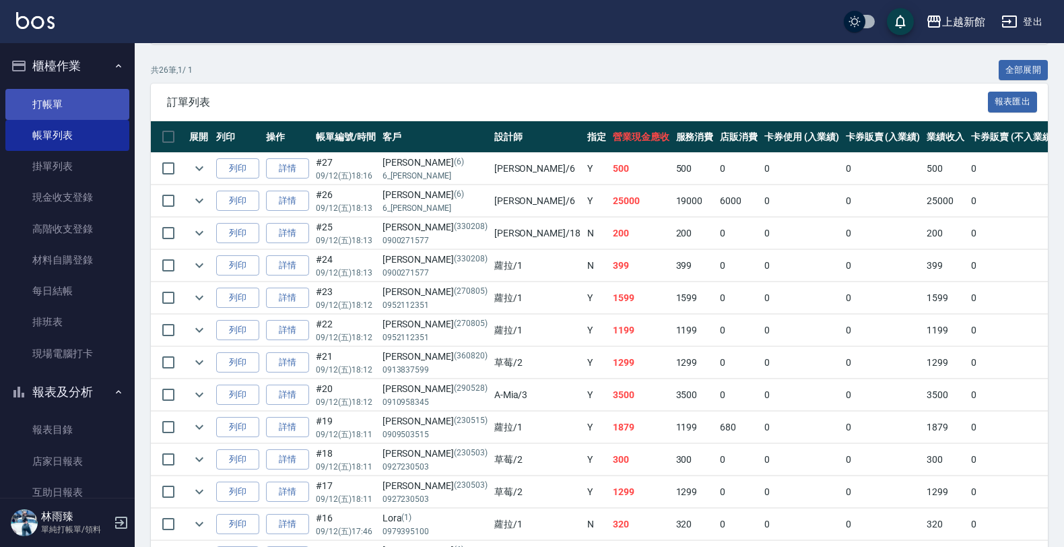
click at [79, 113] on link "打帳單" at bounding box center [67, 104] width 124 height 31
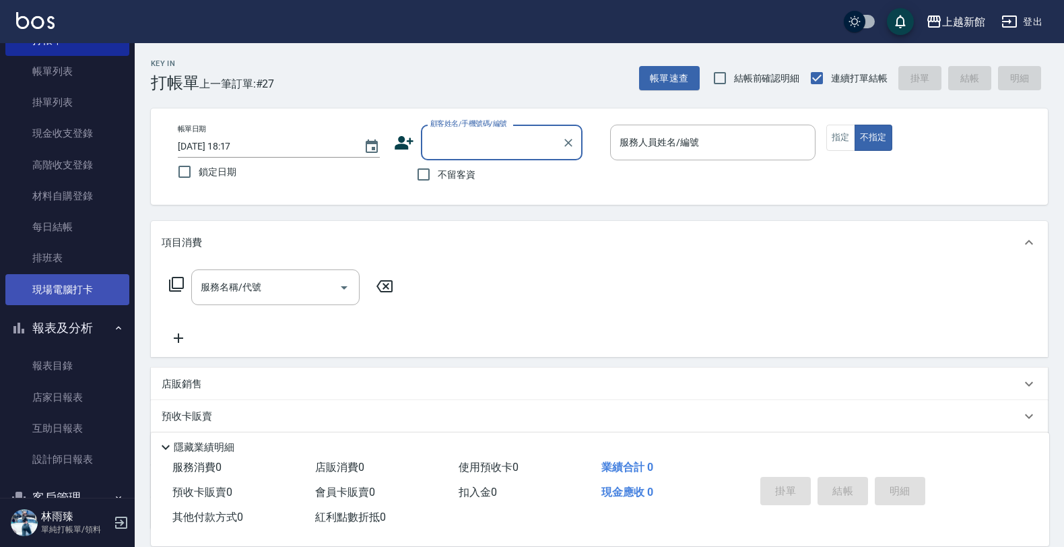
scroll to position [98, 0]
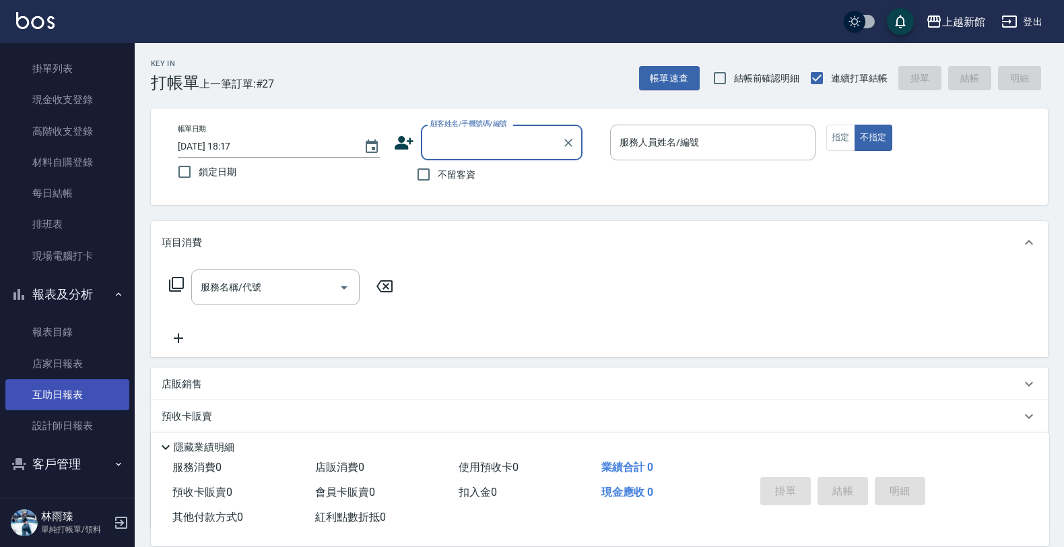
click at [69, 385] on link "互助日報表" at bounding box center [67, 394] width 124 height 31
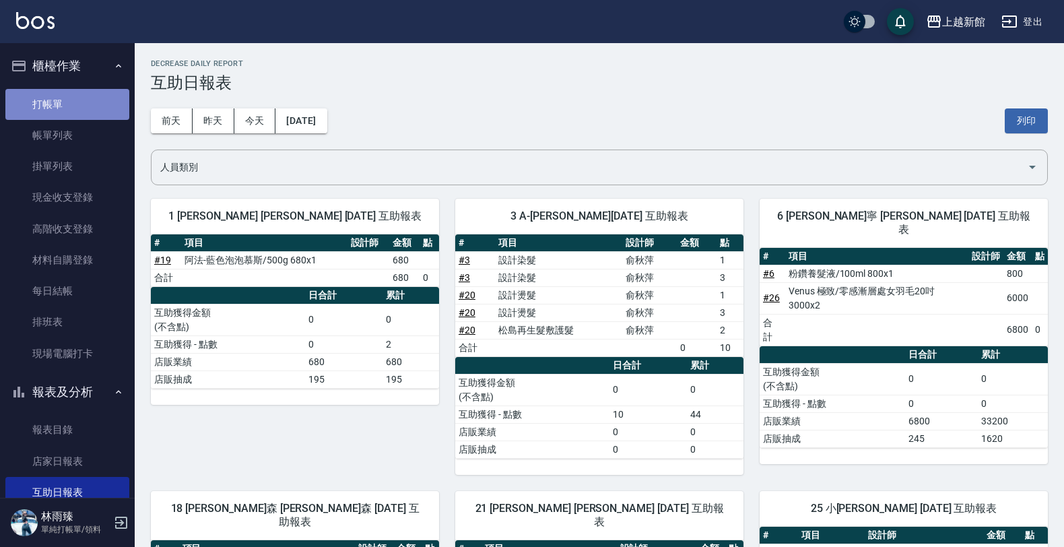
click at [86, 95] on link "打帳單" at bounding box center [67, 104] width 124 height 31
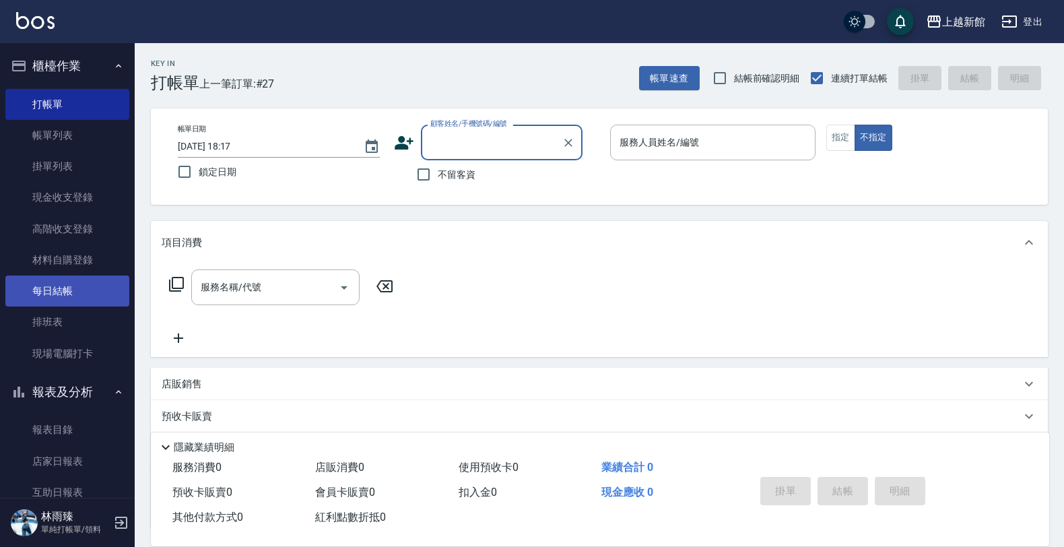
scroll to position [98, 0]
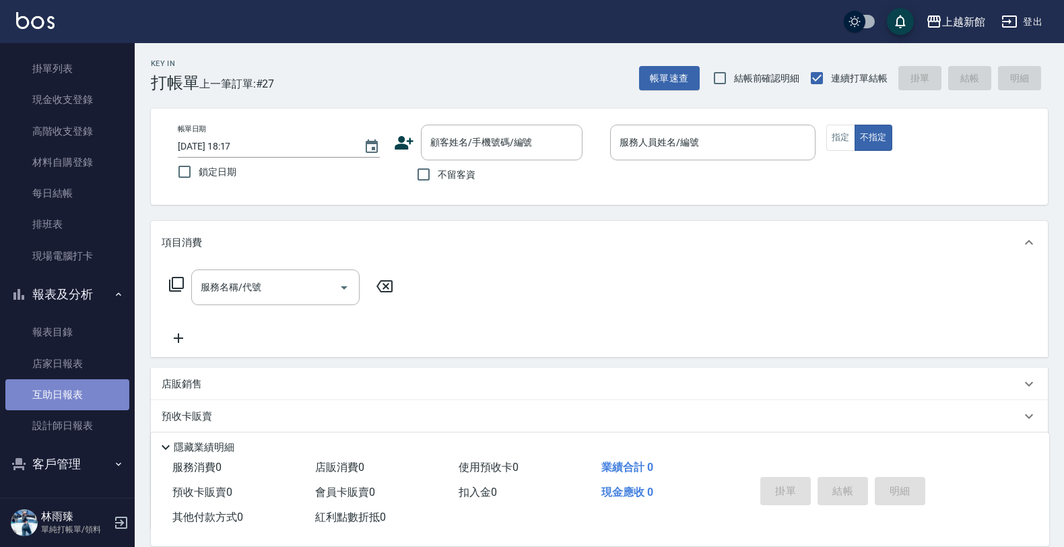
click at [76, 397] on link "互助日報表" at bounding box center [67, 394] width 124 height 31
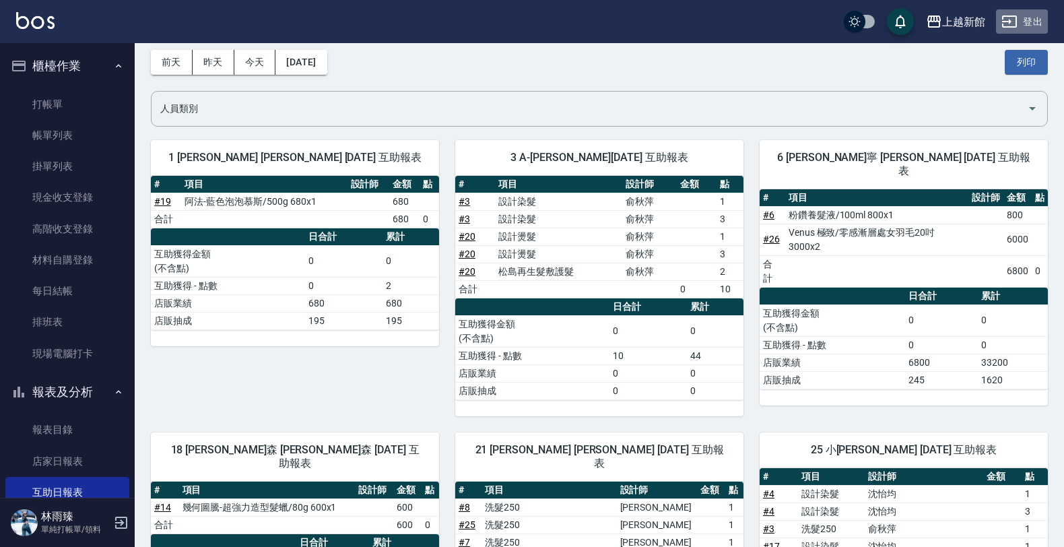
click at [1019, 11] on button "登出" at bounding box center [1022, 21] width 52 height 25
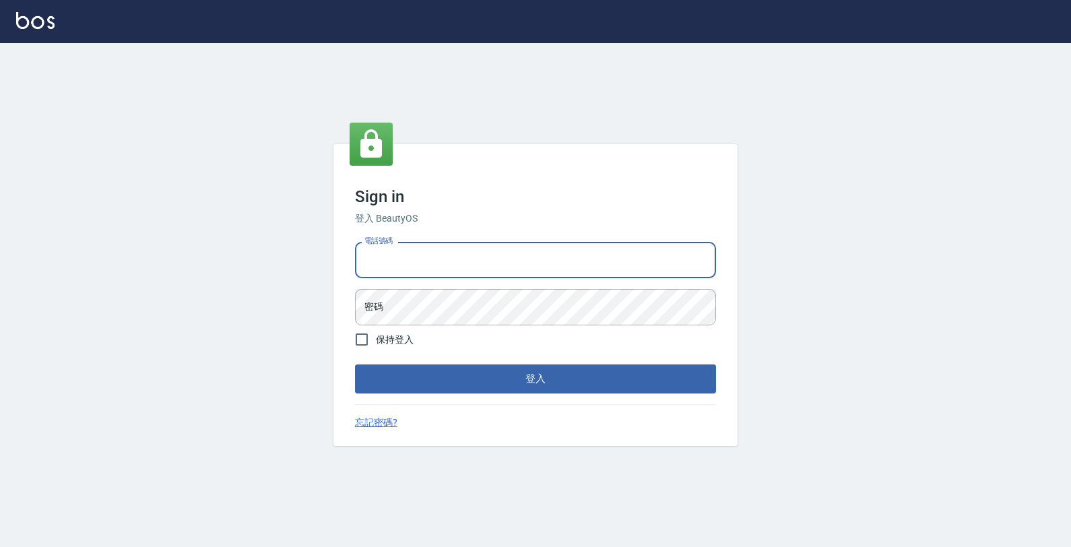
click at [671, 258] on input "電話號碼" at bounding box center [535, 260] width 361 height 36
type input "4265909"
click at [355, 364] on button "登入" at bounding box center [535, 378] width 361 height 28
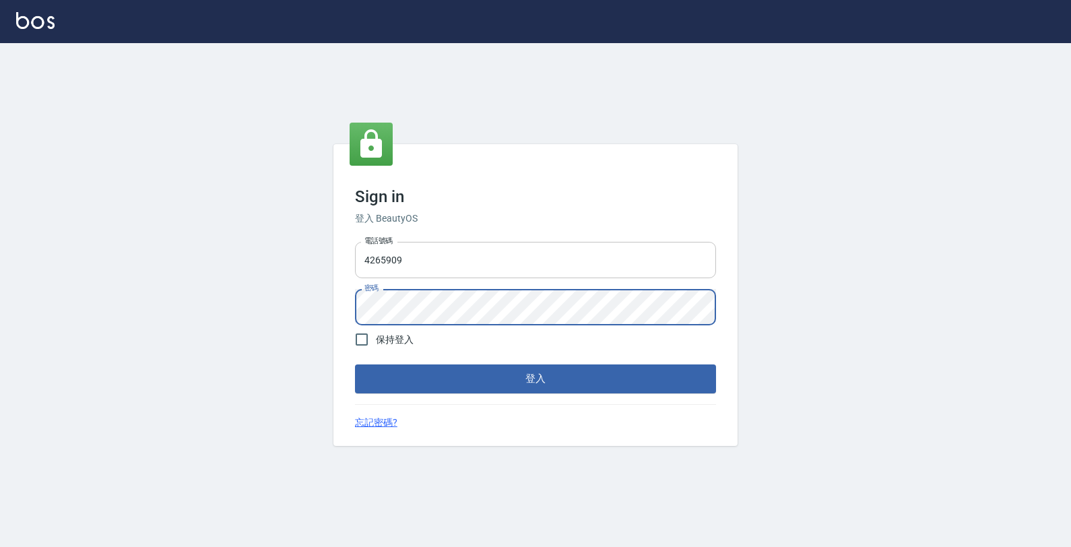
click at [355, 364] on button "登入" at bounding box center [535, 378] width 361 height 28
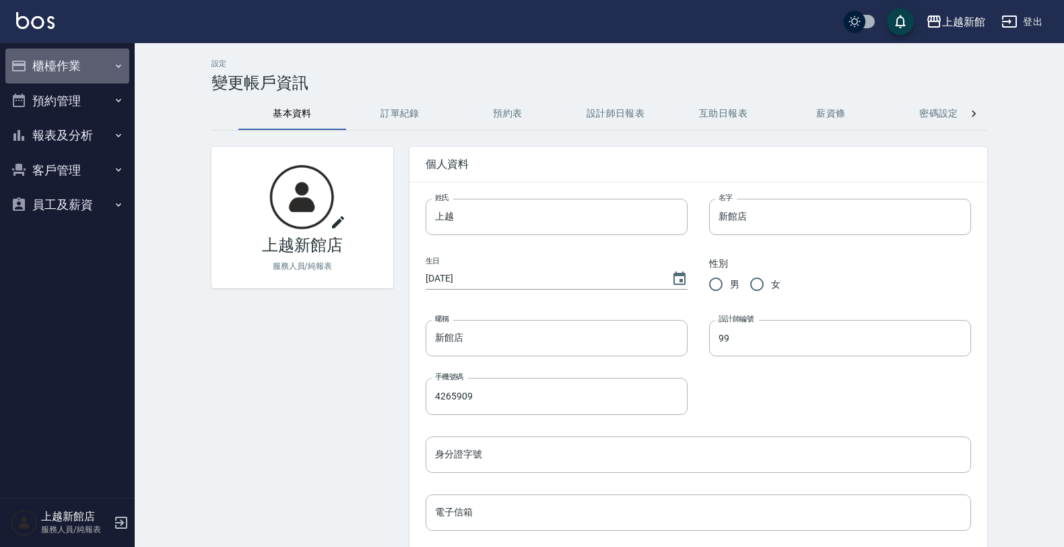
click at [59, 66] on button "櫃檯作業" at bounding box center [67, 66] width 124 height 35
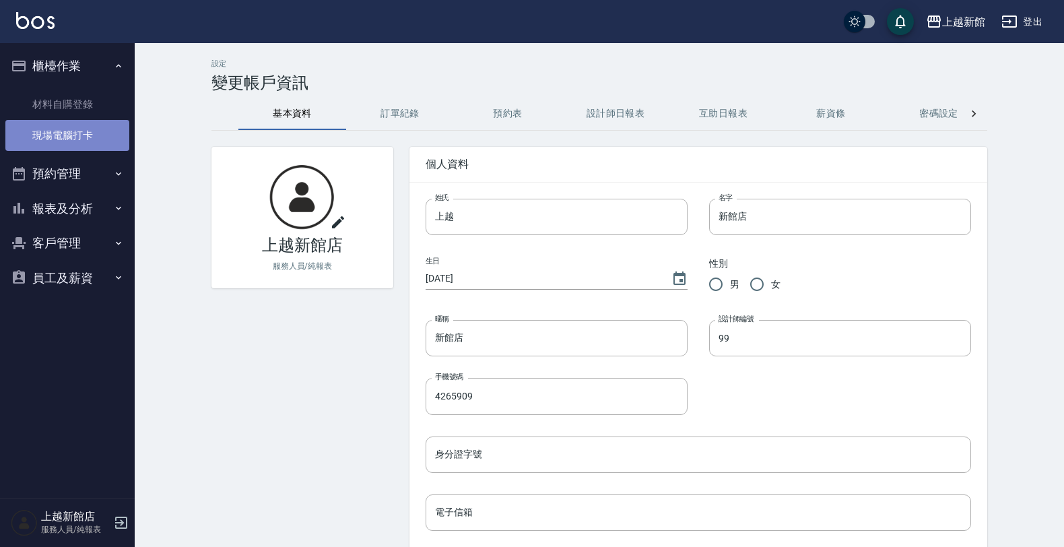
click at [105, 127] on link "現場電腦打卡" at bounding box center [67, 135] width 124 height 31
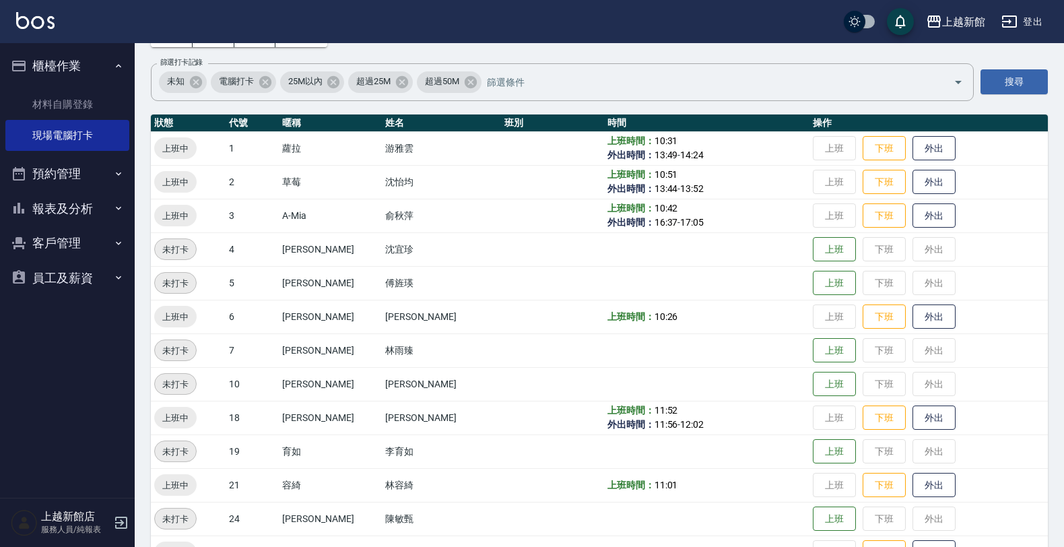
scroll to position [168, 0]
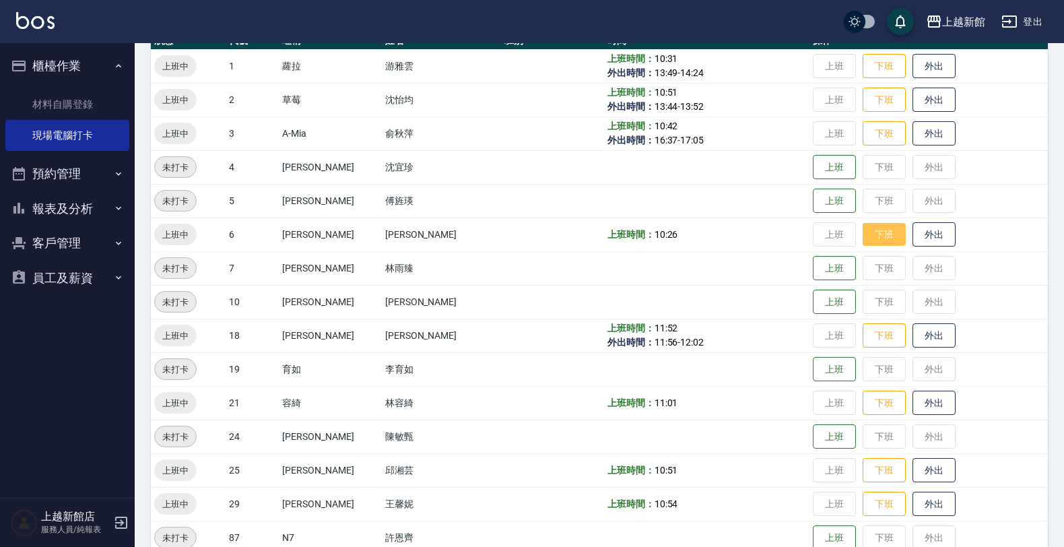
click at [863, 234] on button "下班" at bounding box center [884, 235] width 43 height 24
click at [1025, 18] on button "登出" at bounding box center [1022, 21] width 52 height 25
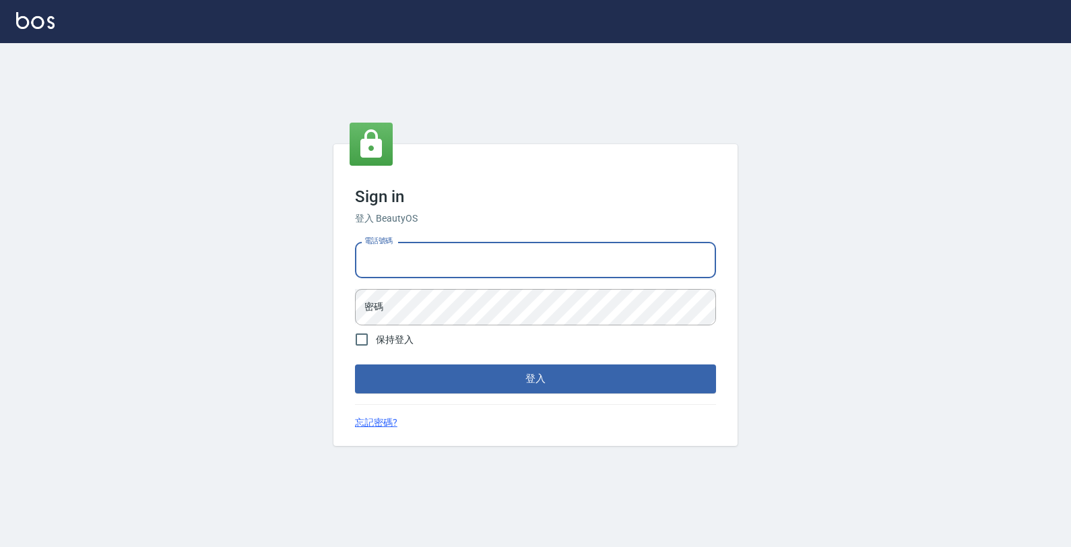
click at [639, 258] on input "電話號碼" at bounding box center [535, 260] width 361 height 36
type input "0933303551"
click at [355, 364] on button "登入" at bounding box center [535, 378] width 361 height 28
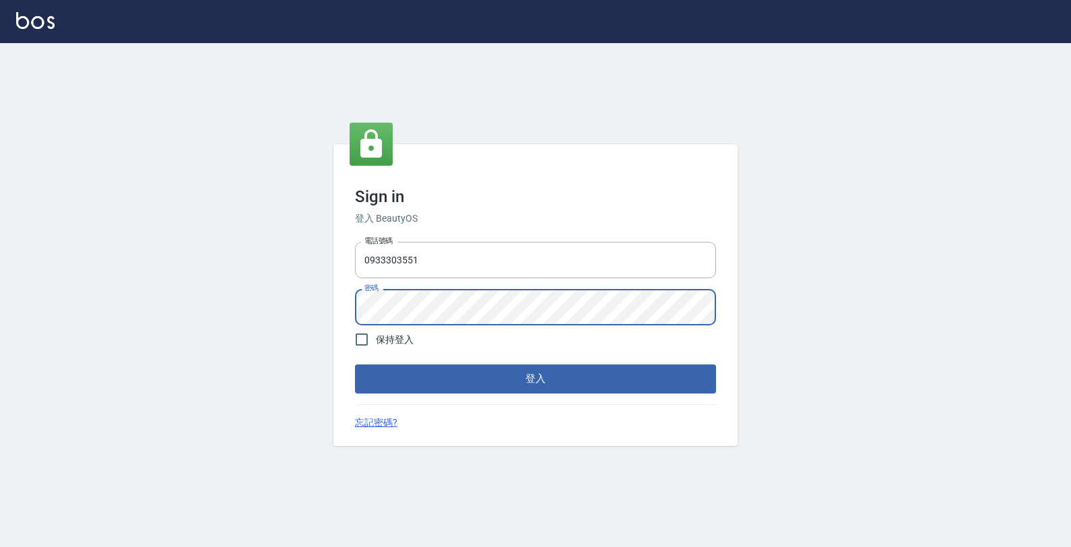
click at [355, 364] on button "登入" at bounding box center [535, 378] width 361 height 28
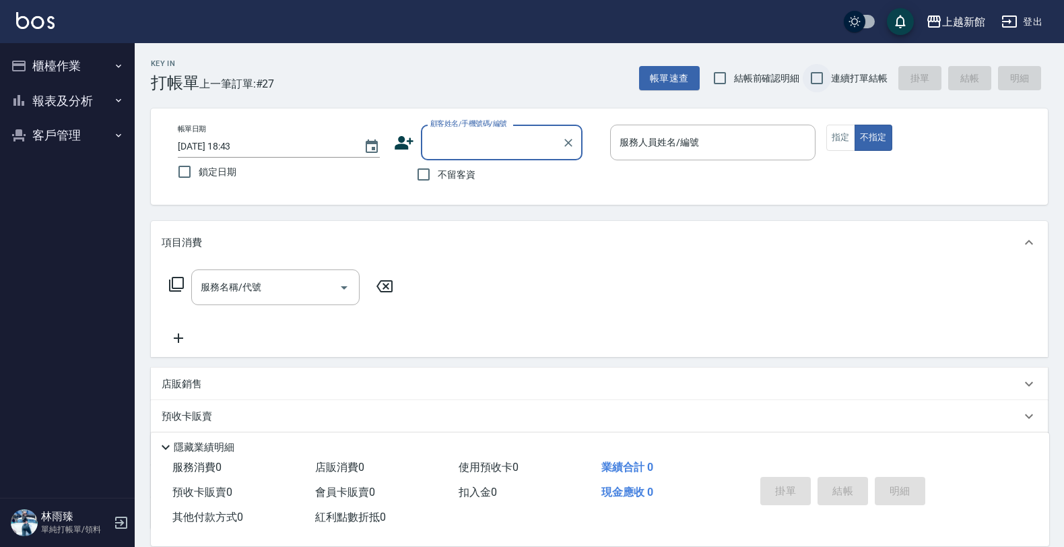
click at [820, 71] on input "連續打單結帳" at bounding box center [817, 78] width 28 height 28
checkbox input "true"
click at [406, 136] on icon at bounding box center [404, 143] width 20 height 20
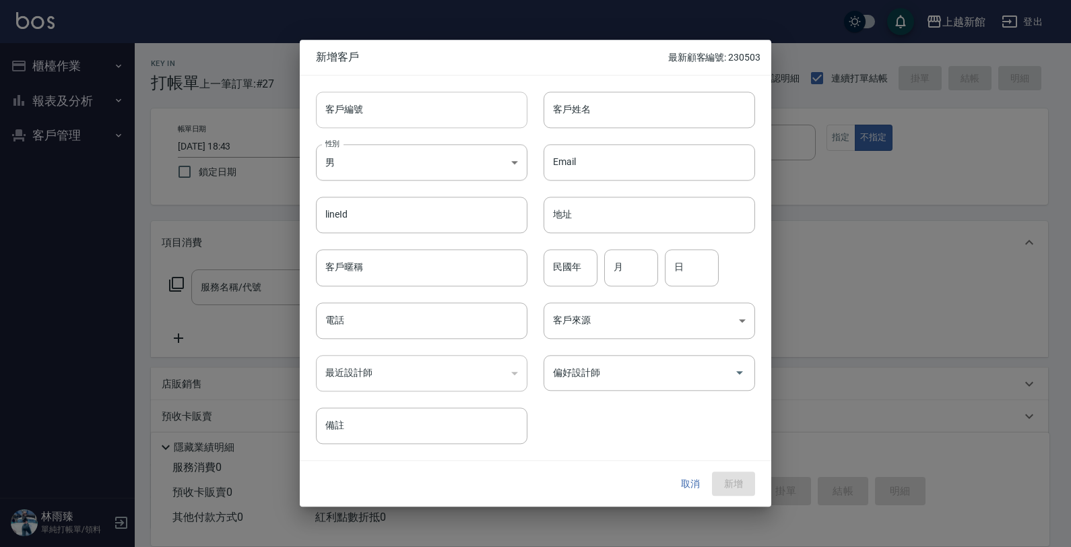
click at [435, 120] on input "客戶編號" at bounding box center [422, 110] width 212 height 36
type input "191231"
type input "[PERSON_NAME]"
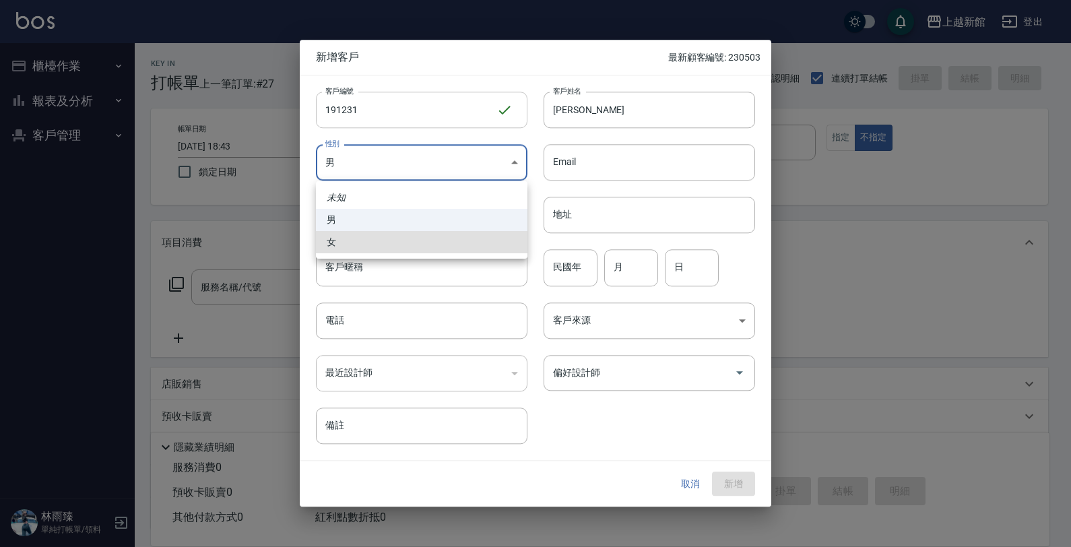
type input "[DEMOGRAPHIC_DATA]"
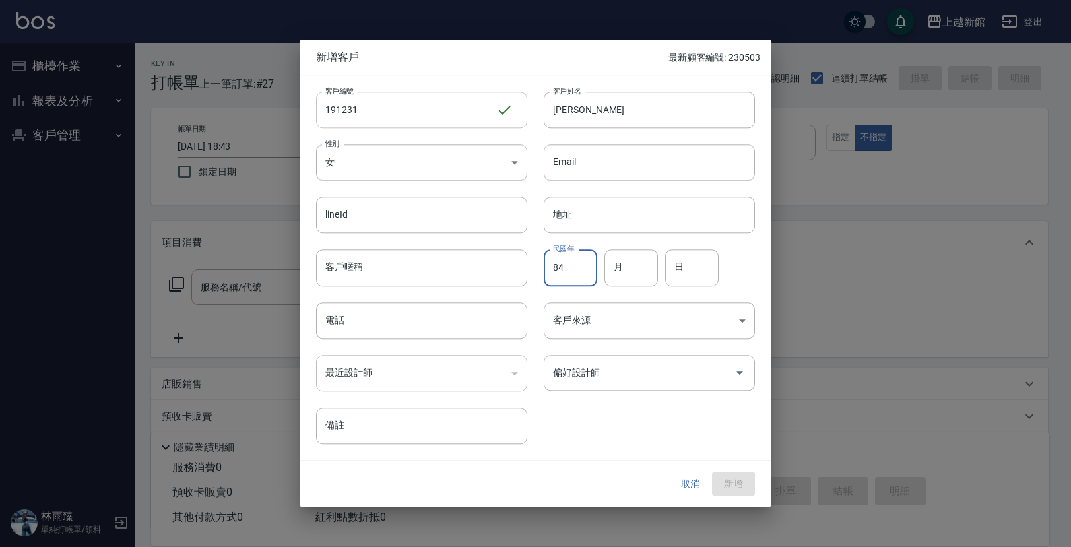
type input "84"
type input "12"
type input "31"
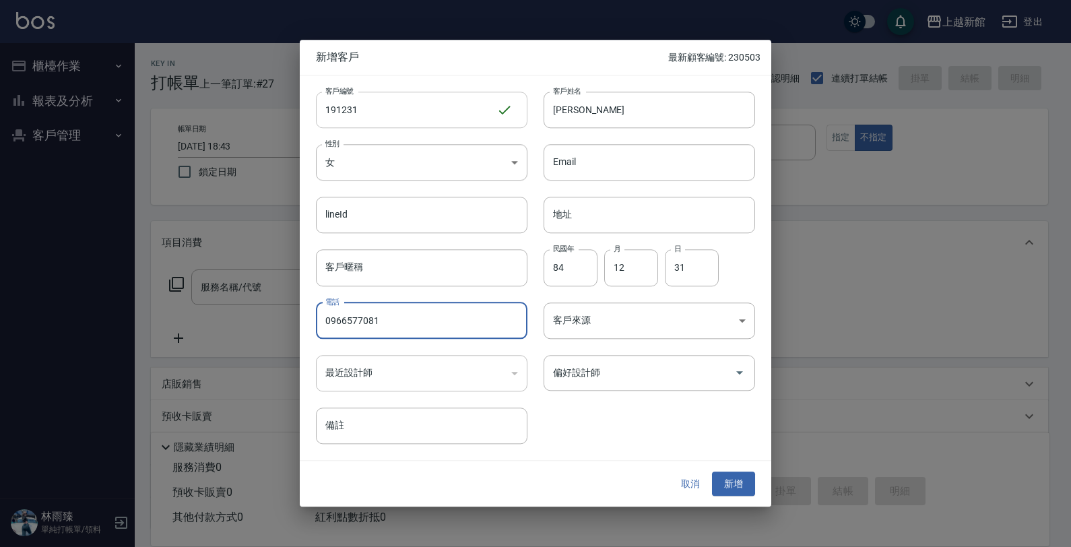
type input "0966577081"
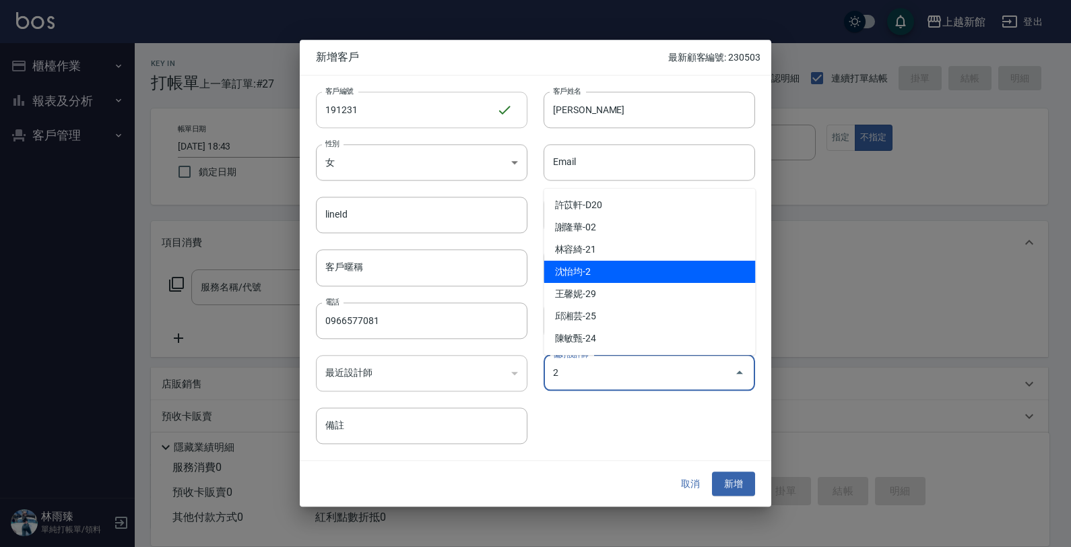
type input "沈怡均"
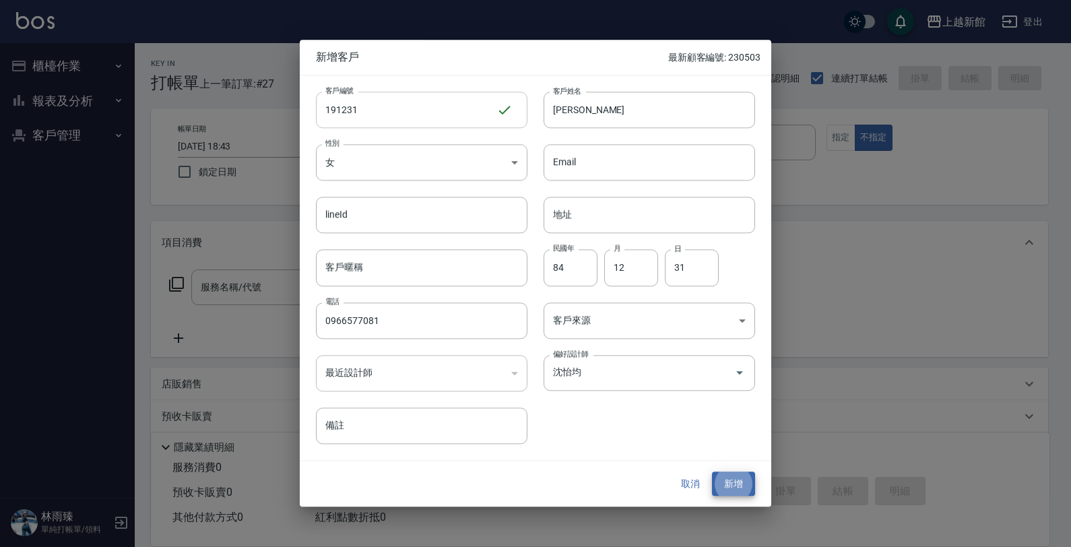
click at [712, 472] on button "新增" at bounding box center [733, 484] width 43 height 25
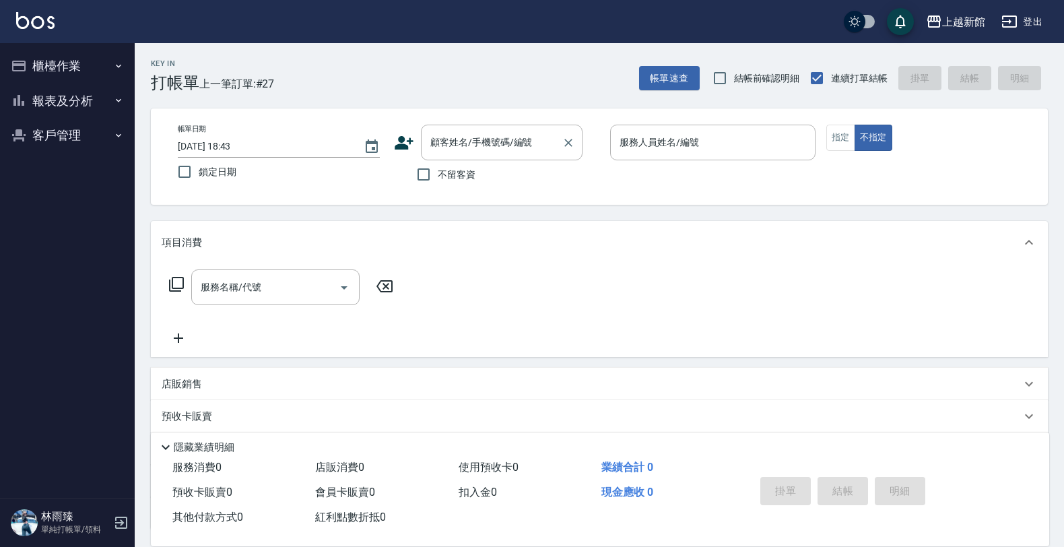
click at [502, 135] on input "顧客姓名/手機號碼/編號" at bounding box center [491, 143] width 129 height 24
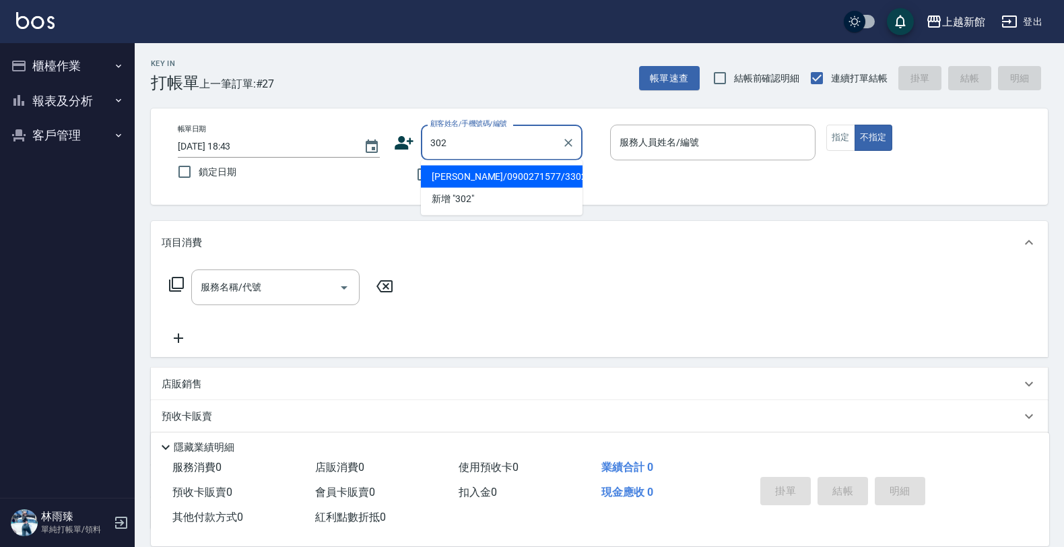
type input "[PERSON_NAME]/0900271577/330208"
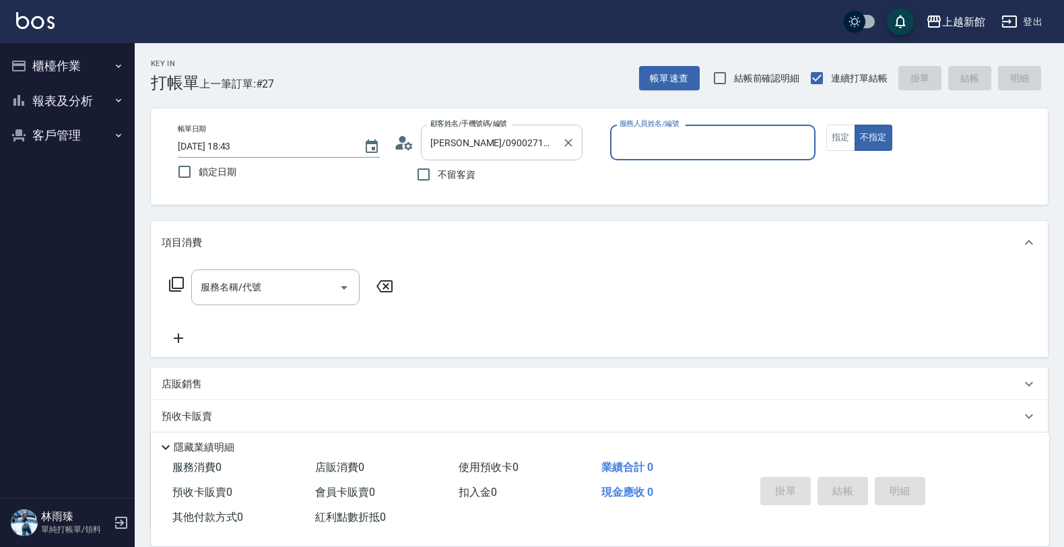
click at [855, 125] on button "不指定" at bounding box center [874, 138] width 38 height 26
type input "蘿拉-1"
type button "false"
drag, startPoint x: 567, startPoint y: 141, endPoint x: 529, endPoint y: 143, distance: 37.7
click at [567, 140] on icon "Clear" at bounding box center [568, 142] width 13 height 13
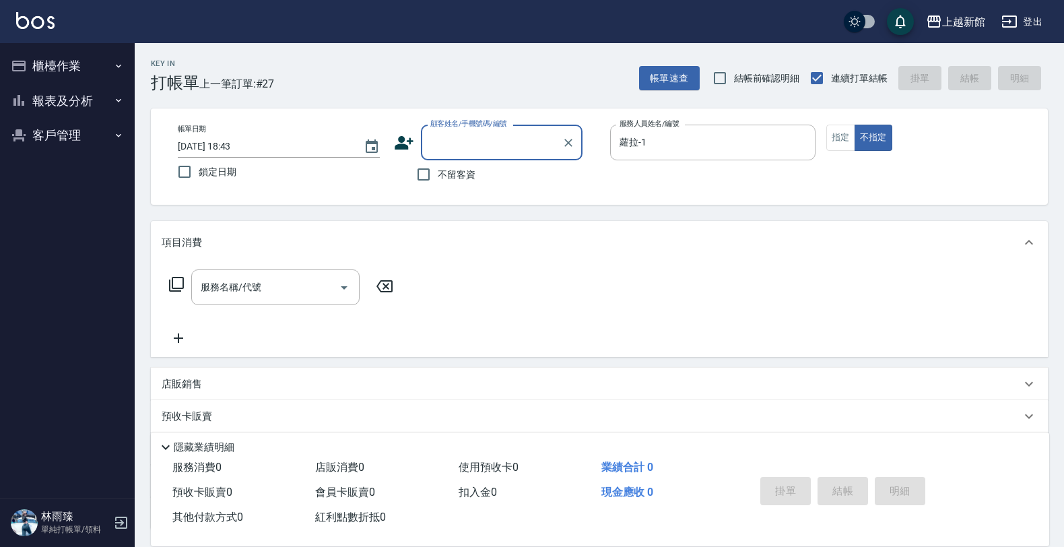
click at [480, 150] on input "顧客姓名/手機號碼/編號" at bounding box center [491, 143] width 129 height 24
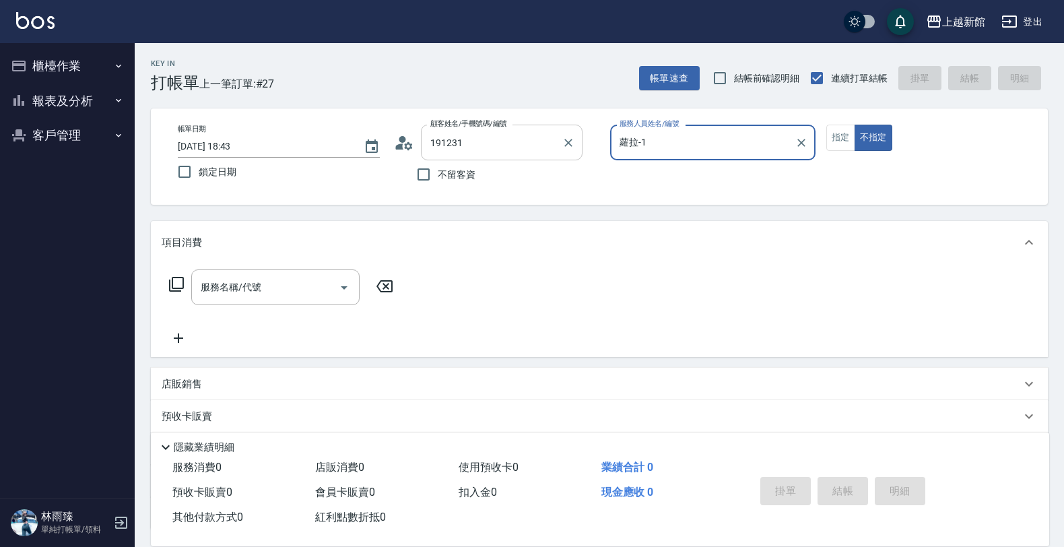
type input "陸憶池/0966577081/191231"
click at [855, 125] on button "不指定" at bounding box center [874, 138] width 38 height 26
type input "草莓-2"
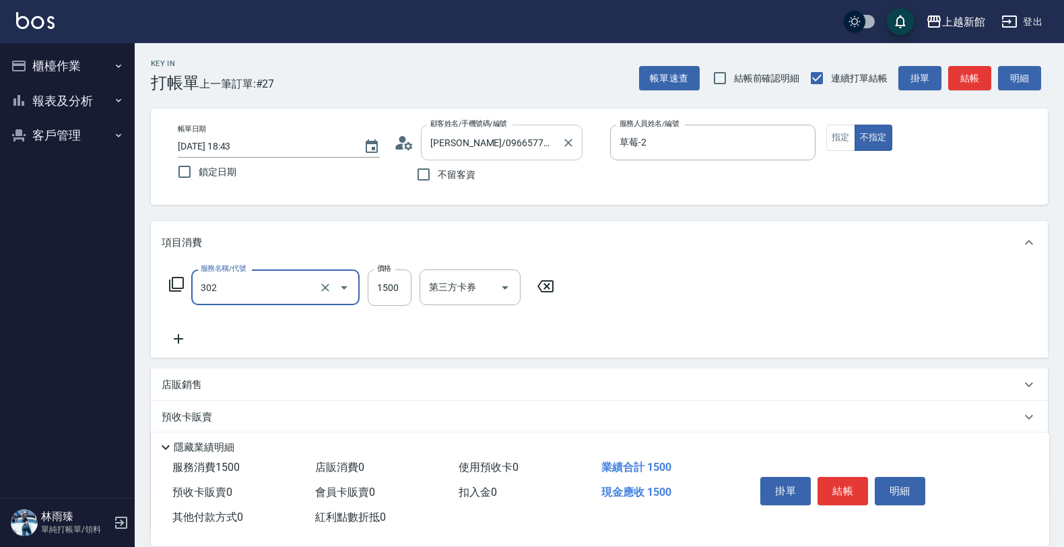
type input "設計燙髮(302)"
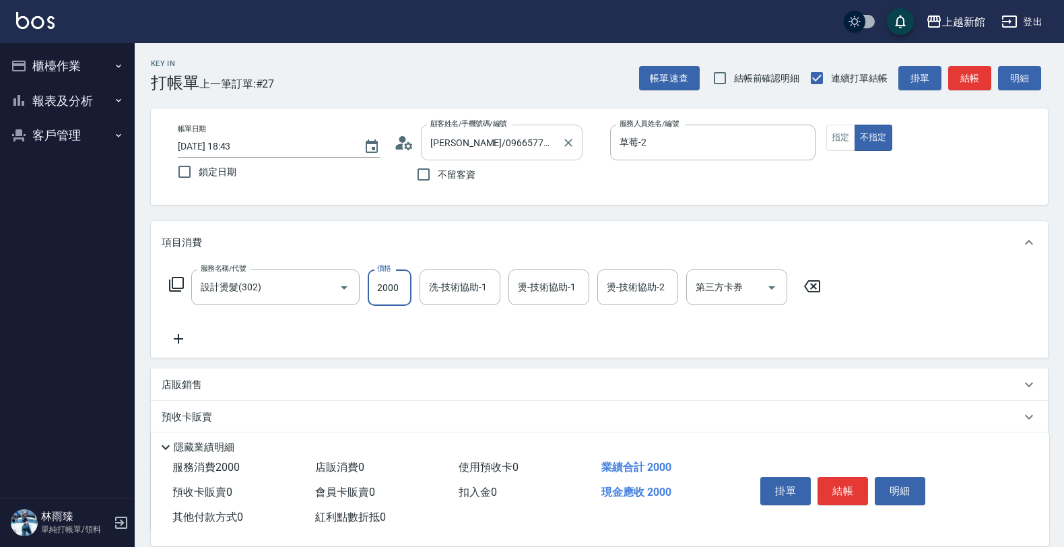
type input "2000"
type input "小邱-25"
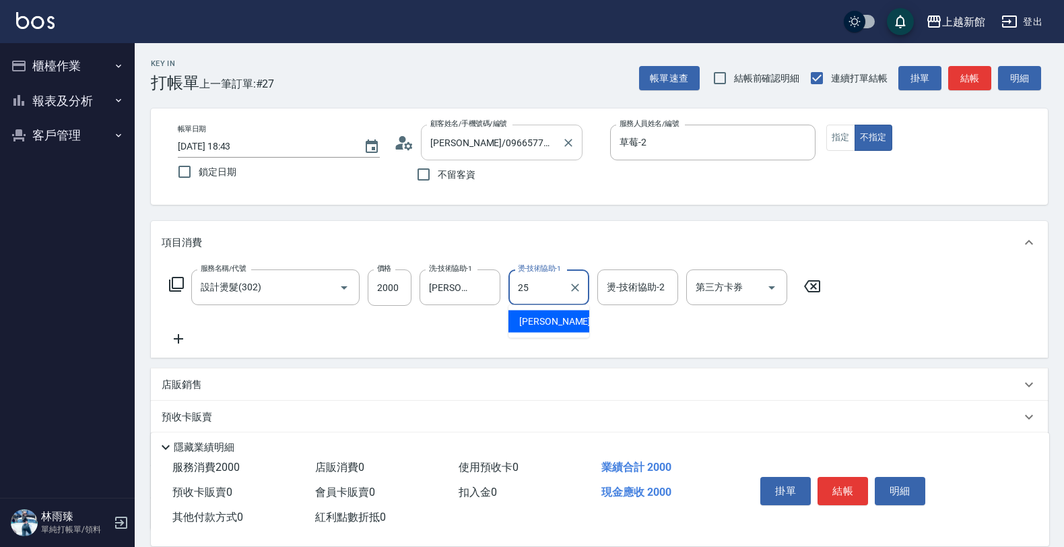
type input "小邱-25"
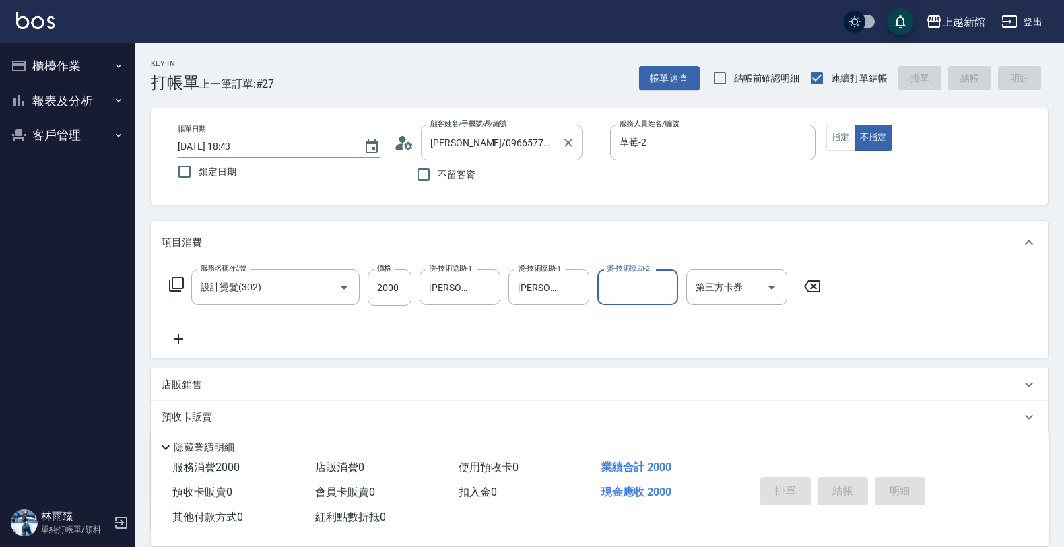
type input "2025/09/12 18:46"
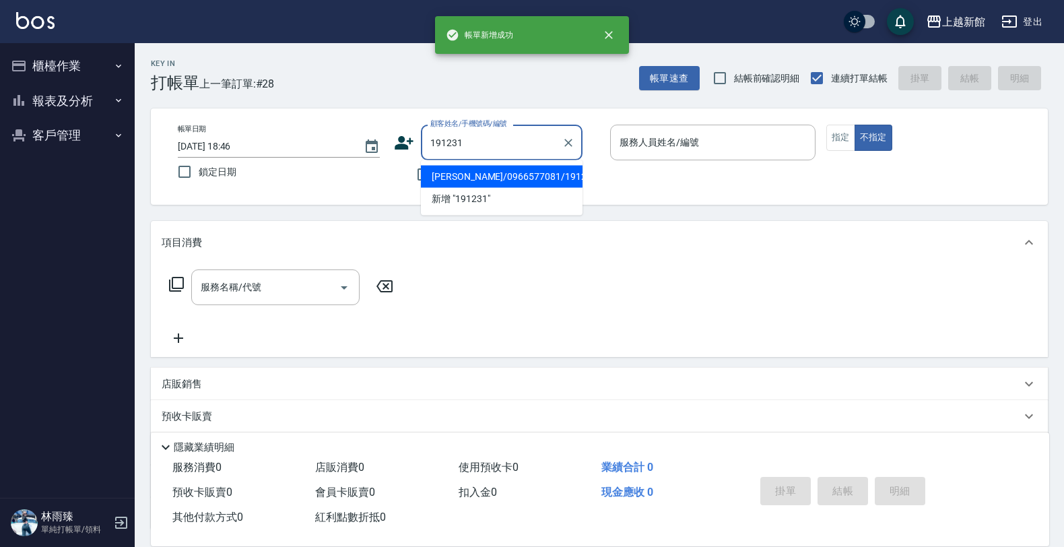
type input "陸憶池/0966577081/191231"
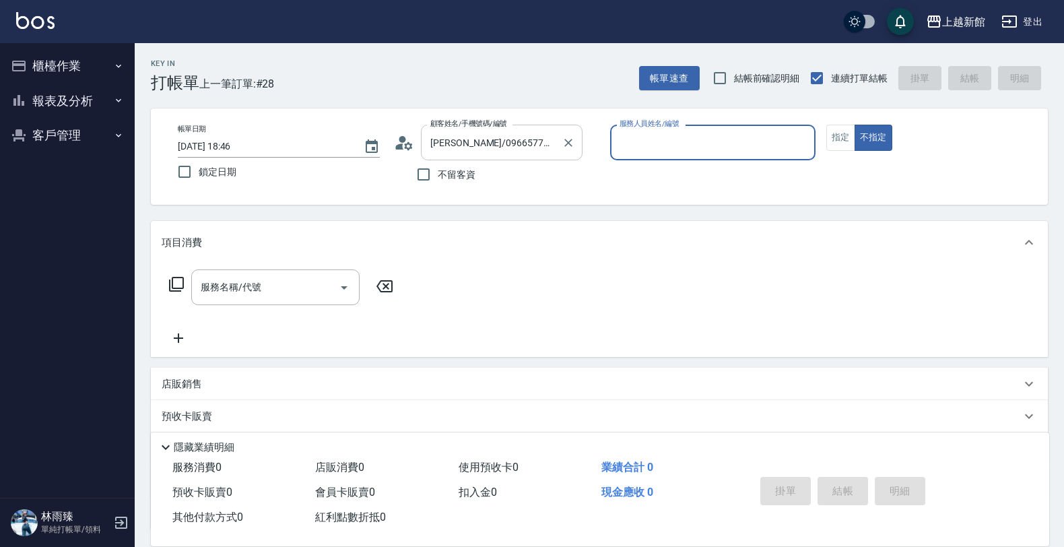
click at [855, 125] on button "不指定" at bounding box center [874, 138] width 38 height 26
type input "草莓-2"
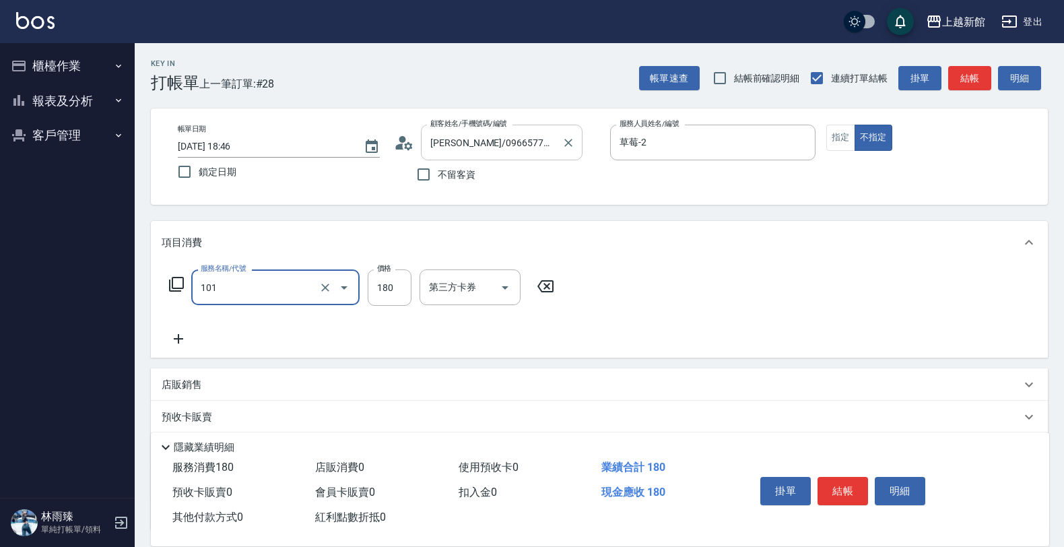
type input "洗髮250(101)"
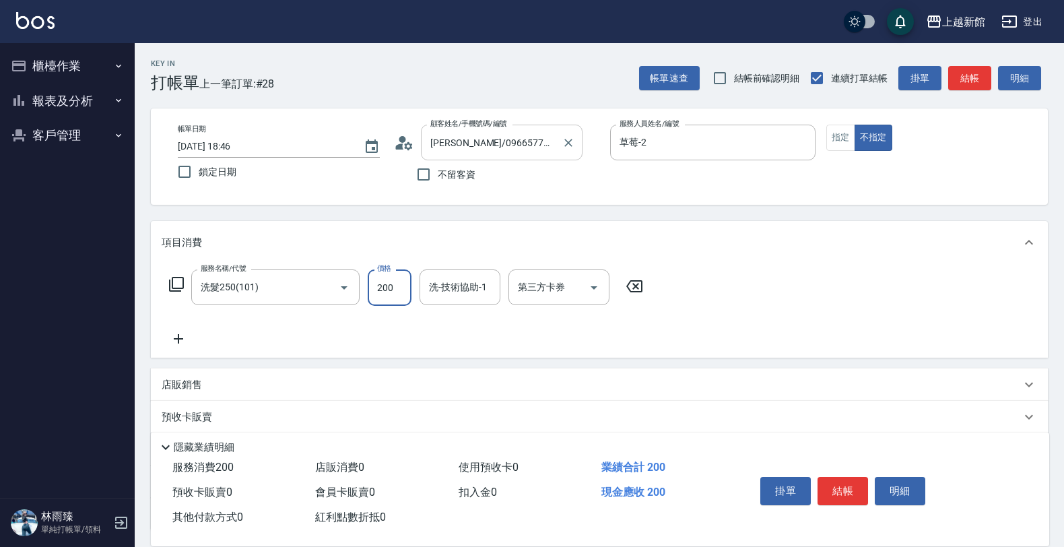
type input "200"
type input "小邱-25"
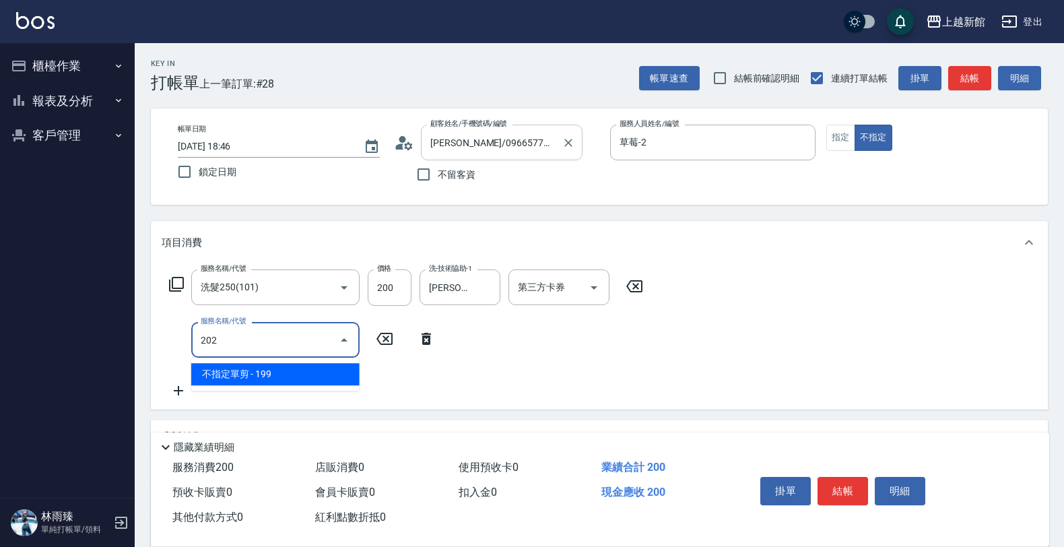
type input "不指定單剪(202)"
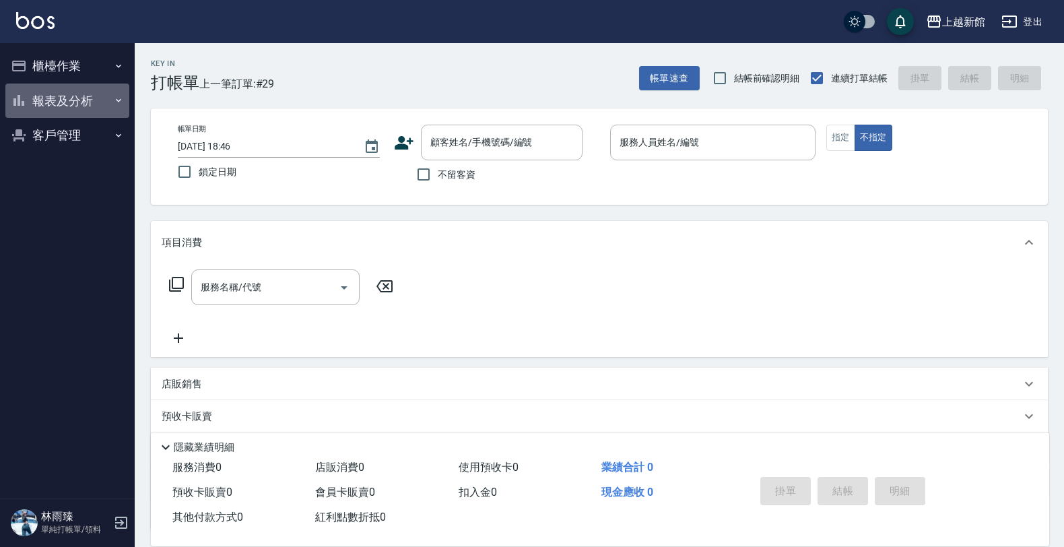
click at [102, 115] on button "報表及分析" at bounding box center [67, 101] width 124 height 35
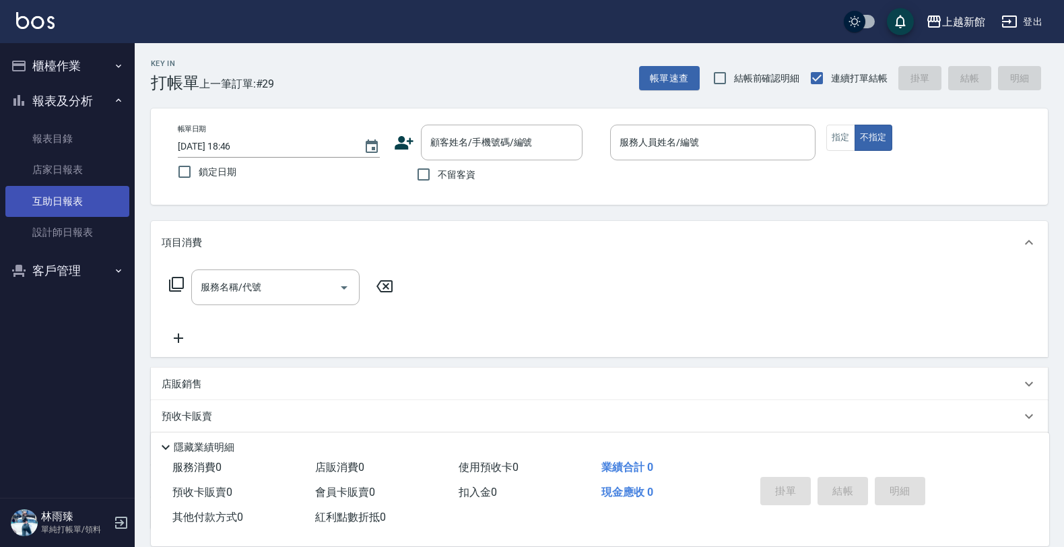
click at [92, 199] on link "互助日報表" at bounding box center [67, 201] width 124 height 31
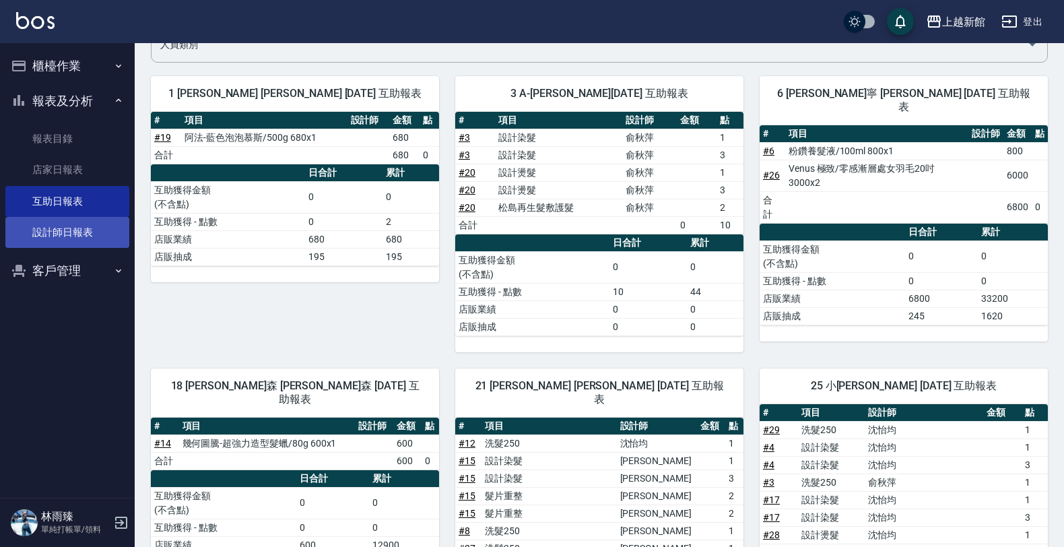
scroll to position [94, 0]
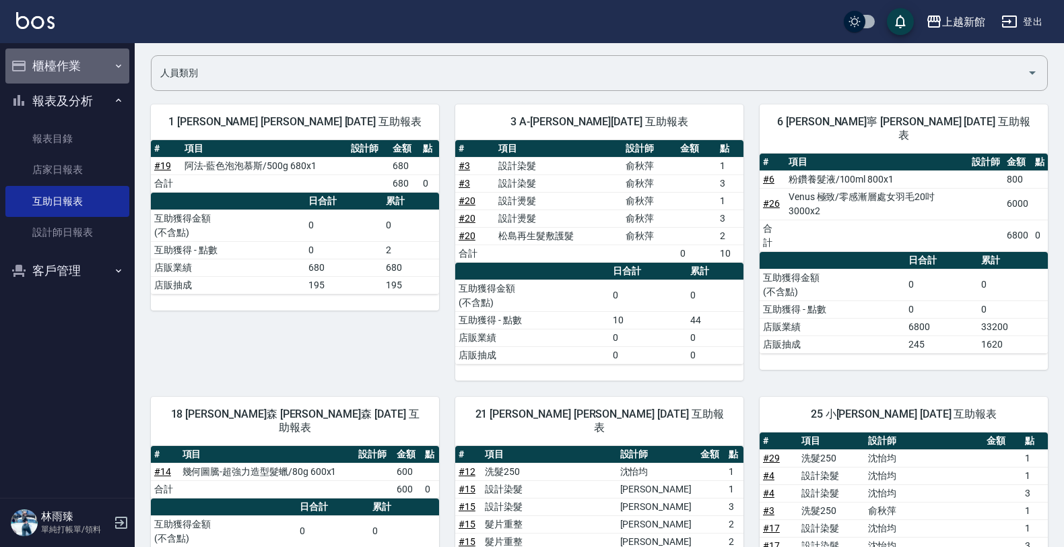
click at [117, 52] on button "櫃檯作業" at bounding box center [67, 66] width 124 height 35
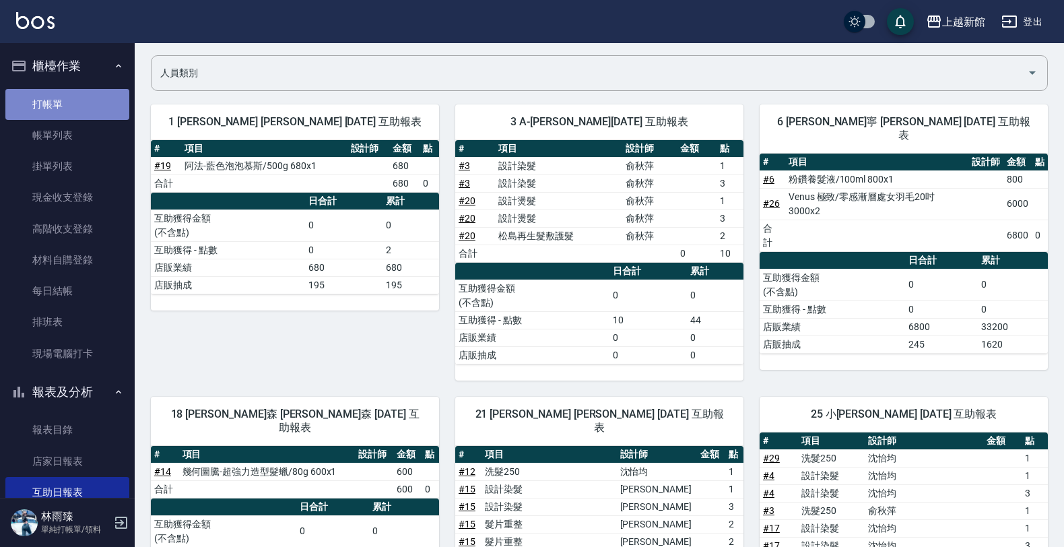
click at [112, 108] on link "打帳單" at bounding box center [67, 104] width 124 height 31
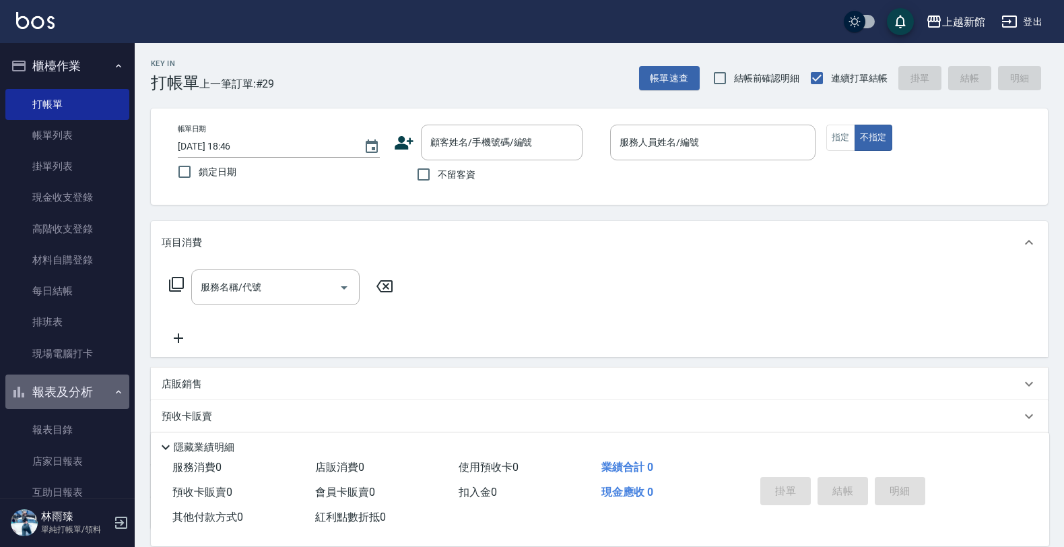
click at [113, 396] on icon "button" at bounding box center [118, 392] width 11 height 11
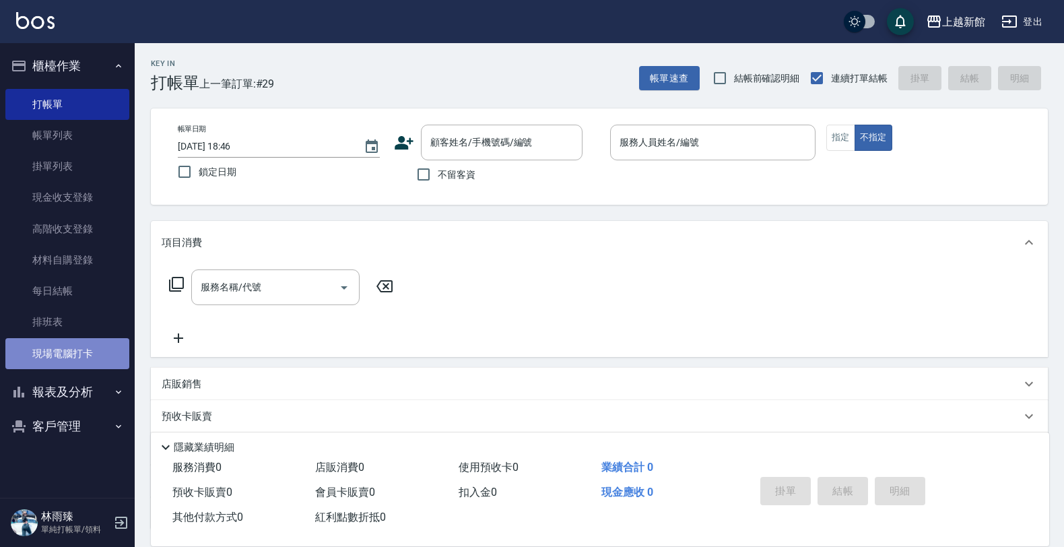
click at [95, 350] on link "現場電腦打卡" at bounding box center [67, 353] width 124 height 31
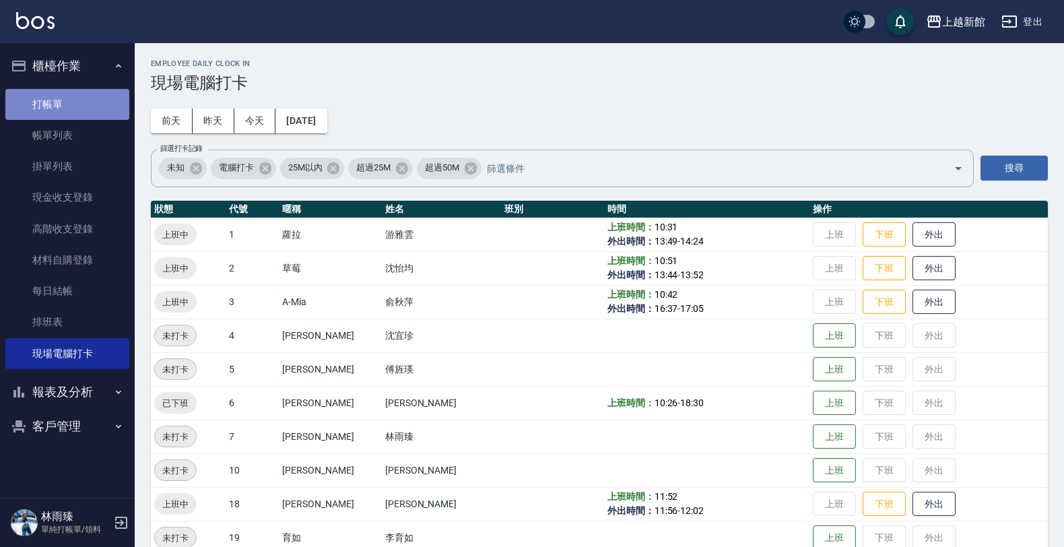
click at [75, 101] on link "打帳單" at bounding box center [67, 104] width 124 height 31
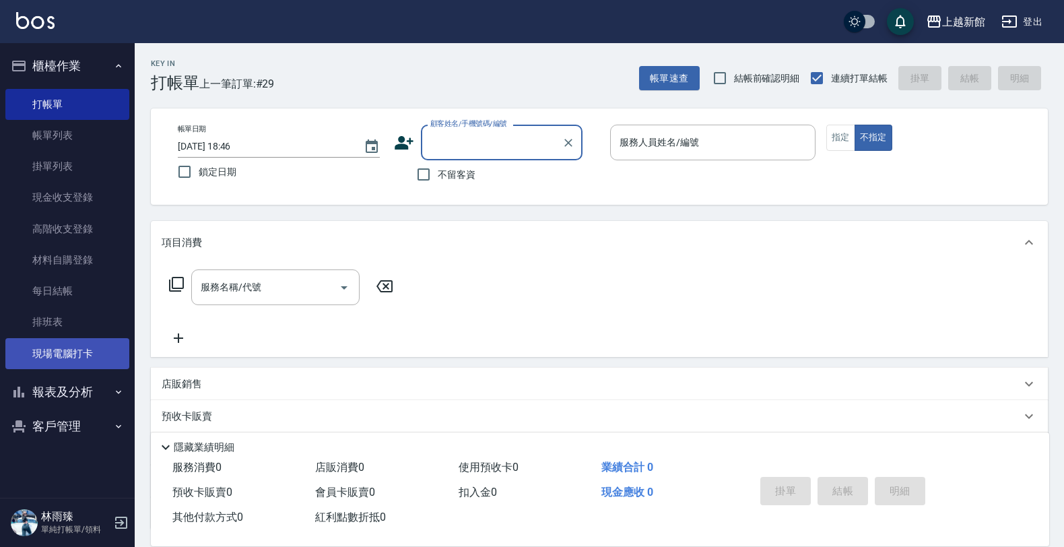
click at [75, 339] on link "現場電腦打卡" at bounding box center [67, 353] width 124 height 31
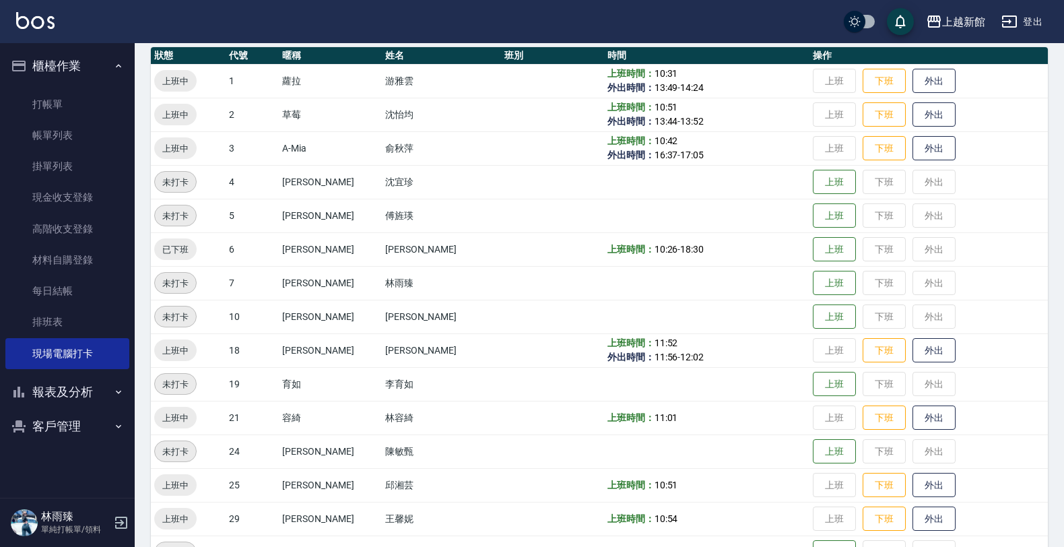
scroll to position [168, 0]
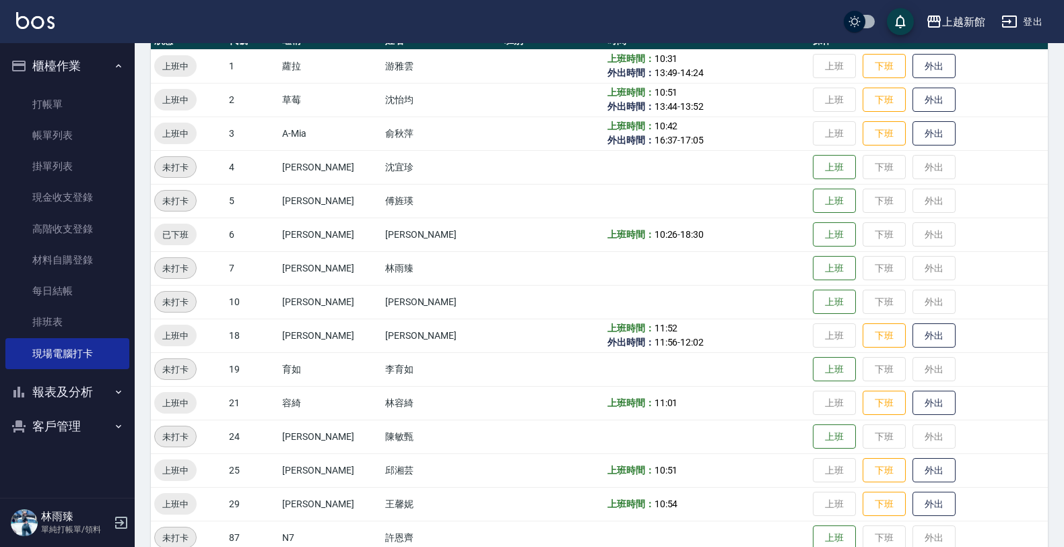
click at [109, 392] on button "報表及分析" at bounding box center [67, 392] width 124 height 35
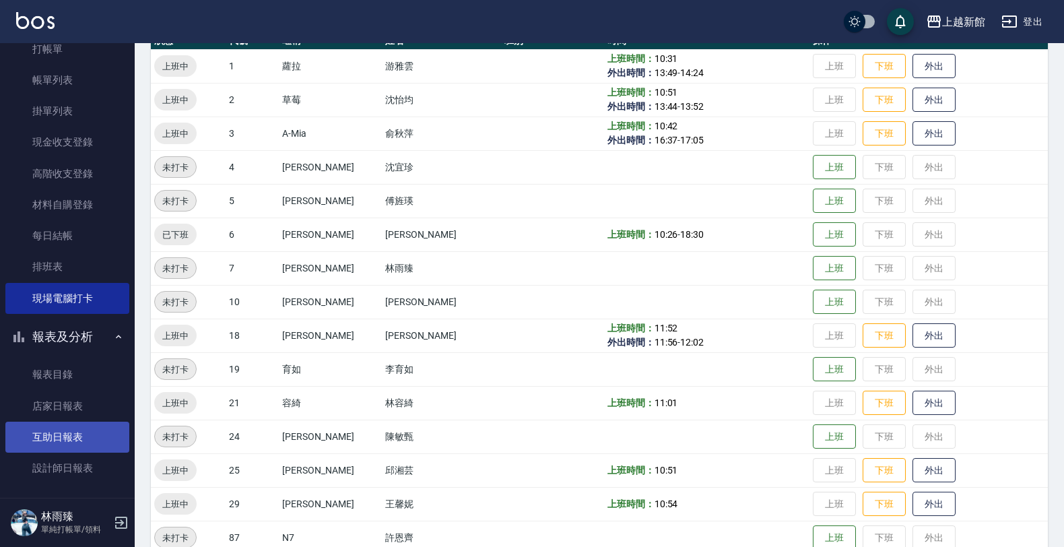
scroll to position [84, 0]
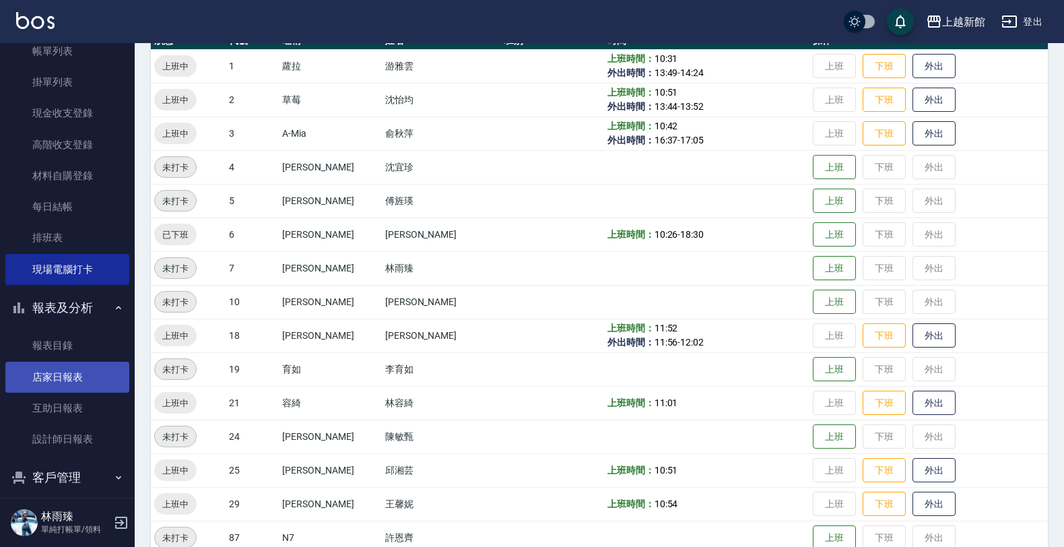
click at [62, 382] on link "店家日報表" at bounding box center [67, 377] width 124 height 31
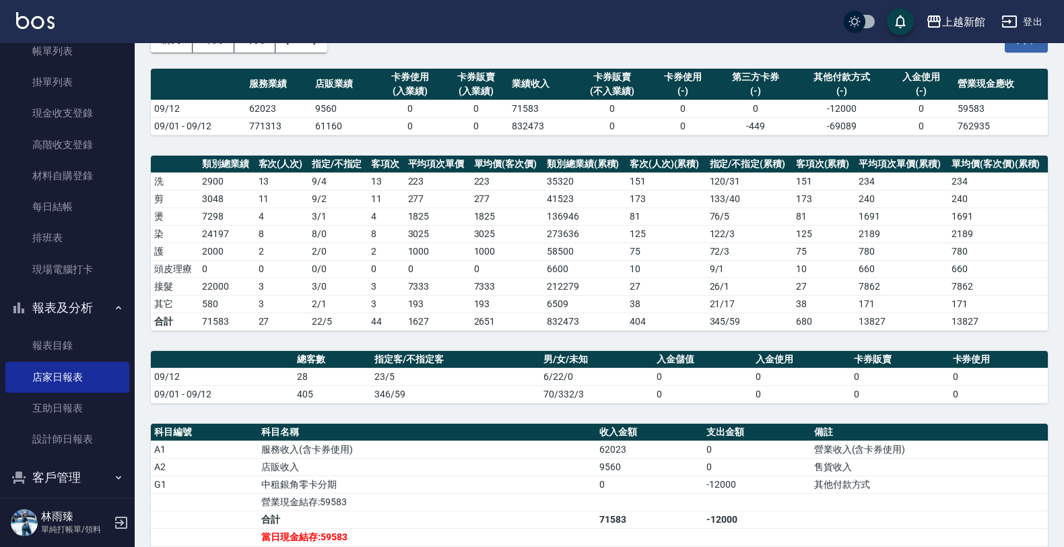
scroll to position [84, 0]
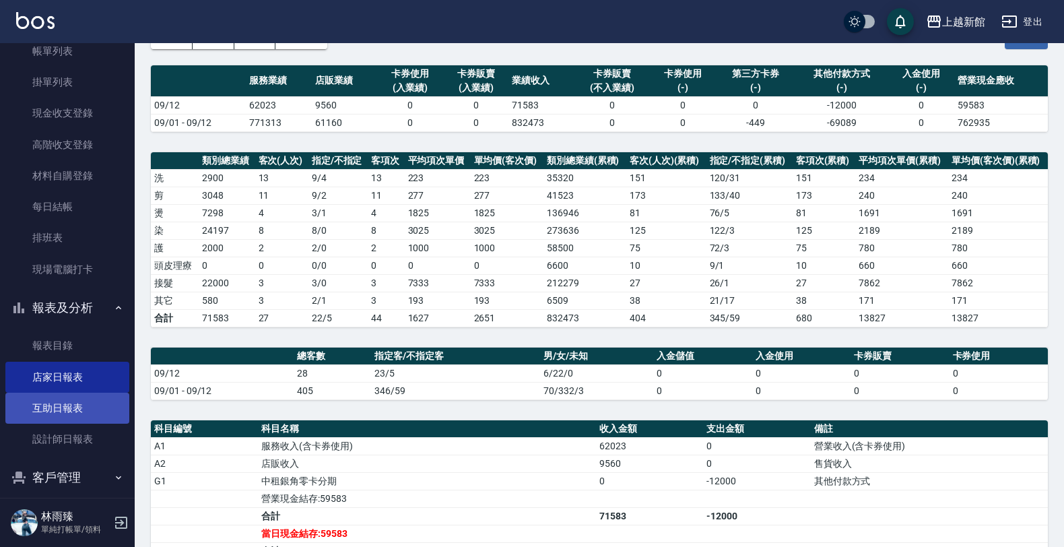
click at [83, 405] on link "互助日報表" at bounding box center [67, 408] width 124 height 31
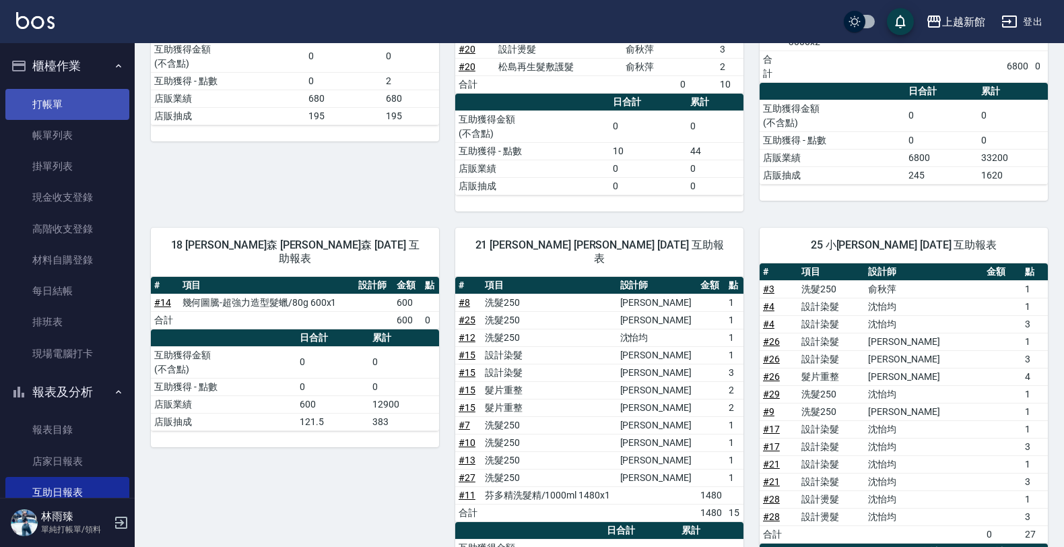
scroll to position [179, 0]
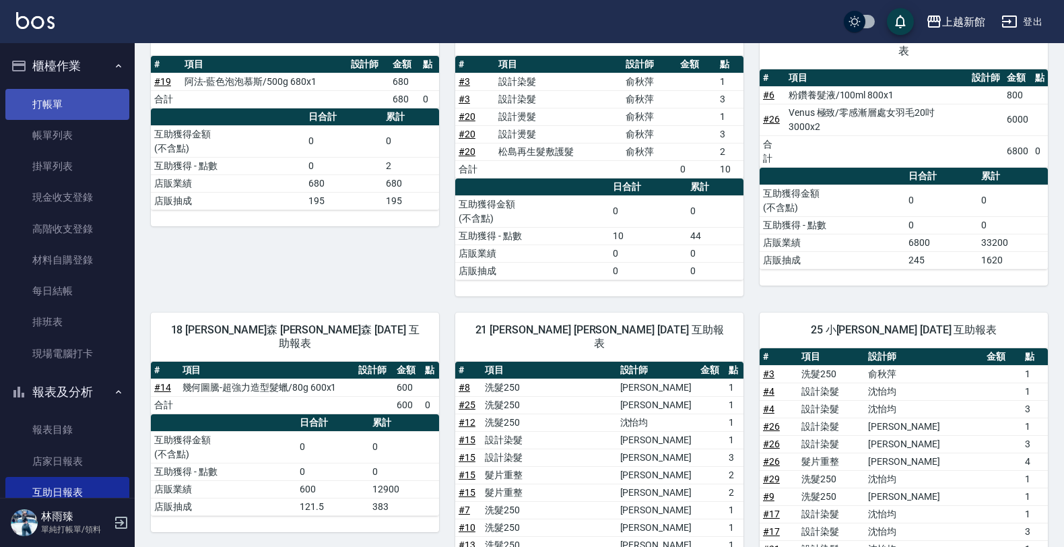
click at [62, 102] on link "打帳單" at bounding box center [67, 104] width 124 height 31
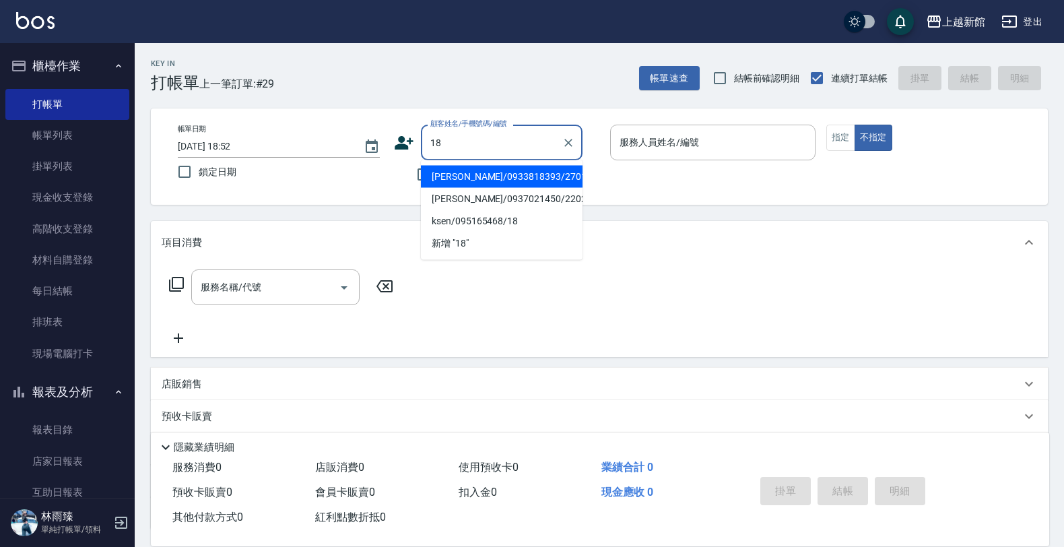
type input "鍾凱翔/0933818393/270101"
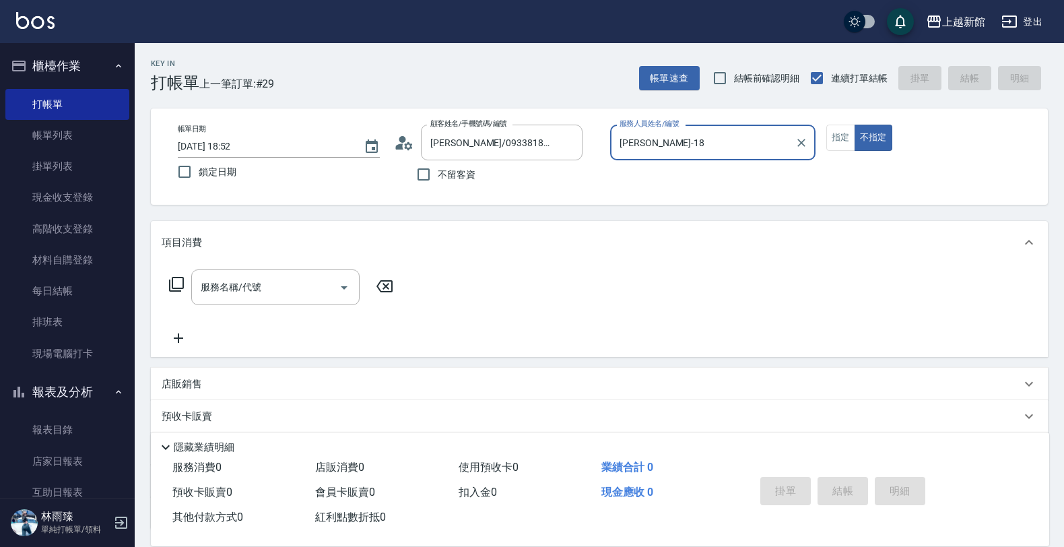
type input "黃柏森-18"
click at [855, 125] on button "不指定" at bounding box center [874, 138] width 38 height 26
type button "false"
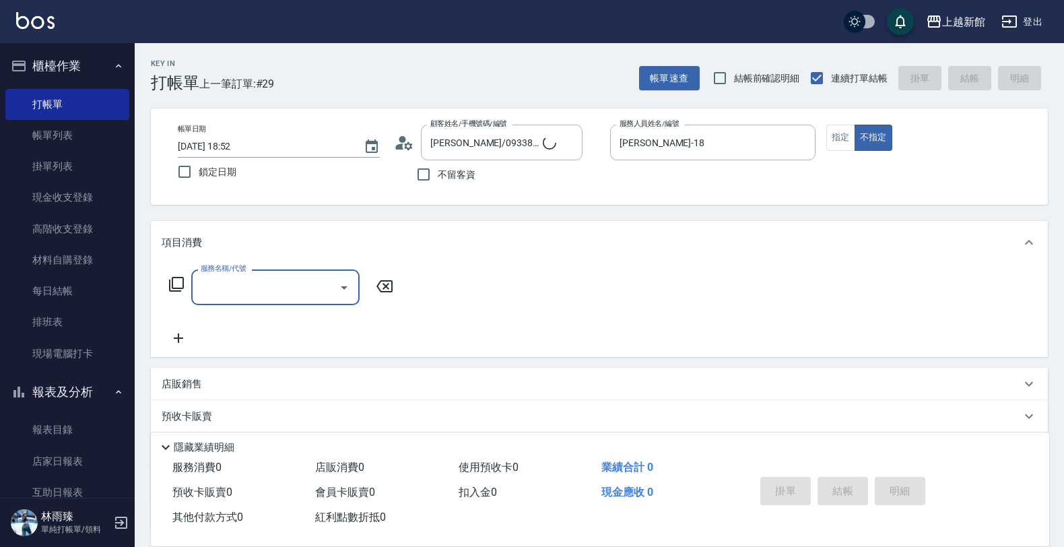
type input "ksen/095165468/18"
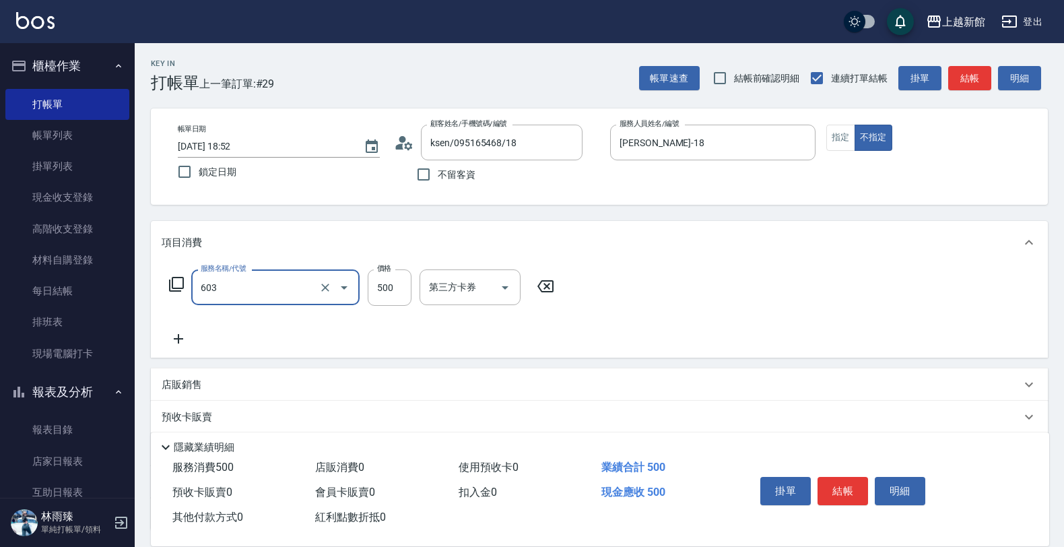
type input "髮原素清潔舒醒頭皮洗髮(603)"
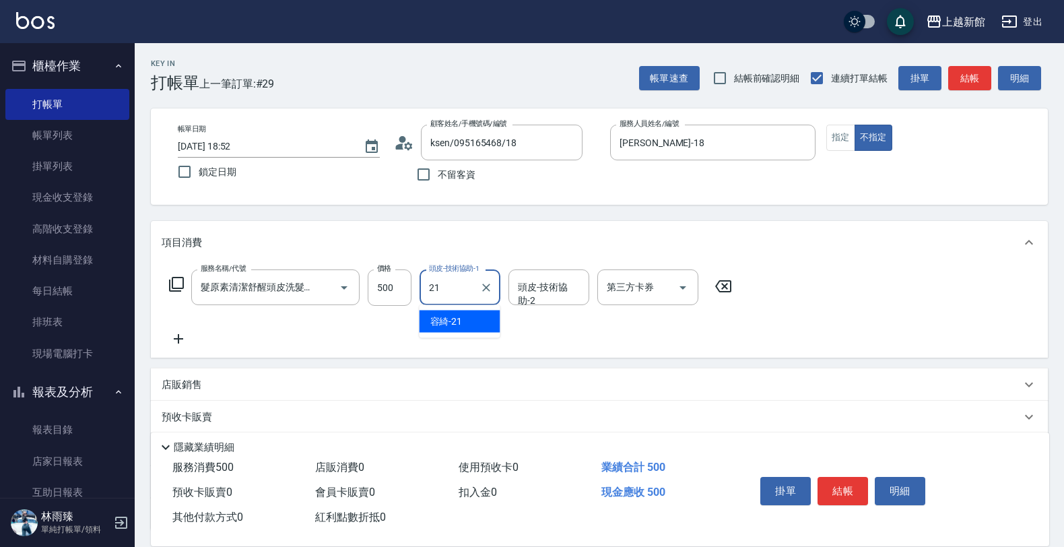
type input "容綺-21"
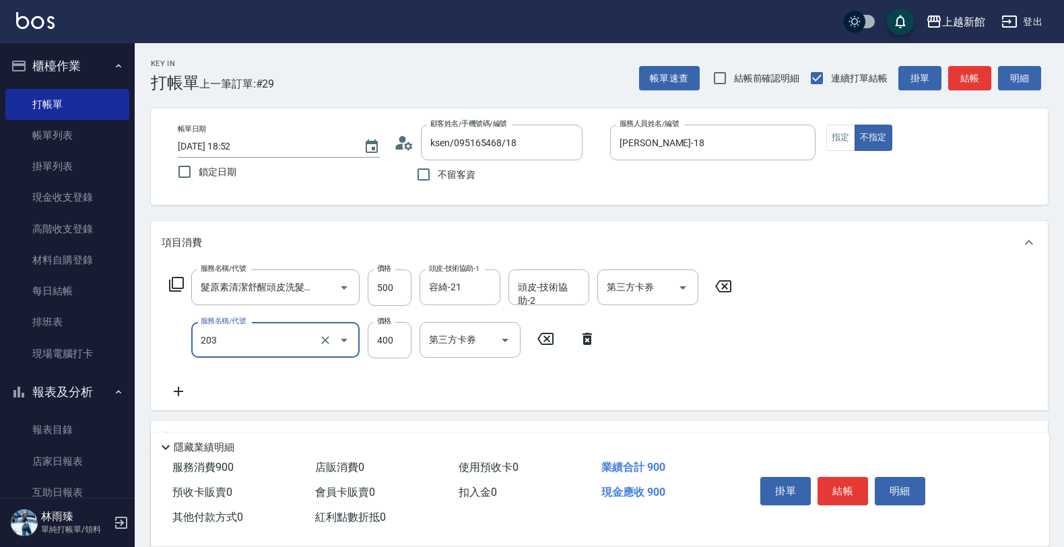
type input "指定單剪(203)"
type input "300"
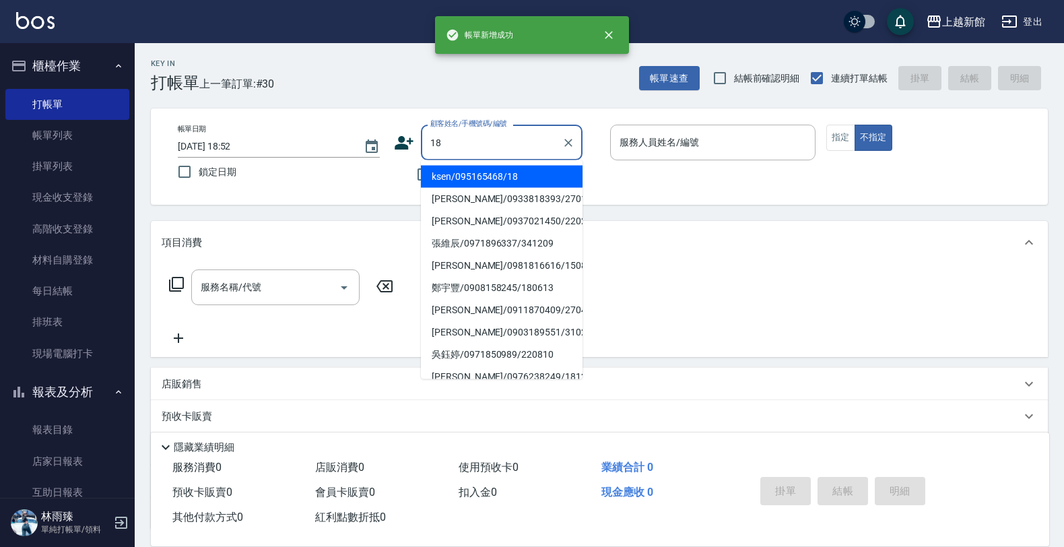
type input "ksen/095165468/18"
click at [855, 125] on button "不指定" at bounding box center [874, 138] width 38 height 26
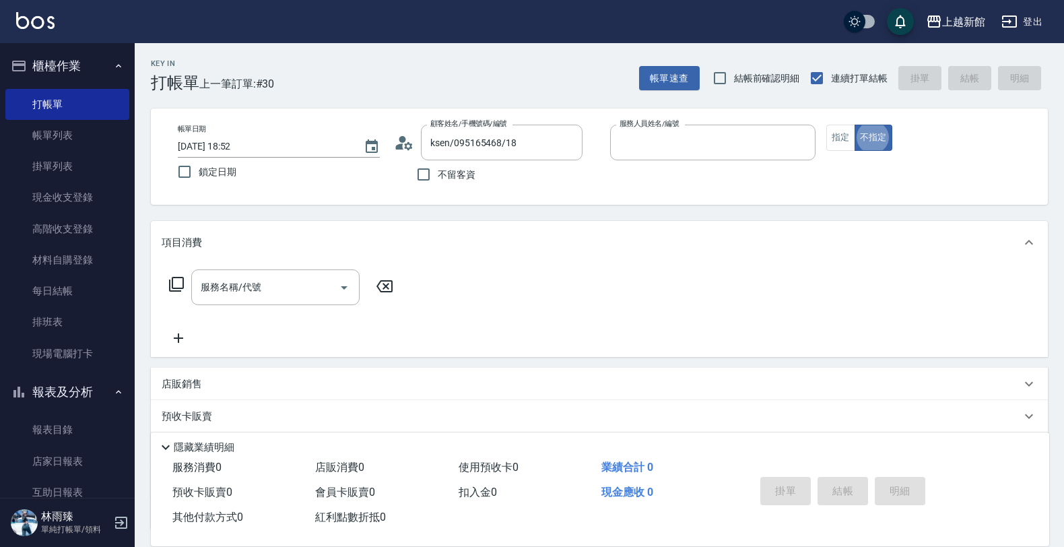
type input "黃柏森-18"
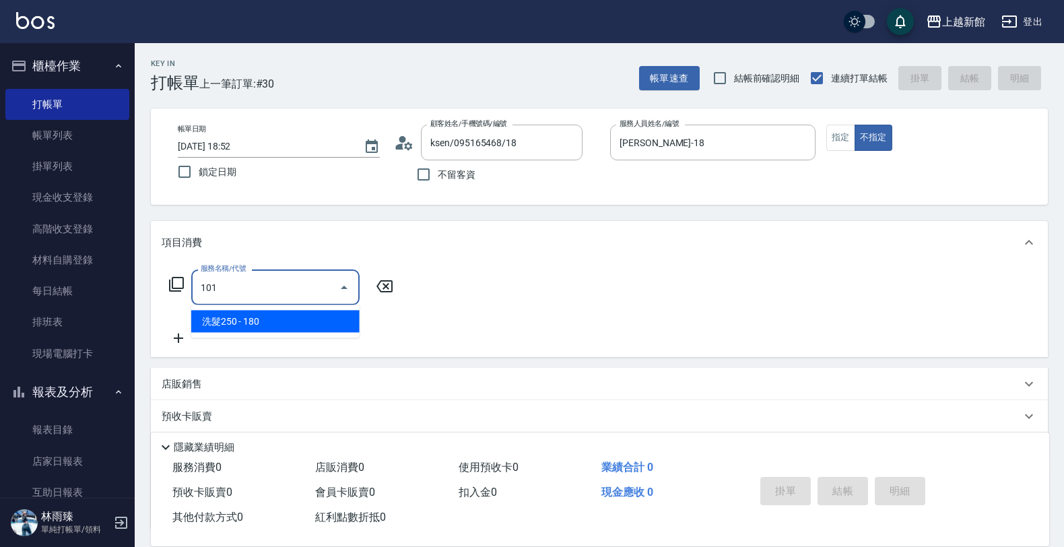
type input "洗髮250(101)"
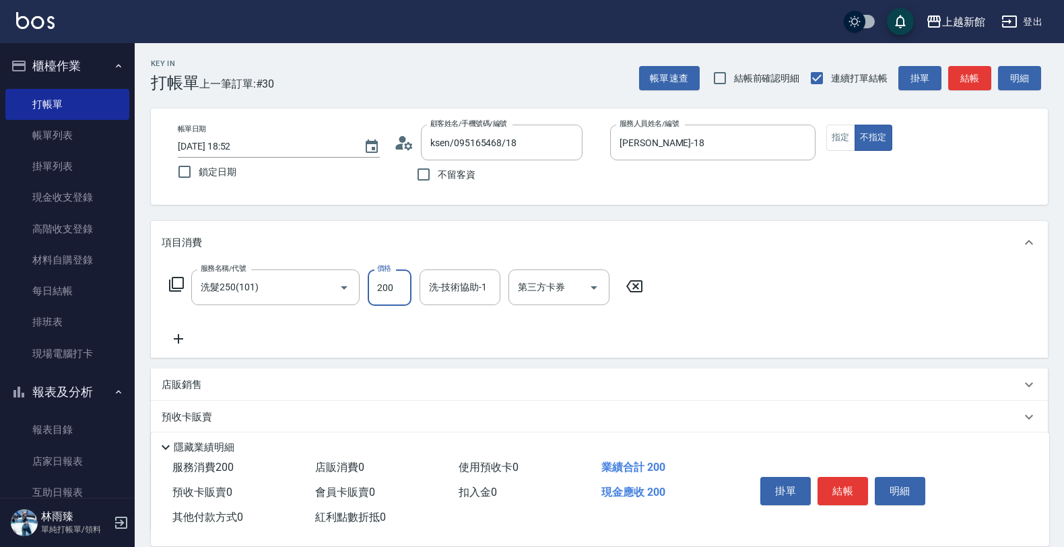
type input "200"
type input "容綺-21"
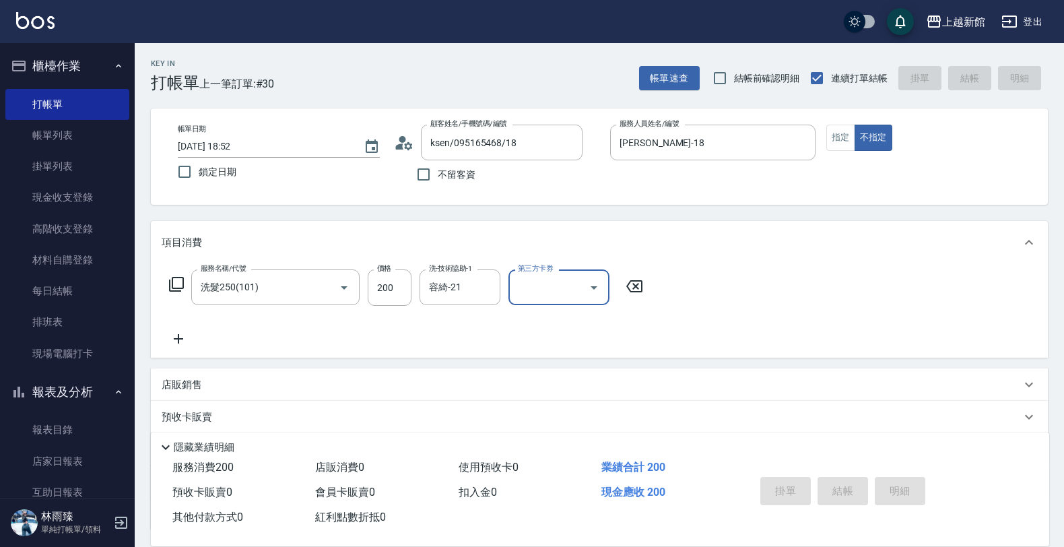
type input "2025/09/12 18:53"
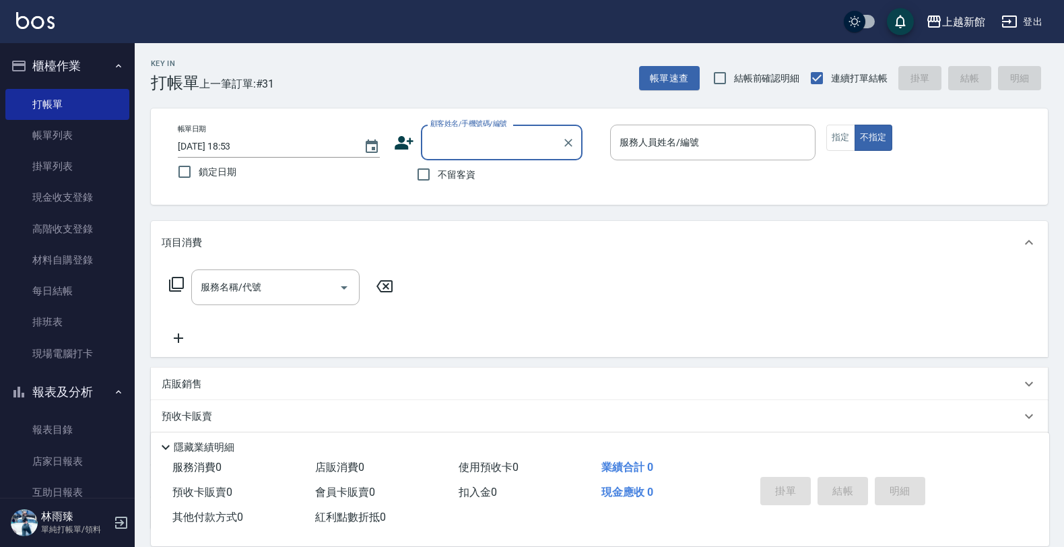
click at [452, 143] on div "顧客姓名/手機號碼/編號 顧客姓名/手機號碼/編號" at bounding box center [502, 143] width 162 height 36
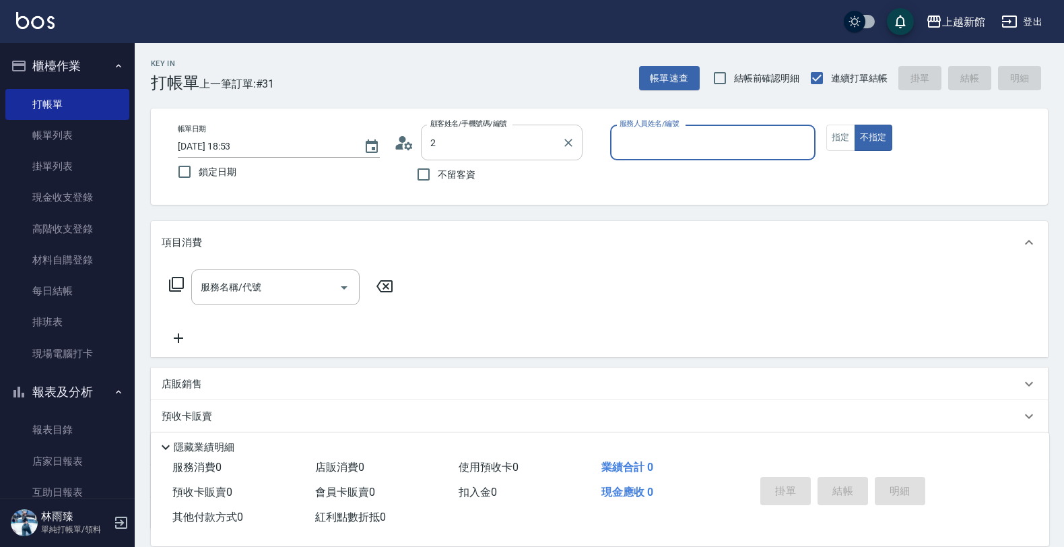
type input "鍾凱翔/0933818393/270101"
click at [855, 125] on button "不指定" at bounding box center [874, 138] width 38 height 26
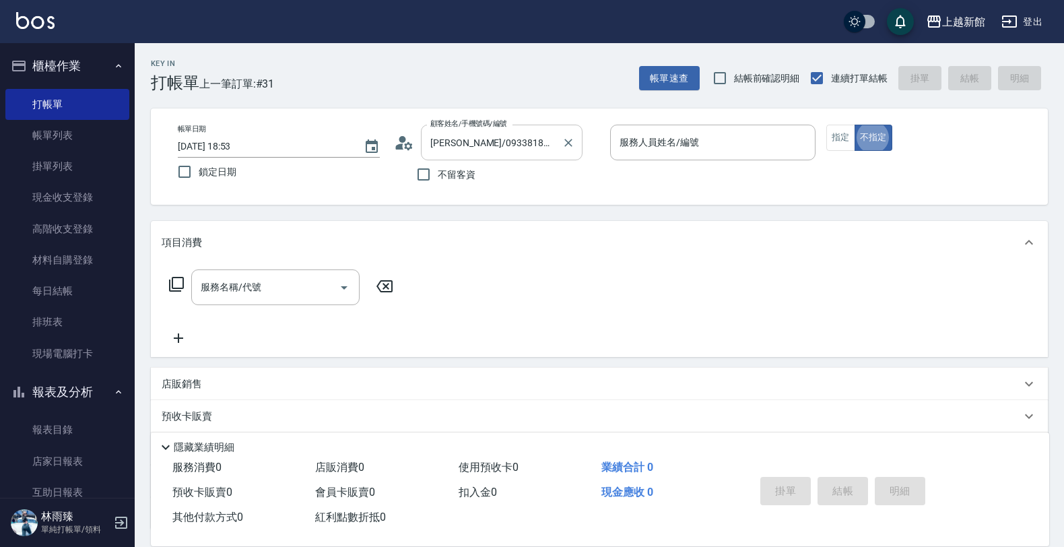
type input "黃柏森-18"
type input "店花草霉/0930557925/2"
type input "草莓-2"
click at [843, 135] on button "指定" at bounding box center [841, 138] width 29 height 26
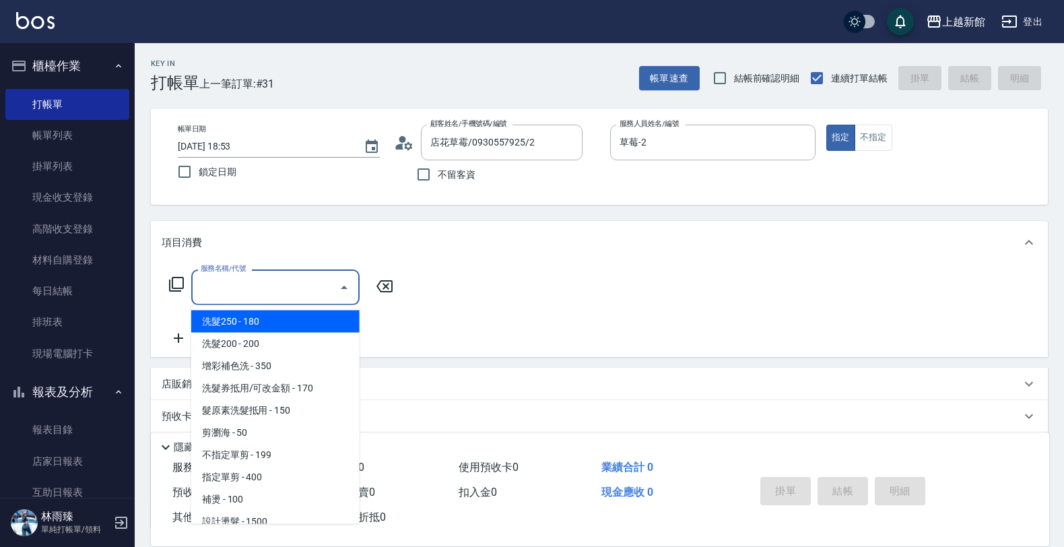
click at [233, 276] on div "服務名稱/代號 服務名稱/代號" at bounding box center [275, 287] width 168 height 36
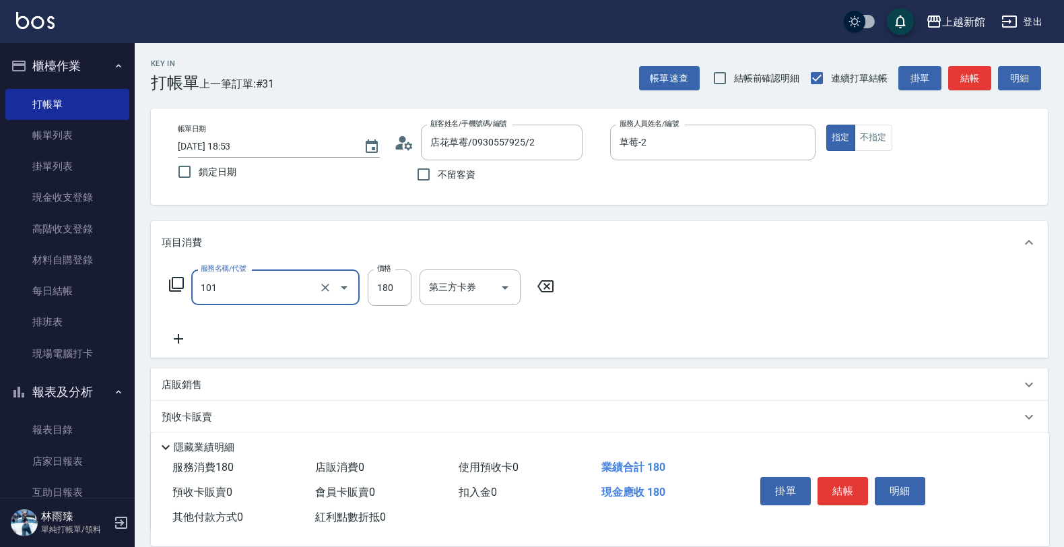
type input "洗髮250(101)"
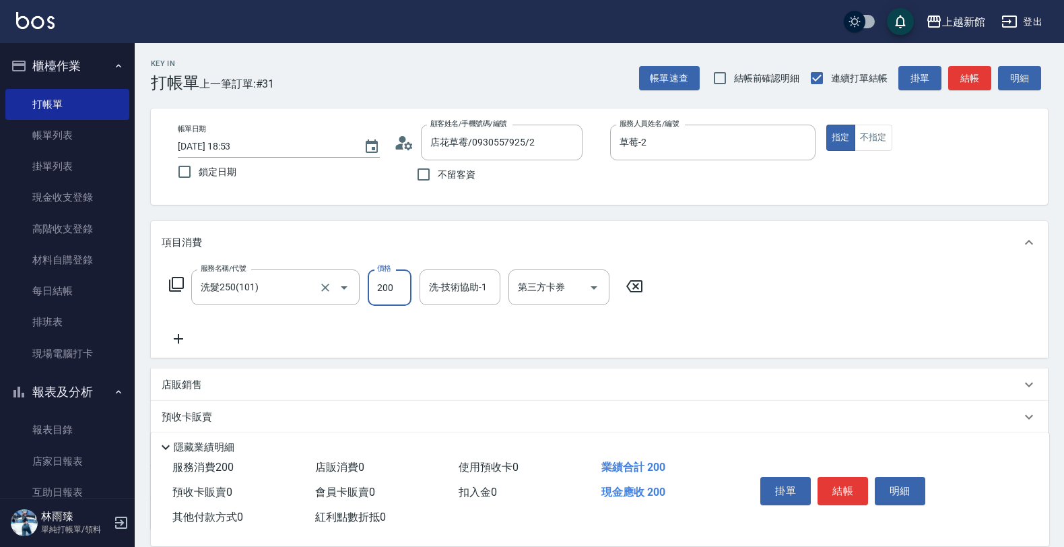
type input "200"
type input "容綺-21"
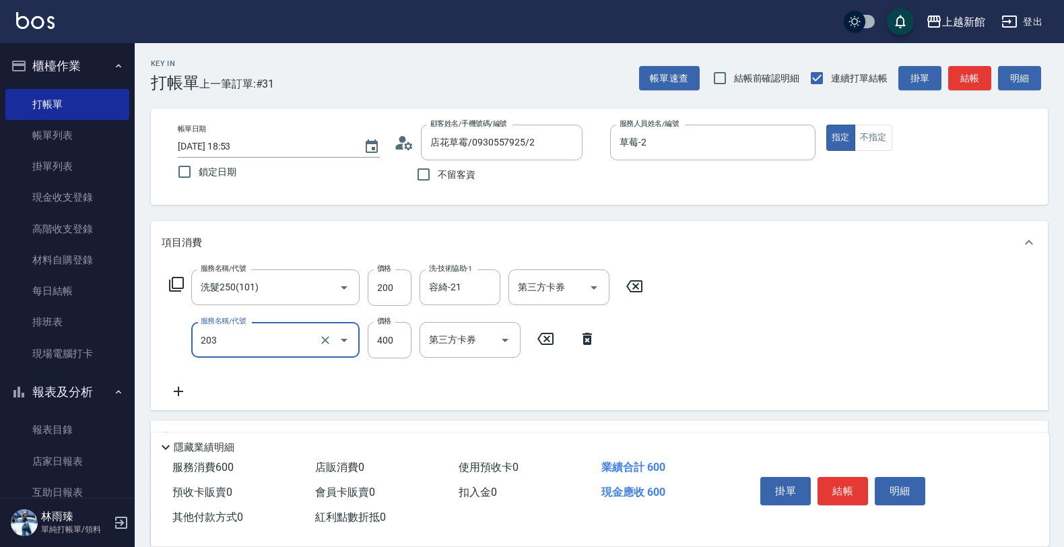
type input "指定單剪(203)"
type input "300"
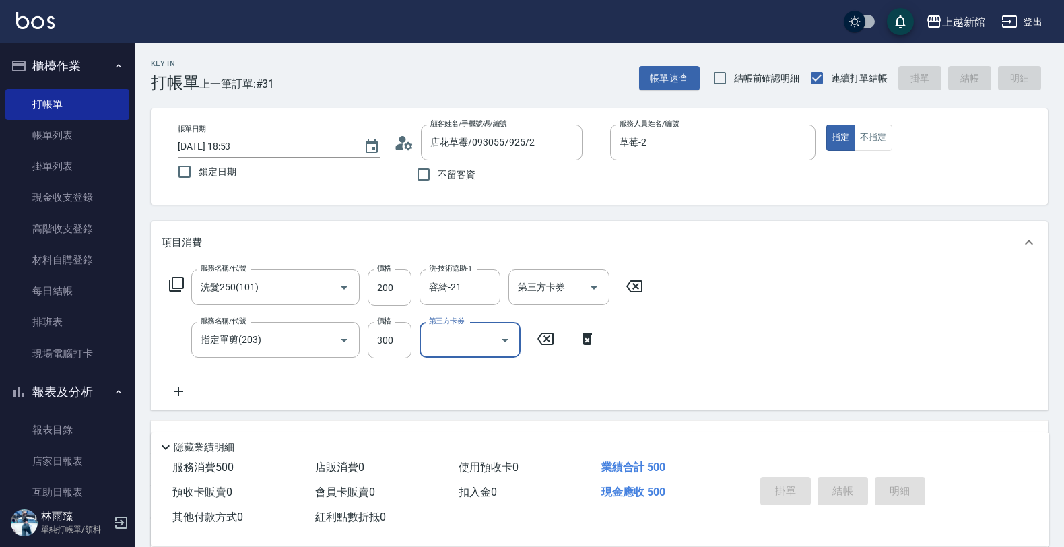
type input "2025/09/12 18:54"
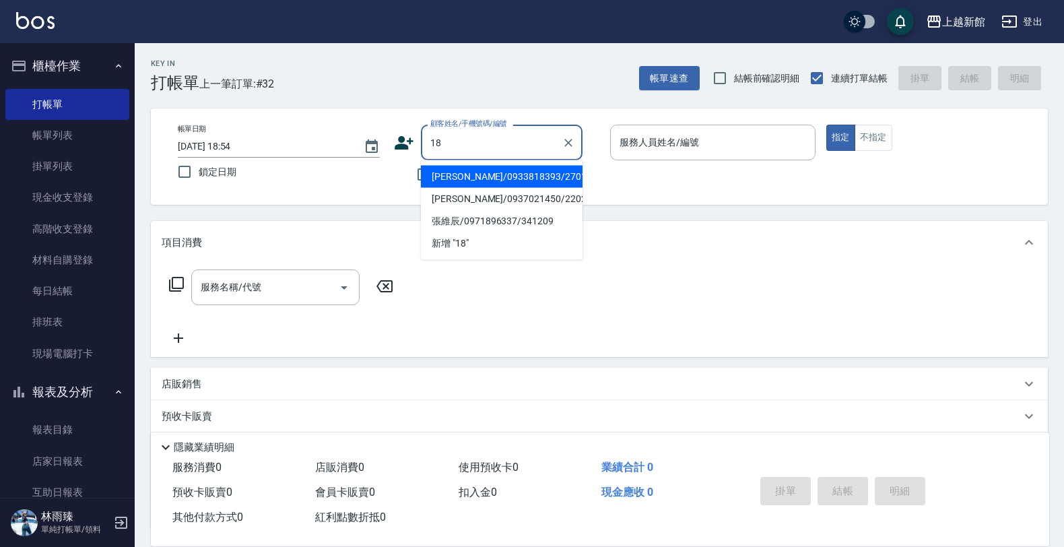
type input "鍾凱翔/0933818393/270101"
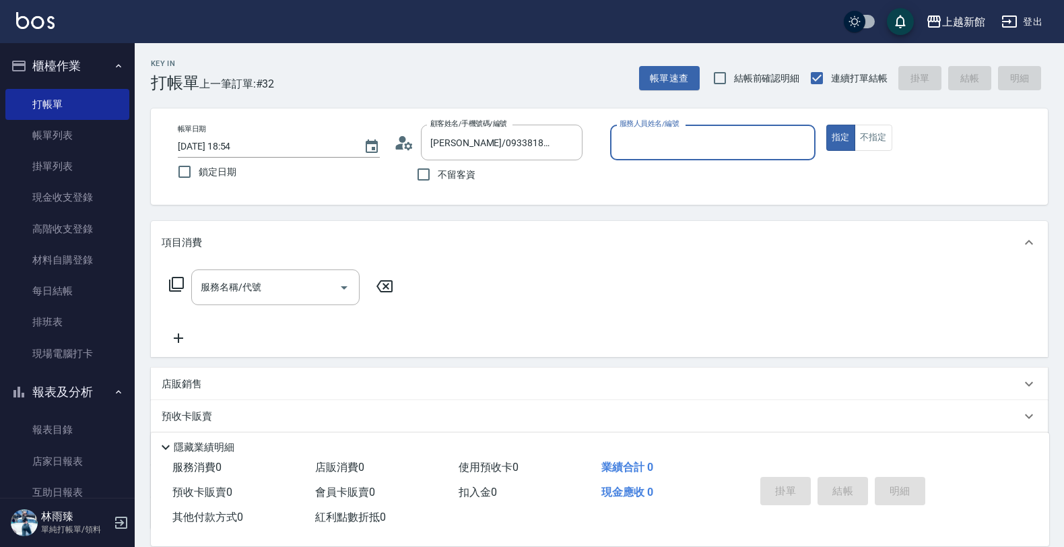
click at [827, 125] on button "指定" at bounding box center [841, 138] width 29 height 26
type input "黃柏森-18"
type button "true"
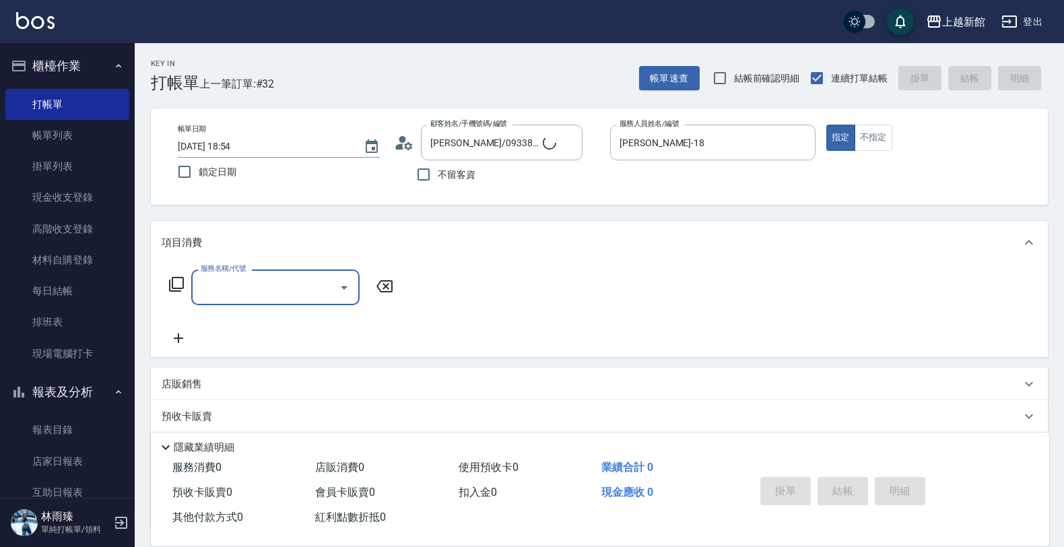
type input "ksen/095165468/18"
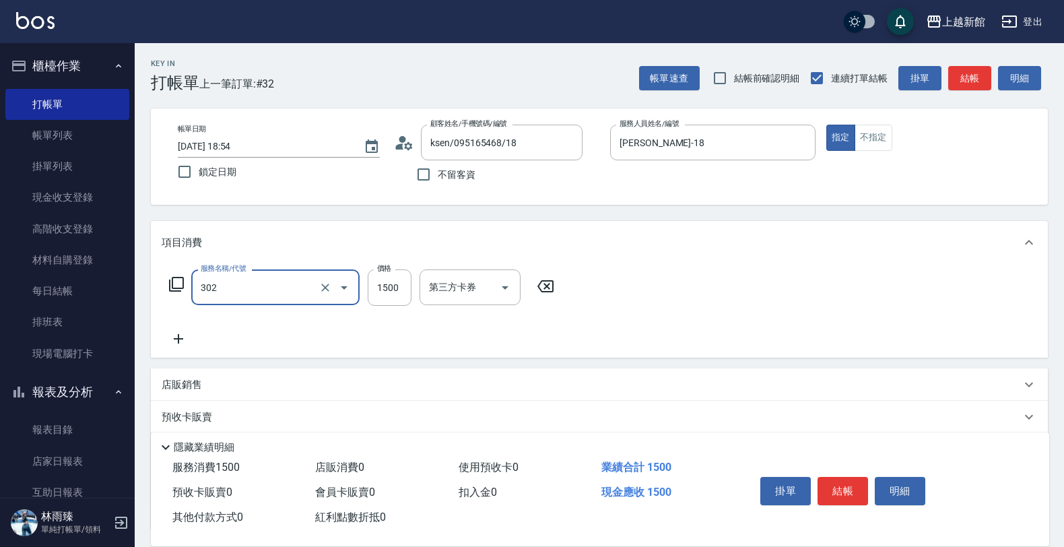
type input "設計燙髮(302)"
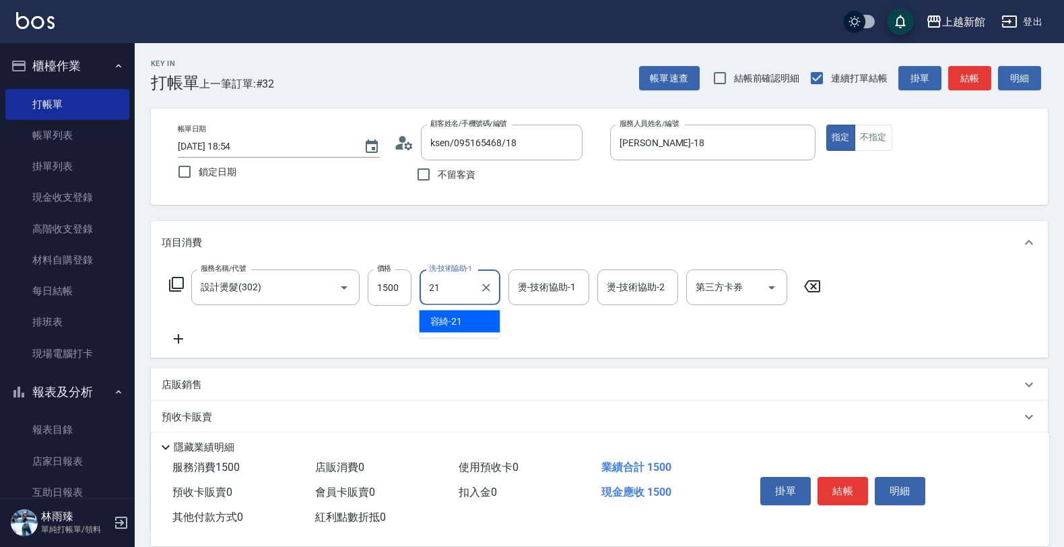
type input "容綺-21"
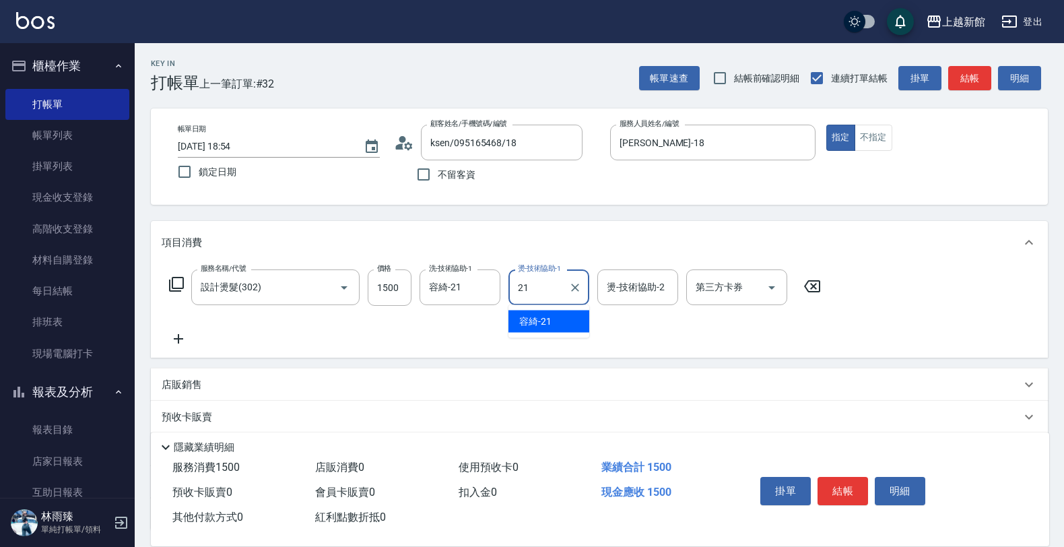
type input "容綺-21"
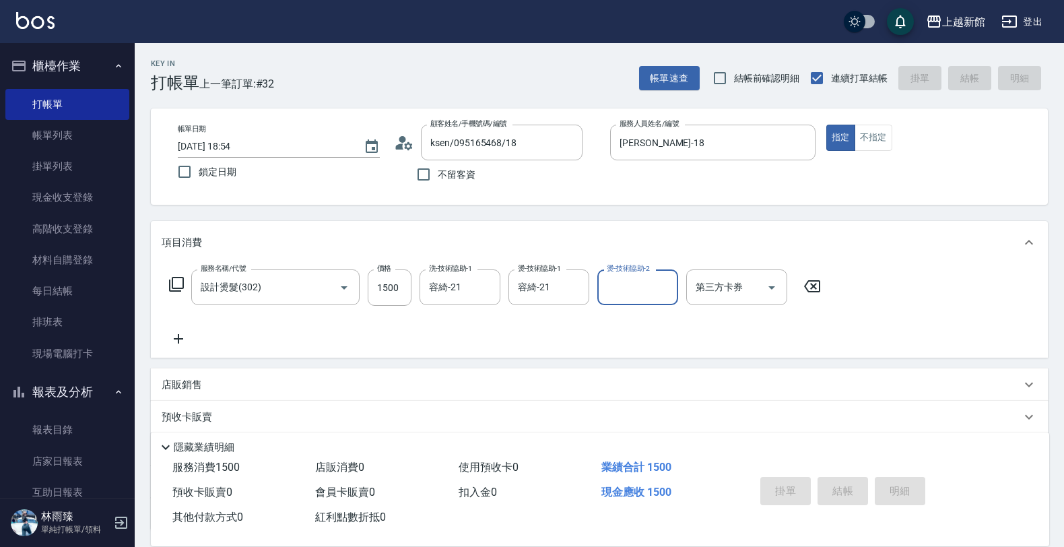
type input "2025/09/12 18:55"
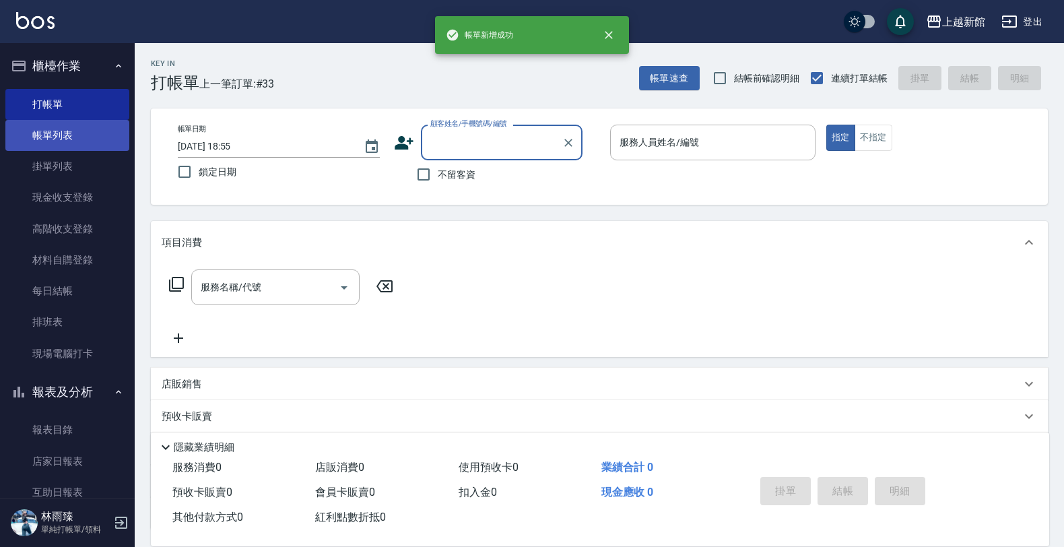
click at [88, 135] on link "帳單列表" at bounding box center [67, 135] width 124 height 31
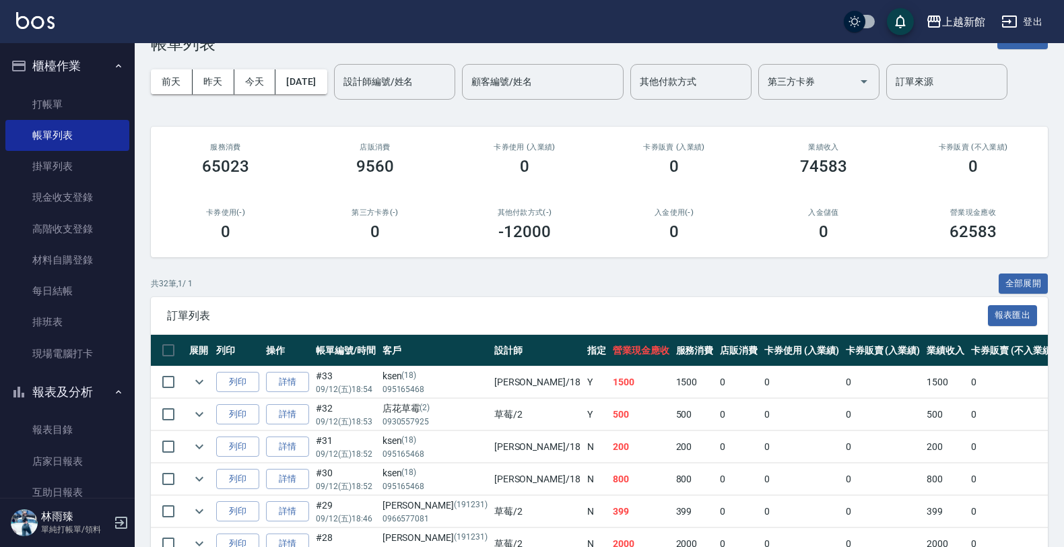
scroll to position [84, 0]
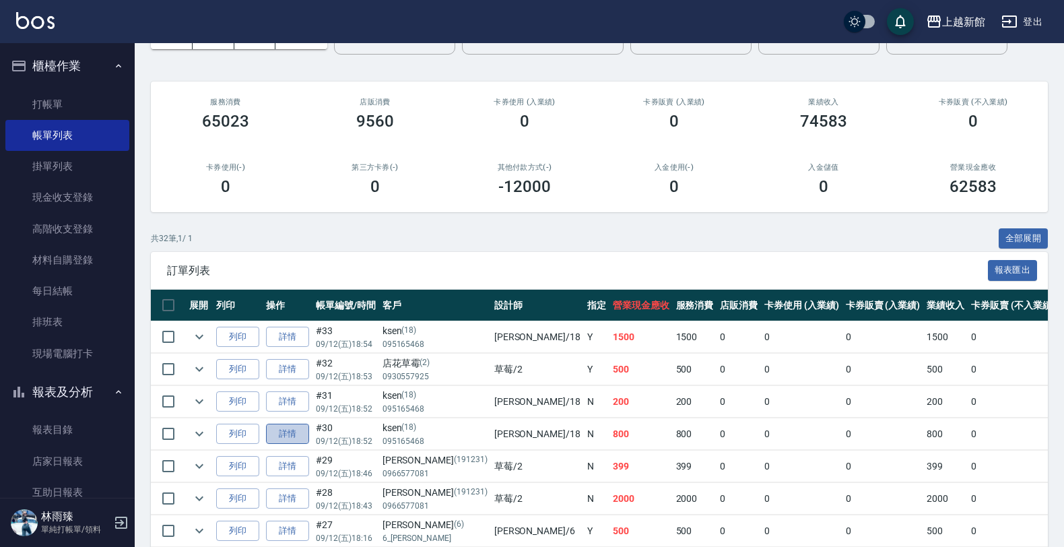
click at [302, 432] on link "詳情" at bounding box center [287, 434] width 43 height 21
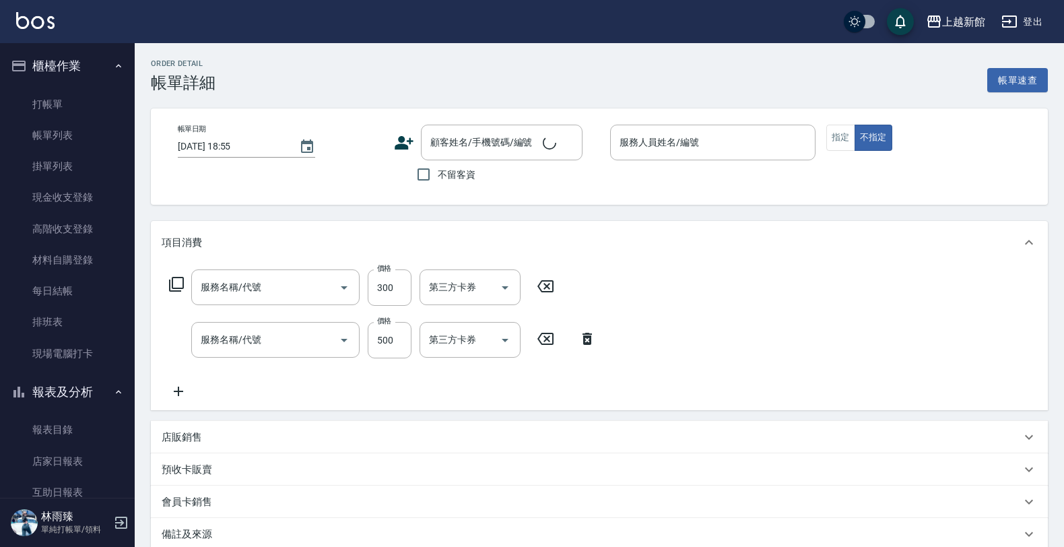
type input "指定單剪(203)"
type input "髮原素清潔舒醒頭皮洗髮(603)"
type input "2025/09/12 18:52"
type input "黃柏森-18"
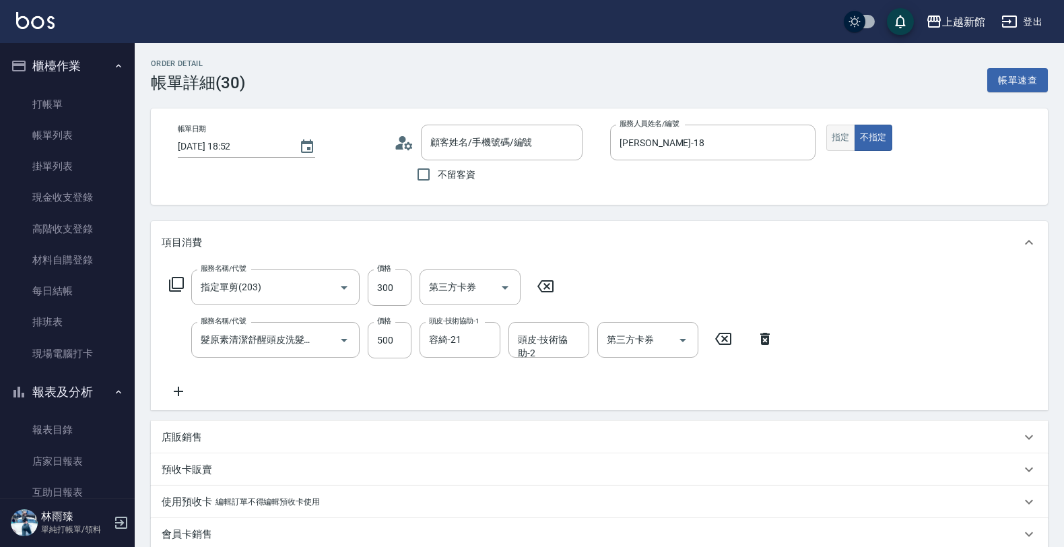
type input "ksen/095165468/18"
click at [844, 137] on button "指定" at bounding box center [841, 138] width 29 height 26
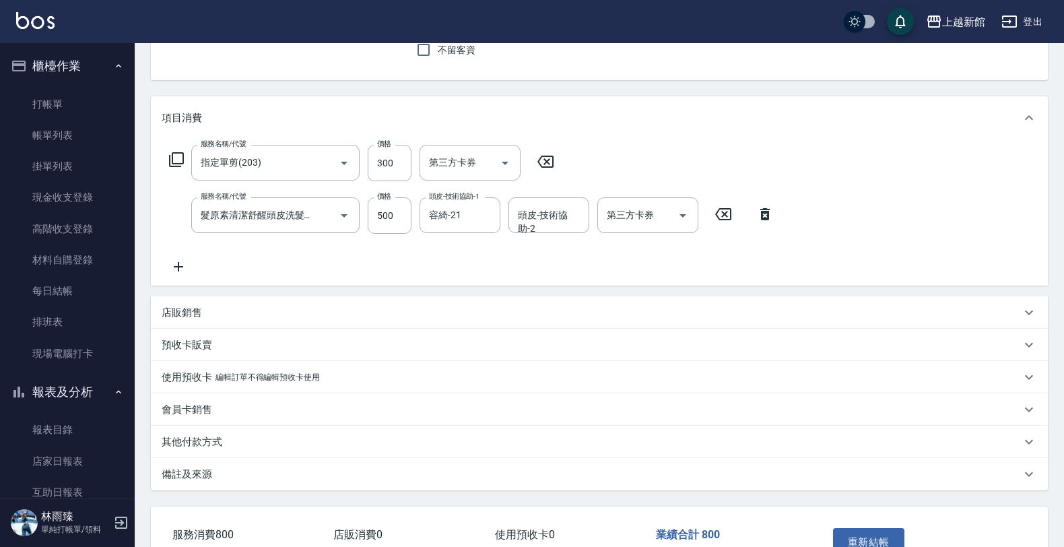
scroll to position [212, 0]
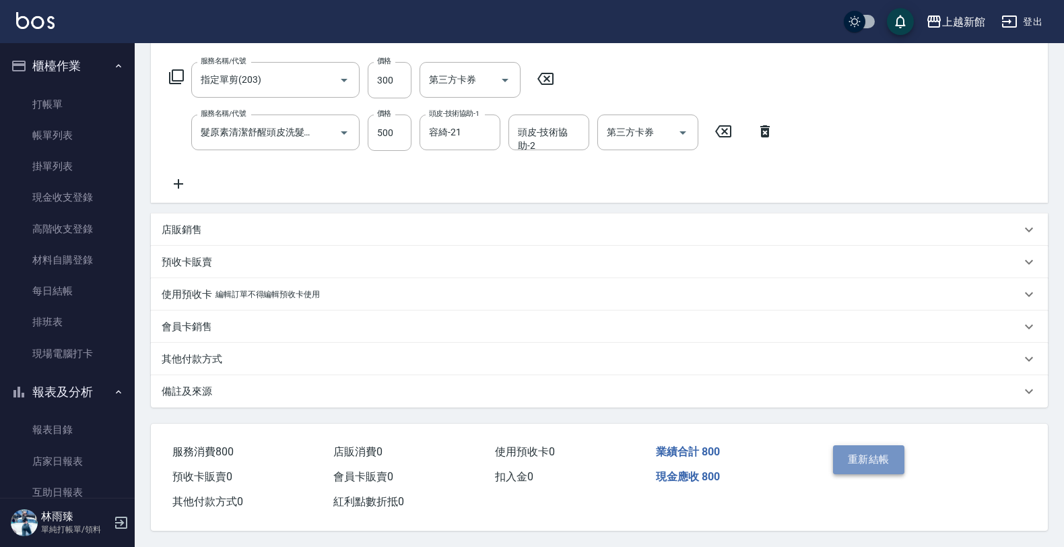
click at [870, 456] on button "重新結帳" at bounding box center [868, 459] width 71 height 28
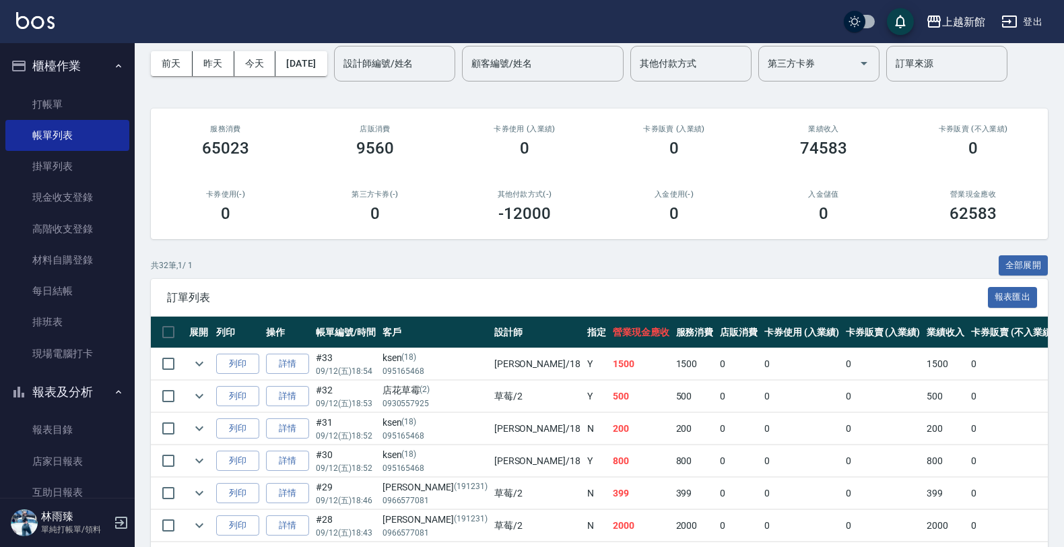
scroll to position [84, 0]
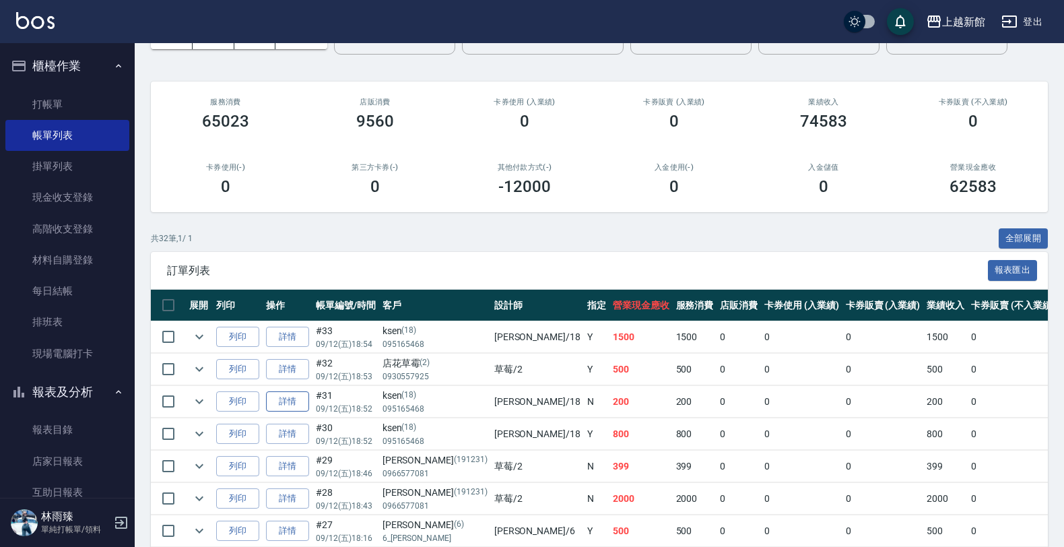
click at [288, 401] on link "詳情" at bounding box center [287, 401] width 43 height 21
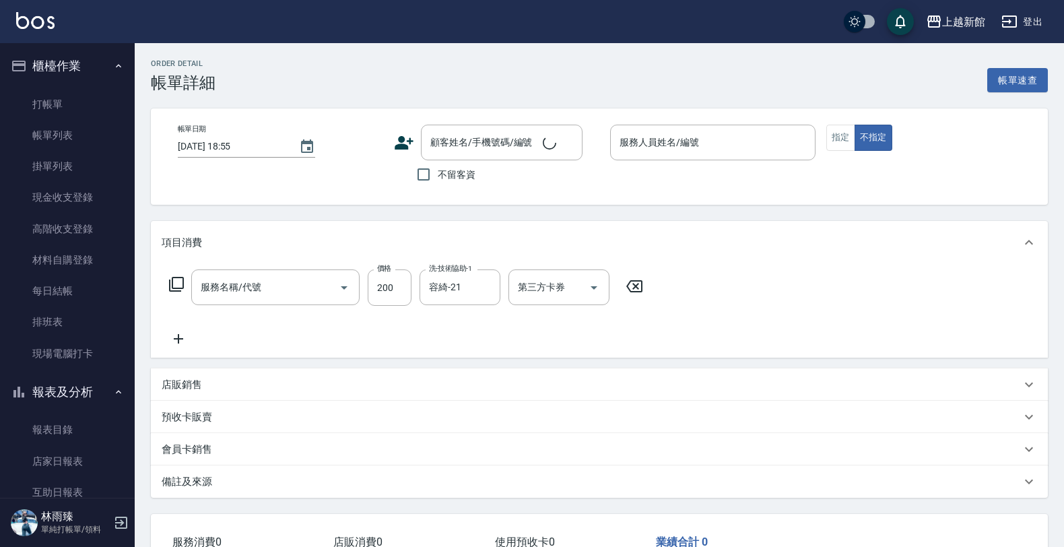
type input "2025/09/12 18:52"
type input "黃柏森-18"
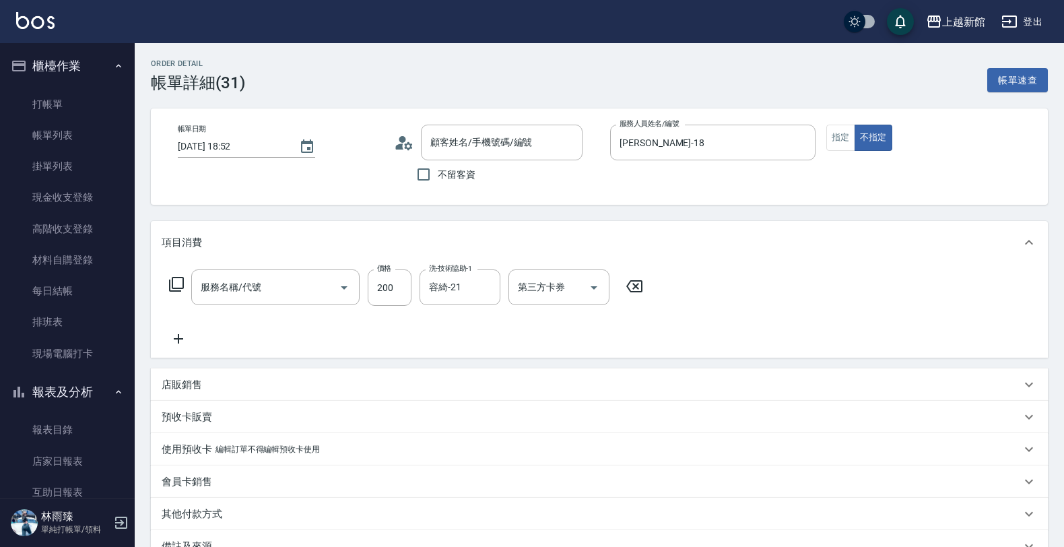
type input "洗髮250(101)"
type input "ksen/095165468/18"
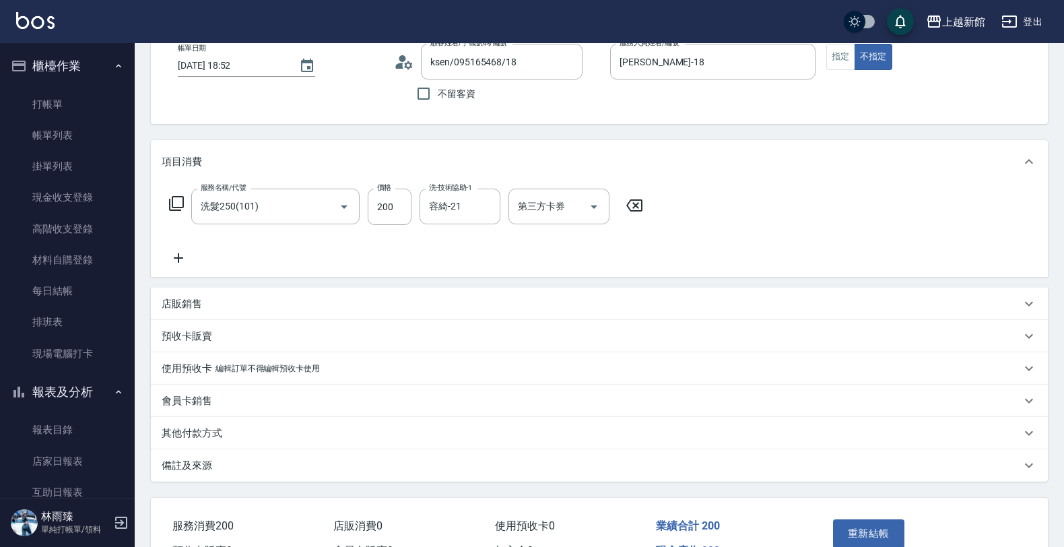
scroll to position [84, 0]
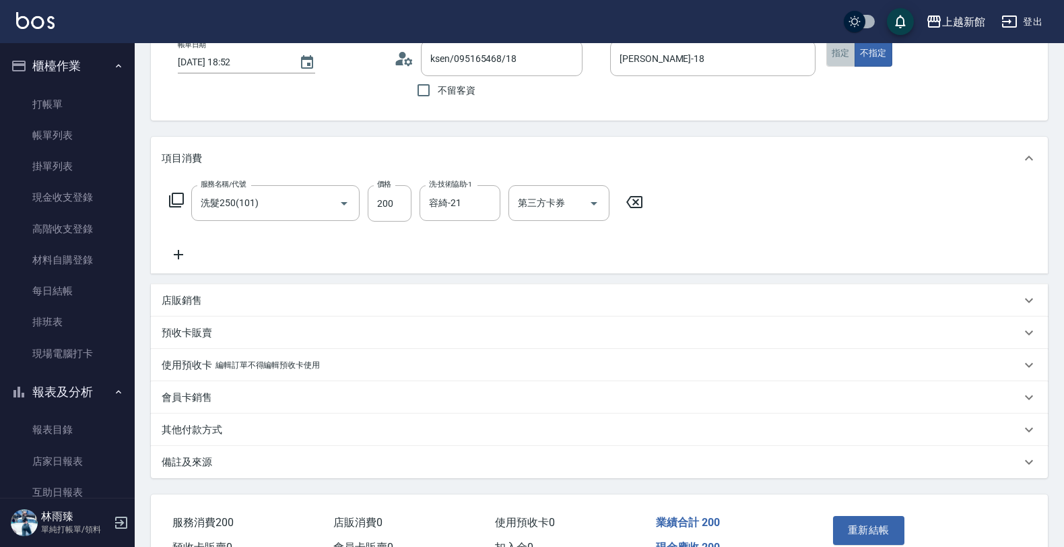
click at [834, 58] on button "指定" at bounding box center [841, 53] width 29 height 26
click at [867, 523] on button "重新結帳" at bounding box center [868, 530] width 71 height 28
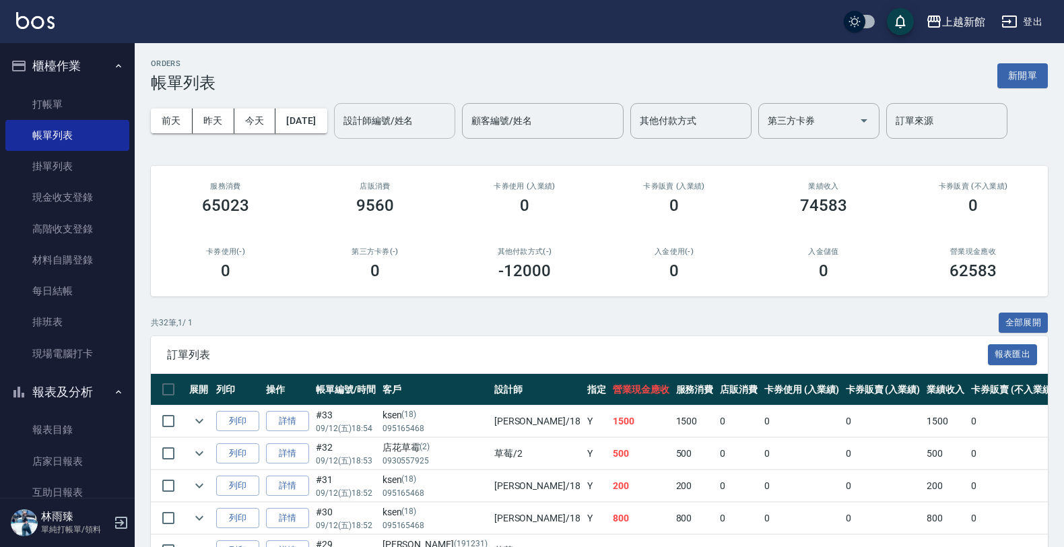
click at [436, 120] on input "設計師編號/姓名" at bounding box center [394, 121] width 109 height 24
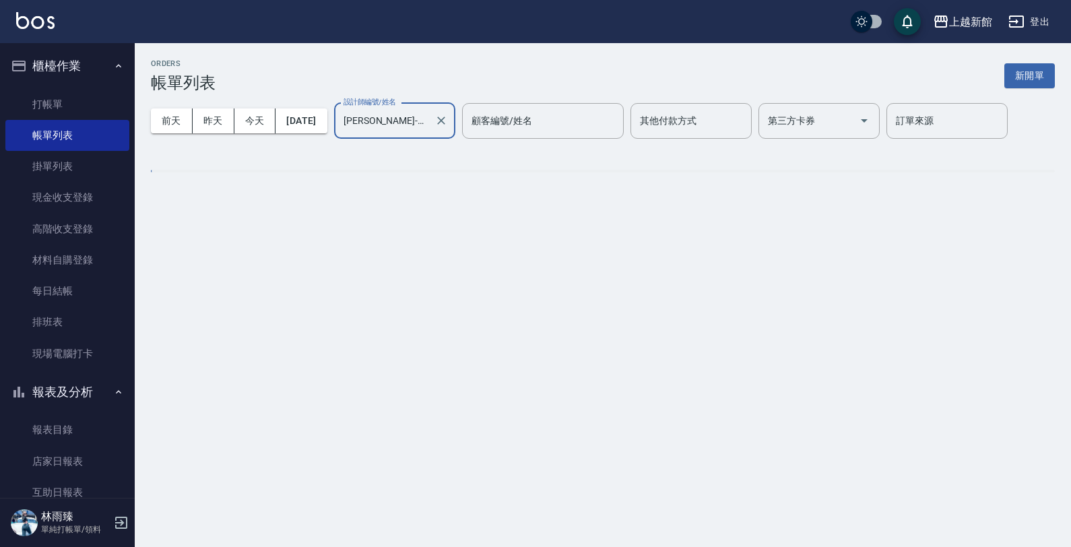
type input "黃柏森-18"
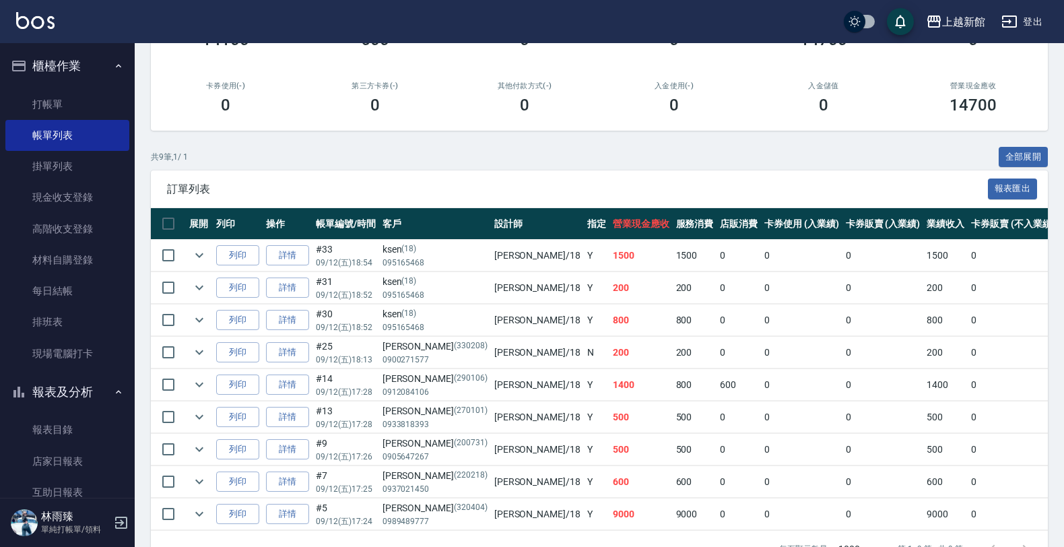
scroll to position [168, 0]
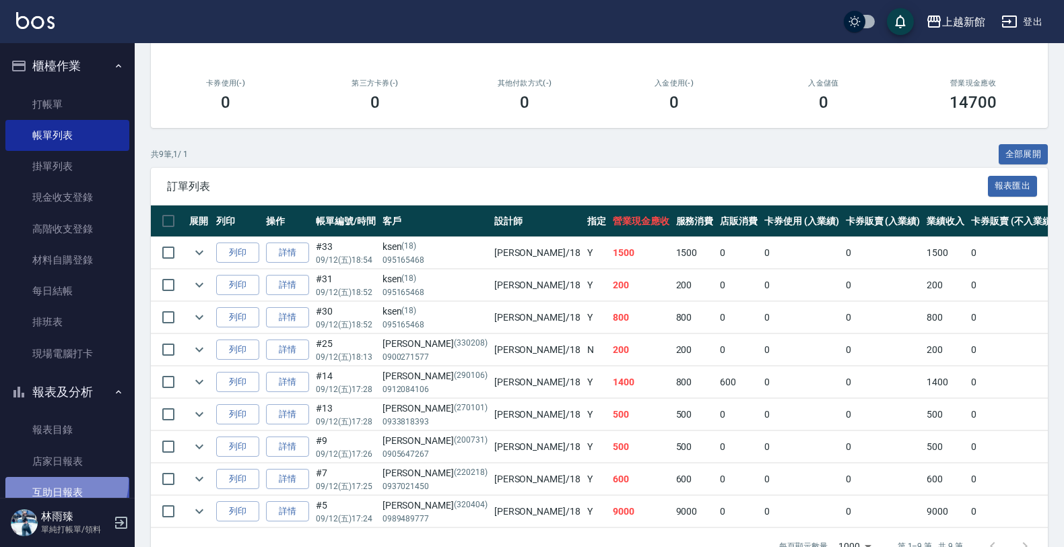
click at [63, 482] on link "互助日報表" at bounding box center [67, 492] width 124 height 31
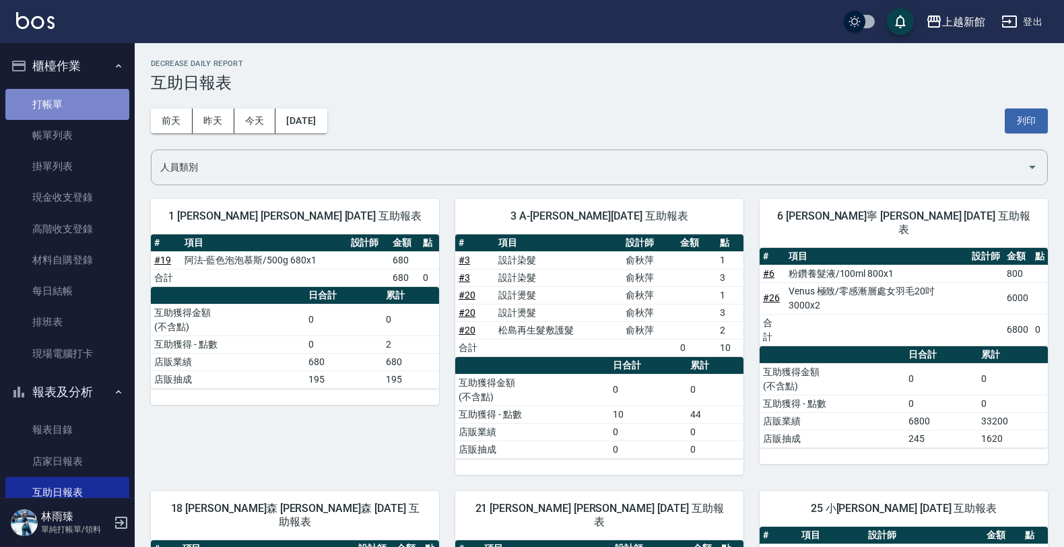
click at [98, 108] on link "打帳單" at bounding box center [67, 104] width 124 height 31
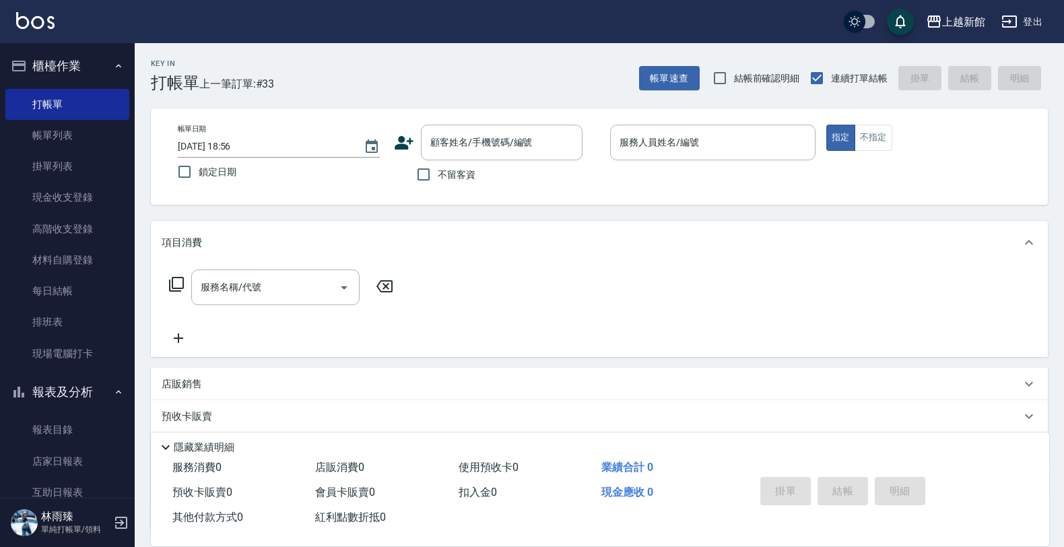
click at [699, 290] on div "服務名稱/代號 服務名稱/代號" at bounding box center [599, 310] width 897 height 93
click at [75, 487] on link "互助日報表" at bounding box center [67, 492] width 124 height 31
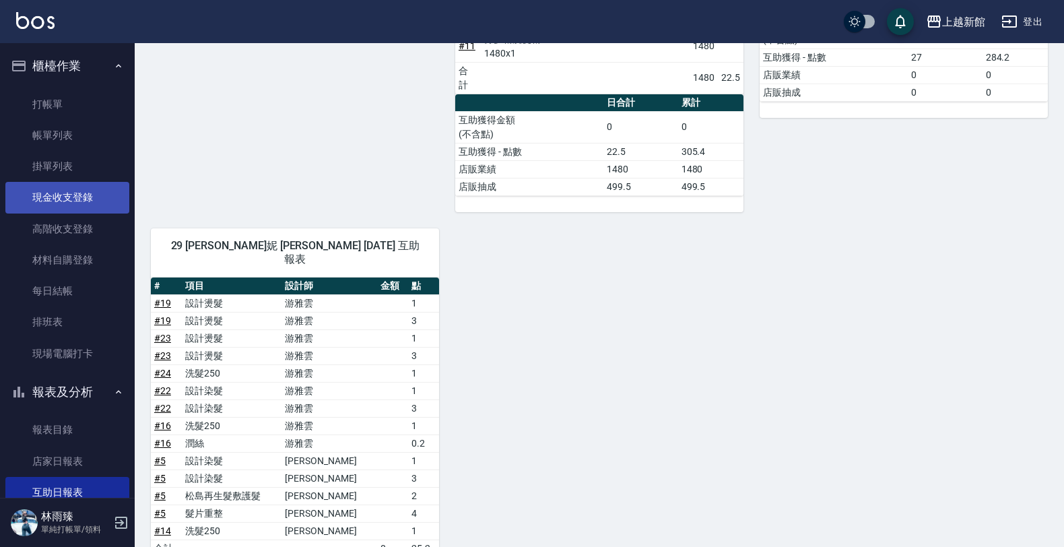
scroll to position [736, 0]
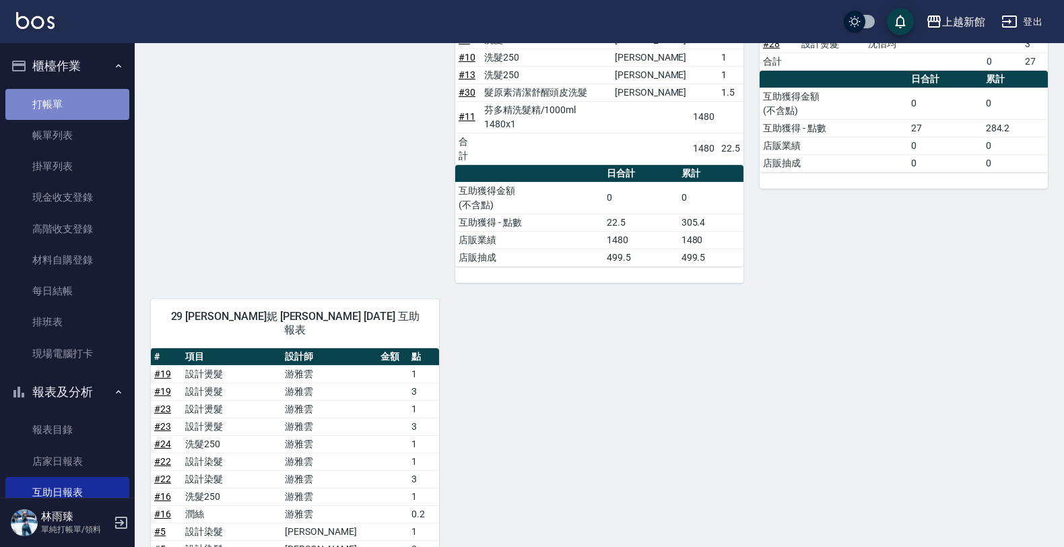
click at [96, 101] on link "打帳單" at bounding box center [67, 104] width 124 height 31
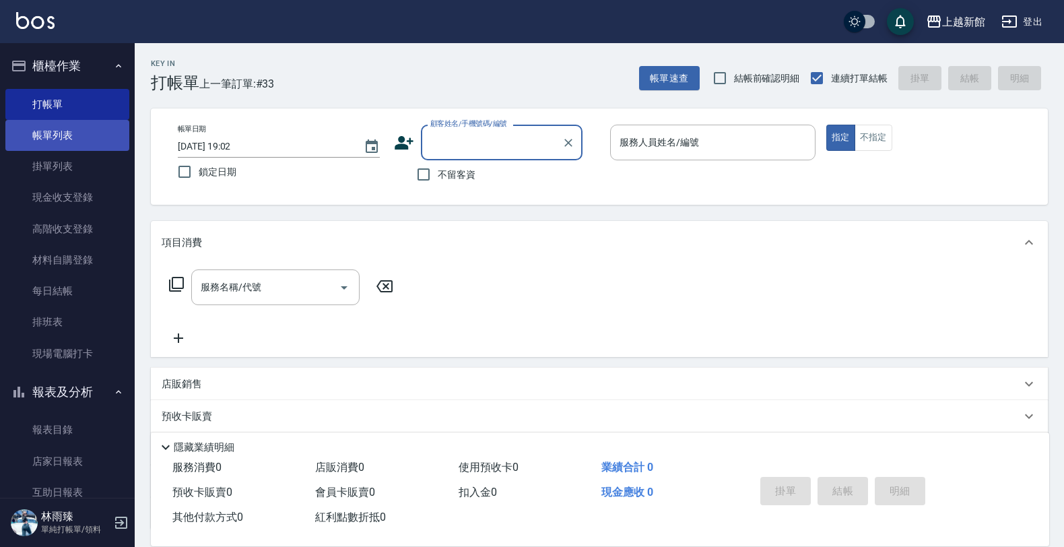
click at [63, 142] on link "帳單列表" at bounding box center [67, 135] width 124 height 31
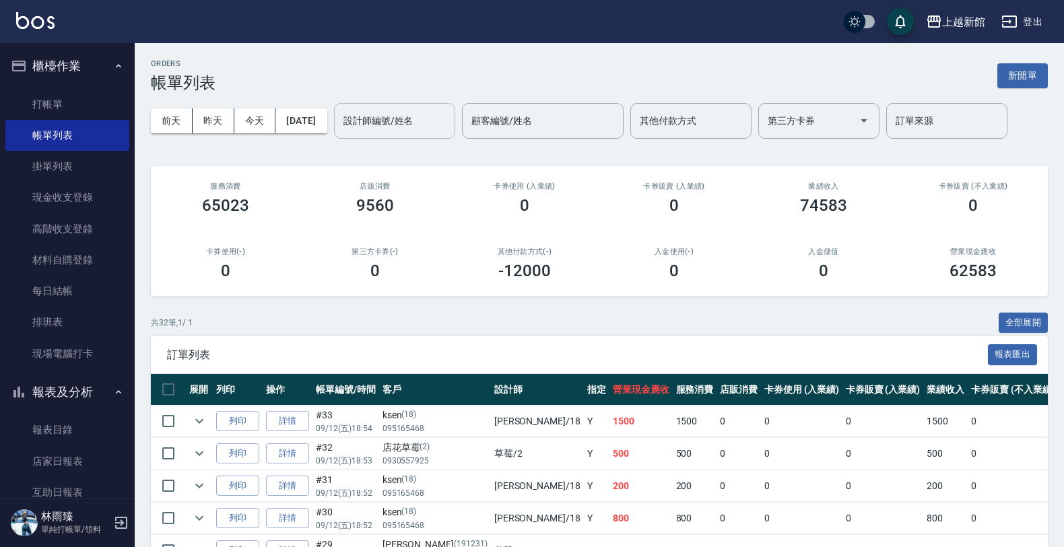
click at [436, 115] on input "設計師編號/姓名" at bounding box center [394, 121] width 109 height 24
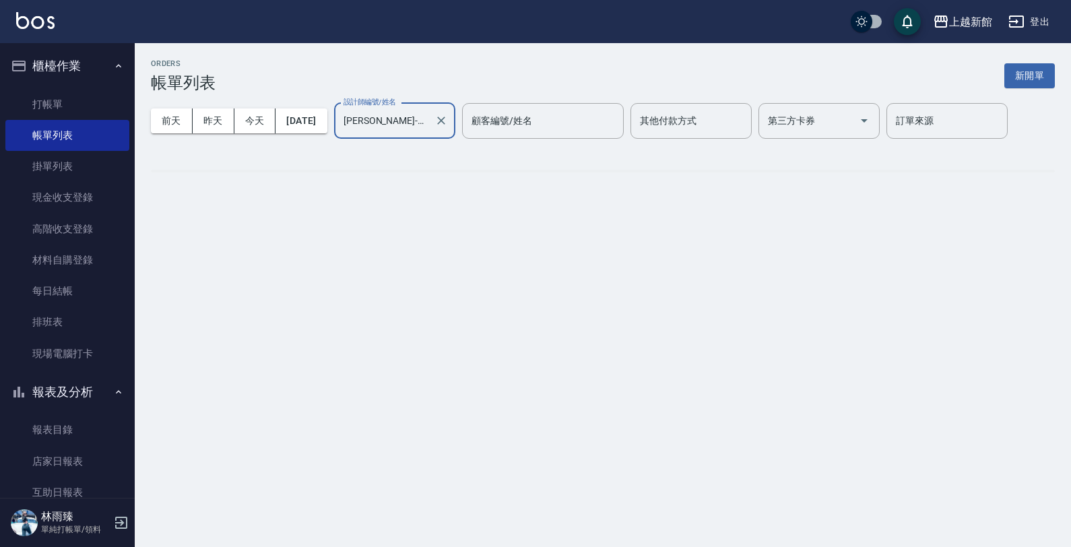
type input "黃柏森-18"
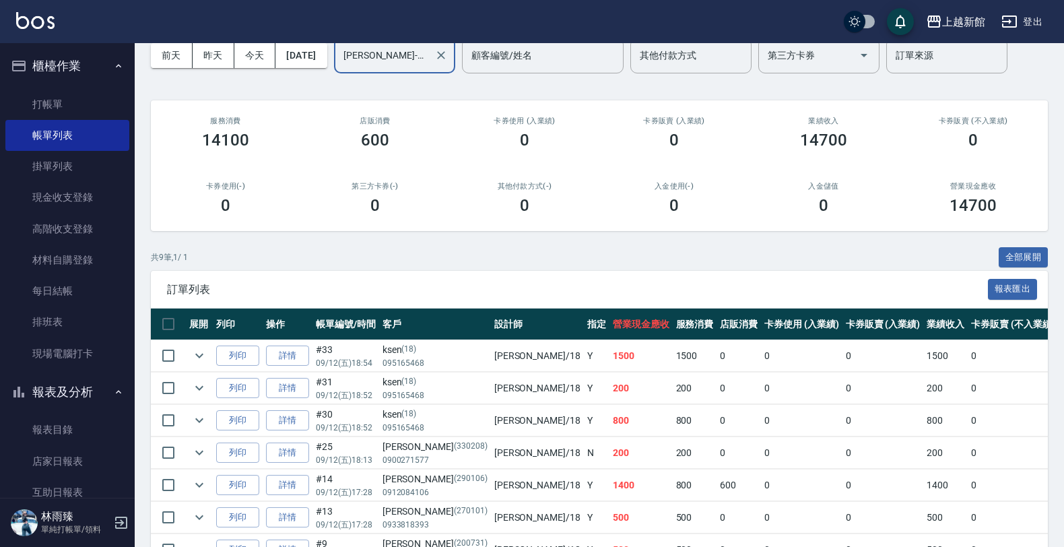
scroll to position [168, 0]
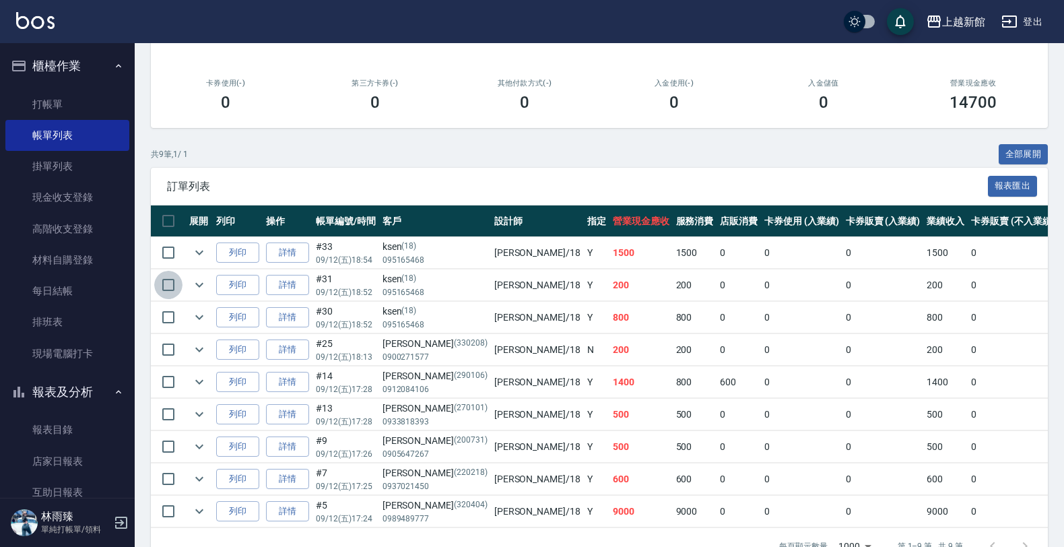
click at [166, 284] on input "checkbox" at bounding box center [168, 285] width 28 height 28
checkbox input "true"
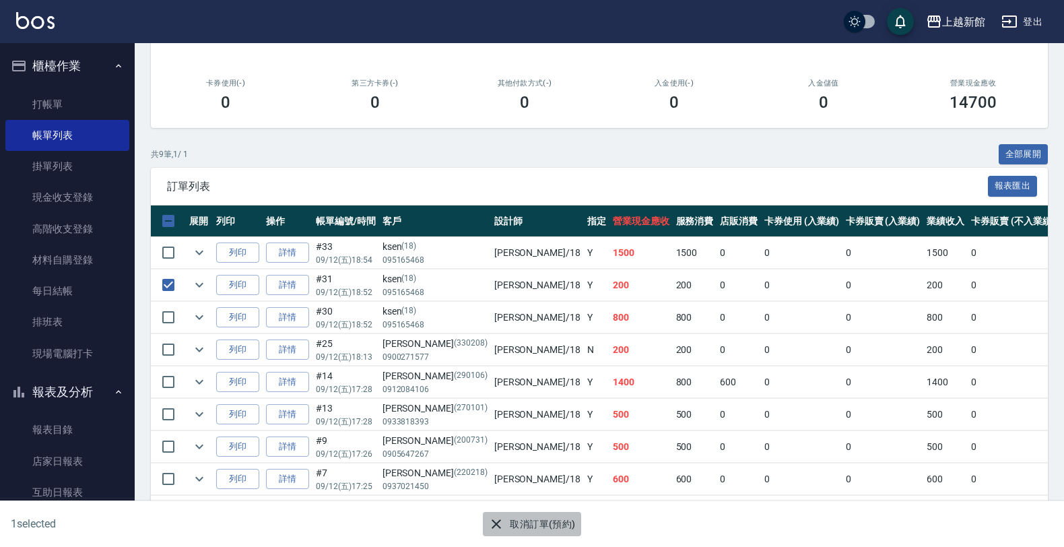
click at [544, 519] on button "取消訂單(預約)" at bounding box center [532, 524] width 98 height 25
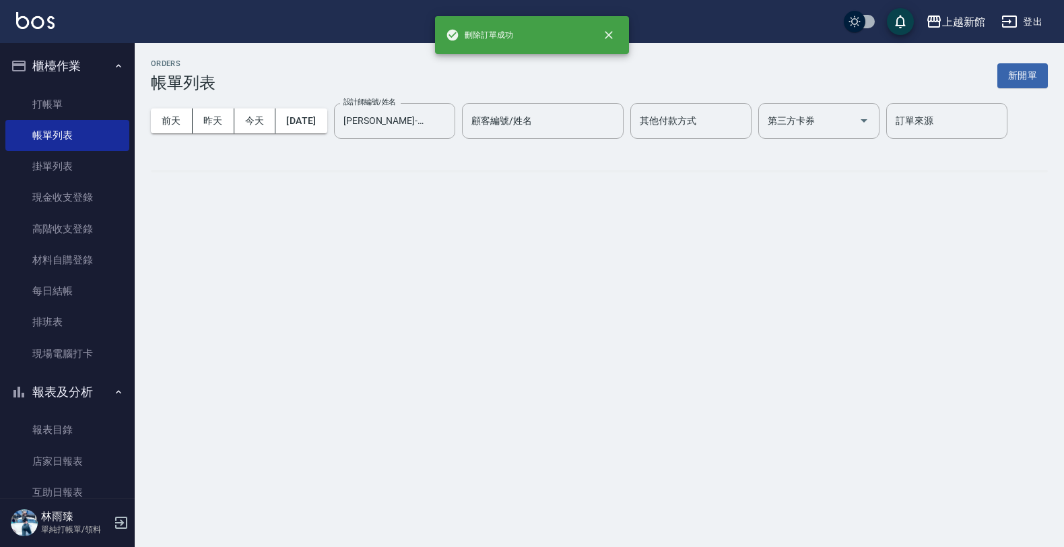
scroll to position [0, 0]
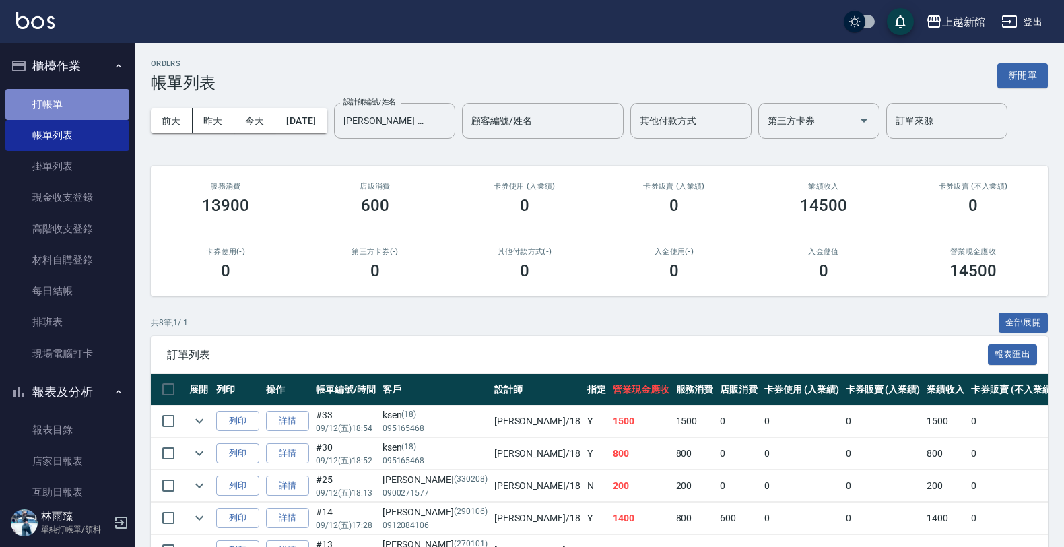
click at [89, 98] on link "打帳單" at bounding box center [67, 104] width 124 height 31
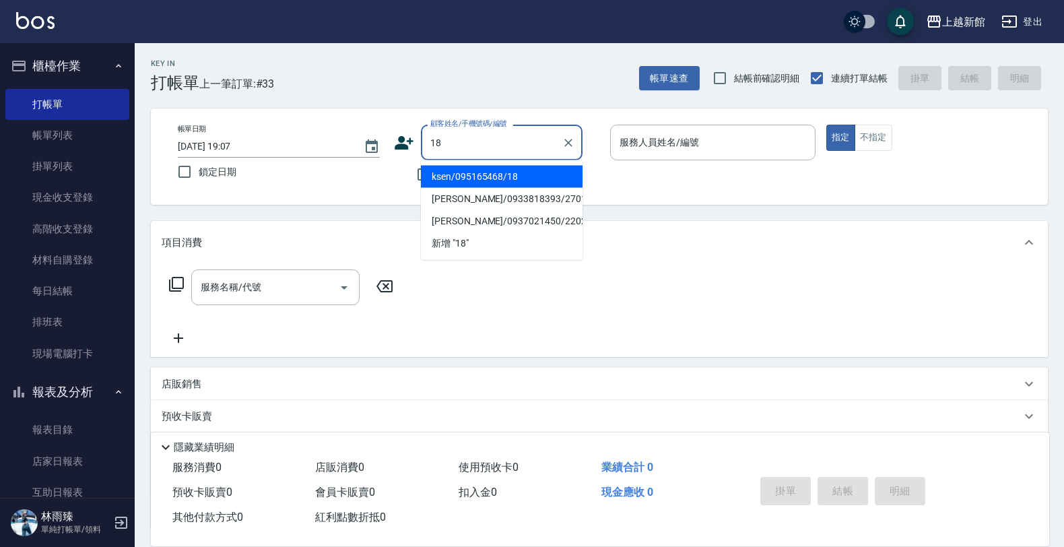
type input "ksen/095165468/18"
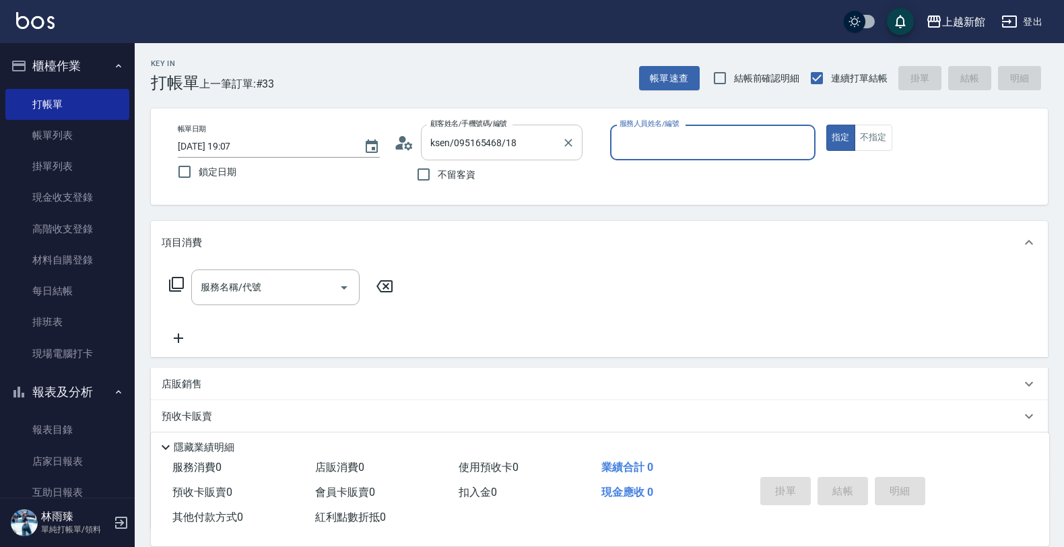
type input "黃柏森-18"
click at [827, 125] on button "指定" at bounding box center [841, 138] width 29 height 26
type button "true"
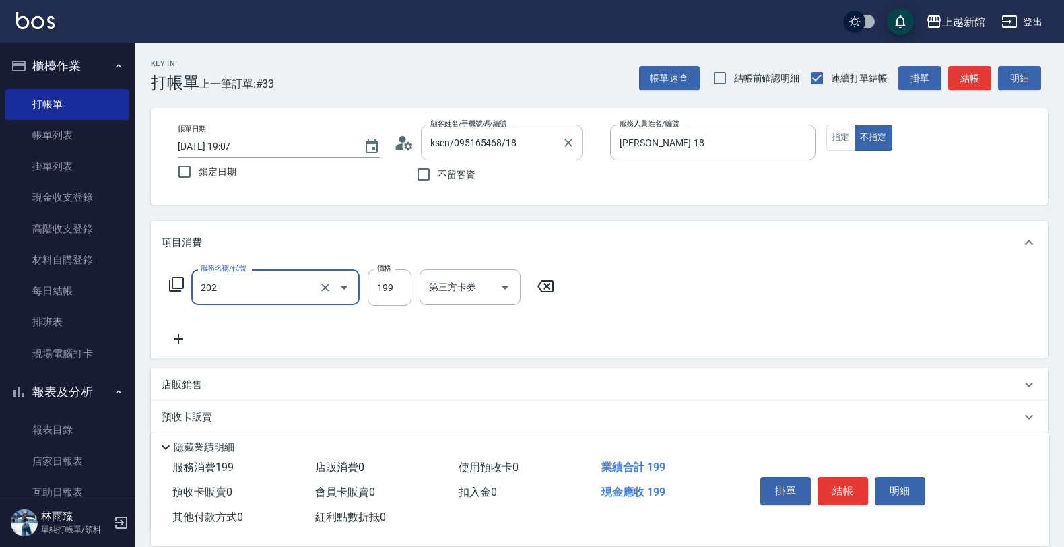
type input "不指定單剪(202)"
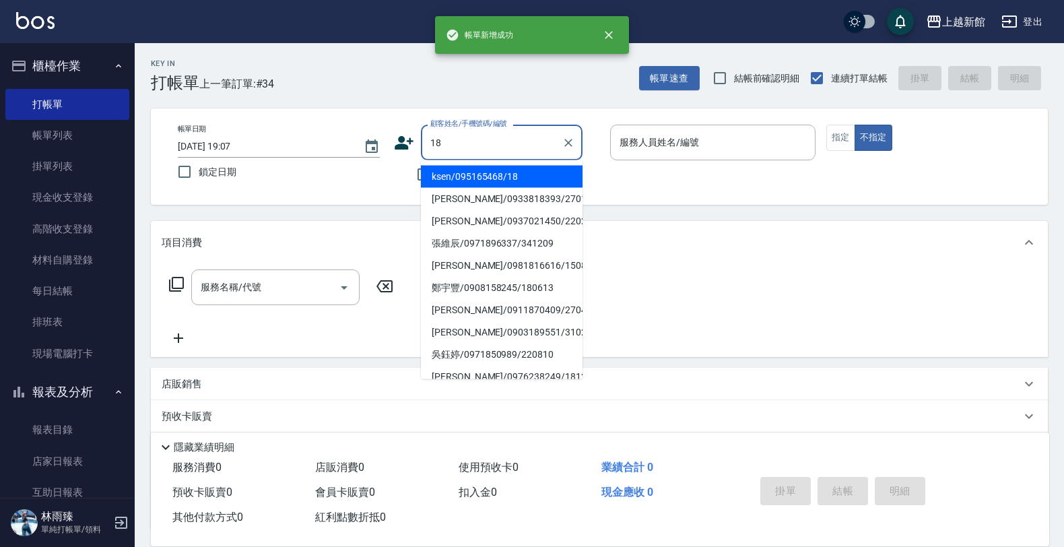
type input "ksen/095165468/18"
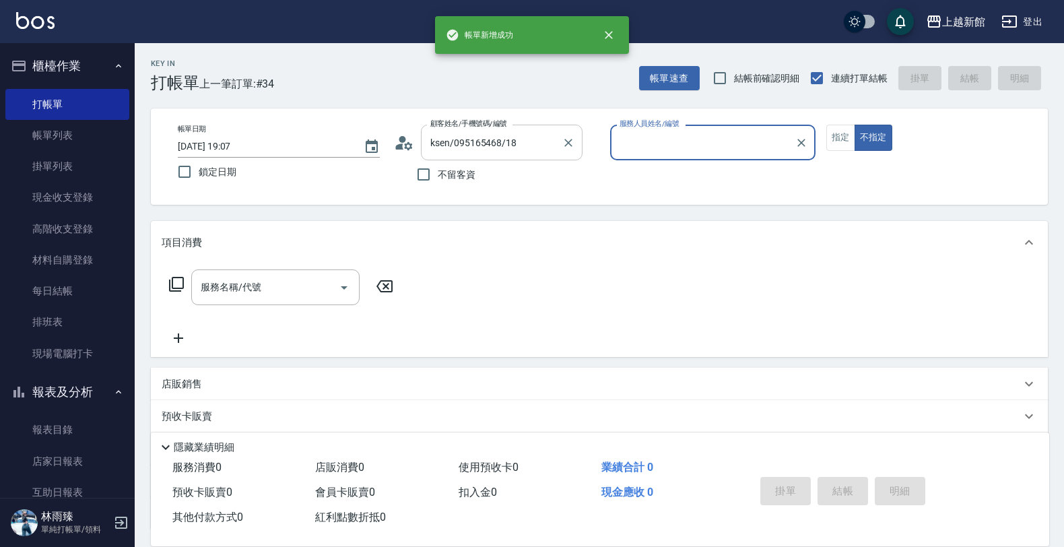
type input "黃柏森-18"
click at [855, 125] on button "不指定" at bounding box center [874, 138] width 38 height 26
type button "false"
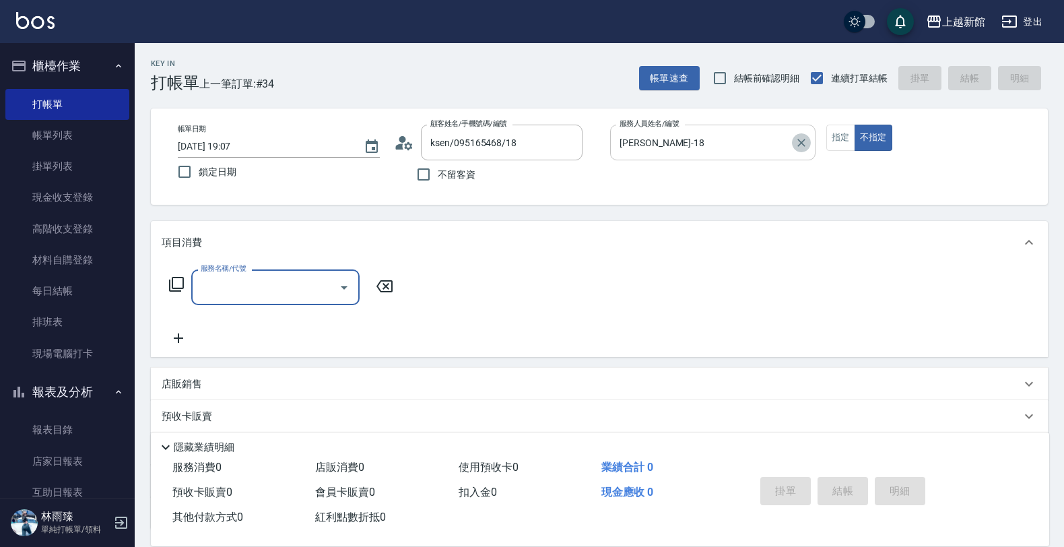
click at [797, 137] on icon "Clear" at bounding box center [801, 142] width 13 height 13
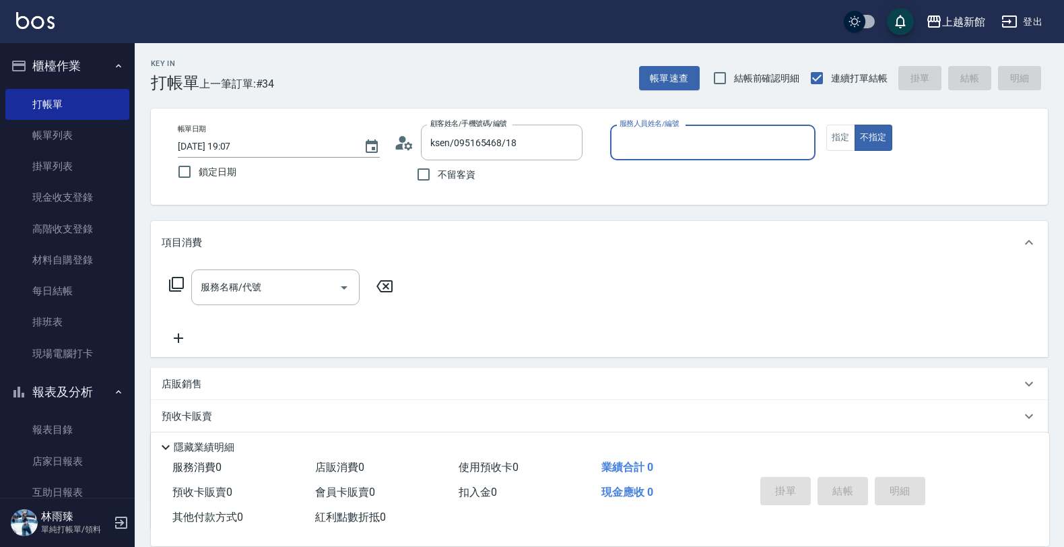
click at [753, 147] on input "服務人員姓名/編號" at bounding box center [712, 143] width 193 height 24
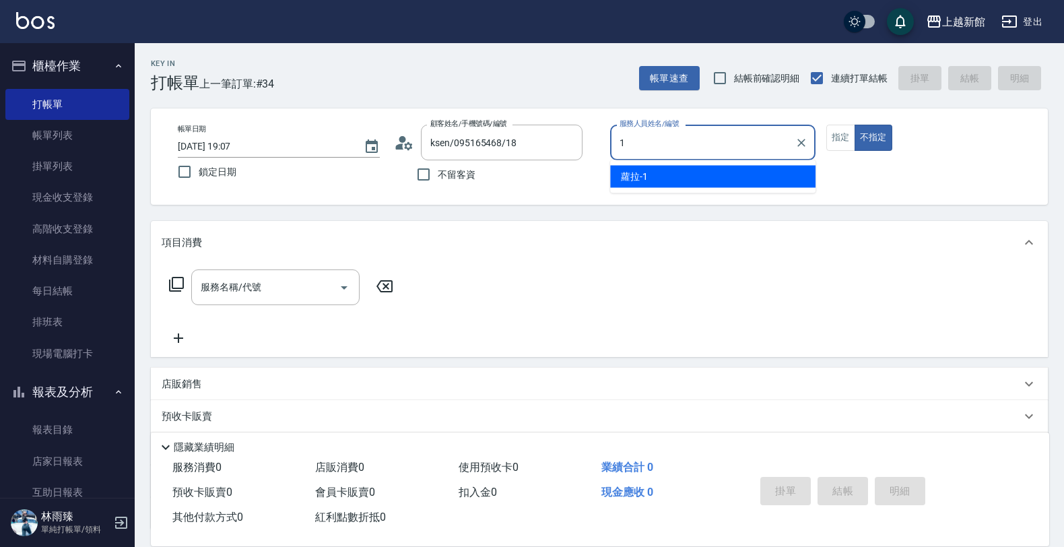
type input "蘿拉-1"
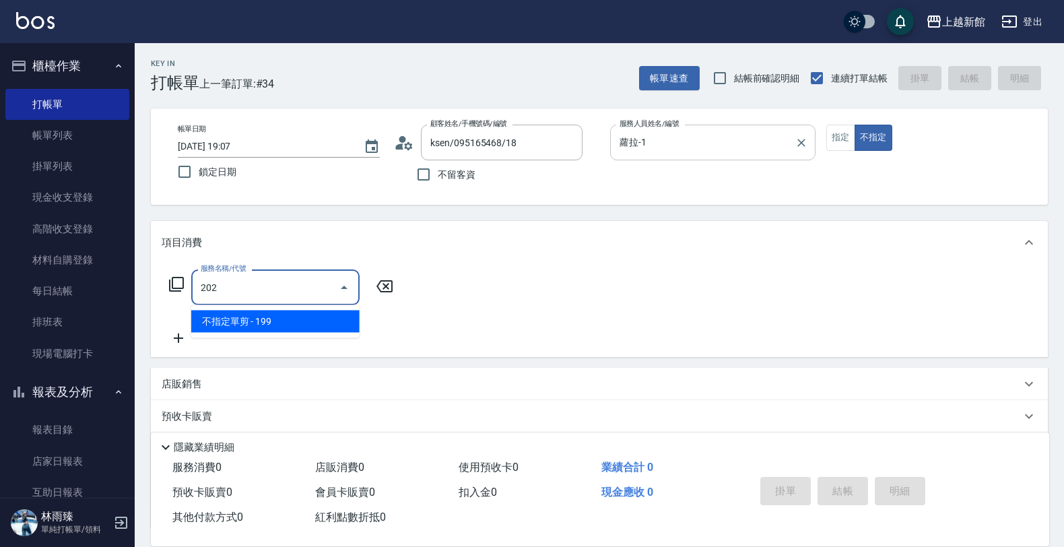
type input "不指定單剪(202)"
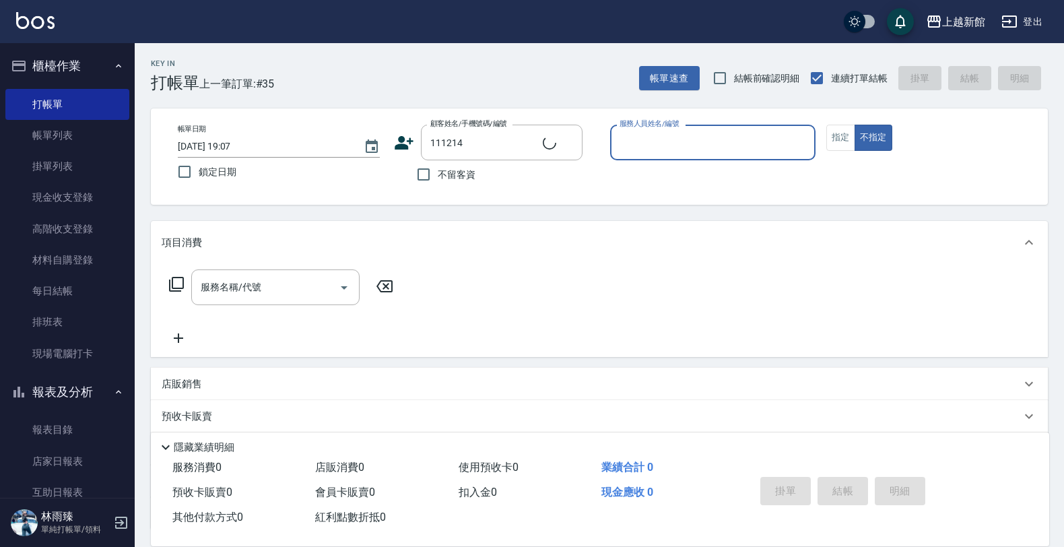
type input "李世翔/0978986117/111214"
type input "草莓-2"
click at [855, 125] on button "不指定" at bounding box center [874, 138] width 38 height 26
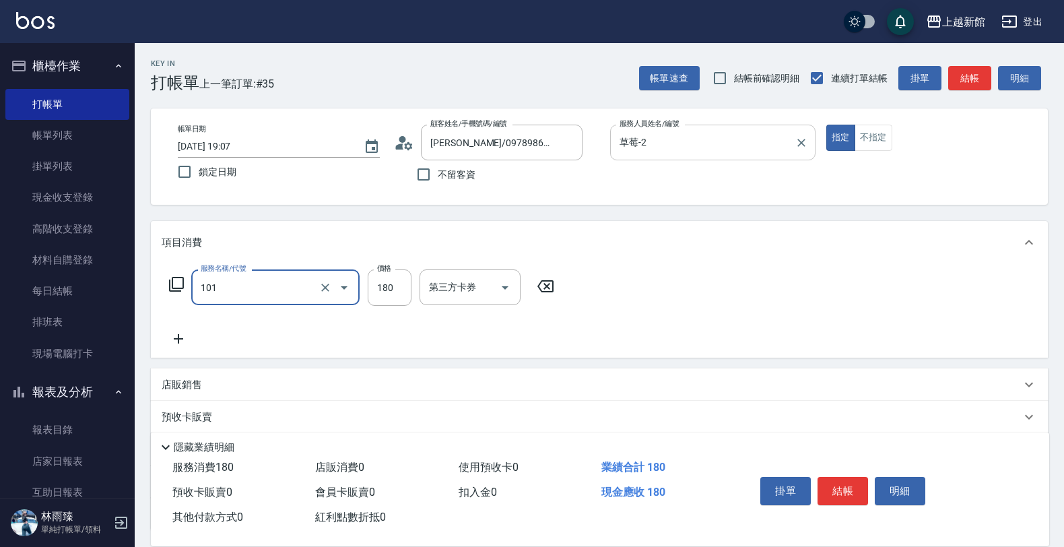
type input "洗髮250(101)"
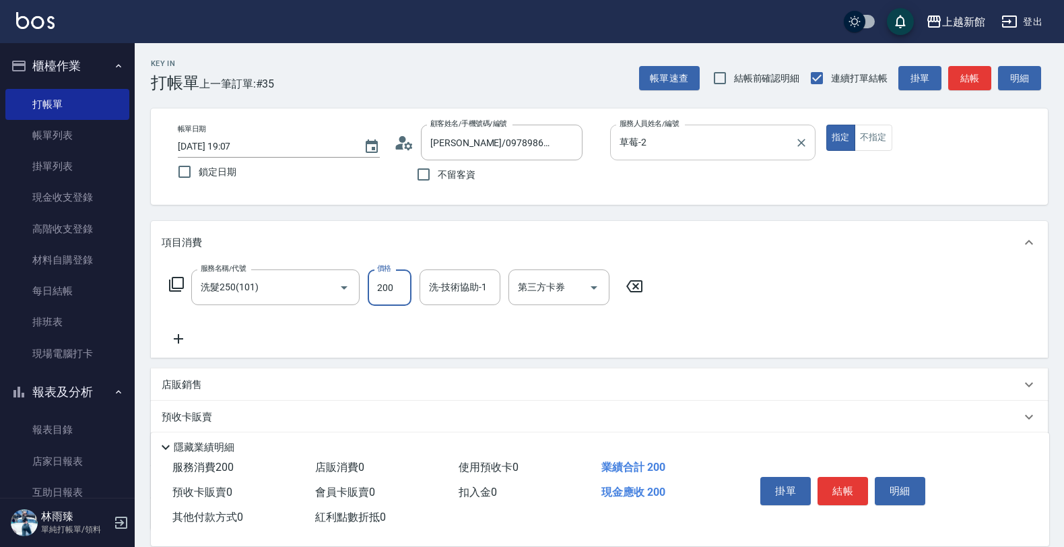
type input "200"
type input "小邱-25"
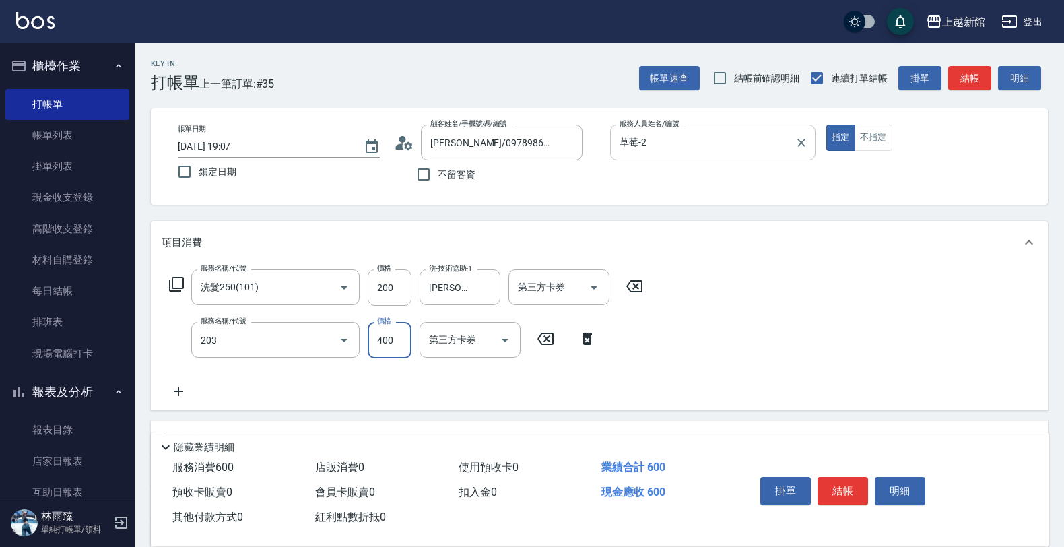
type input "指定單剪(203)"
type input "300"
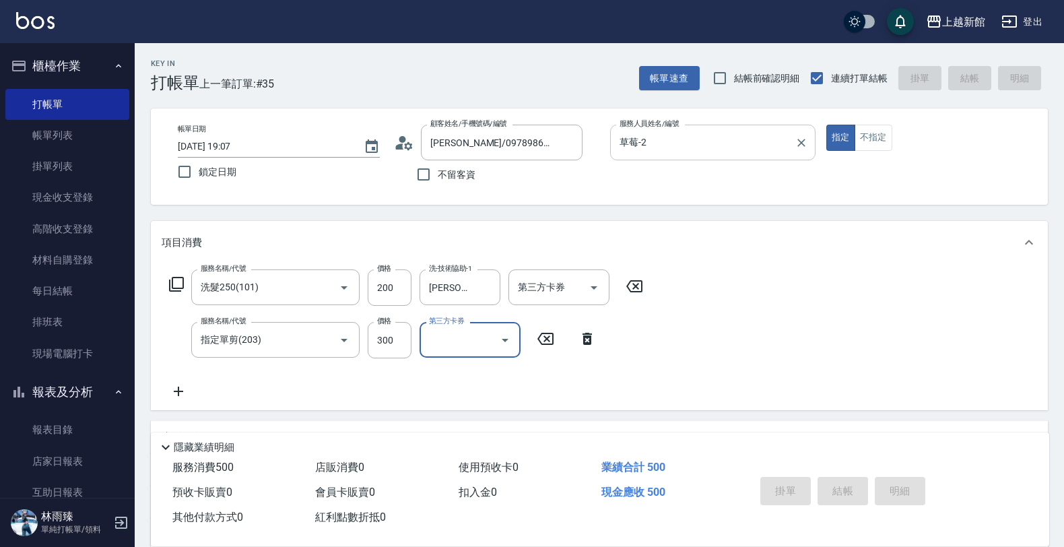
type input "2025/09/12 19:08"
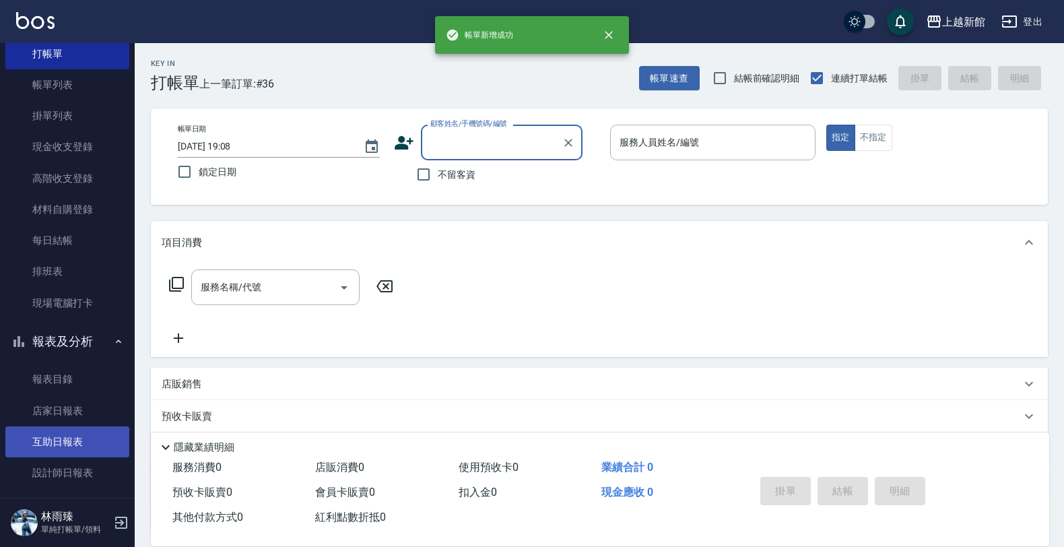
scroll to position [98, 0]
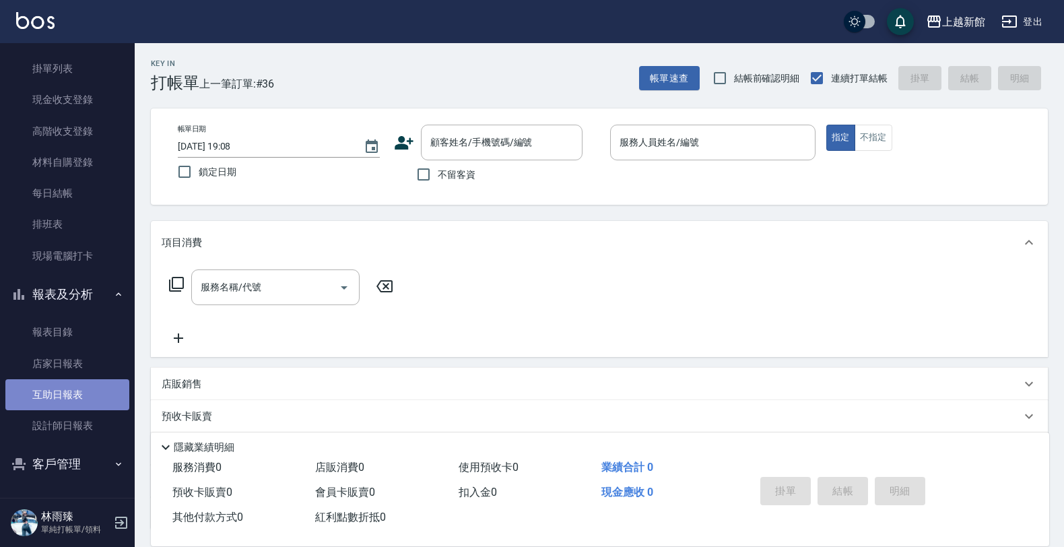
click at [79, 394] on link "互助日報表" at bounding box center [67, 394] width 124 height 31
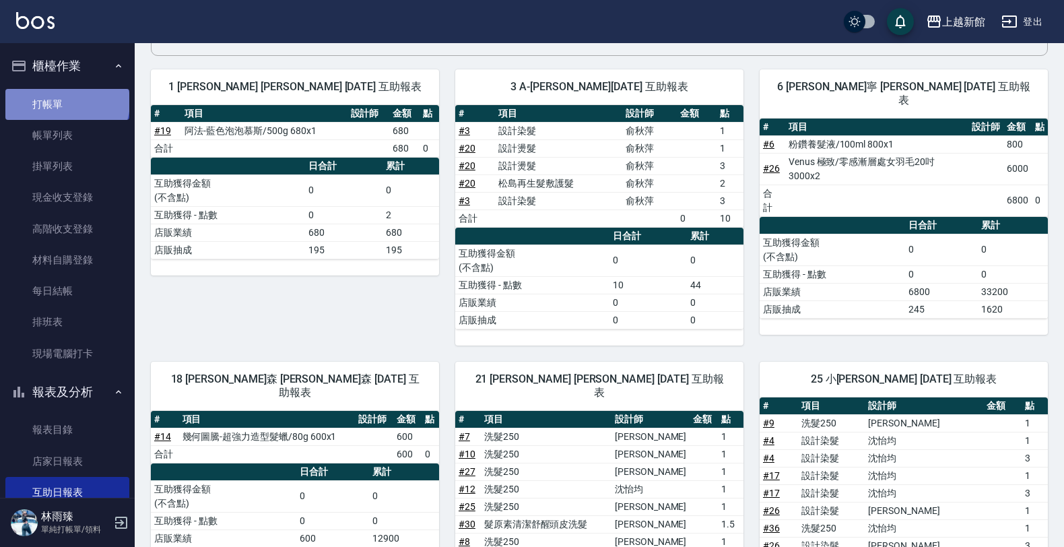
click at [66, 102] on link "打帳單" at bounding box center [67, 104] width 124 height 31
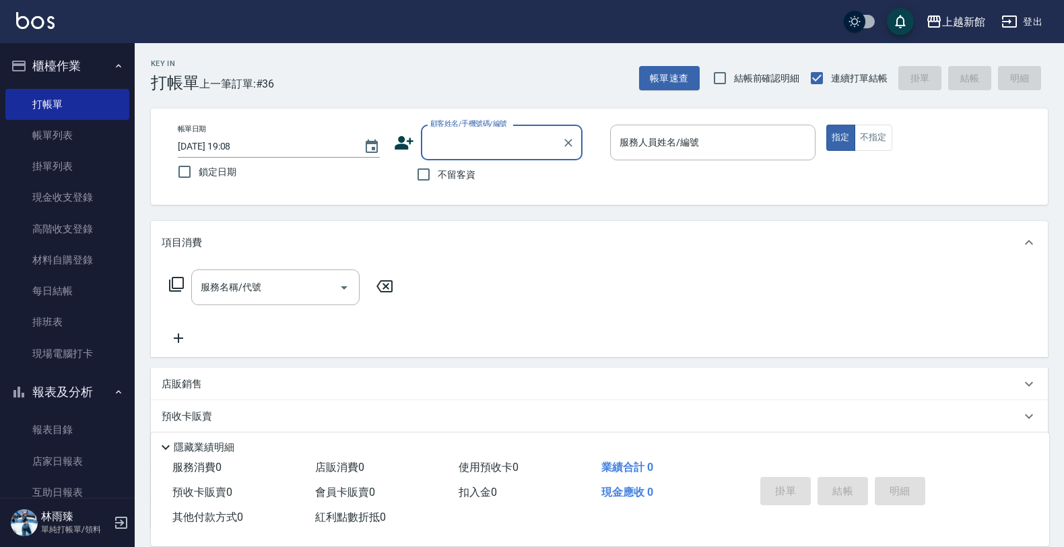
scroll to position [84, 0]
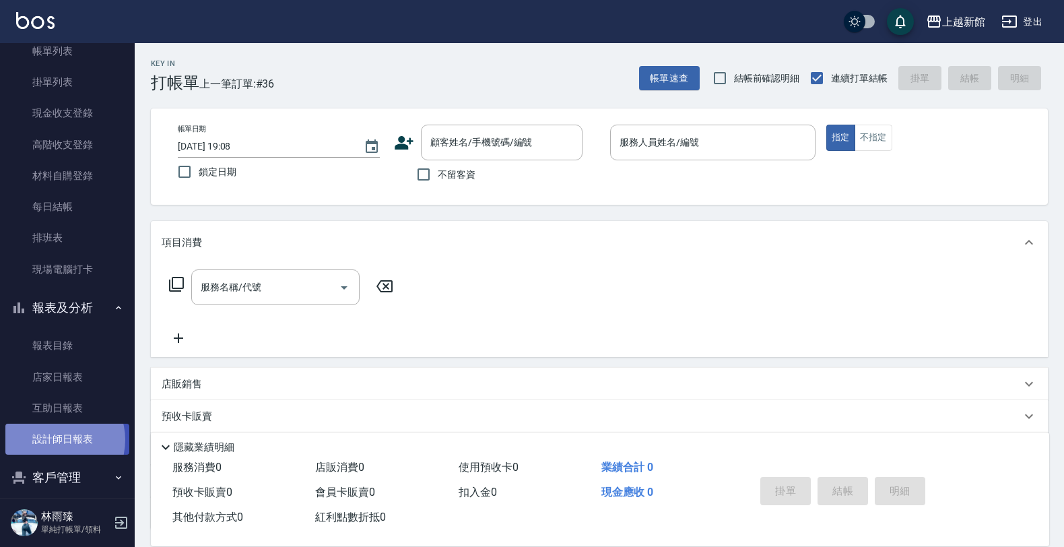
click at [54, 440] on link "設計師日報表" at bounding box center [67, 439] width 124 height 31
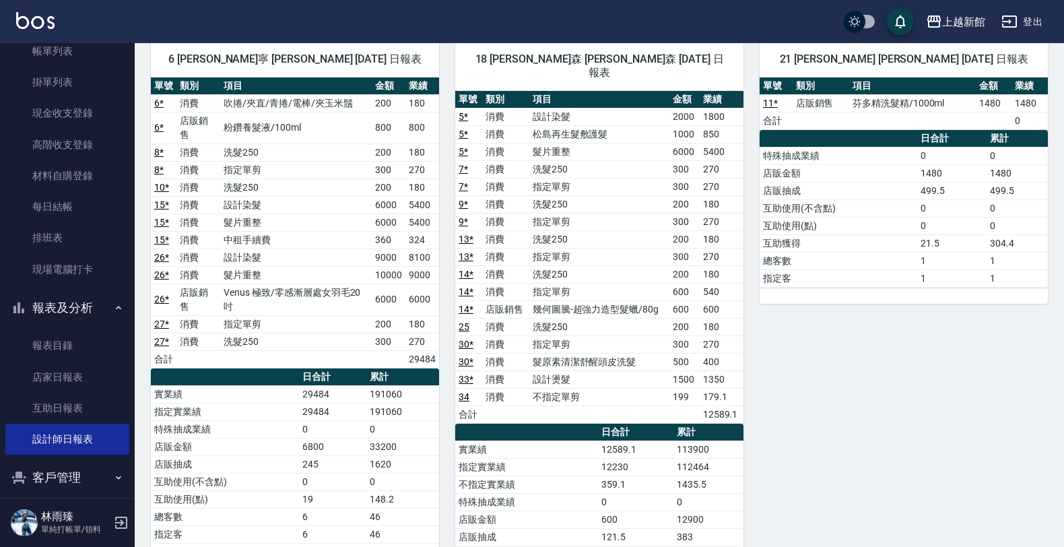
scroll to position [718, 0]
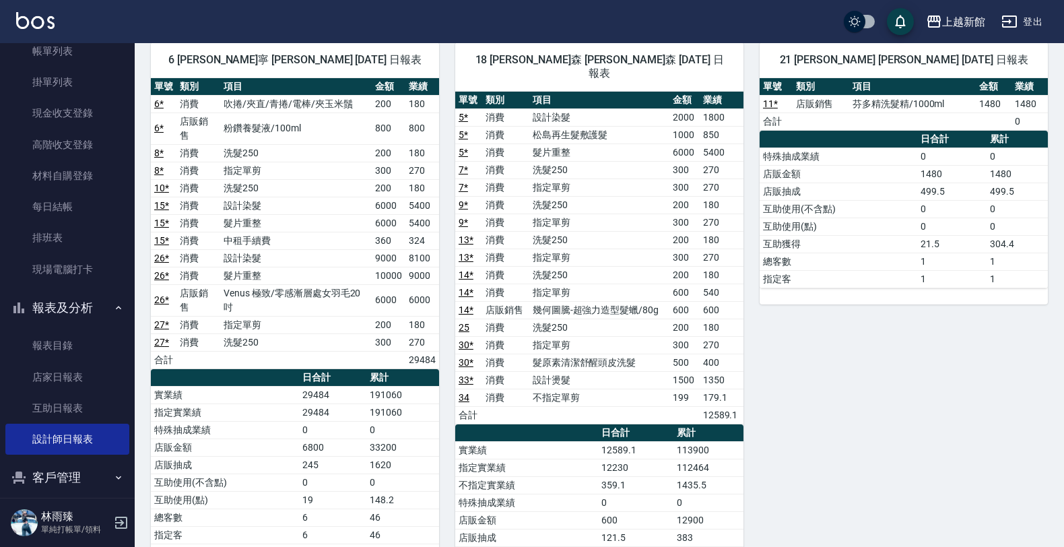
click at [32, 25] on img at bounding box center [35, 20] width 38 height 17
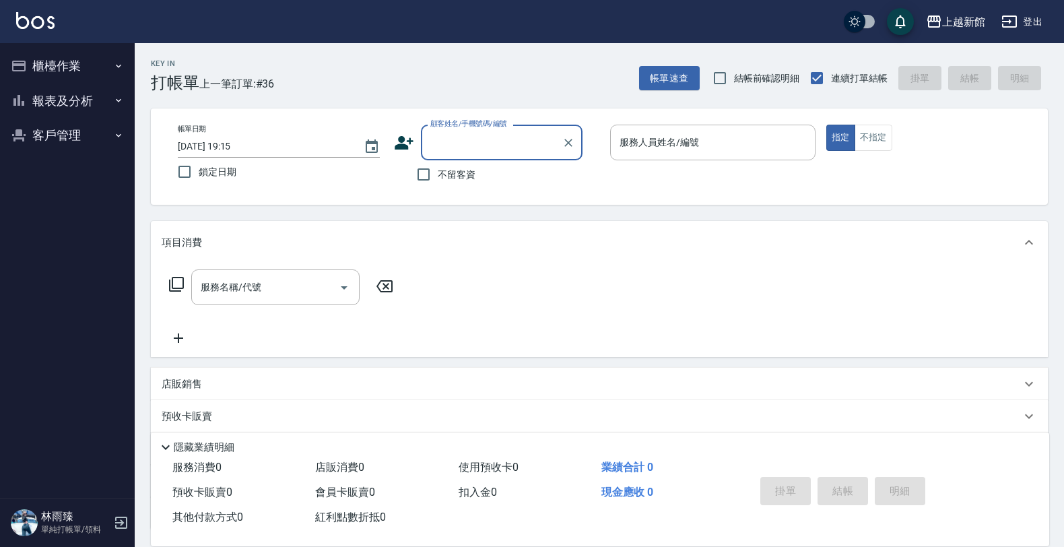
click at [65, 73] on button "櫃檯作業" at bounding box center [67, 66] width 124 height 35
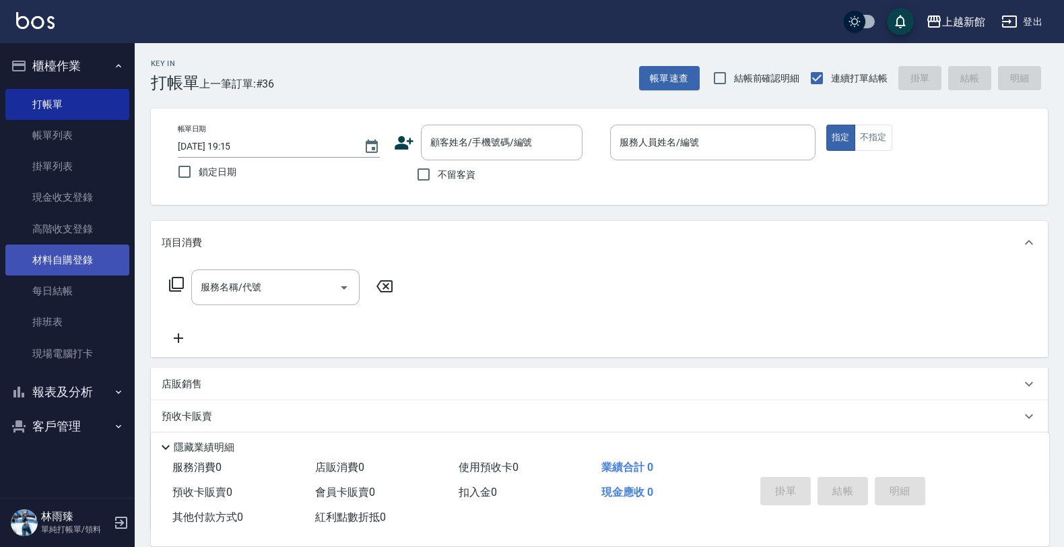
click at [65, 257] on link "材料自購登錄" at bounding box center [67, 260] width 124 height 31
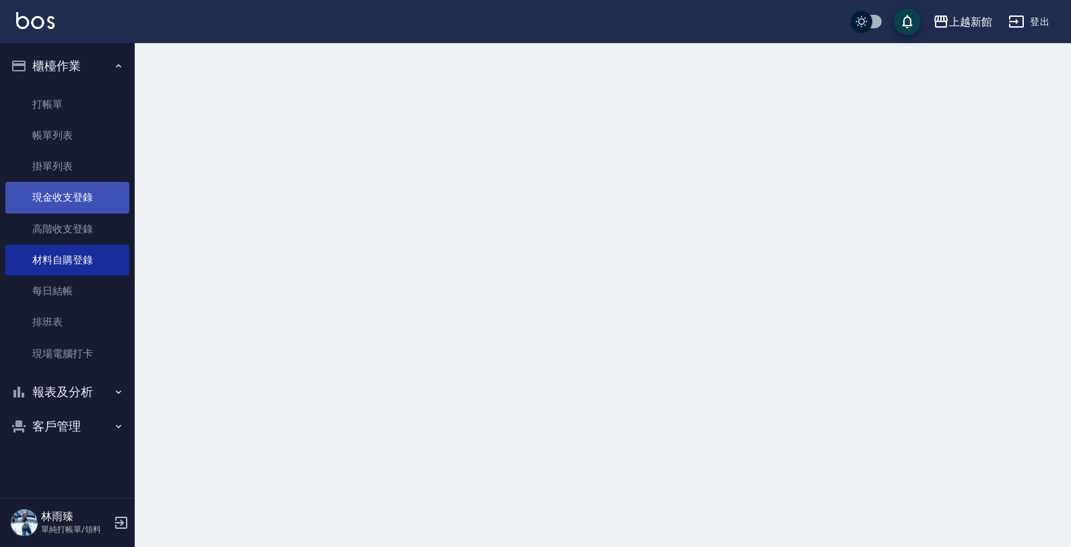
click at [55, 199] on link "現金收支登錄" at bounding box center [67, 197] width 124 height 31
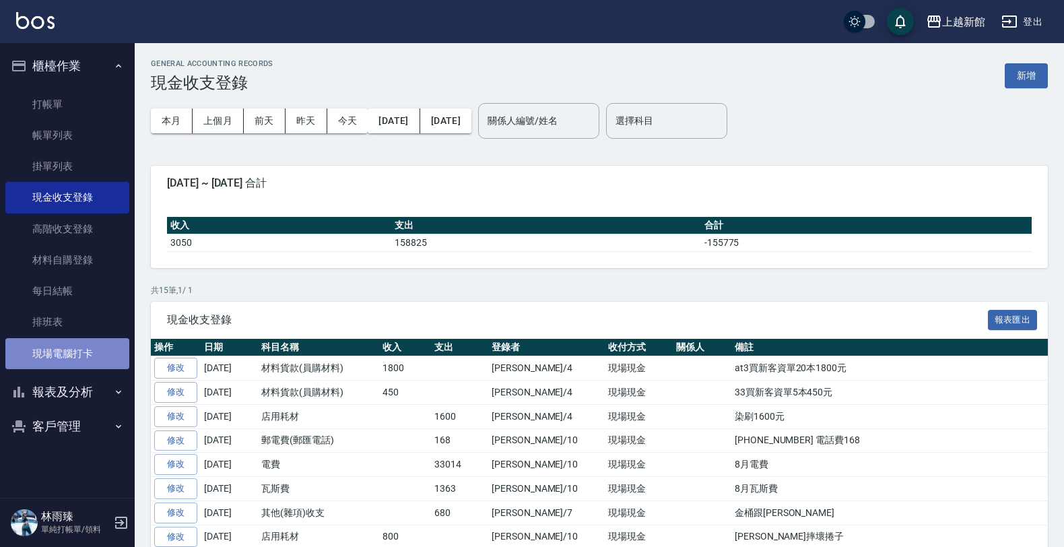
click at [75, 347] on link "現場電腦打卡" at bounding box center [67, 353] width 124 height 31
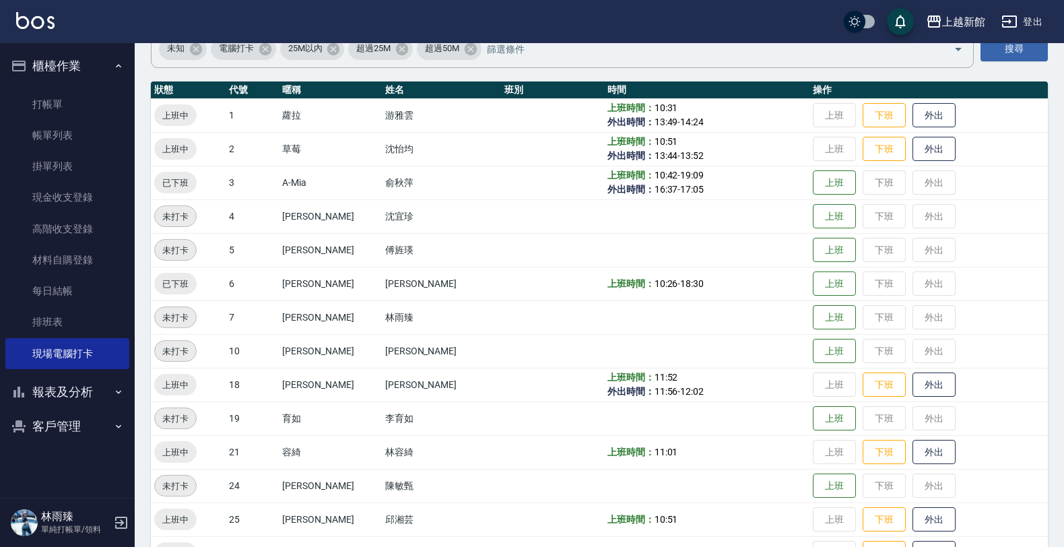
scroll to position [293, 0]
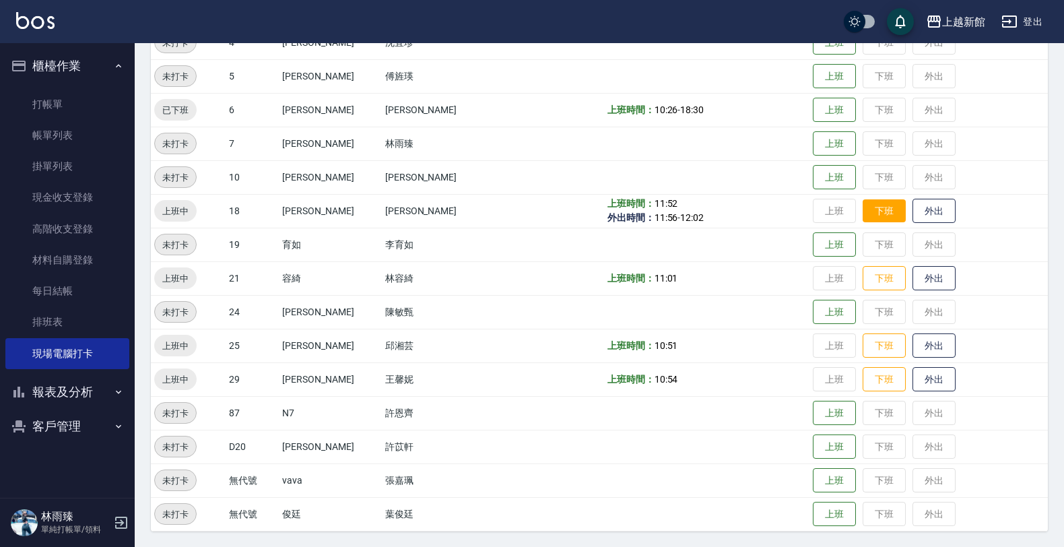
click at [874, 216] on button "下班" at bounding box center [884, 211] width 43 height 24
